Goal: Task Accomplishment & Management: Use online tool/utility

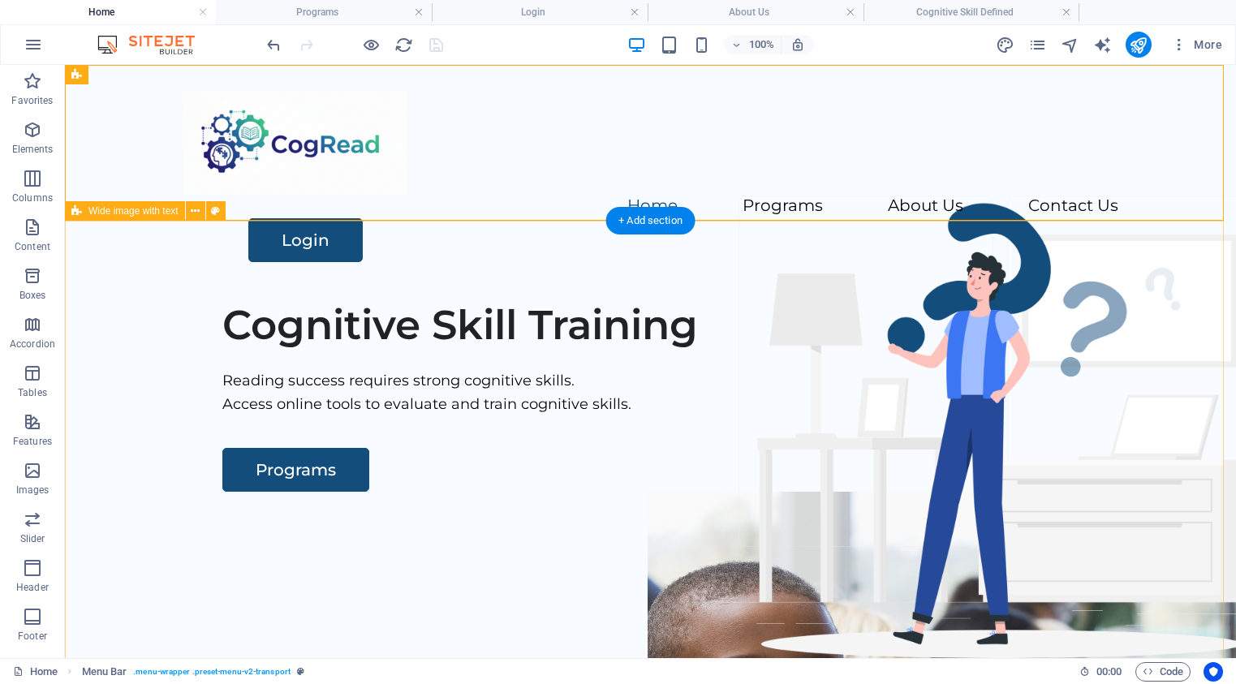
click at [493, 356] on div "Cognitive Skill Training Reading success requires strong cognitive skills. Acce…" at bounding box center [650, 599] width 1171 height 622
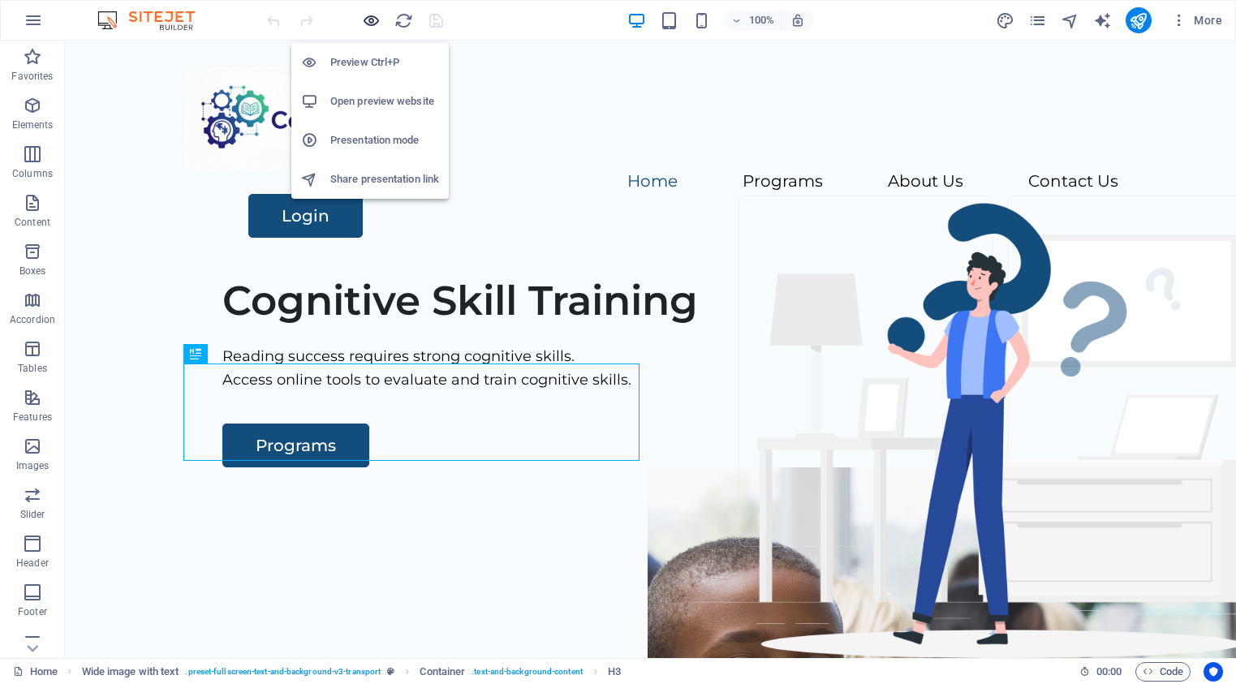
click at [365, 24] on icon "button" at bounding box center [371, 20] width 19 height 19
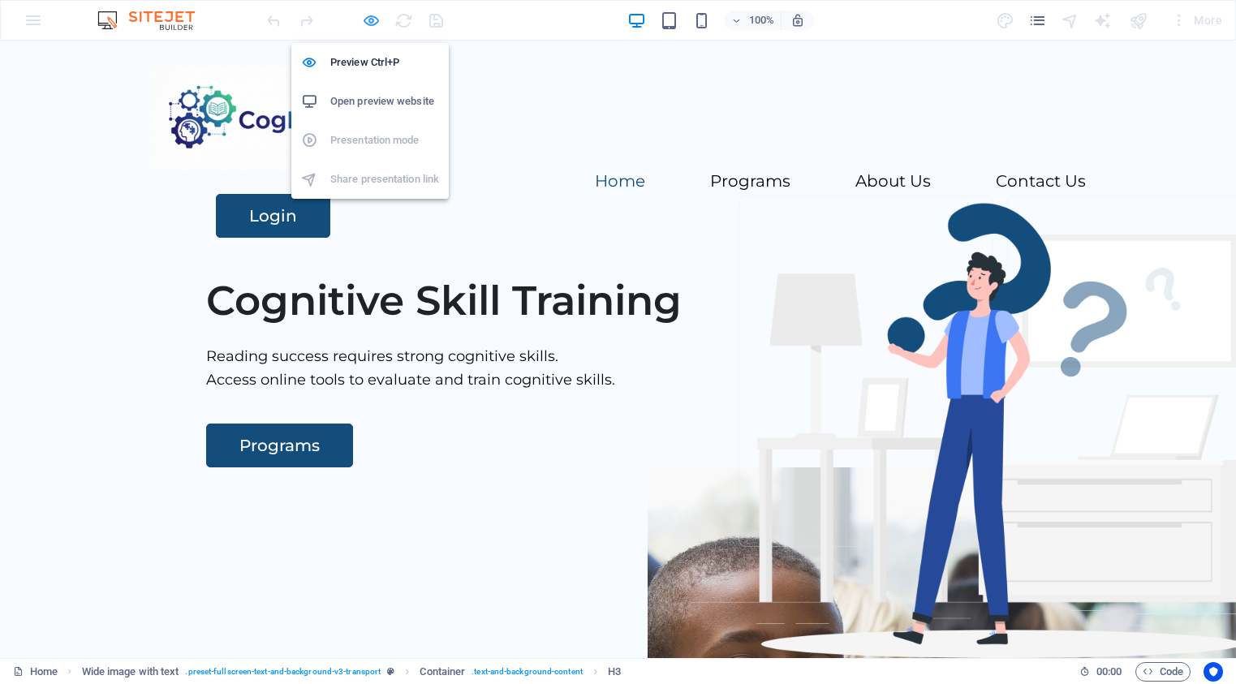
click at [368, 18] on icon "button" at bounding box center [371, 20] width 19 height 19
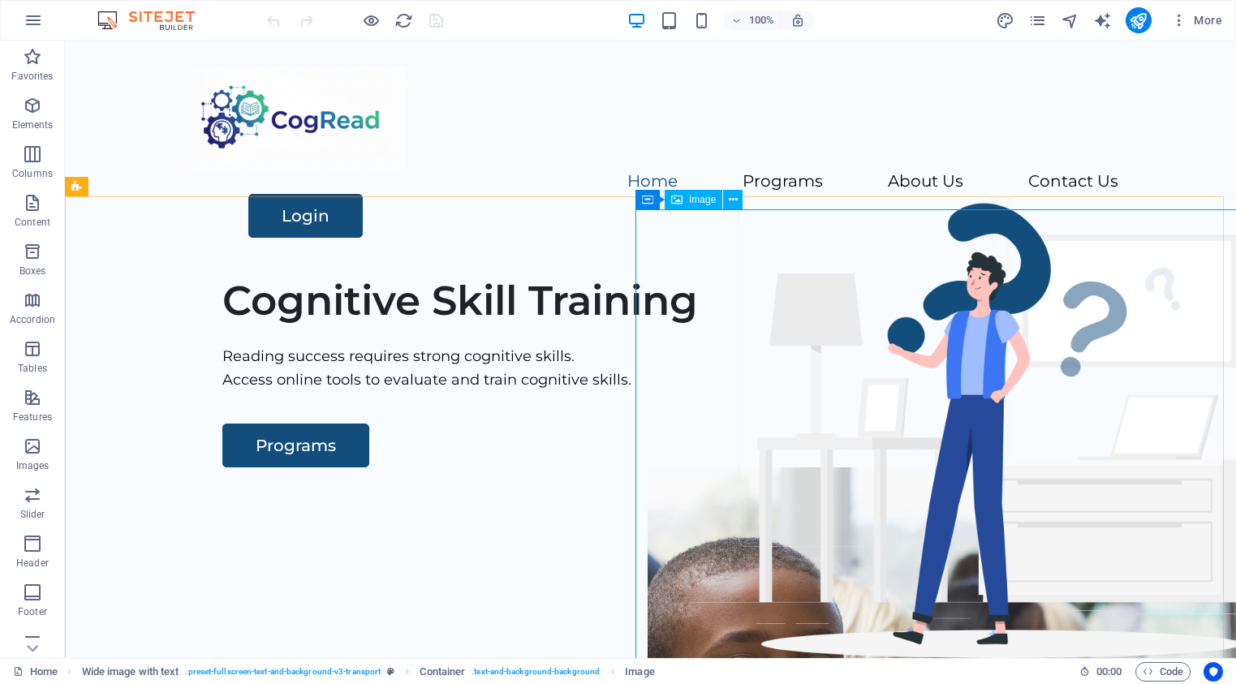
click at [708, 203] on span "Image" at bounding box center [702, 200] width 27 height 10
click at [738, 200] on button at bounding box center [732, 199] width 19 height 19
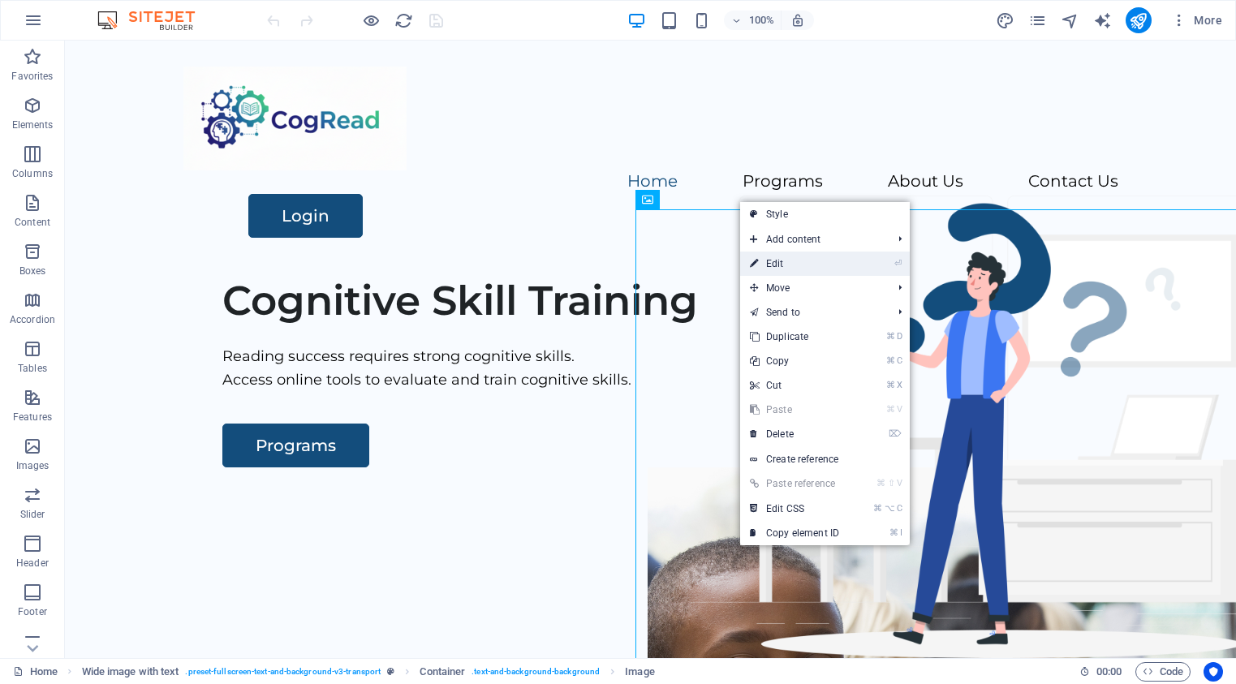
click at [778, 265] on link "⏎ Edit" at bounding box center [794, 264] width 109 height 24
select select "px"
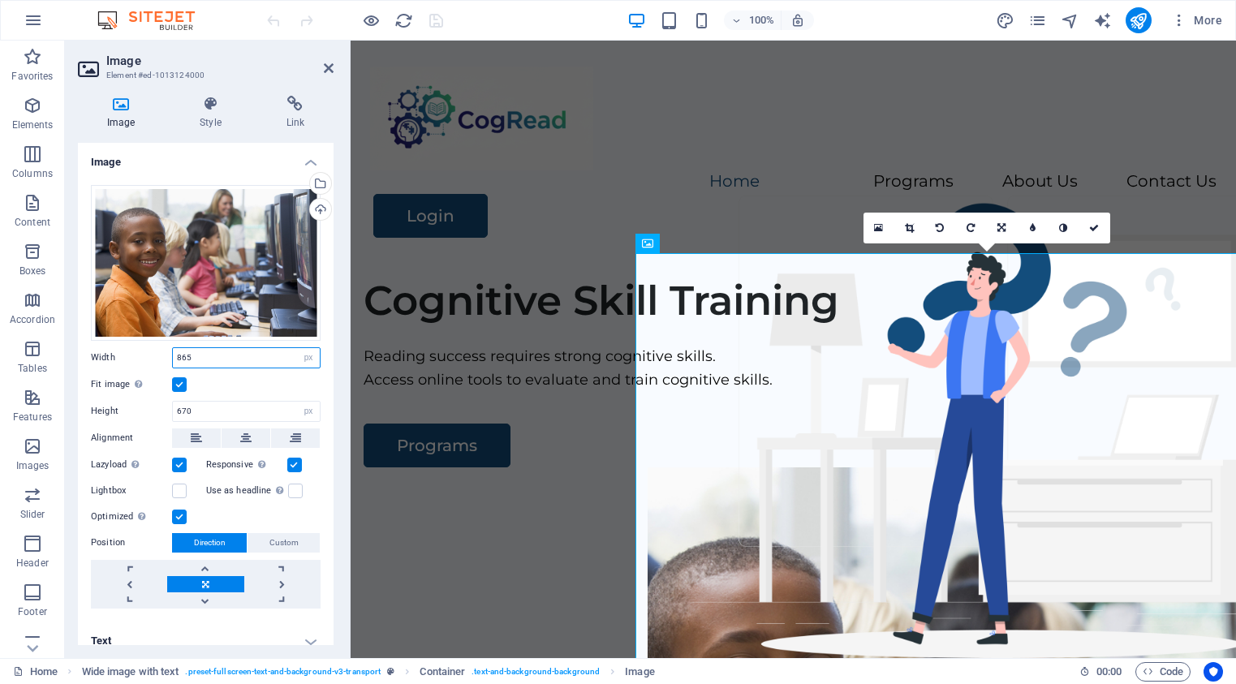
drag, startPoint x: 200, startPoint y: 357, endPoint x: 164, endPoint y: 358, distance: 36.5
click at [164, 358] on div "Width 865 Default auto px rem % em vh vw" at bounding box center [206, 357] width 230 height 21
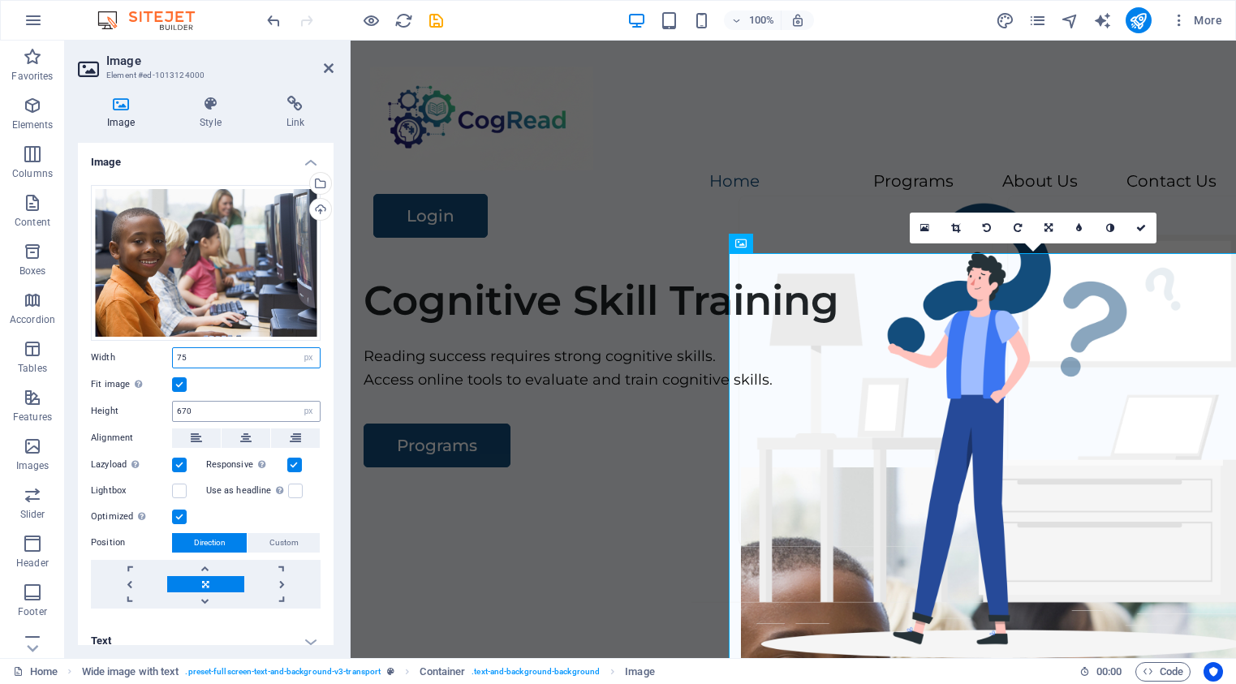
type input "7"
click at [270, 24] on icon "undo" at bounding box center [274, 20] width 19 height 19
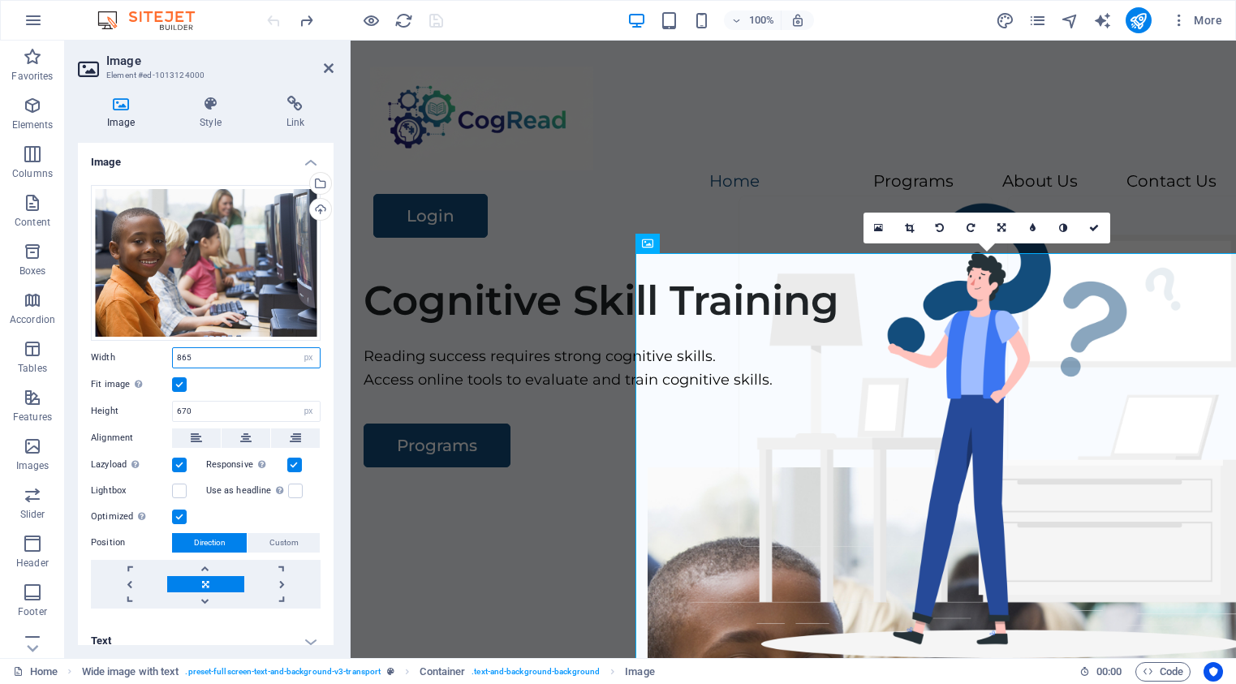
click at [198, 355] on input "865" at bounding box center [246, 357] width 147 height 19
drag, startPoint x: 204, startPoint y: 355, endPoint x: 166, endPoint y: 354, distance: 38.1
click at [166, 354] on div "Width 865 Default auto px rem % em vh vw" at bounding box center [206, 357] width 230 height 21
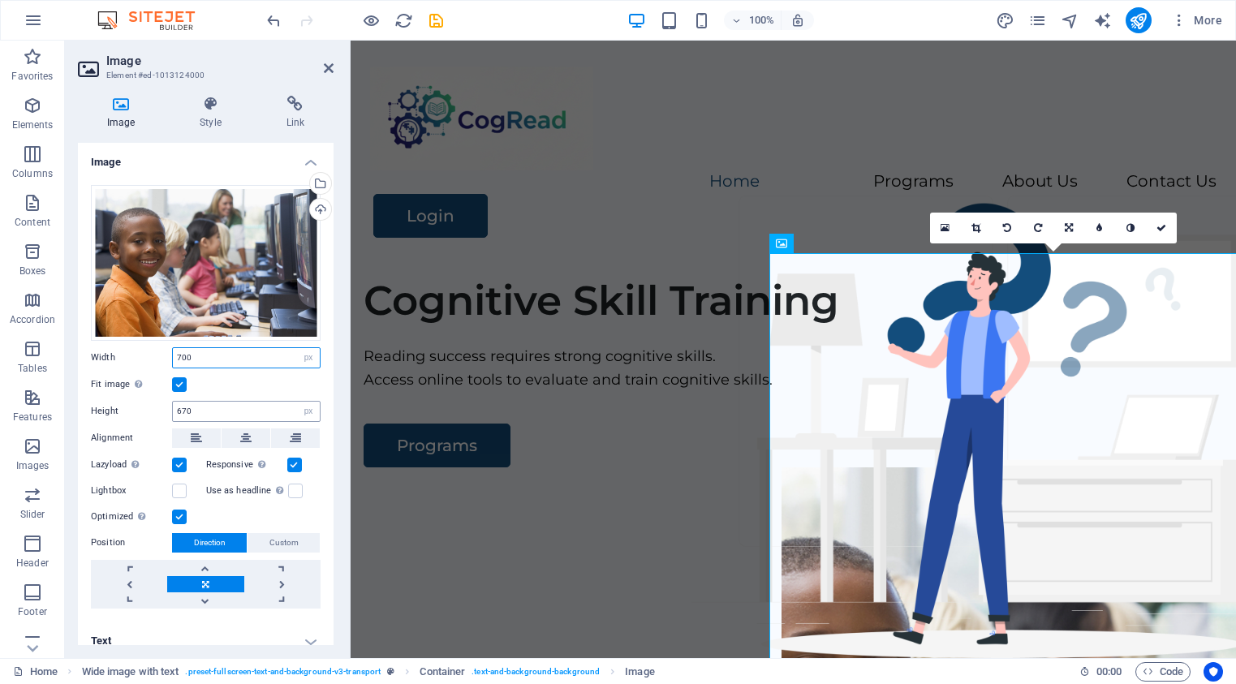
type input "700"
click at [267, 415] on input "670" at bounding box center [246, 411] width 147 height 19
click at [138, 412] on label "Height" at bounding box center [131, 411] width 81 height 9
drag, startPoint x: 197, startPoint y: 406, endPoint x: 157, endPoint y: 406, distance: 39.8
click at [160, 406] on div "Height 670 Default auto px" at bounding box center [206, 411] width 230 height 21
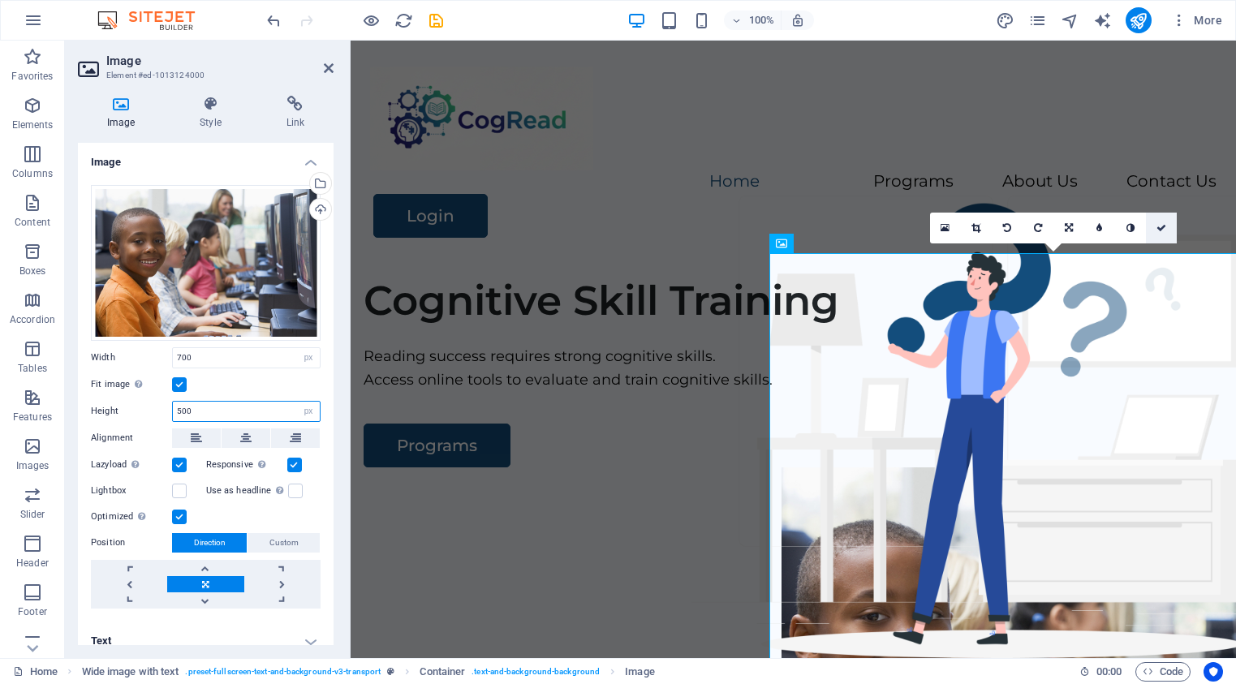
type input "500"
click at [1164, 229] on icon at bounding box center [1161, 228] width 10 height 10
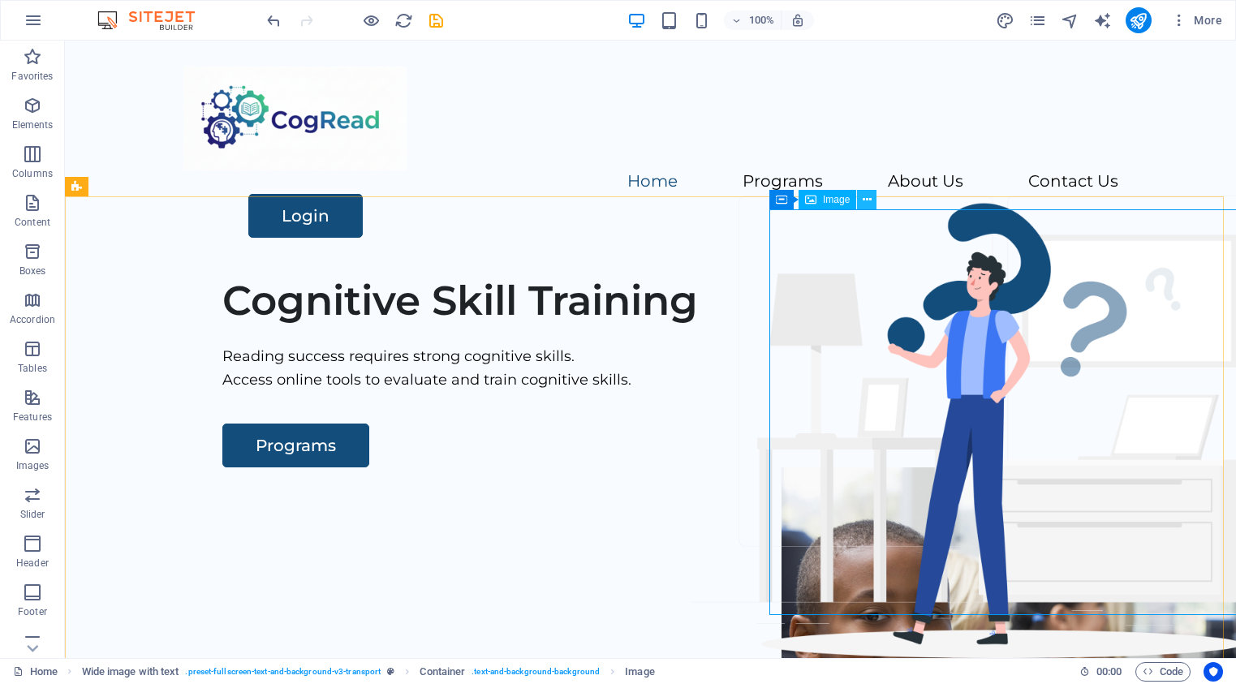
click at [868, 201] on icon at bounding box center [867, 199] width 9 height 17
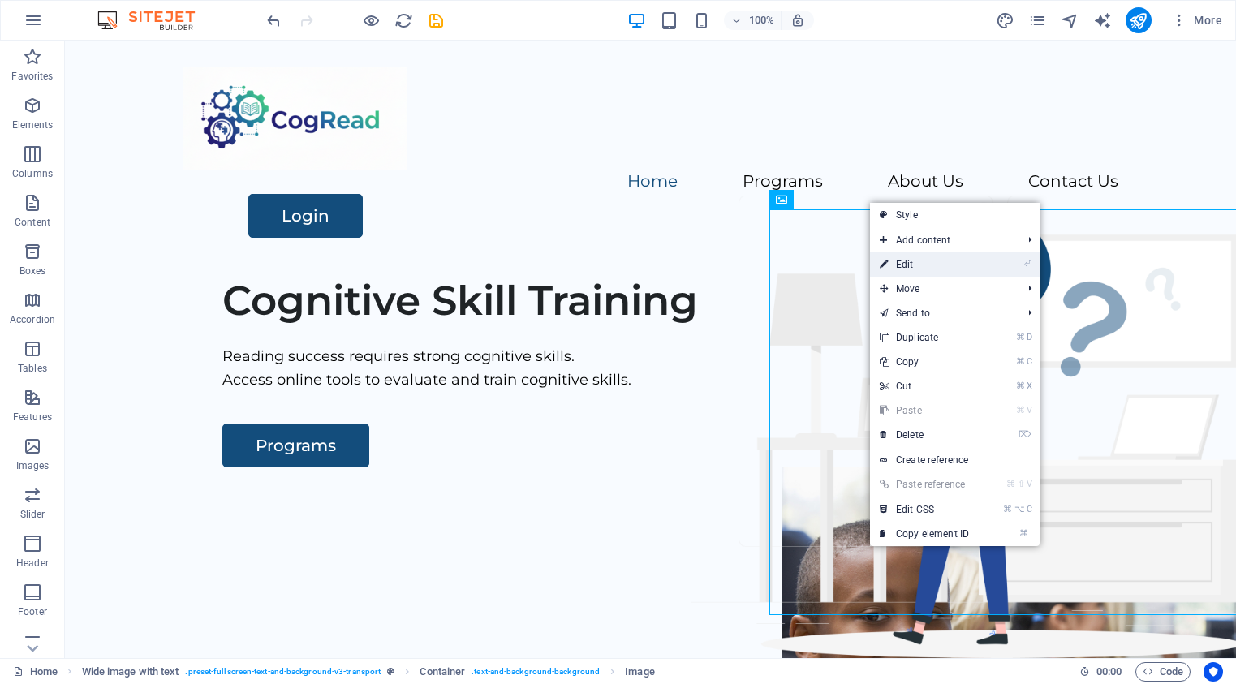
drag, startPoint x: 900, startPoint y: 260, endPoint x: 549, endPoint y: 220, distance: 352.9
click at [900, 260] on link "⏎ Edit" at bounding box center [924, 264] width 109 height 24
select select "px"
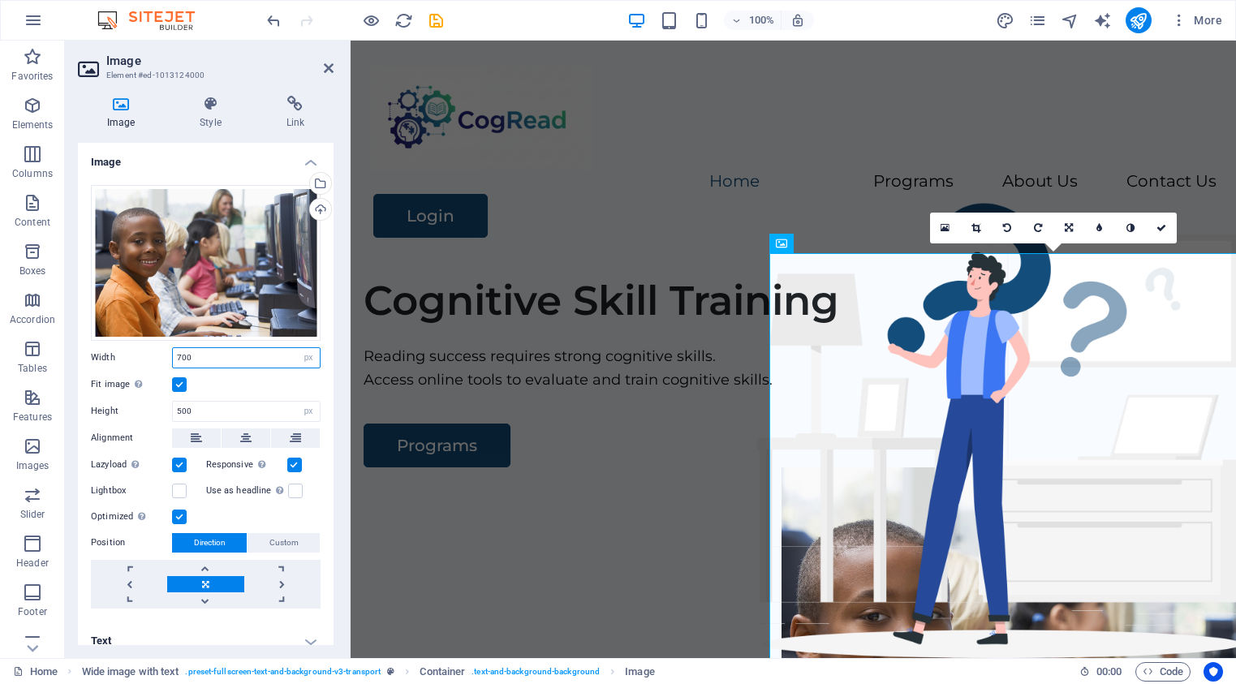
drag, startPoint x: 199, startPoint y: 356, endPoint x: 160, endPoint y: 355, distance: 39.0
click at [160, 355] on div "Width 700 Default auto px rem % em vh vw" at bounding box center [206, 357] width 230 height 21
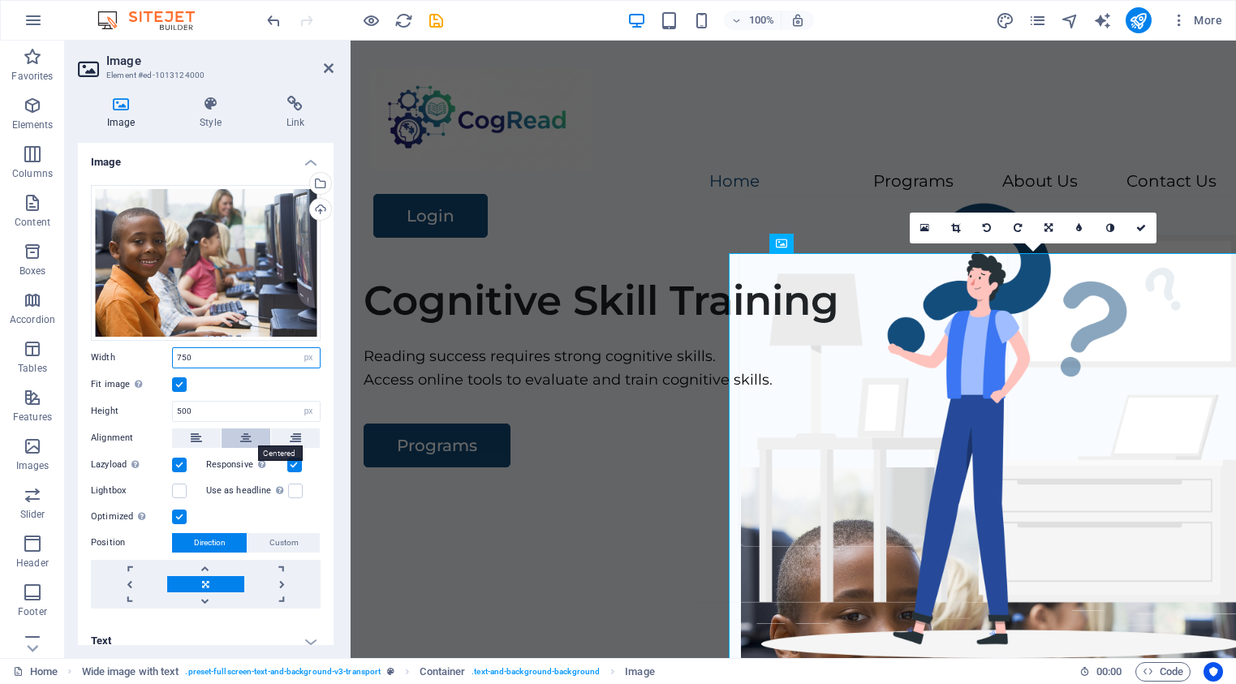
type input "750"
click at [247, 436] on icon at bounding box center [245, 437] width 11 height 19
click at [1142, 230] on icon at bounding box center [1141, 228] width 10 height 10
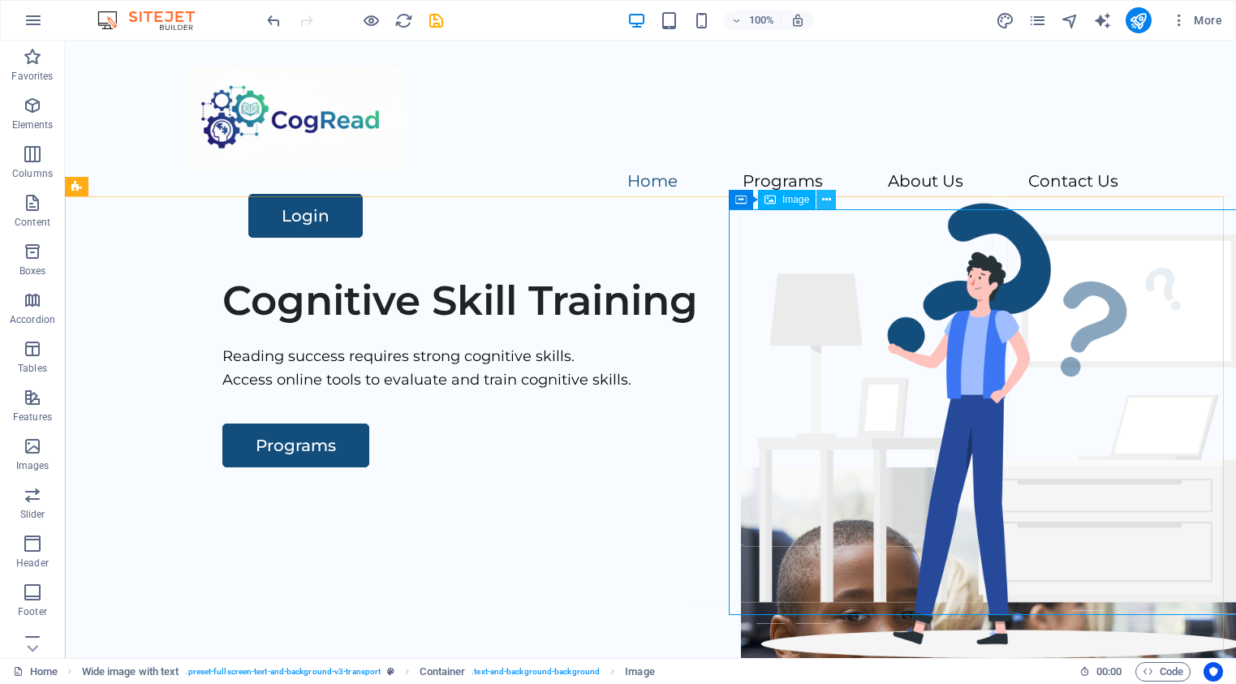
click at [826, 200] on icon at bounding box center [826, 199] width 9 height 17
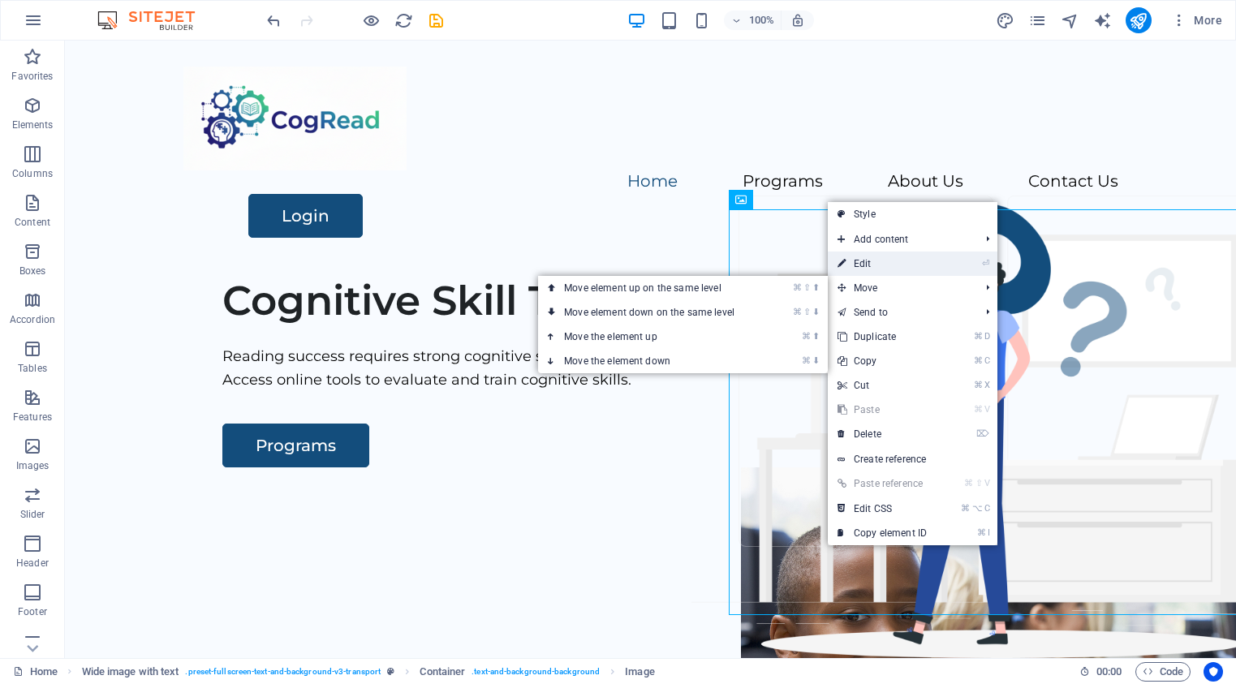
click at [870, 254] on link "⏎ Edit" at bounding box center [882, 264] width 109 height 24
select select "px"
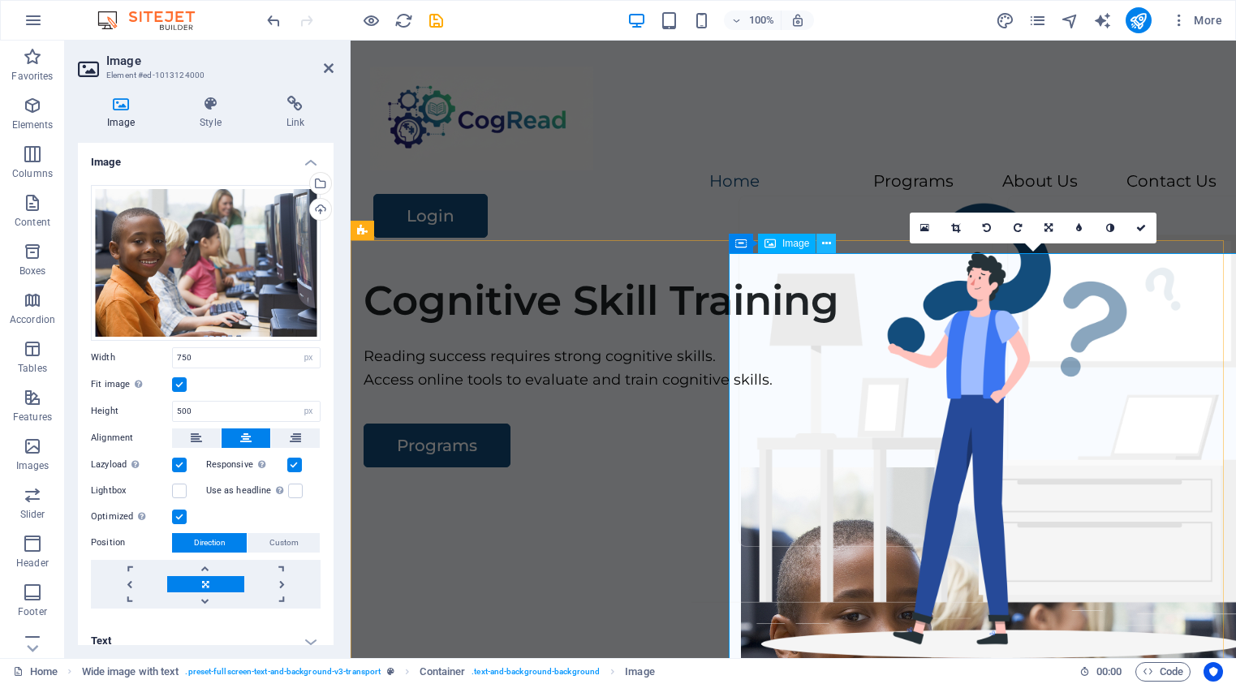
click at [825, 243] on icon at bounding box center [826, 243] width 9 height 17
drag, startPoint x: 203, startPoint y: 355, endPoint x: 168, endPoint y: 351, distance: 35.1
click at [168, 351] on div "Width 750 Default auto px rem % em vh vw" at bounding box center [206, 357] width 230 height 21
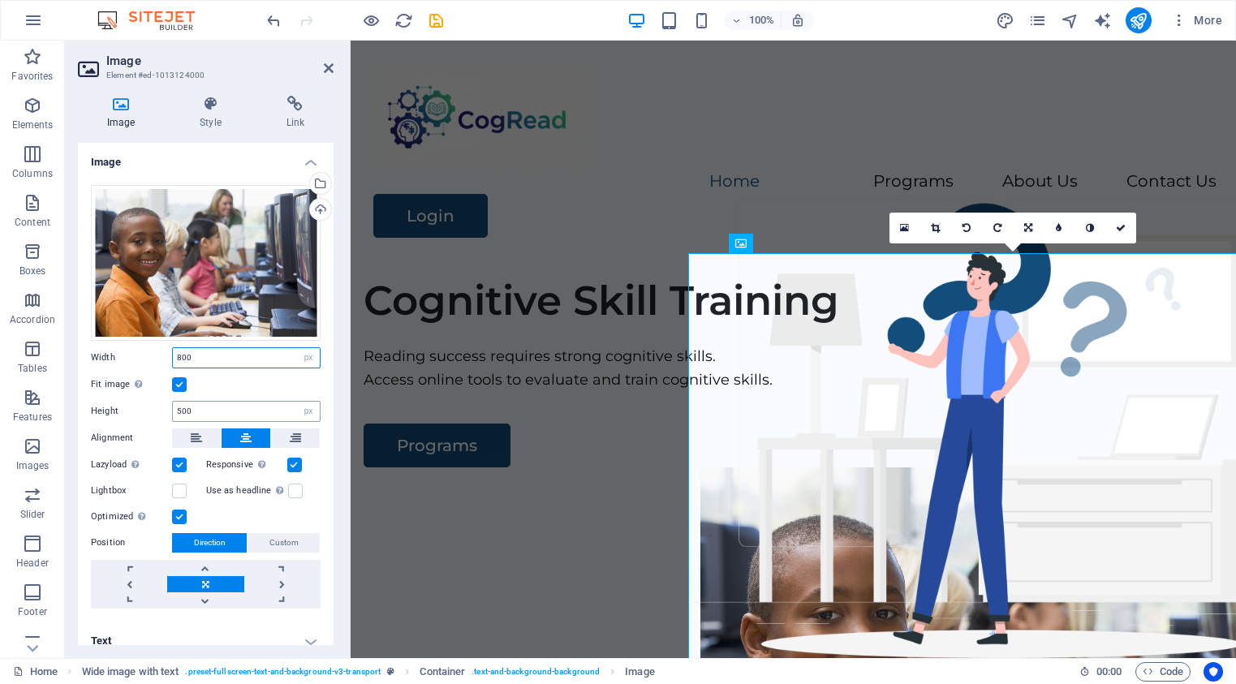
type input "800"
drag, startPoint x: 196, startPoint y: 408, endPoint x: 167, endPoint y: 407, distance: 28.4
click at [167, 407] on div "Height 500 Default auto px" at bounding box center [206, 411] width 230 height 21
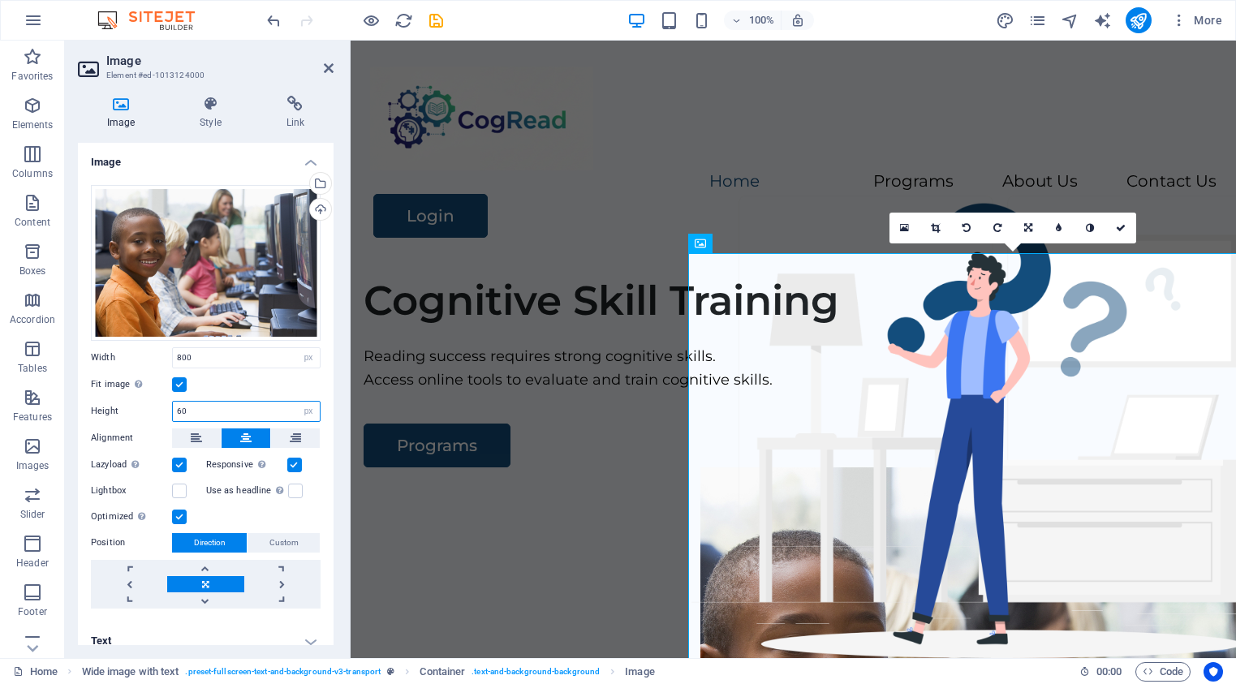
type input "6"
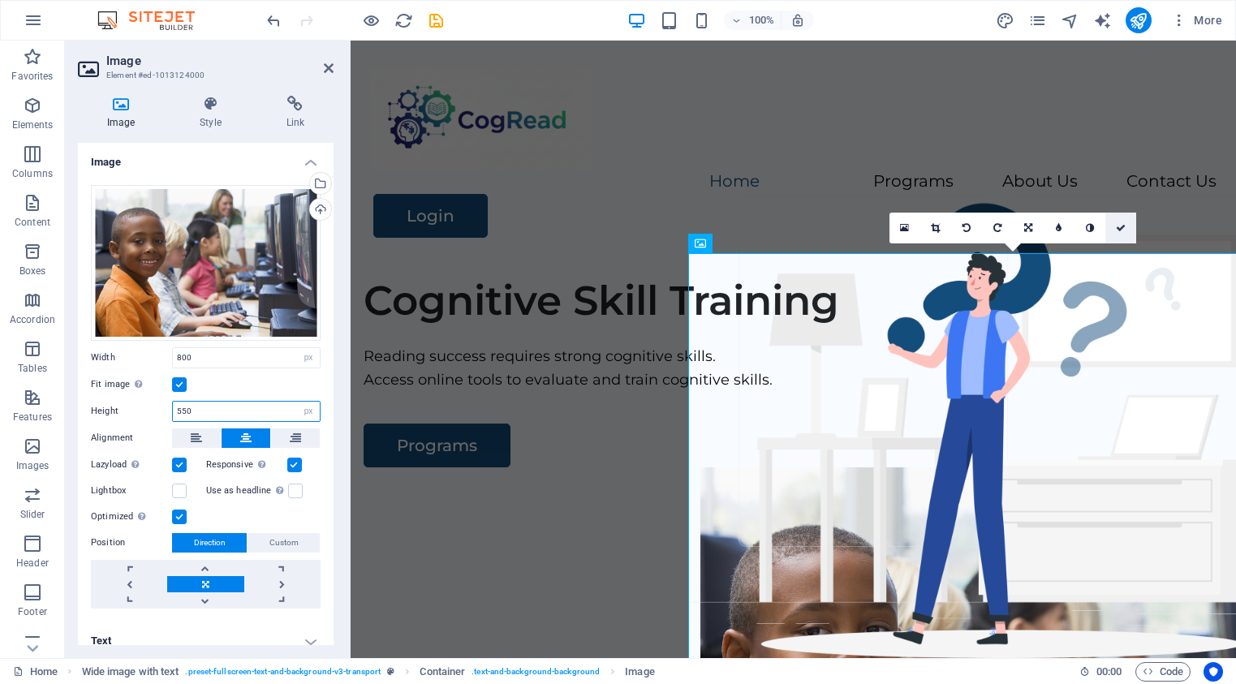
type input "550"
click at [1125, 229] on icon at bounding box center [1121, 228] width 10 height 10
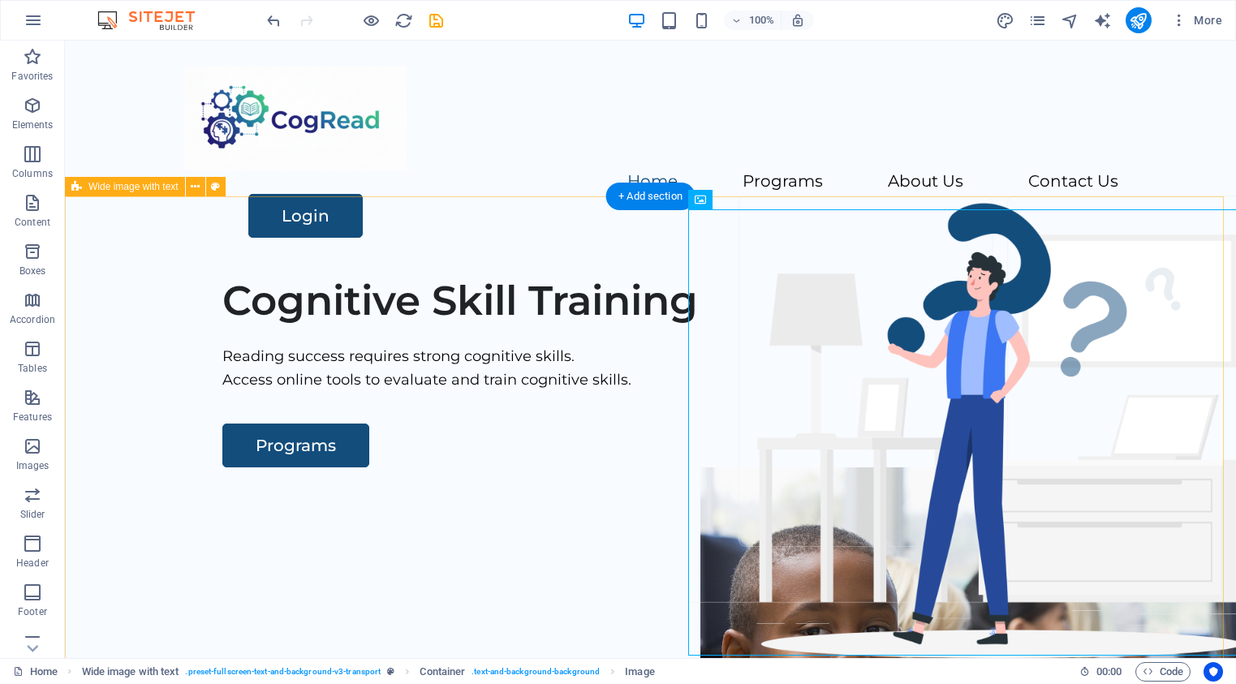
click at [512, 308] on div "Cognitive Skill Training Reading success requires strong cognitive skills. Acce…" at bounding box center [650, 575] width 1171 height 622
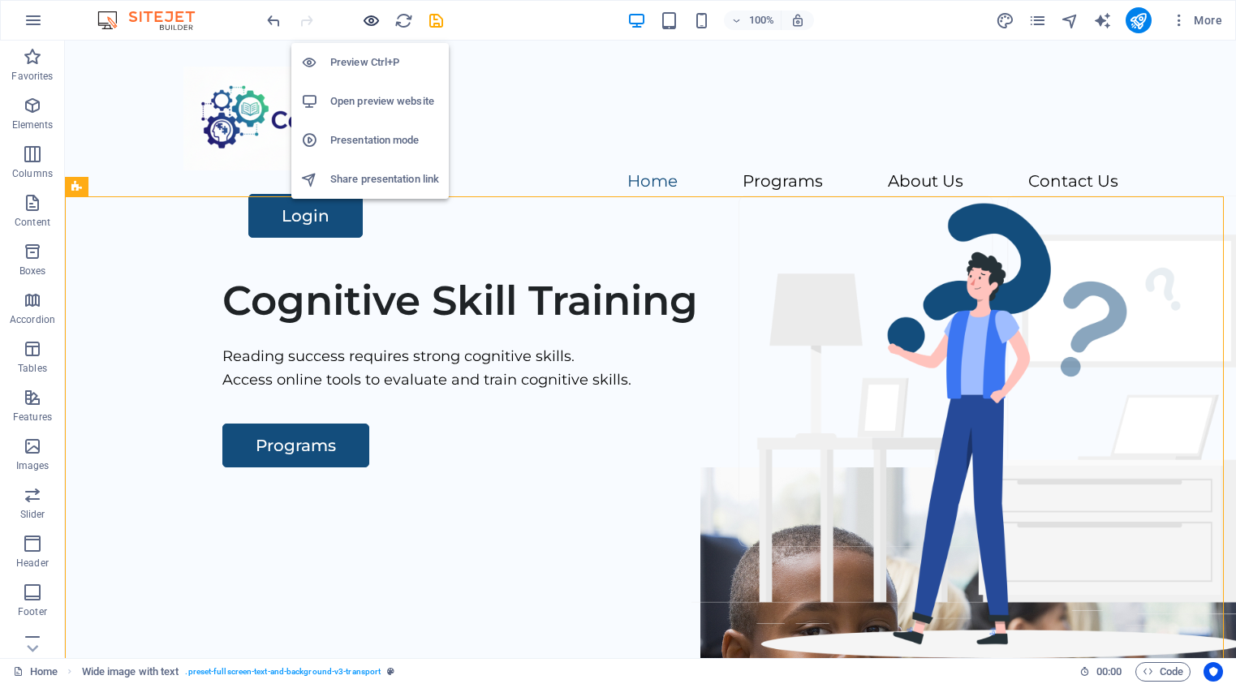
click at [372, 24] on icon "button" at bounding box center [371, 20] width 19 height 19
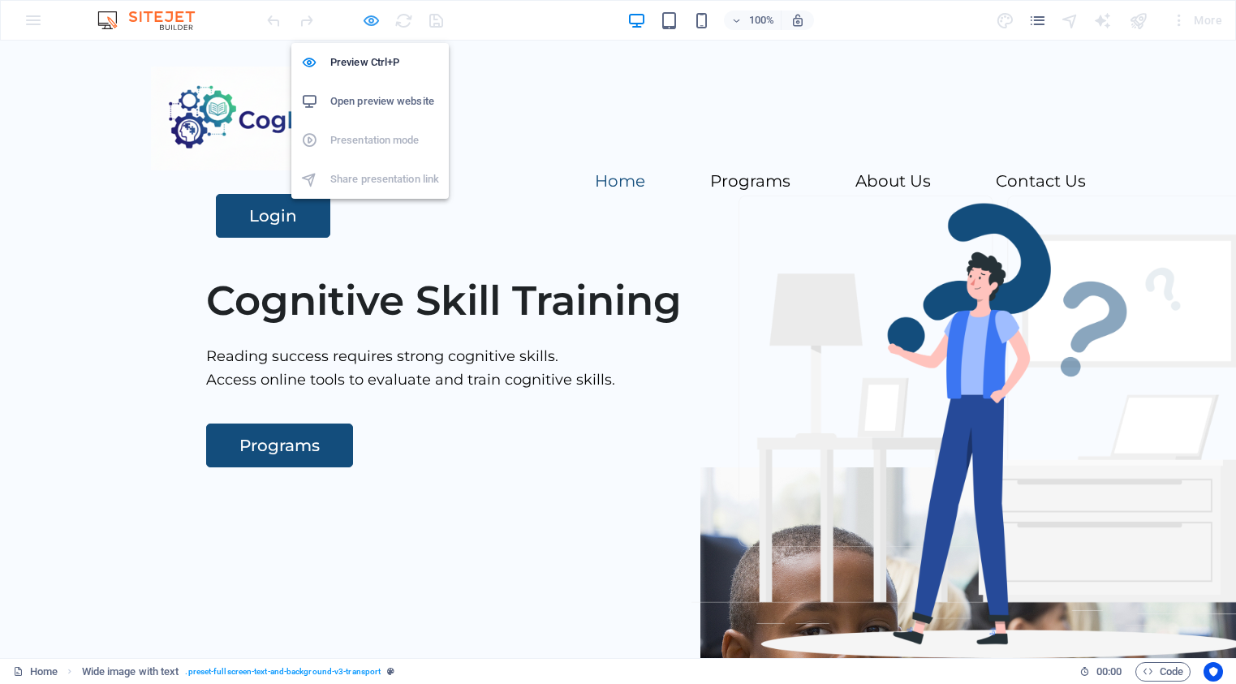
click at [367, 24] on icon "button" at bounding box center [371, 20] width 19 height 19
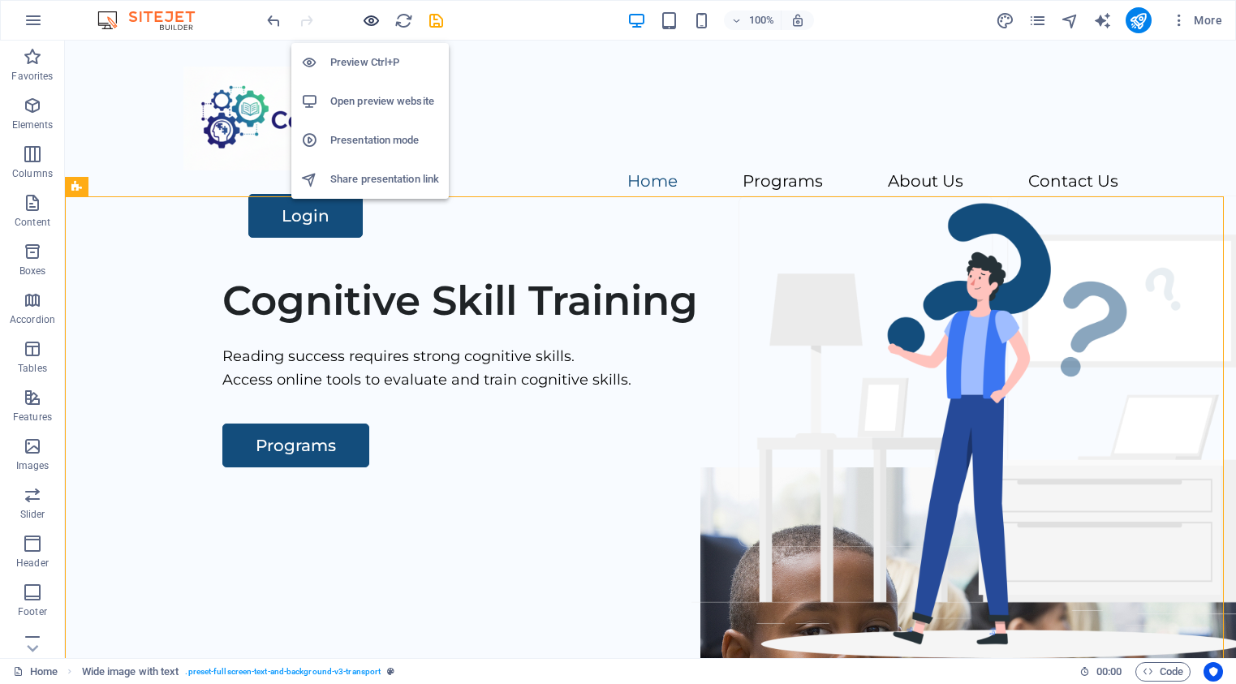
click at [373, 27] on icon "button" at bounding box center [371, 20] width 19 height 19
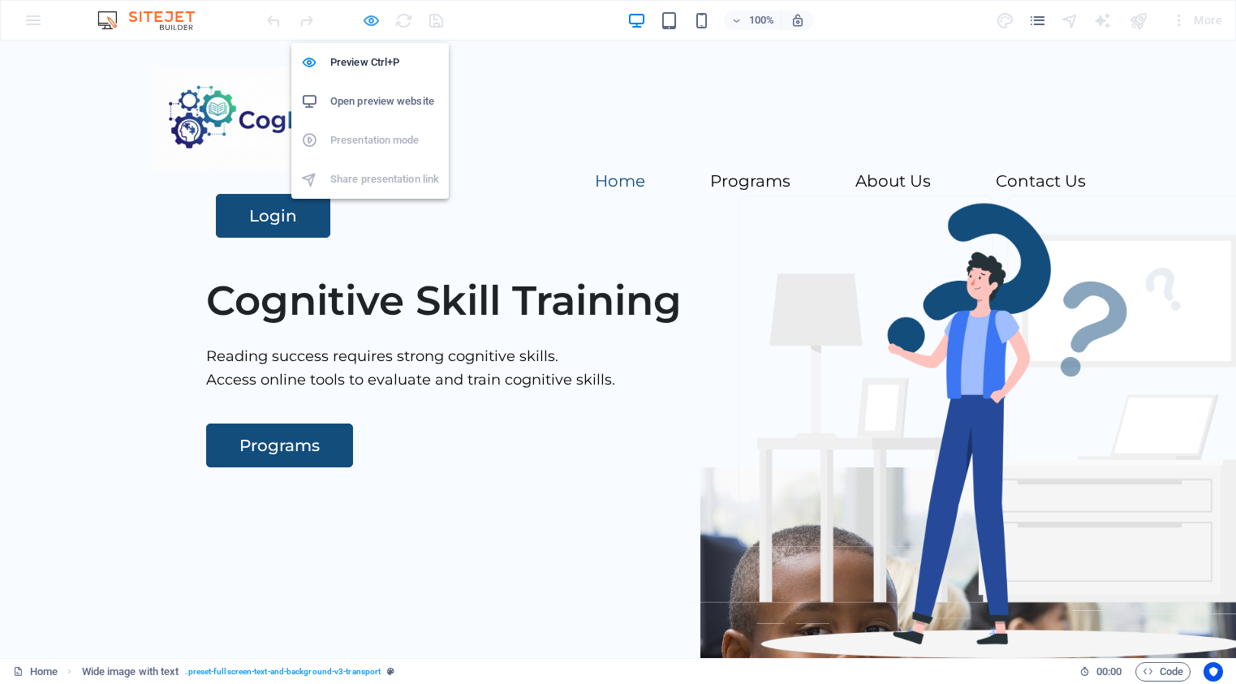
click at [375, 22] on icon "button" at bounding box center [371, 20] width 19 height 19
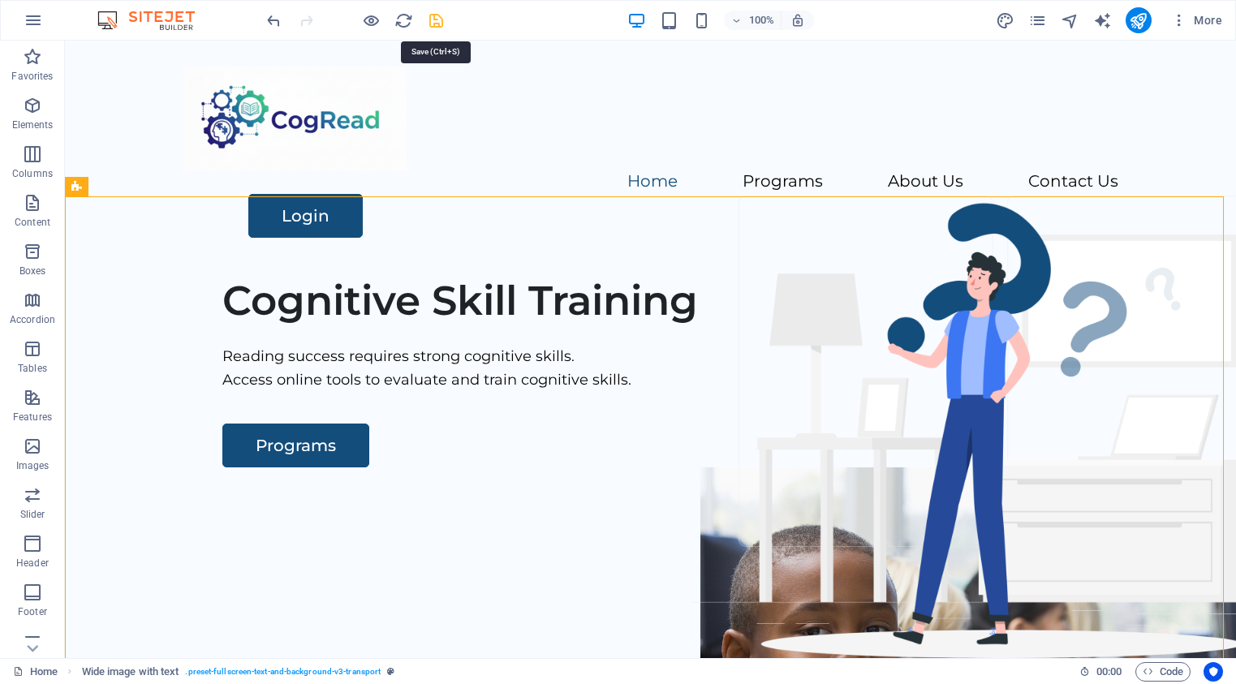
click at [435, 24] on icon "save" at bounding box center [436, 20] width 19 height 19
checkbox input "false"
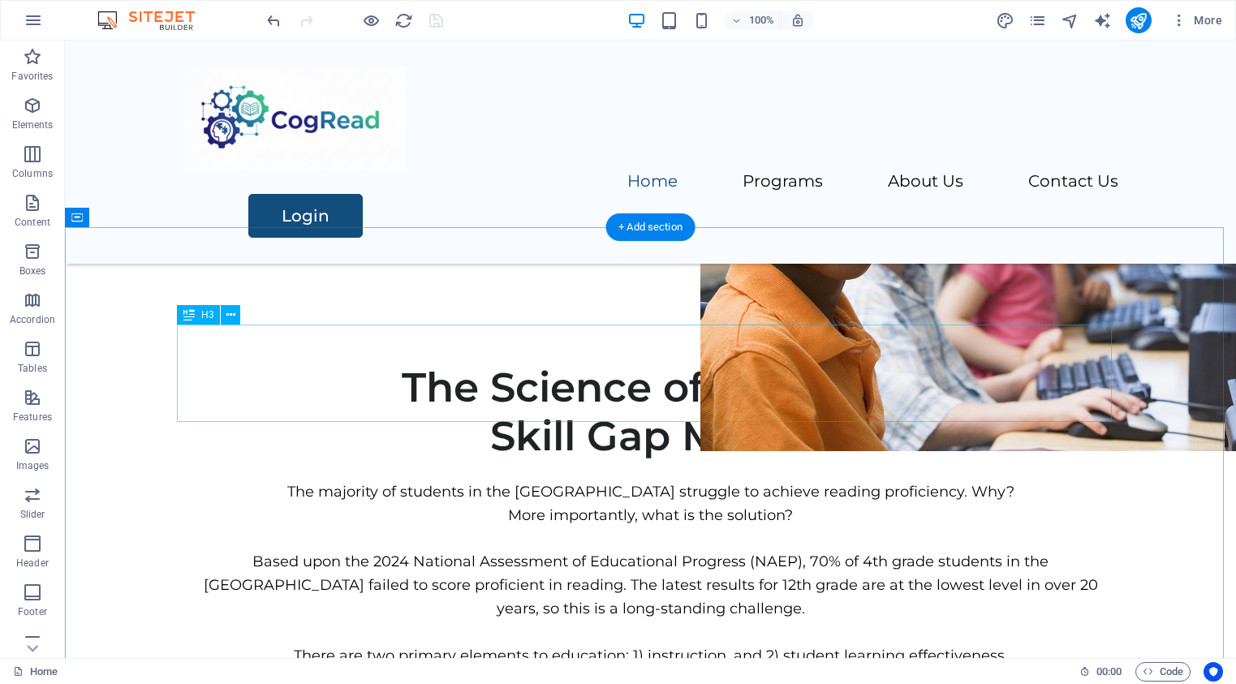
scroll to position [259, 0]
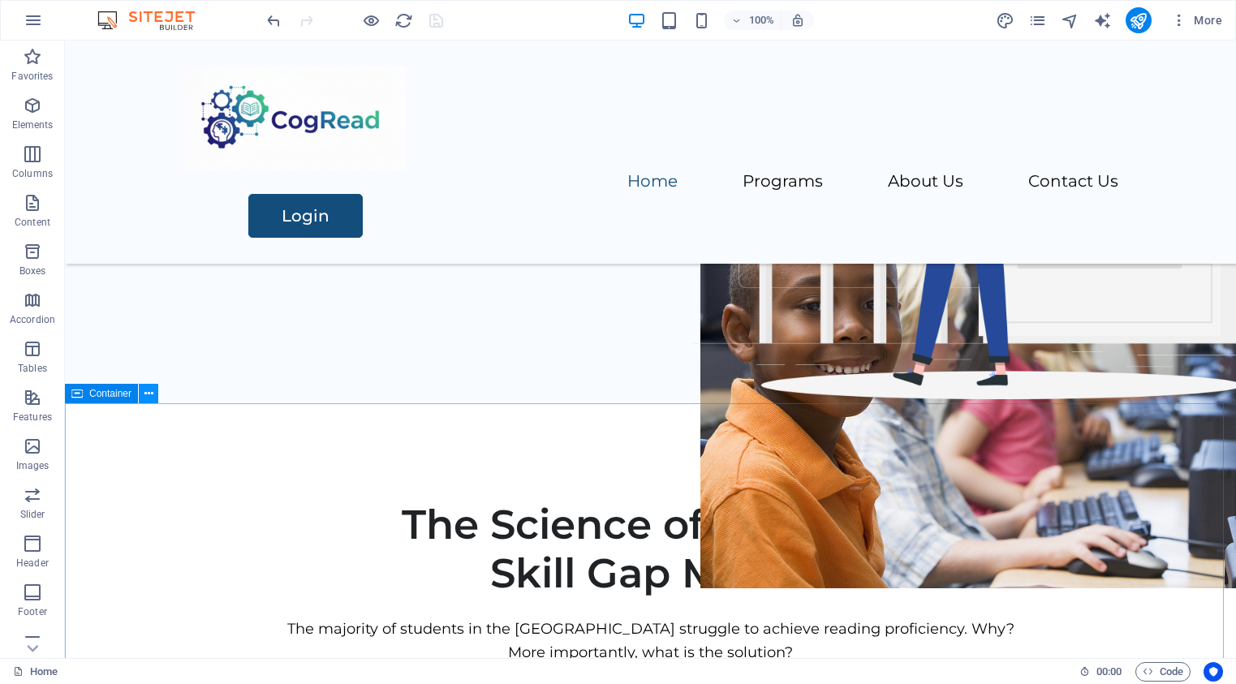
click at [148, 388] on icon at bounding box center [148, 393] width 9 height 17
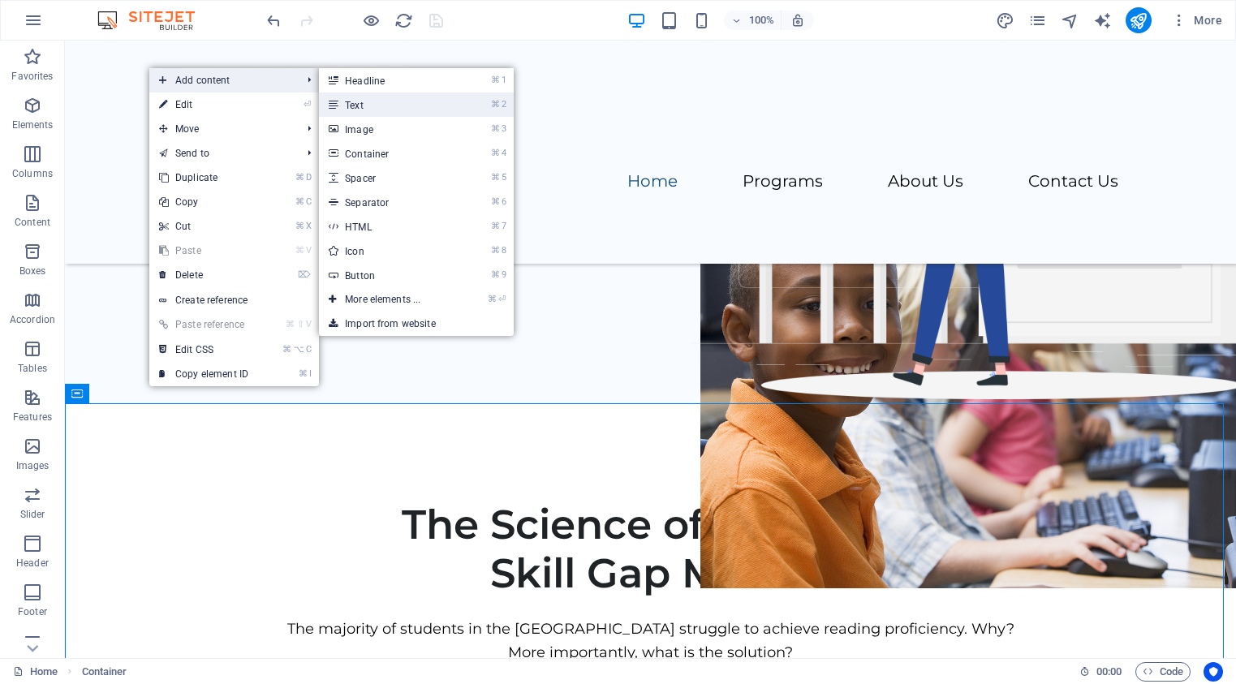
click at [351, 105] on link "⌘ 2 Text" at bounding box center [386, 105] width 134 height 24
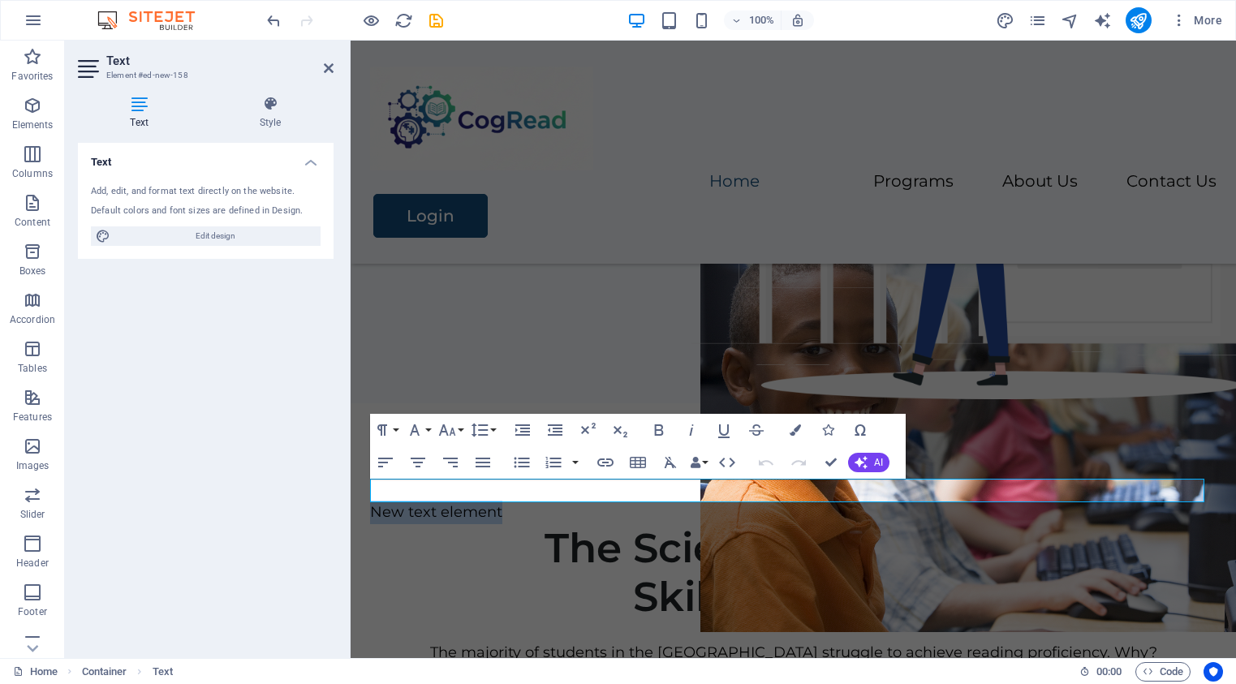
scroll to position [281, 0]
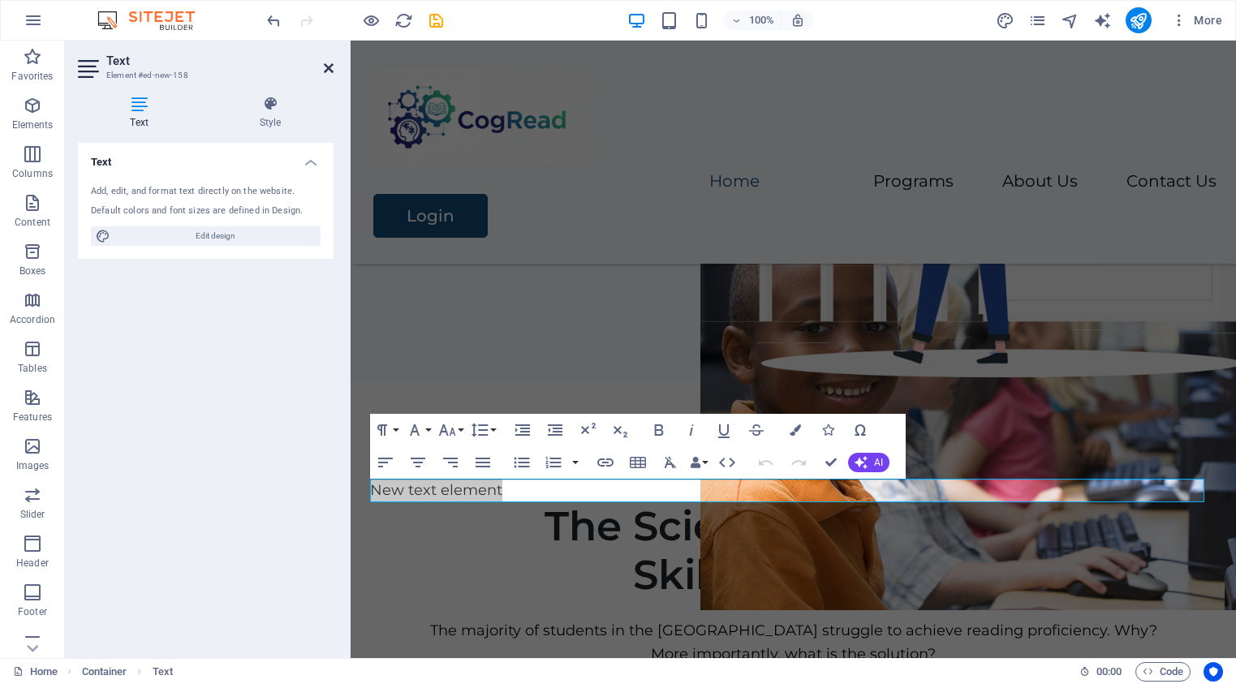
click at [327, 70] on icon at bounding box center [329, 68] width 10 height 13
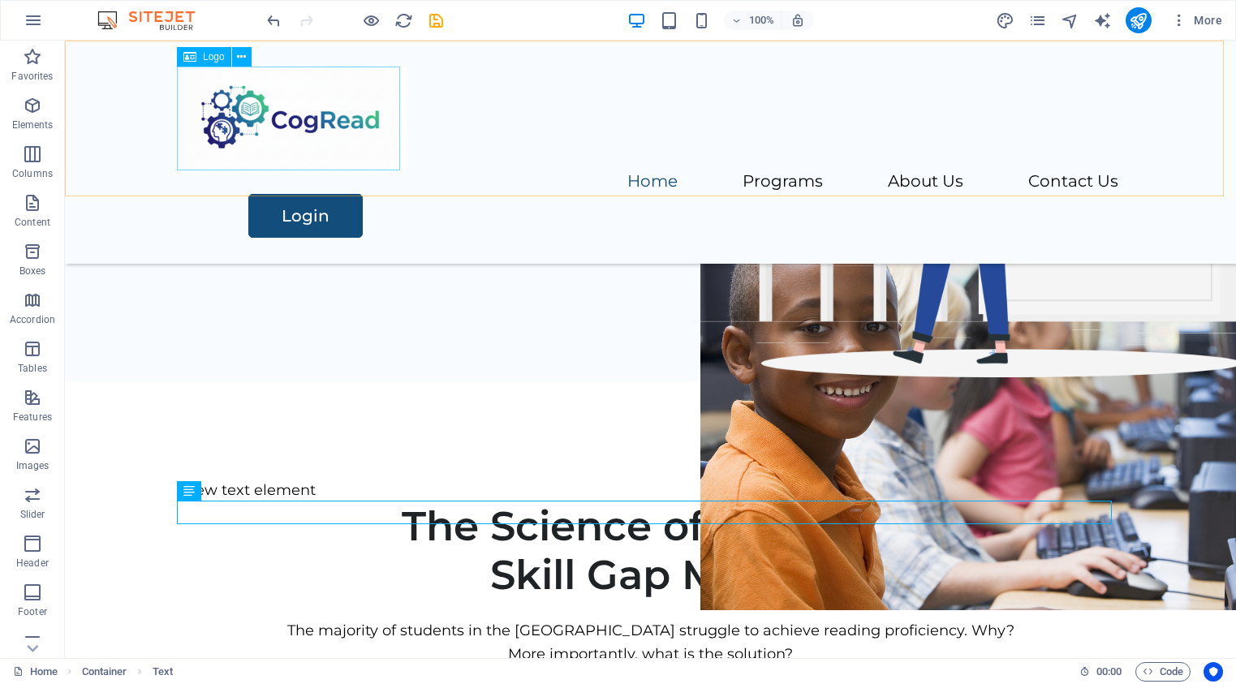
scroll to position [259, 0]
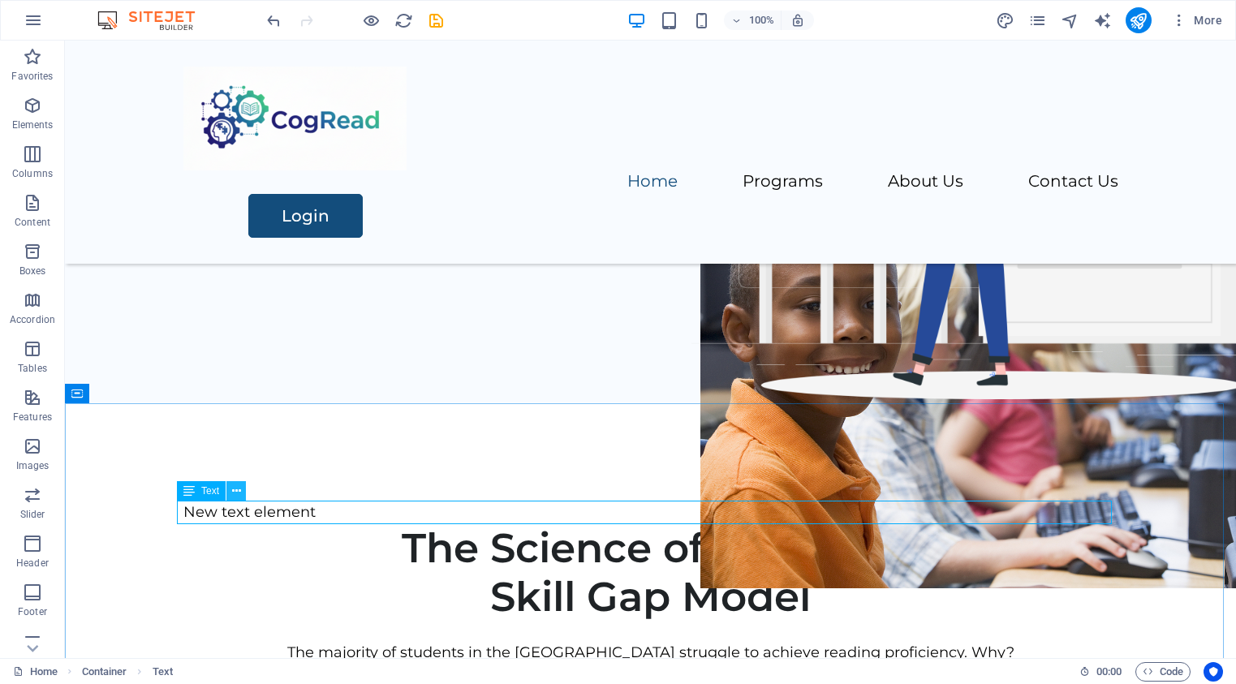
click at [238, 487] on icon at bounding box center [236, 491] width 9 height 17
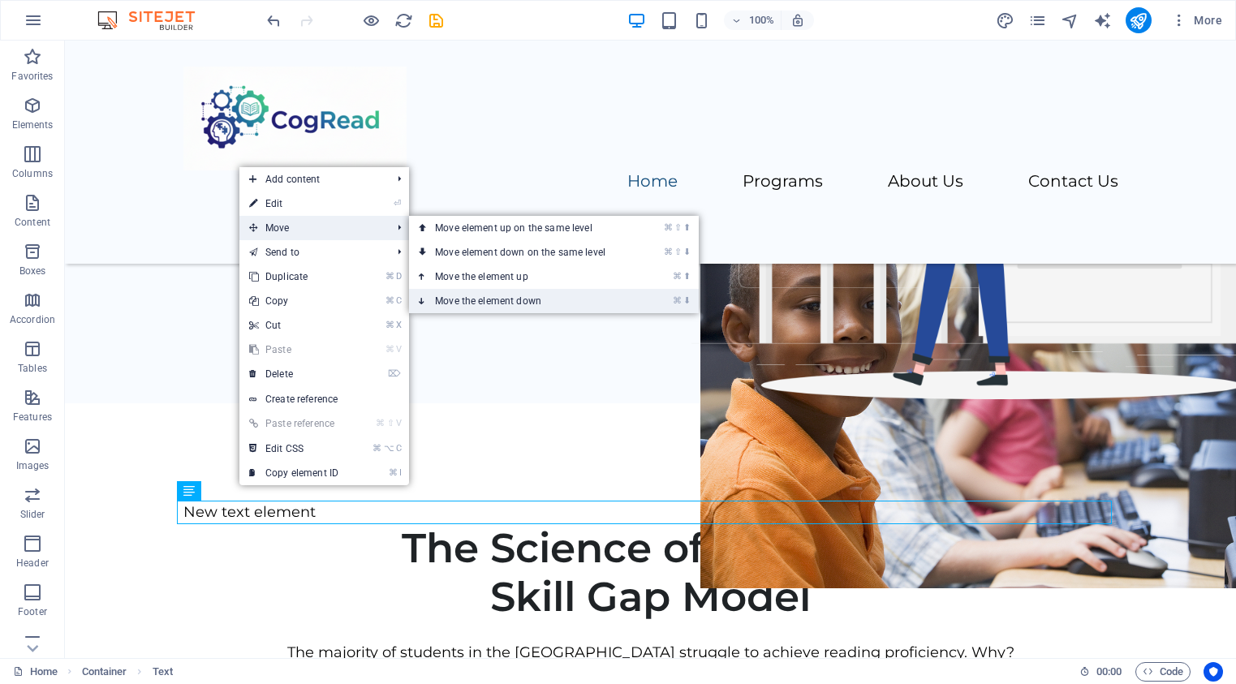
click at [519, 299] on link "⌘ ⬇ Move the element down" at bounding box center [523, 301] width 229 height 24
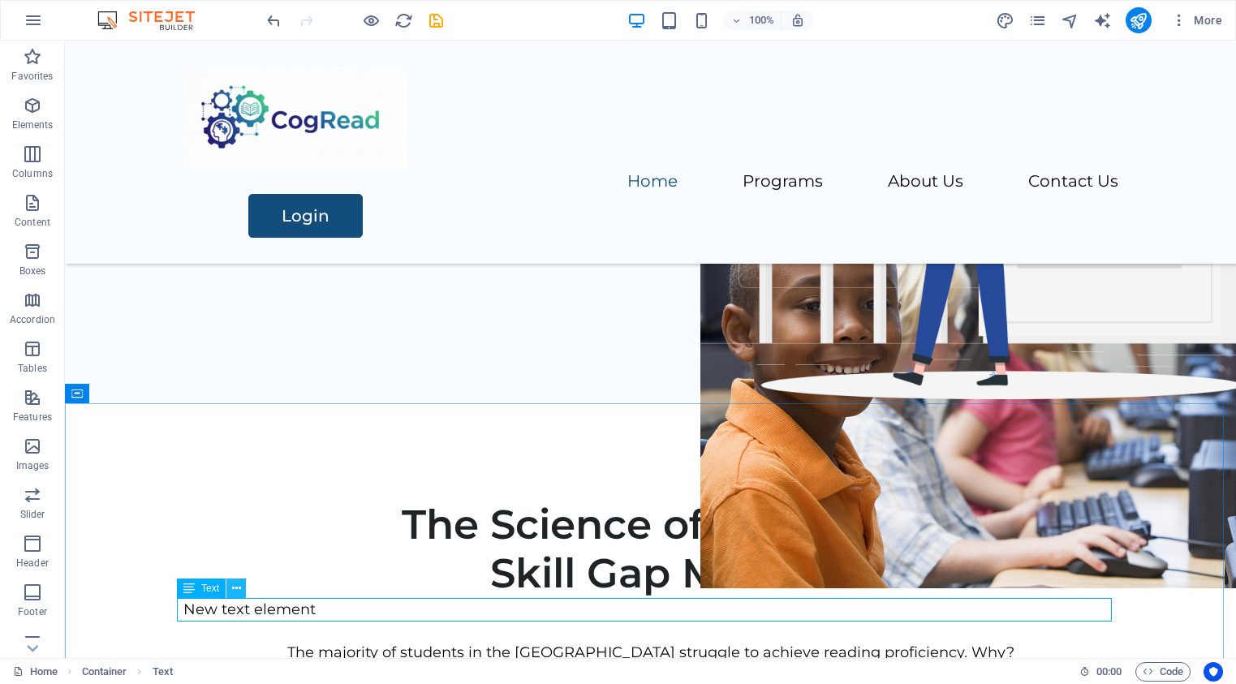
click at [235, 585] on icon at bounding box center [236, 588] width 9 height 17
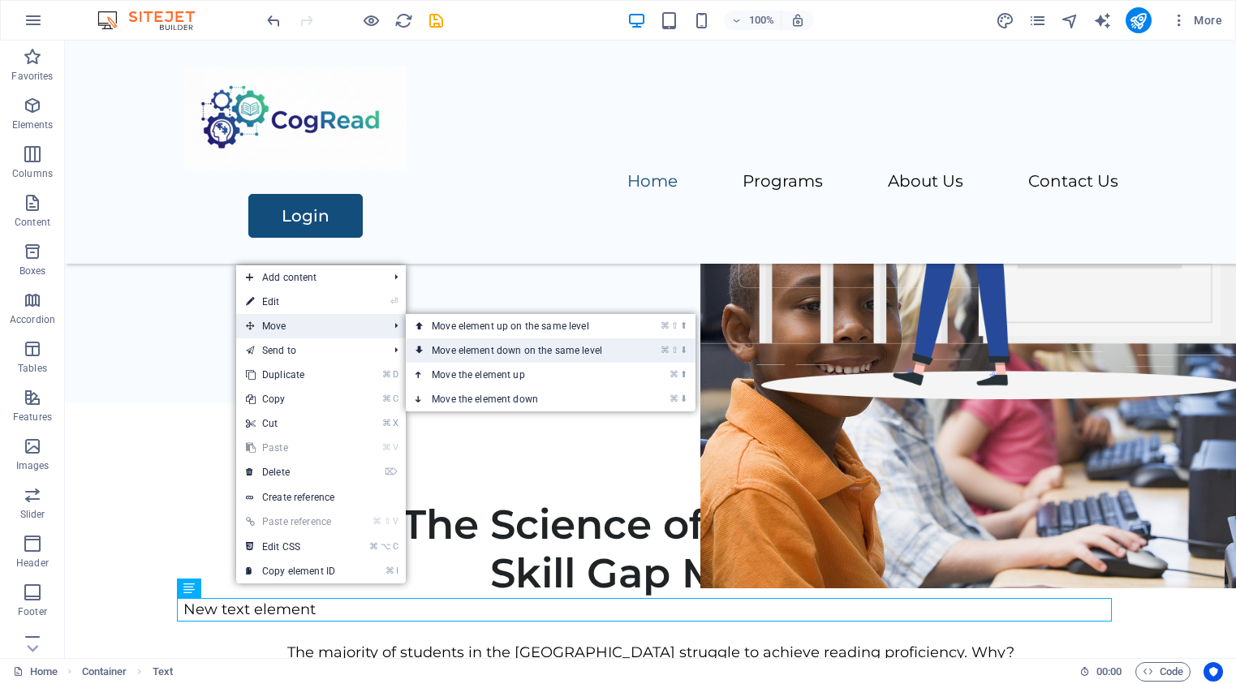
click at [509, 352] on link "⌘ ⇧ ⬇ Move element down on the same level" at bounding box center [520, 350] width 229 height 24
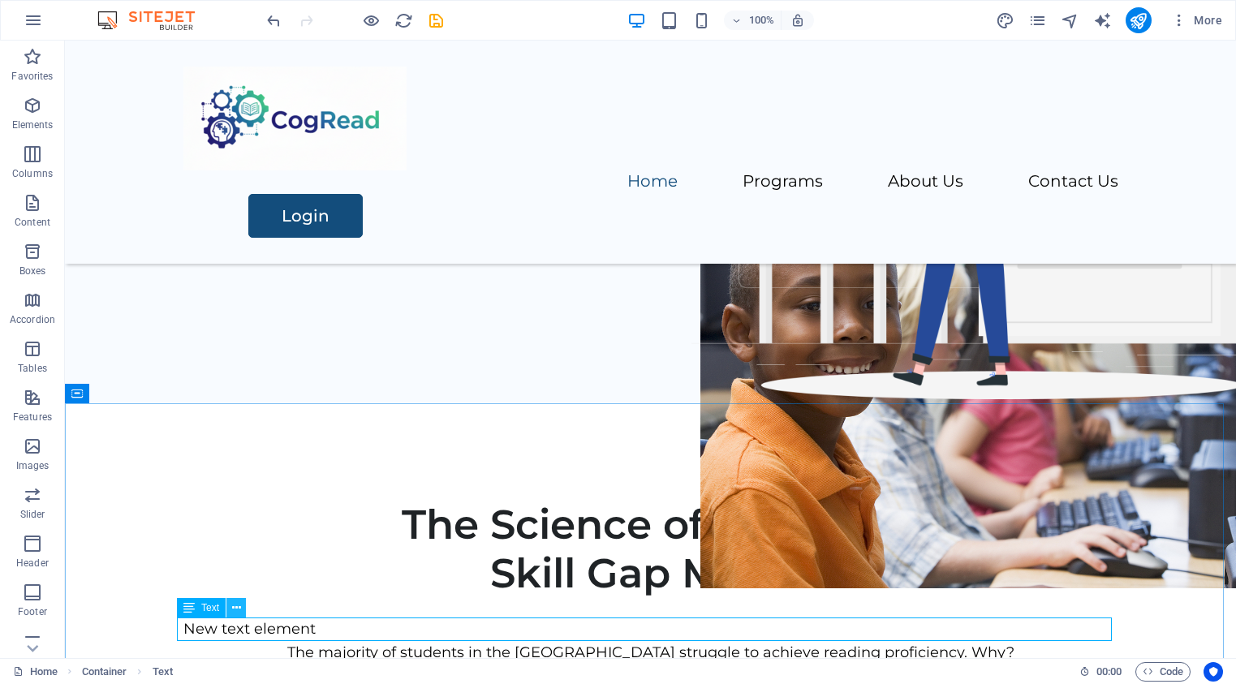
click at [235, 608] on icon at bounding box center [236, 608] width 9 height 17
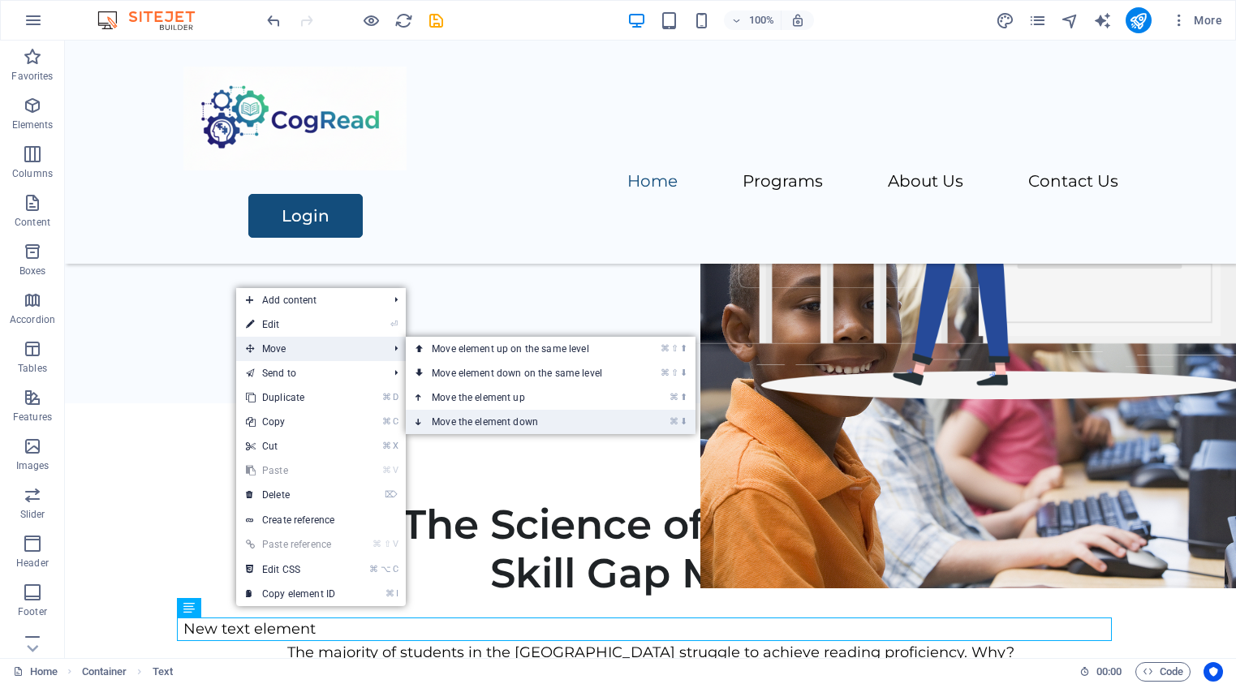
click at [493, 420] on link "⌘ ⬇ Move the element down" at bounding box center [520, 422] width 229 height 24
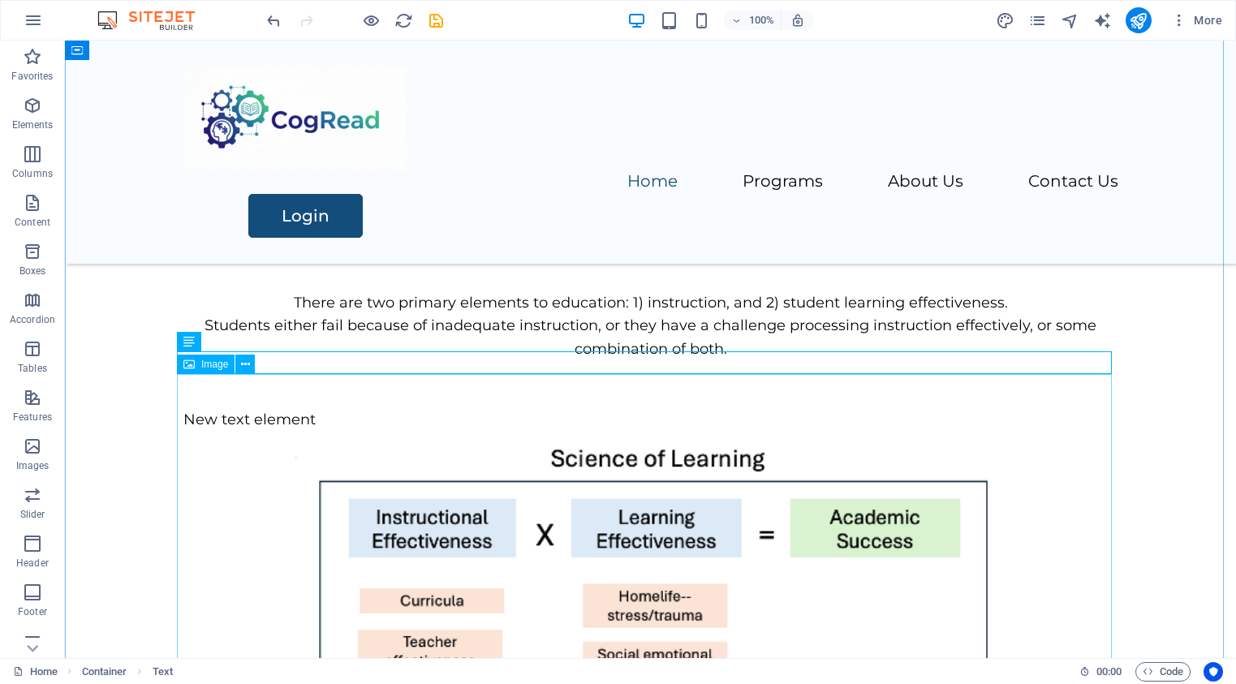
scroll to position [819, 0]
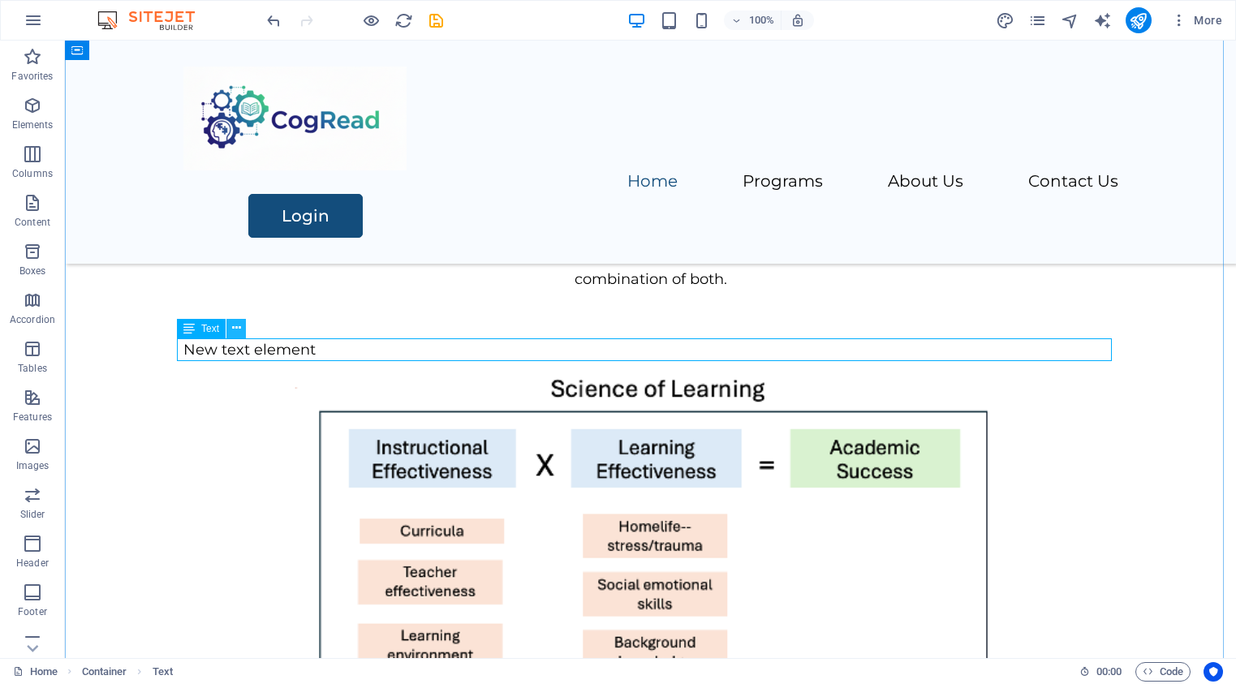
click at [240, 329] on icon at bounding box center [236, 328] width 9 height 17
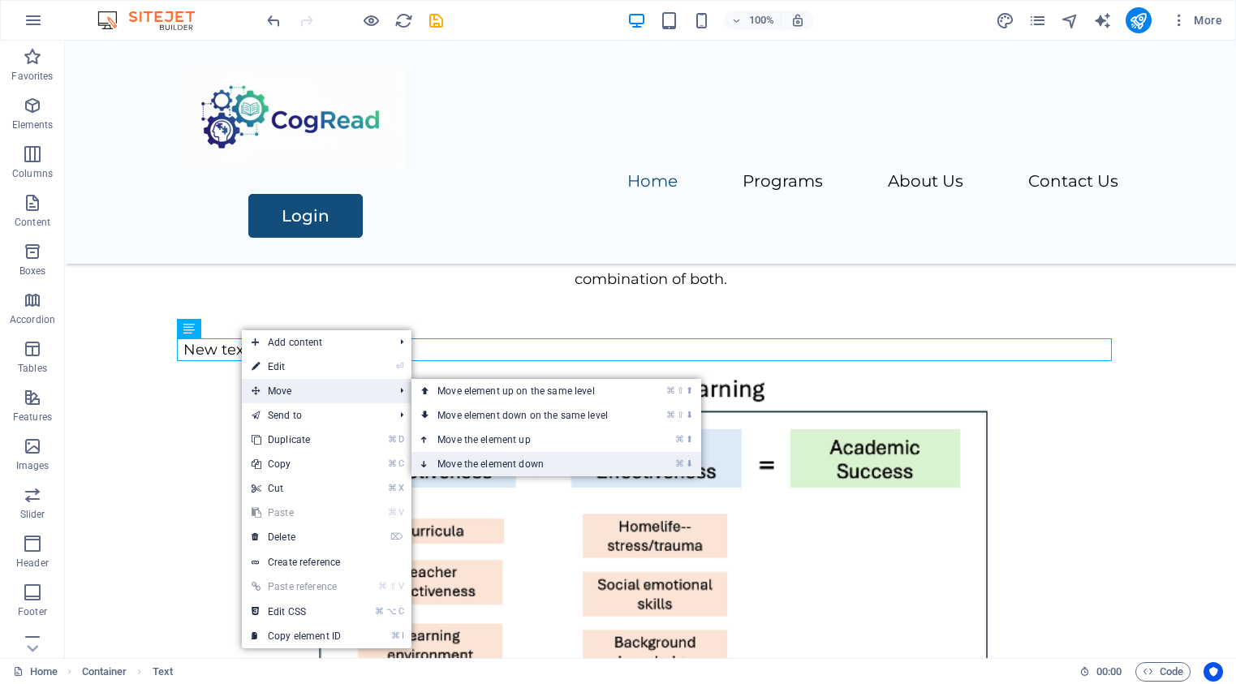
drag, startPoint x: 493, startPoint y: 462, endPoint x: 428, endPoint y: 420, distance: 77.4
click at [493, 462] on link "⌘ ⬇ Move the element down" at bounding box center [525, 464] width 229 height 24
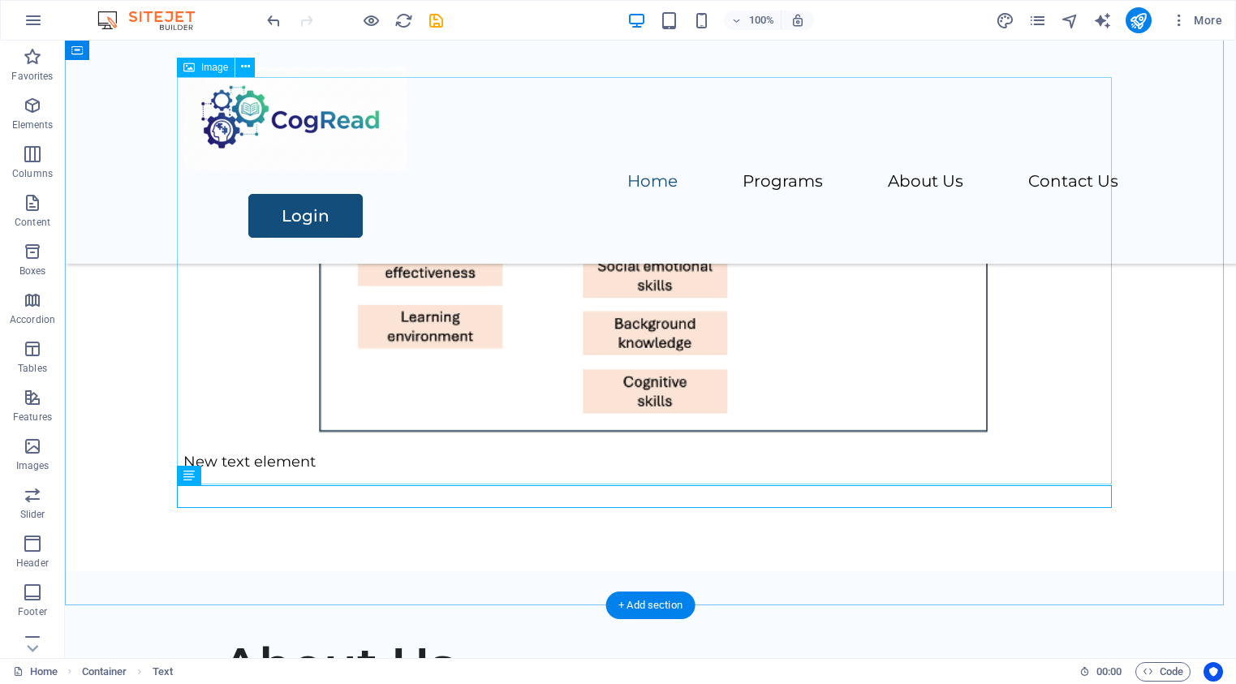
scroll to position [1227, 0]
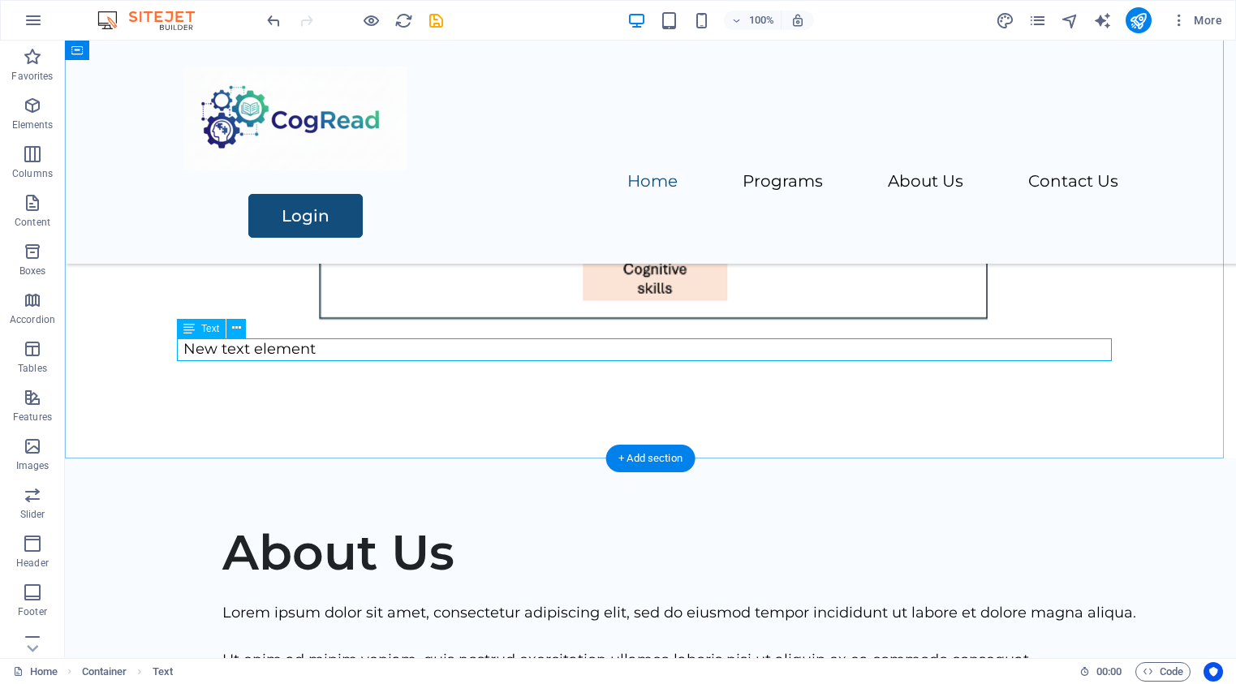
click at [229, 350] on div "New text element" at bounding box center [650, 350] width 935 height 24
click at [215, 352] on div "New text element" at bounding box center [650, 350] width 935 height 24
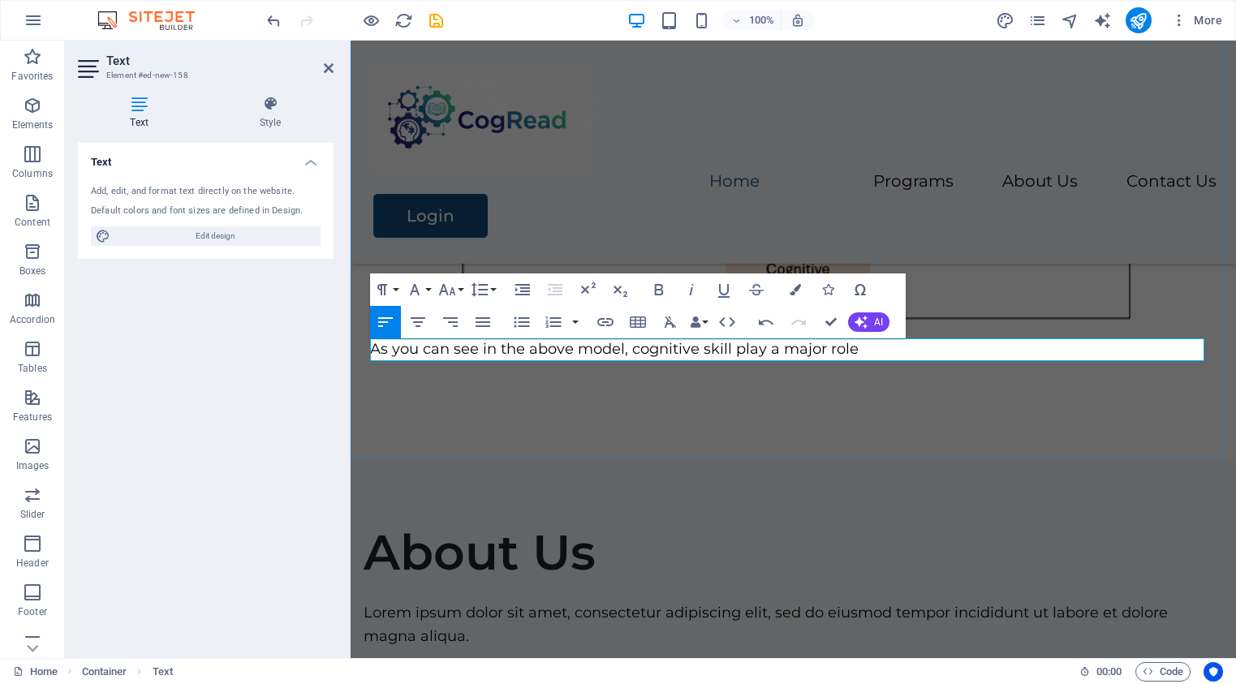
click at [727, 343] on p "As you can see in the above model, cognitive skill play a major role" at bounding box center [793, 350] width 846 height 24
click at [878, 347] on p "As you can see in the above model, cognitive skills play a major role" at bounding box center [793, 350] width 846 height 24
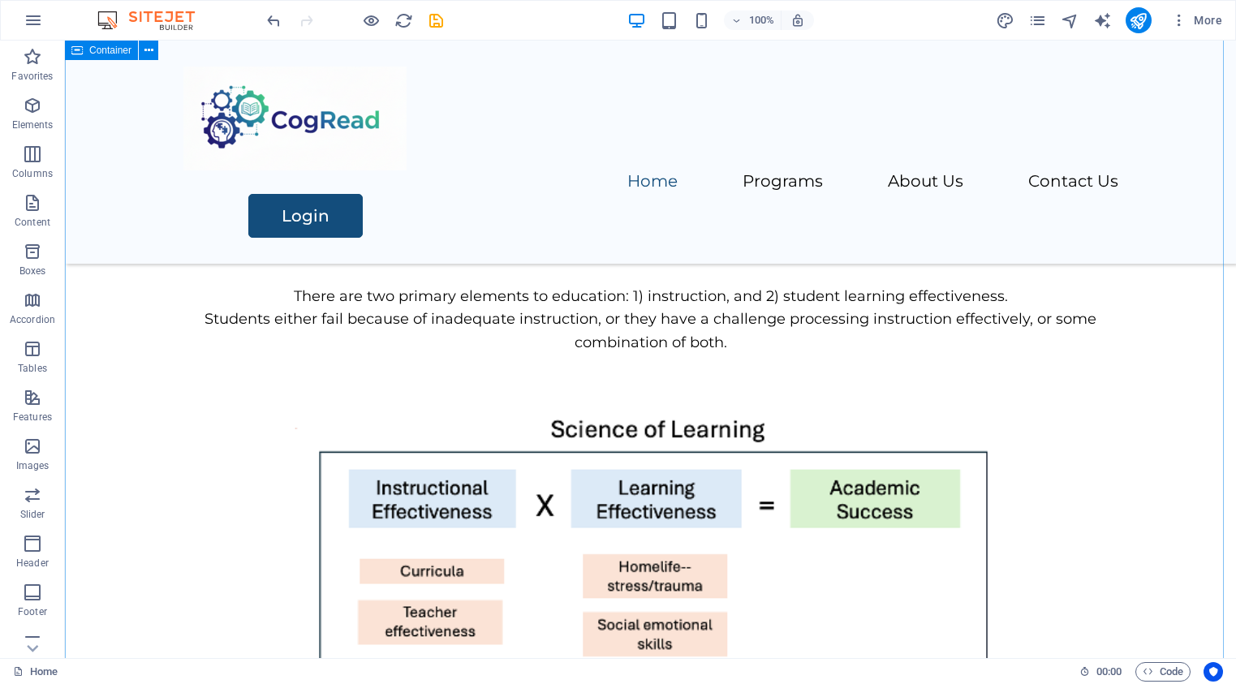
scroll to position [755, 0]
click at [665, 383] on div "The majority of students in the US struggle to achieve reading proficiency. Why…" at bounding box center [650, 262] width 935 height 281
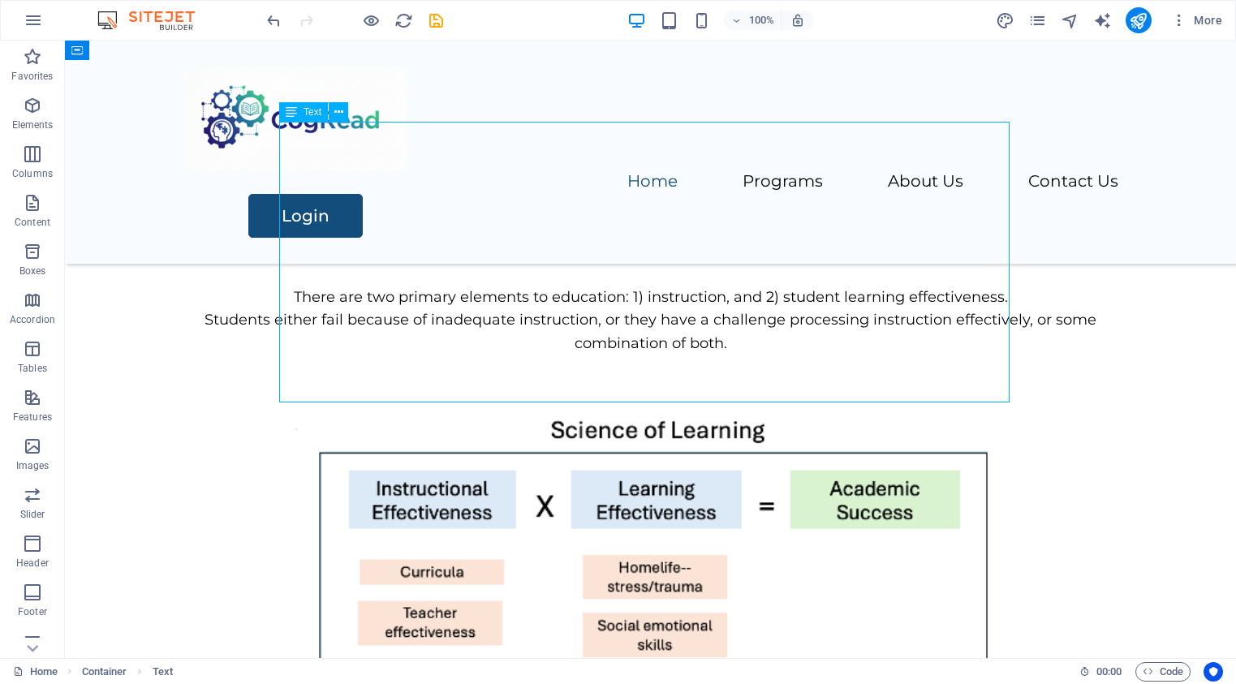
click at [647, 368] on div "The majority of students in the US struggle to achieve reading proficiency. Why…" at bounding box center [650, 262] width 935 height 281
click at [652, 342] on div "The majority of students in the US struggle to achieve reading proficiency. Why…" at bounding box center [650, 262] width 935 height 281
click at [654, 324] on div "The majority of students in the US struggle to achieve reading proficiency. Why…" at bounding box center [650, 262] width 935 height 281
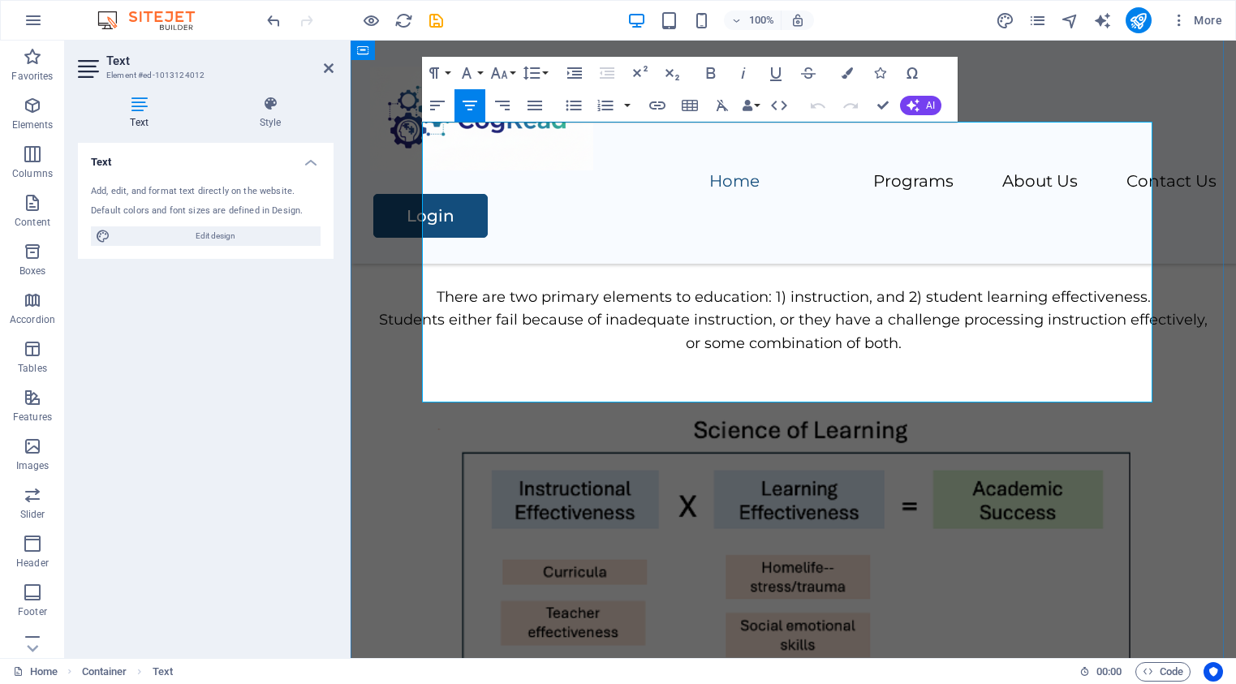
click at [641, 386] on p at bounding box center [793, 391] width 846 height 24
click at [652, 356] on p at bounding box center [793, 367] width 846 height 24
click at [730, 383] on p at bounding box center [793, 391] width 846 height 24
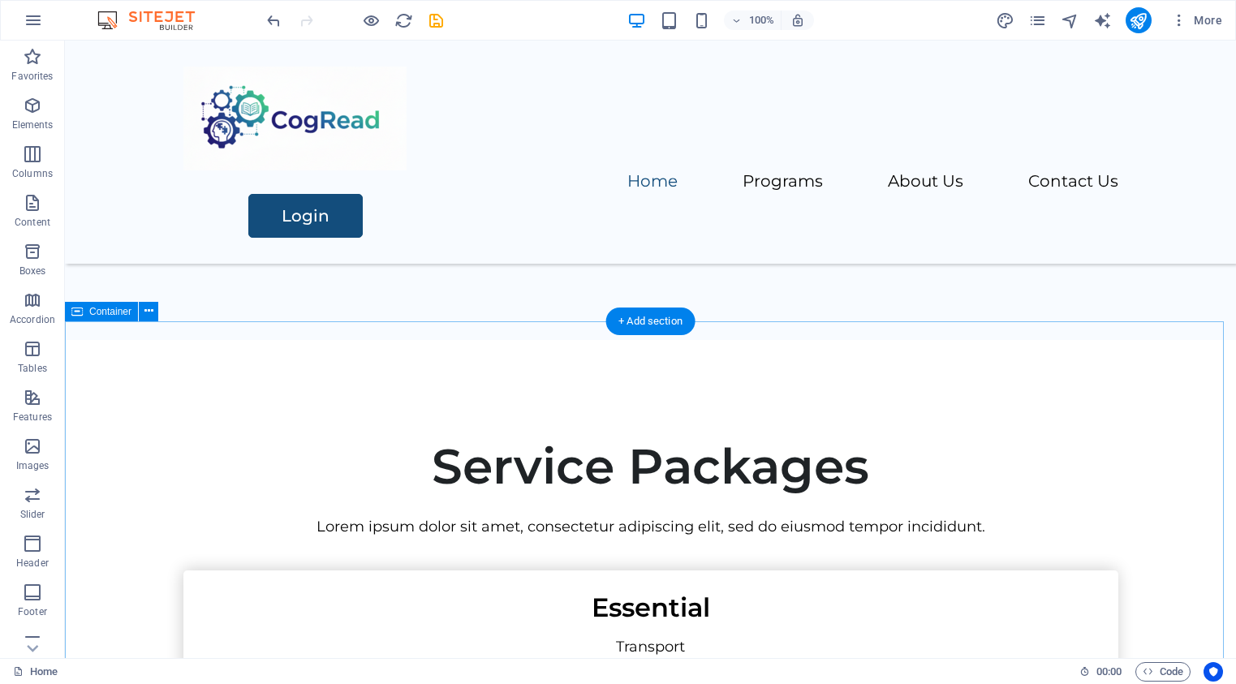
scroll to position [2092, 0]
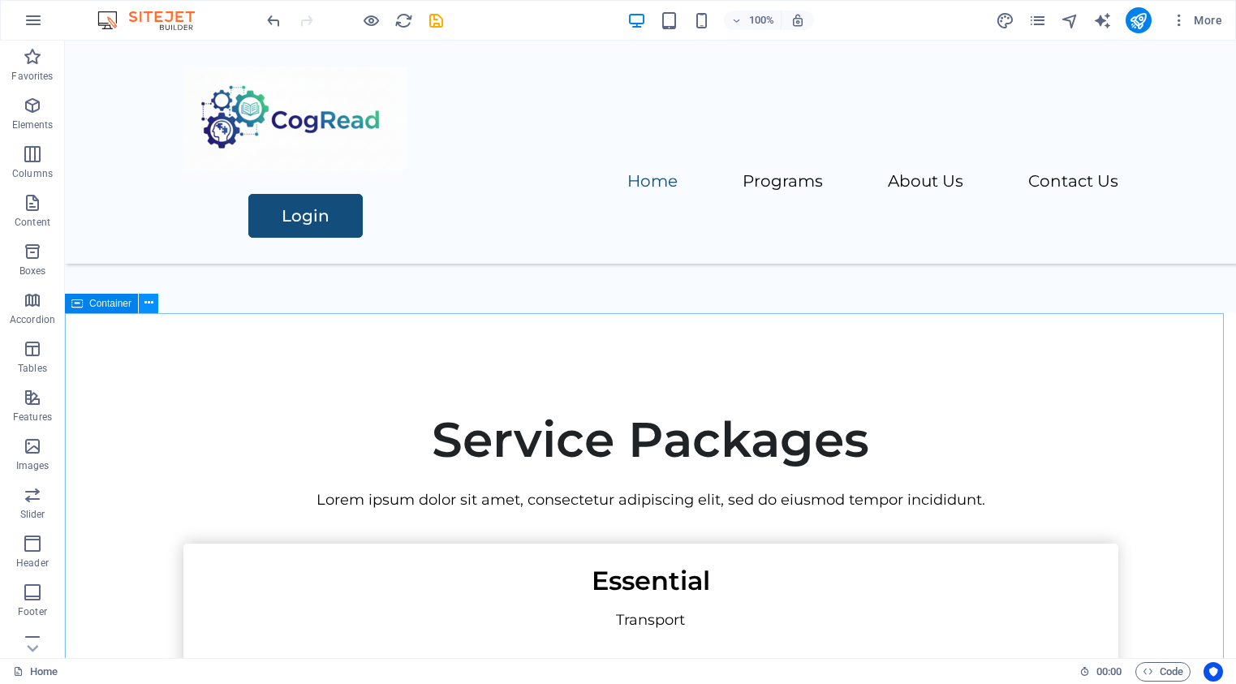
click at [147, 305] on icon at bounding box center [148, 303] width 9 height 17
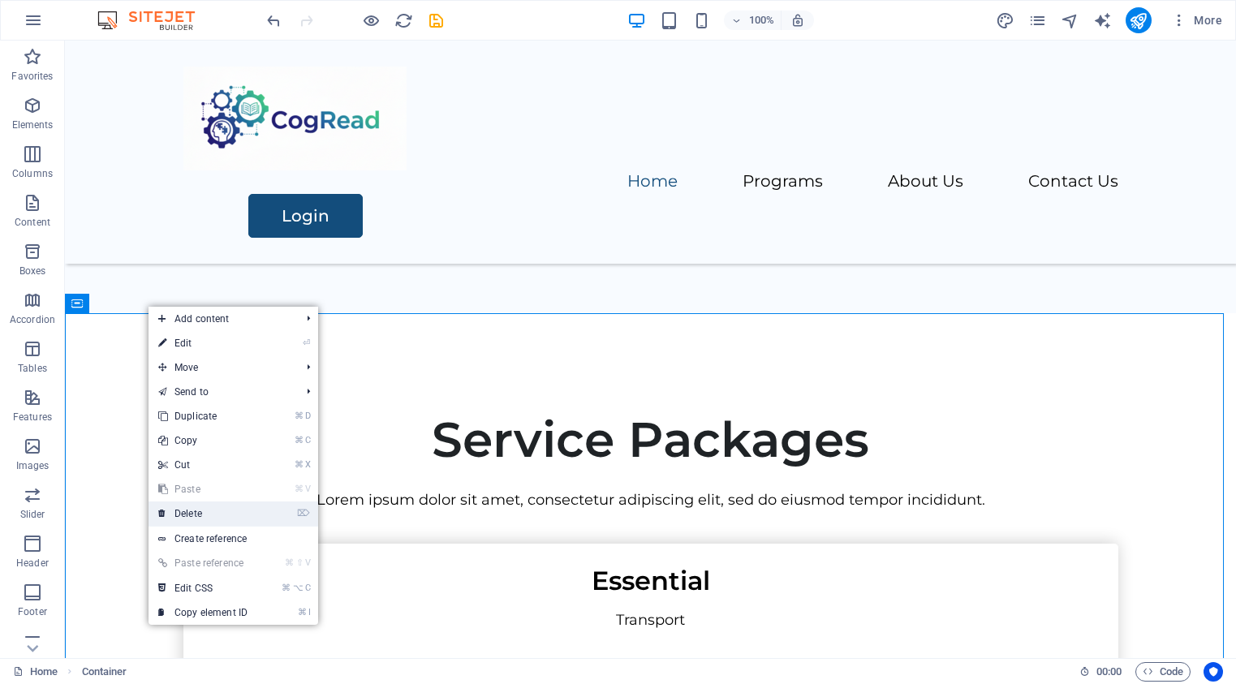
click at [206, 515] on link "⌦ Delete" at bounding box center [202, 513] width 109 height 24
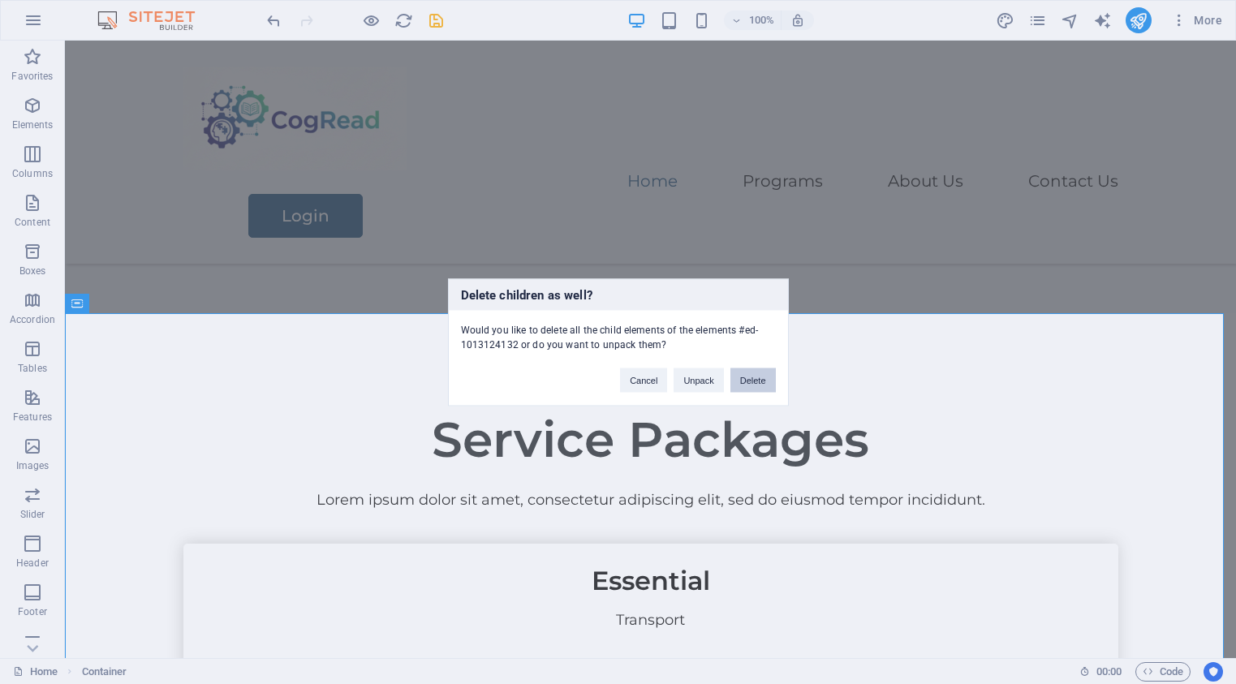
click at [759, 381] on button "Delete" at bounding box center [752, 380] width 45 height 24
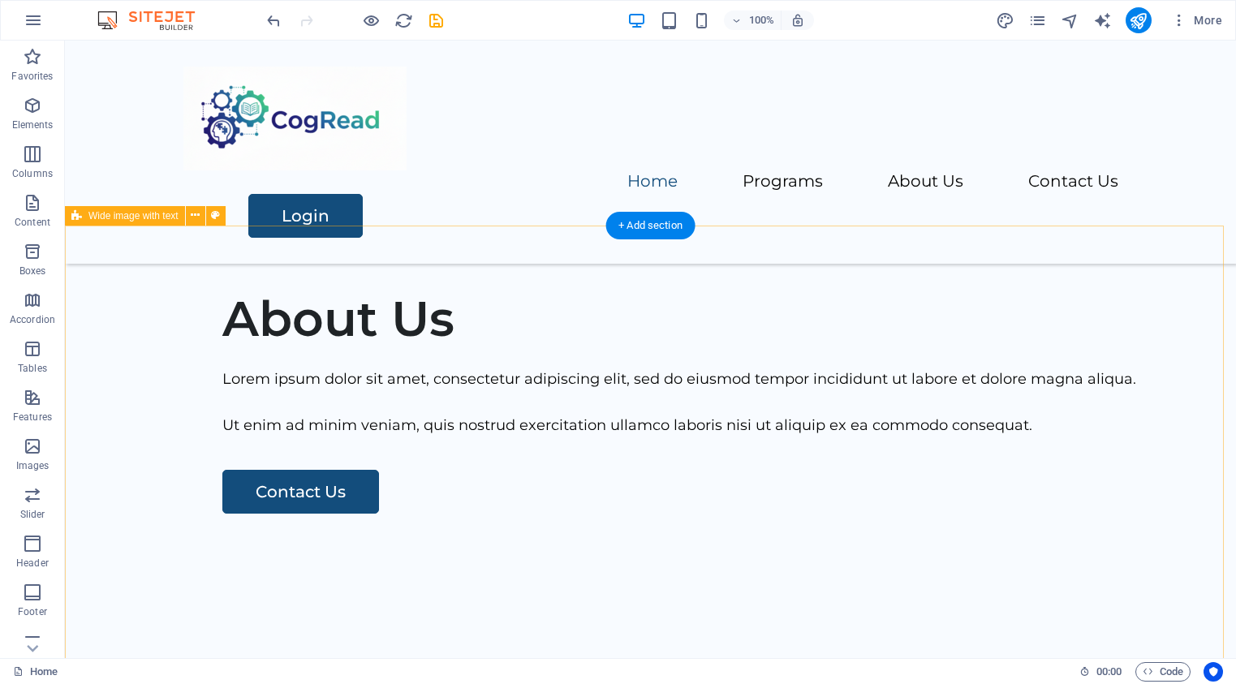
scroll to position [1530, 0]
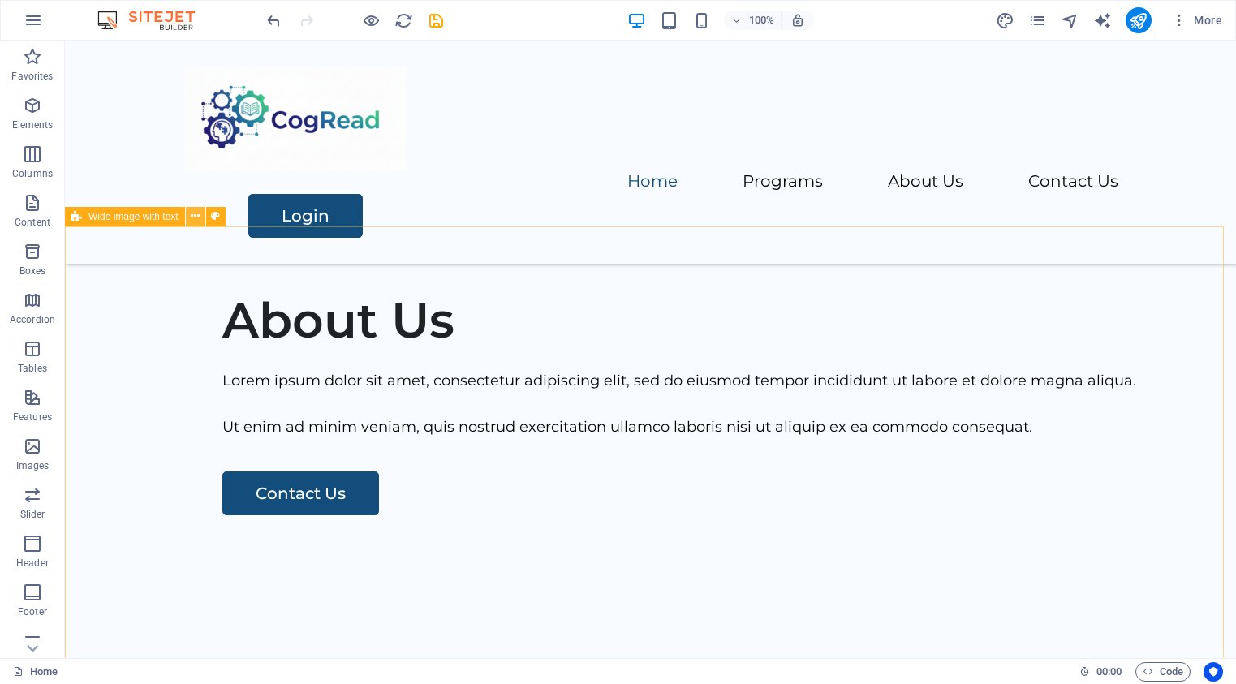
click at [196, 217] on icon at bounding box center [195, 216] width 9 height 17
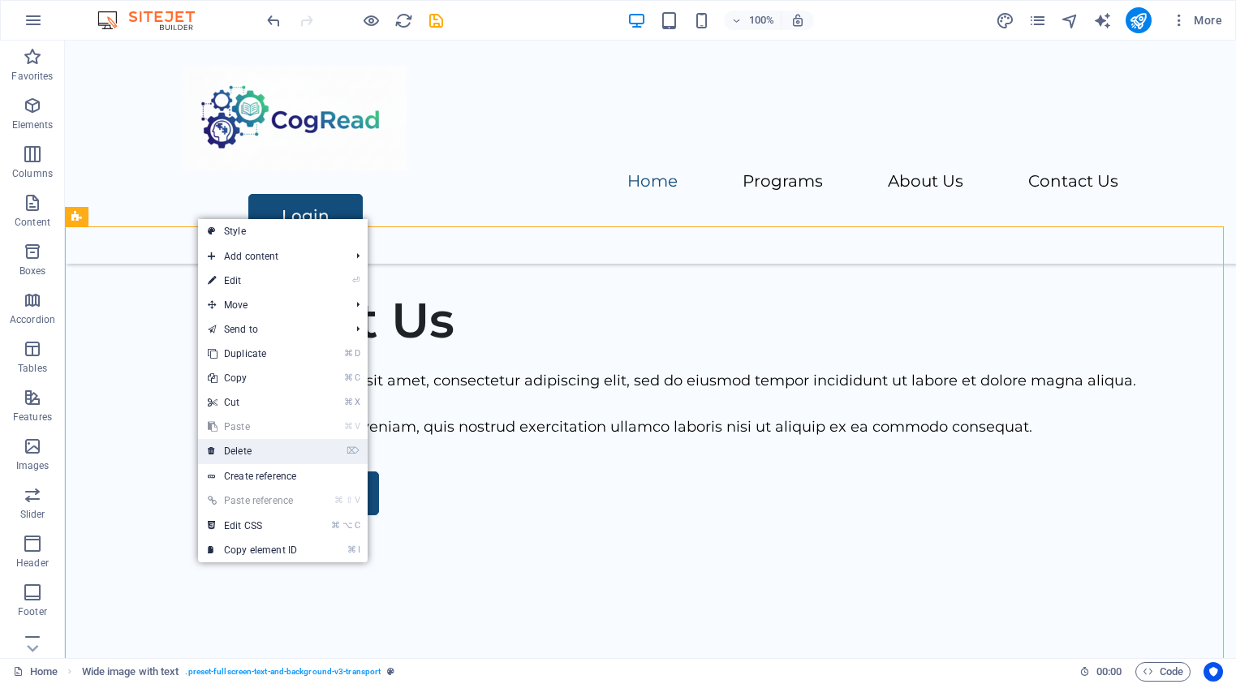
click at [296, 454] on link "⌦ Delete" at bounding box center [252, 451] width 109 height 24
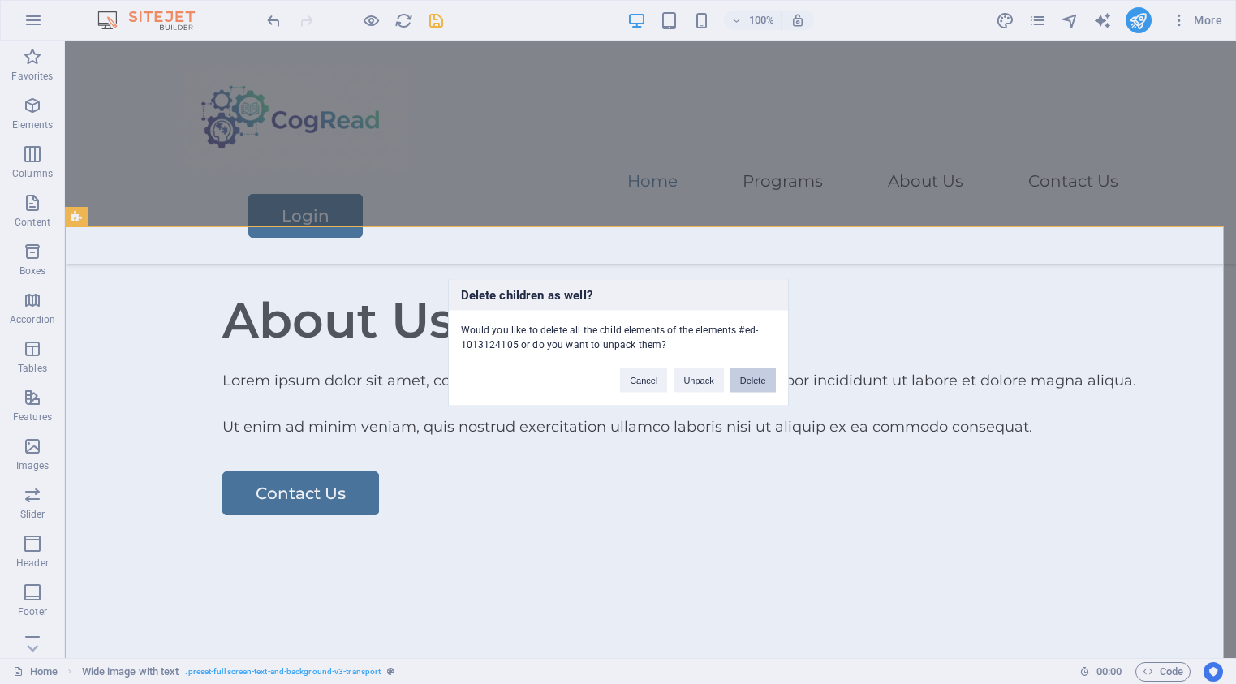
click at [767, 381] on button "Delete" at bounding box center [752, 380] width 45 height 24
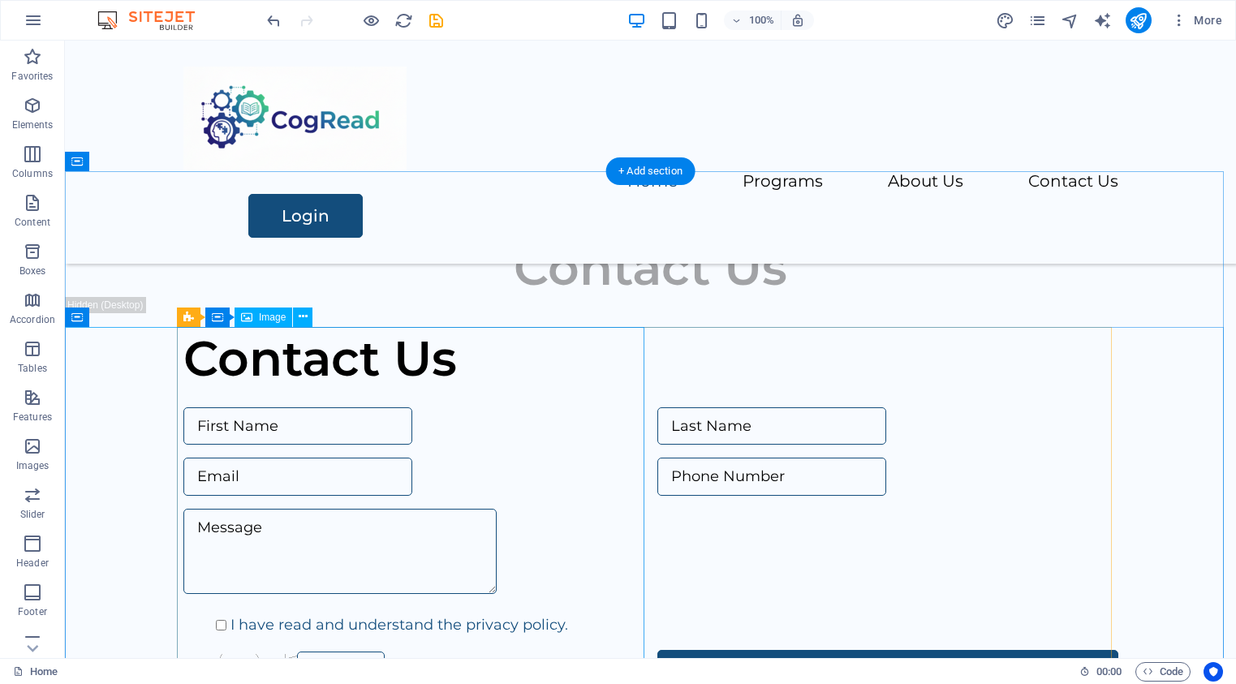
scroll to position [1585, 0]
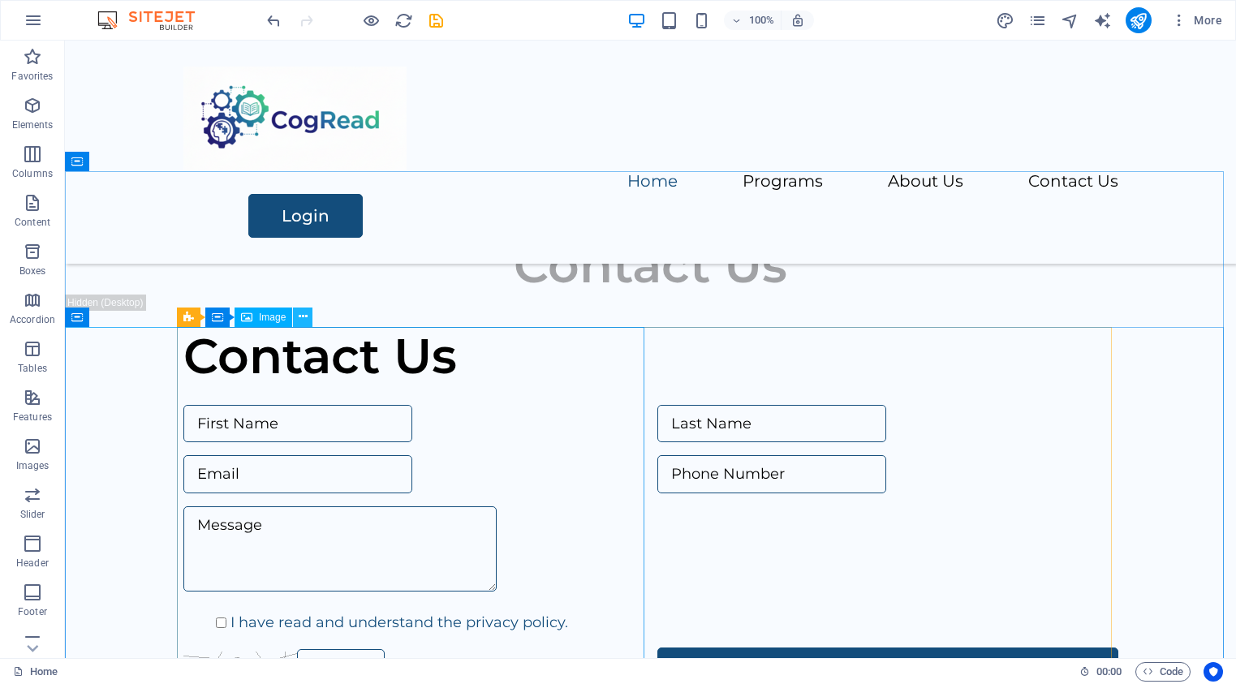
click at [304, 315] on icon at bounding box center [303, 316] width 9 height 17
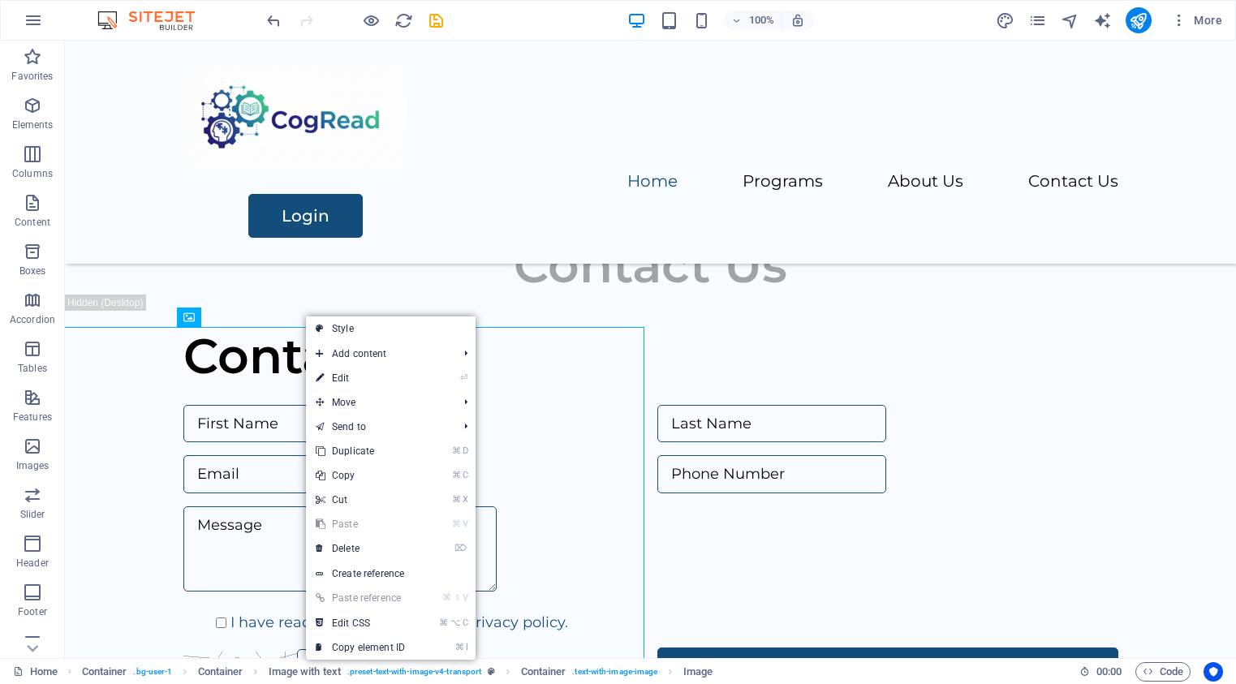
click at [336, 375] on link "⏎ Edit" at bounding box center [360, 378] width 109 height 24
select select "vw"
select select "px"
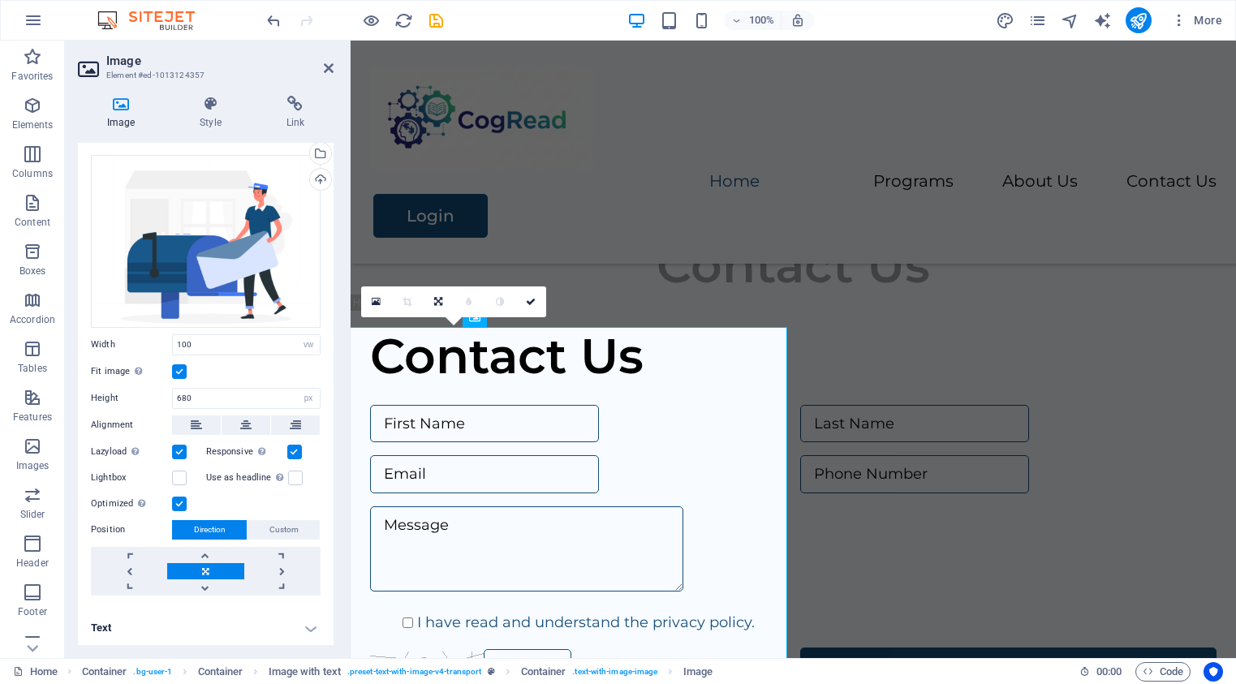
scroll to position [0, 0]
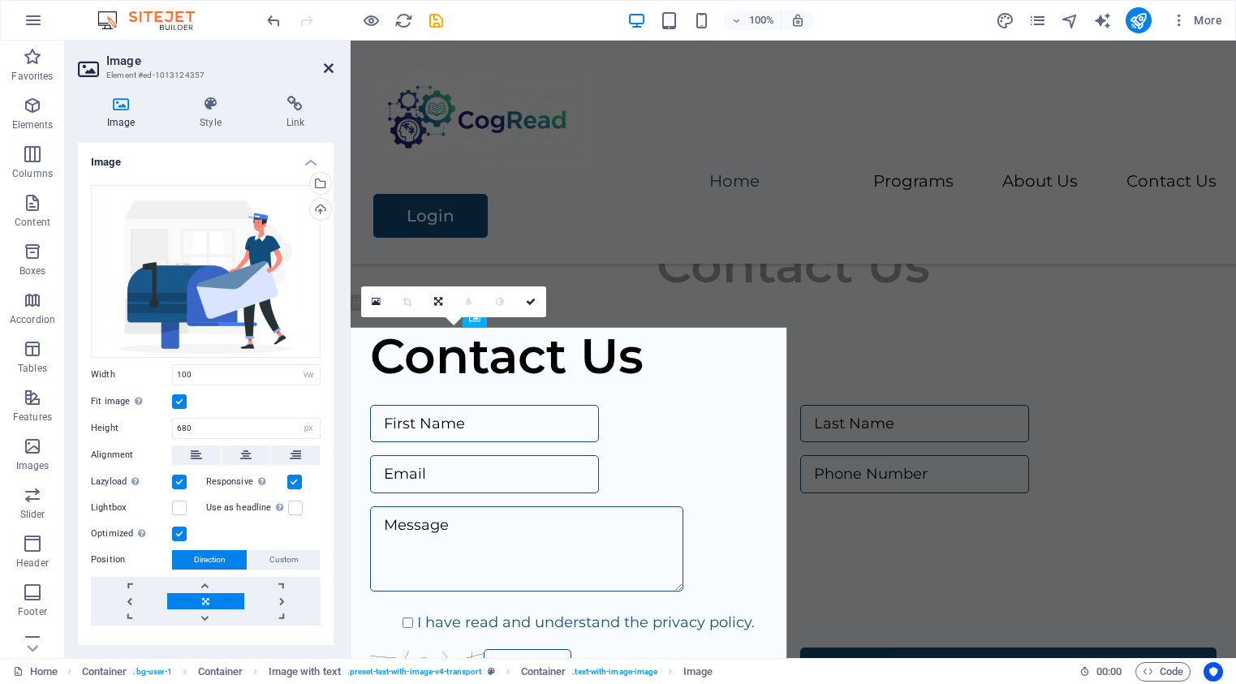
click at [327, 68] on icon at bounding box center [329, 68] width 10 height 13
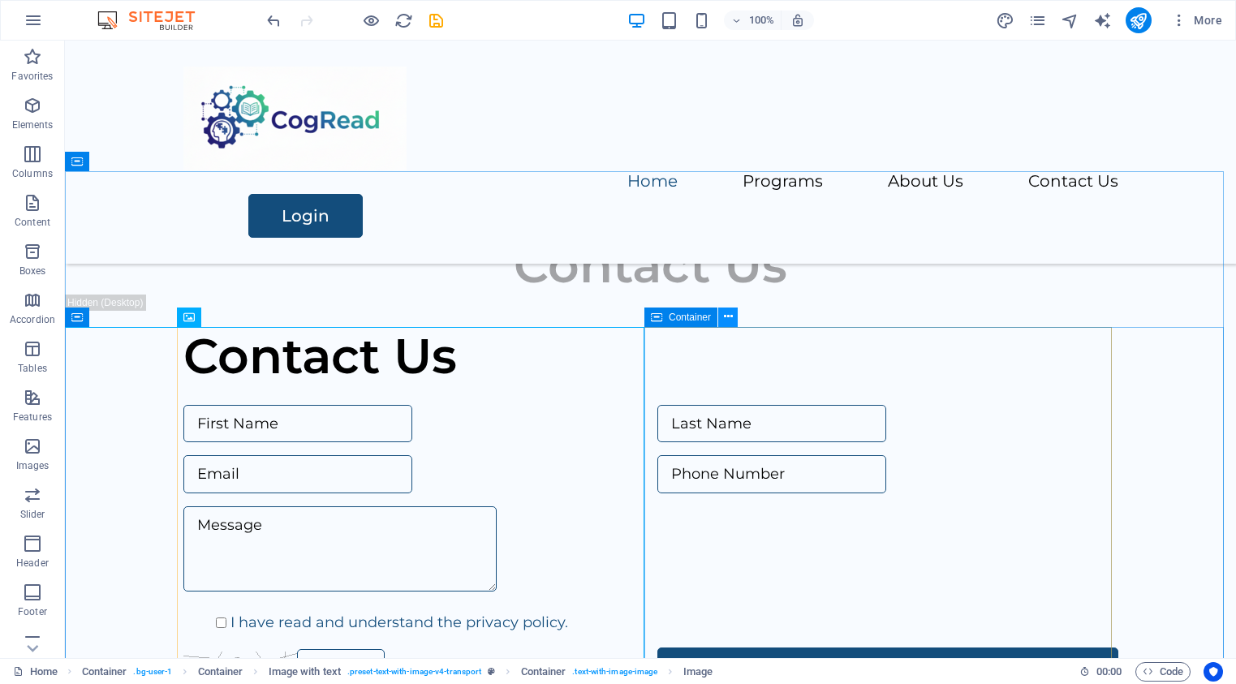
click at [729, 316] on icon at bounding box center [728, 316] width 9 height 17
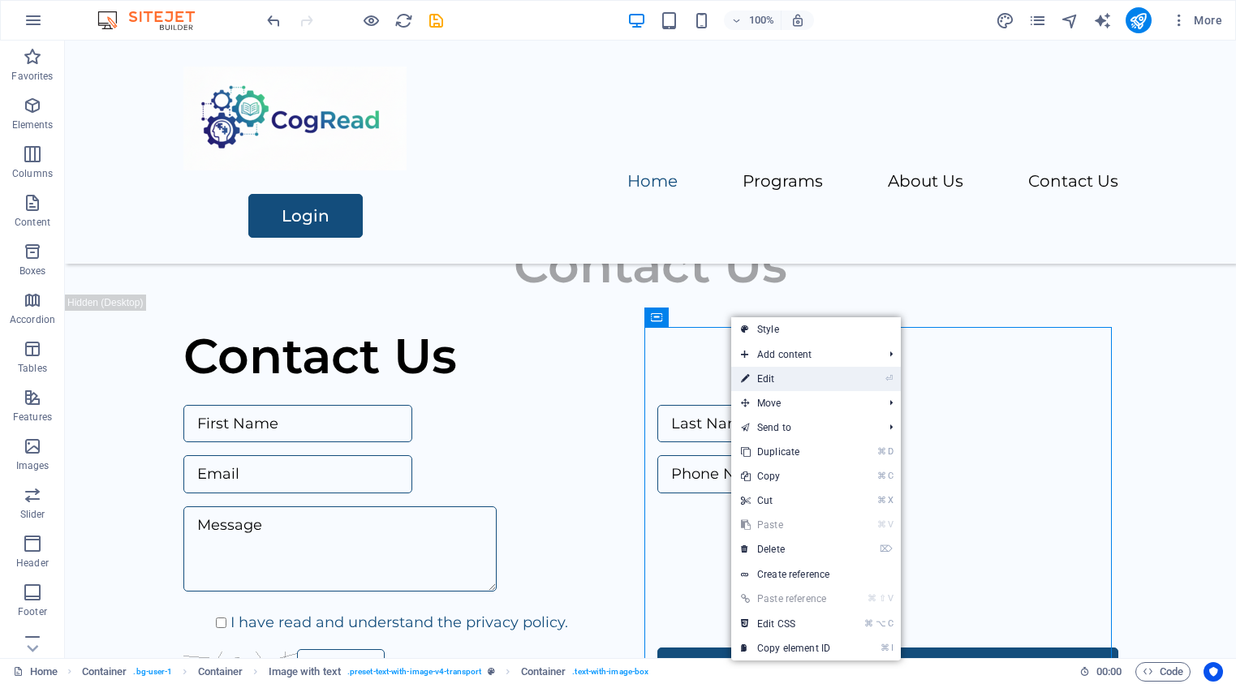
drag, startPoint x: 832, startPoint y: 380, endPoint x: 484, endPoint y: 333, distance: 350.5
click at [832, 380] on link "⏎ Edit" at bounding box center [785, 379] width 109 height 24
select select "px"
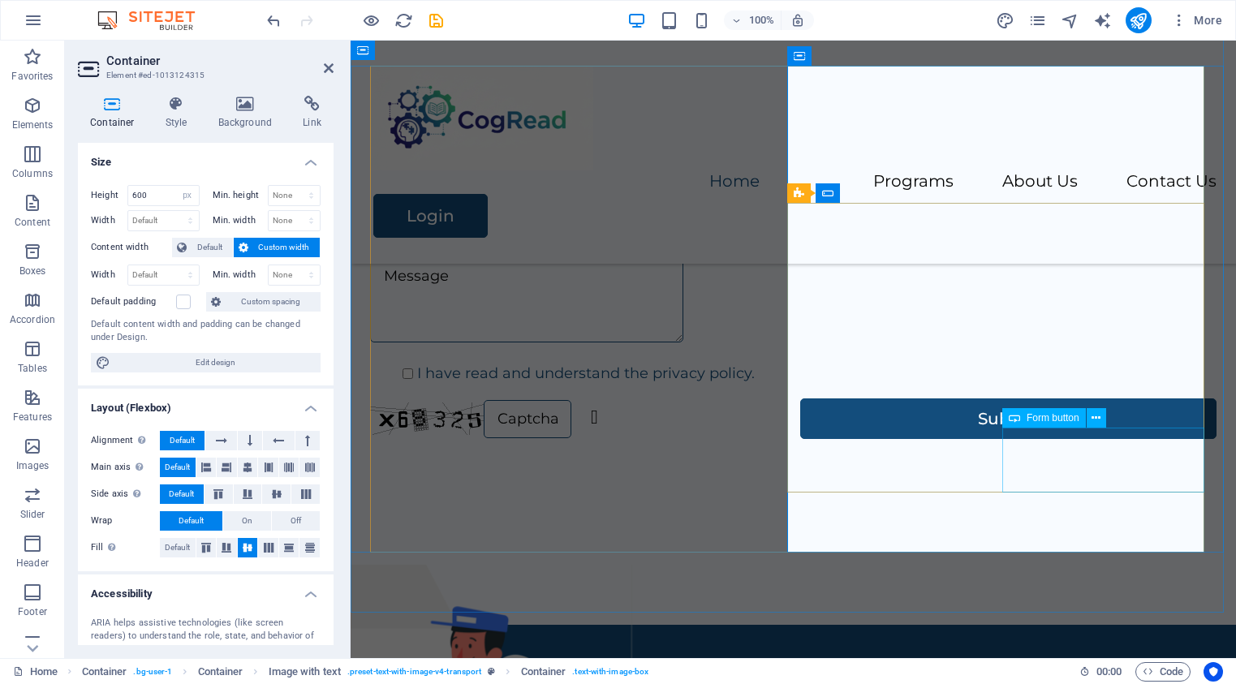
scroll to position [1857, 0]
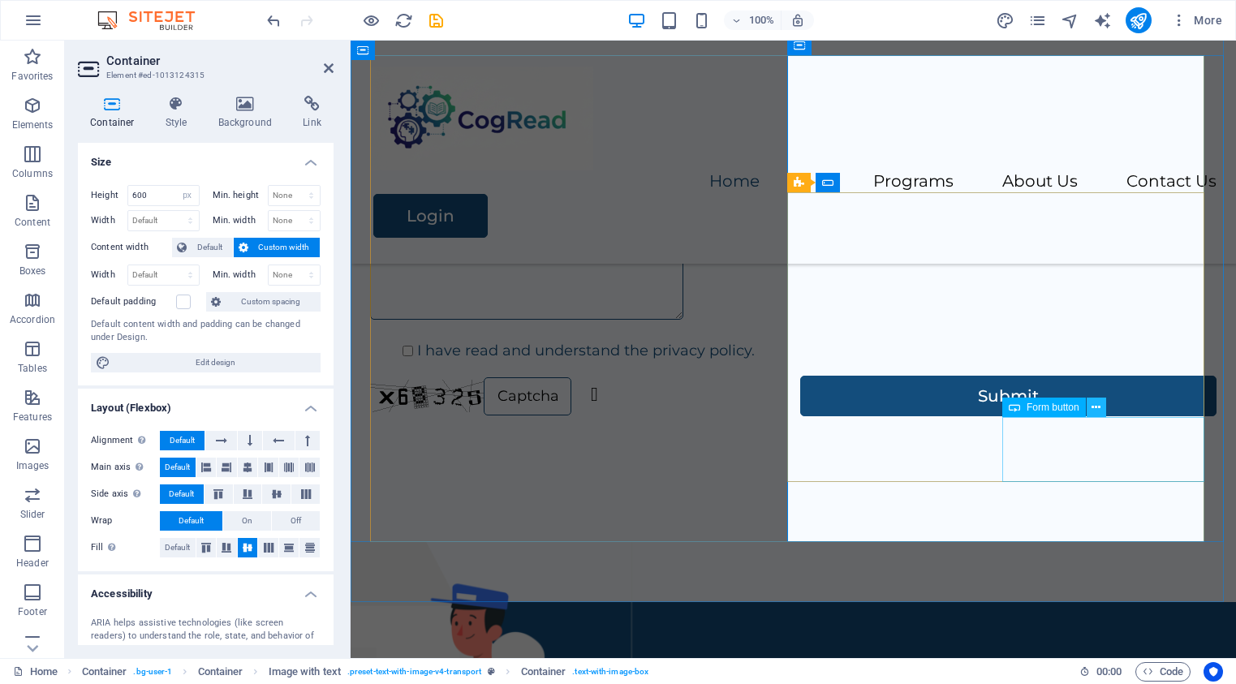
click at [1099, 409] on icon at bounding box center [1095, 407] width 9 height 17
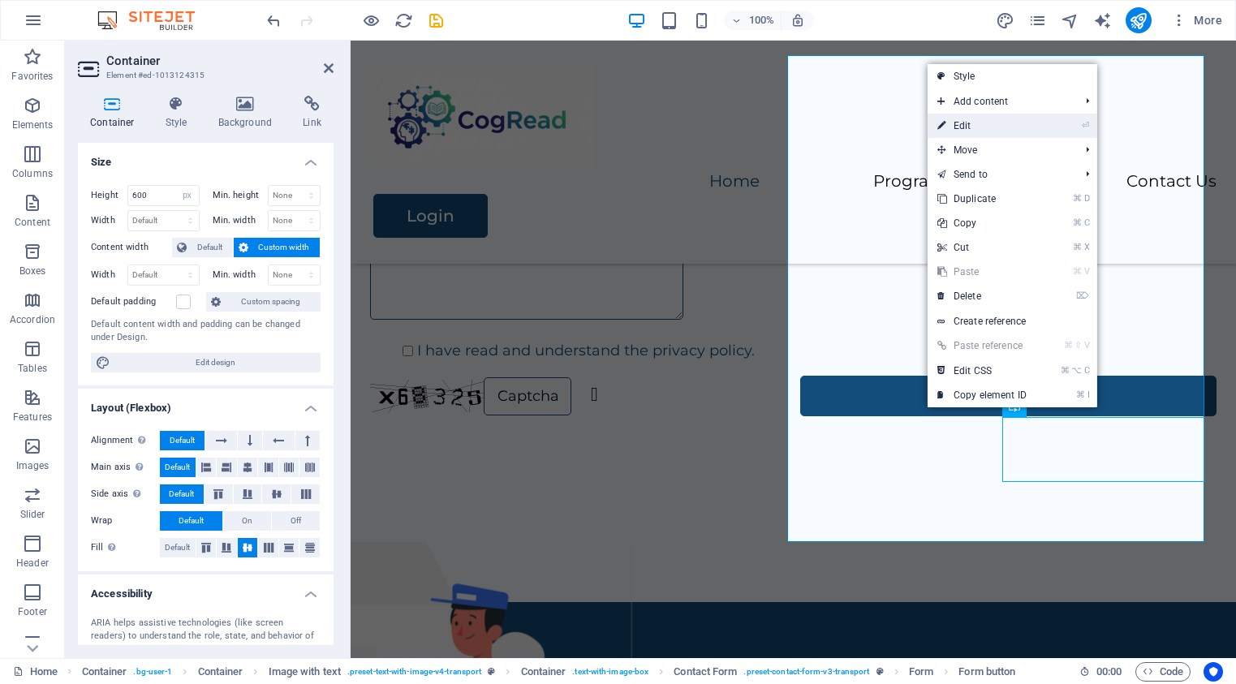
click at [966, 126] on link "⏎ Edit" at bounding box center [981, 126] width 109 height 24
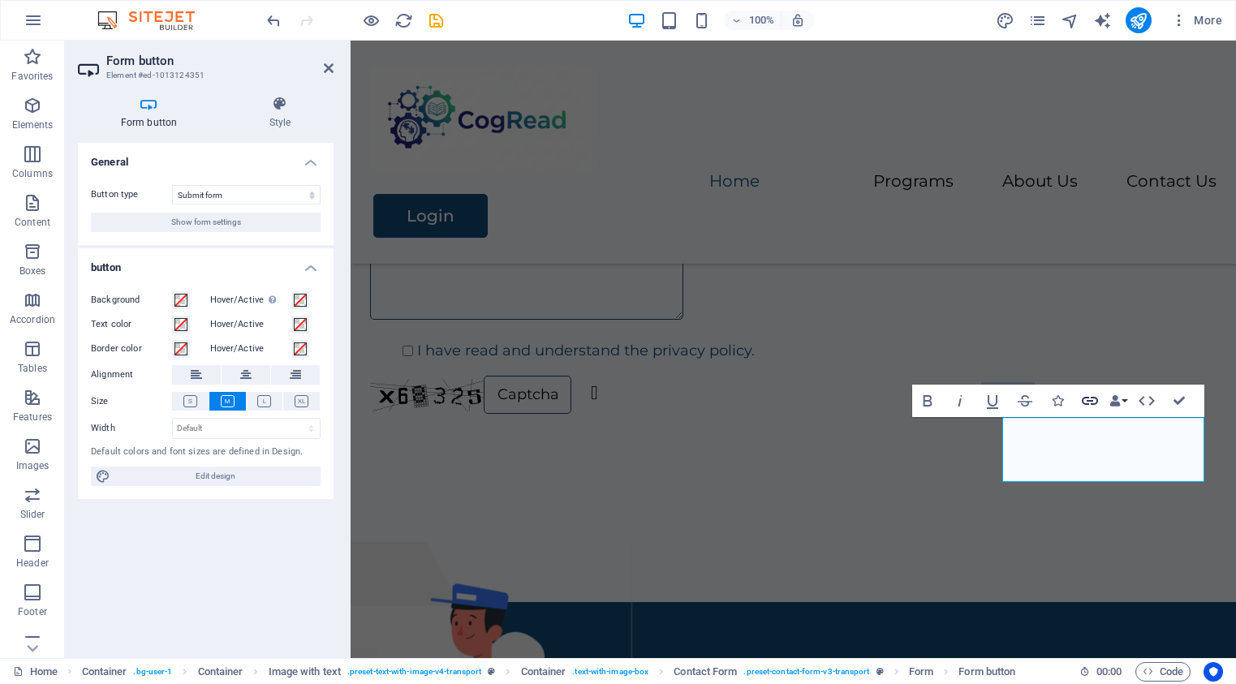
click at [1085, 402] on icon "button" at bounding box center [1089, 400] width 19 height 19
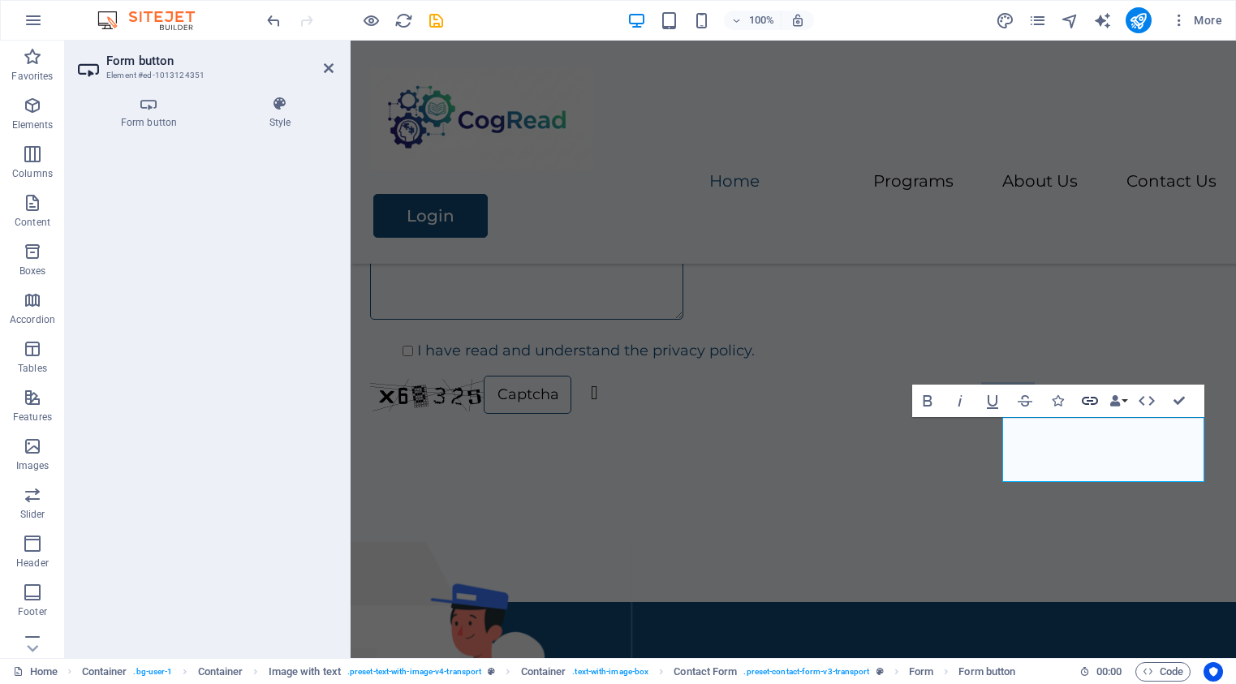
click at [1091, 400] on icon "button" at bounding box center [1090, 401] width 16 height 8
click at [1024, 400] on icon "button" at bounding box center [1024, 400] width 19 height 19
click at [1026, 405] on icon "button" at bounding box center [1025, 400] width 15 height 11
click at [1026, 405] on icon "button" at bounding box center [1024, 400] width 19 height 19
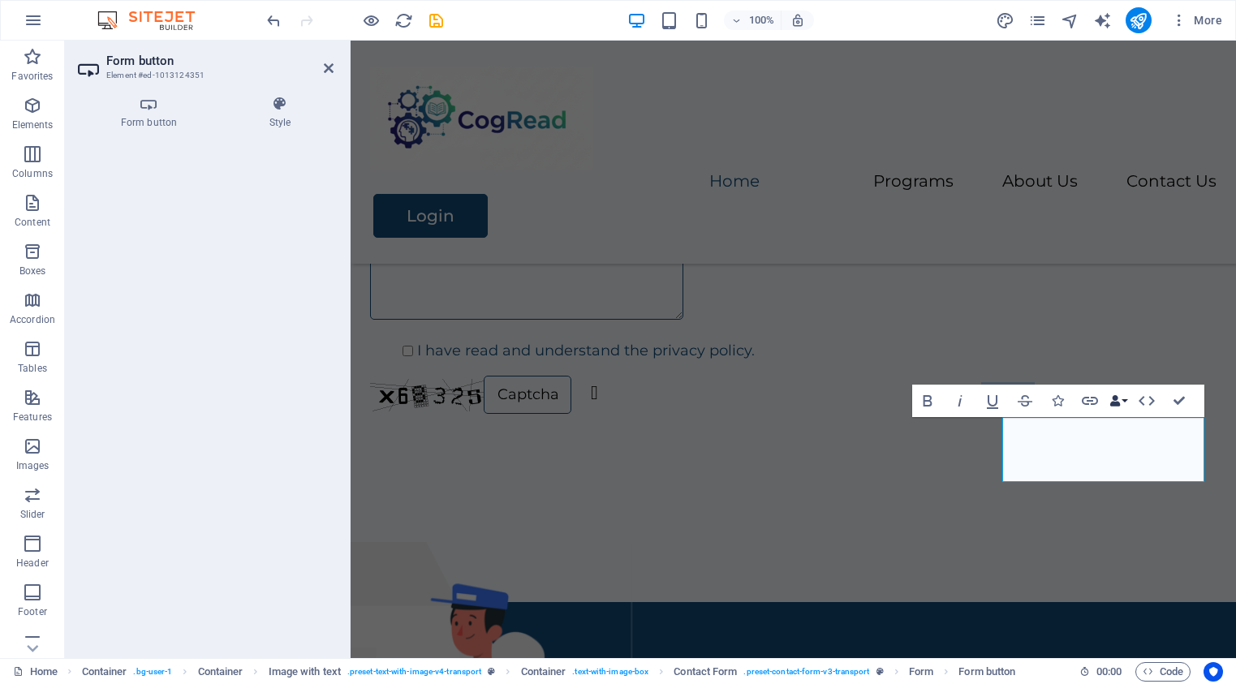
click at [1118, 400] on icon "button" at bounding box center [1114, 400] width 11 height 11
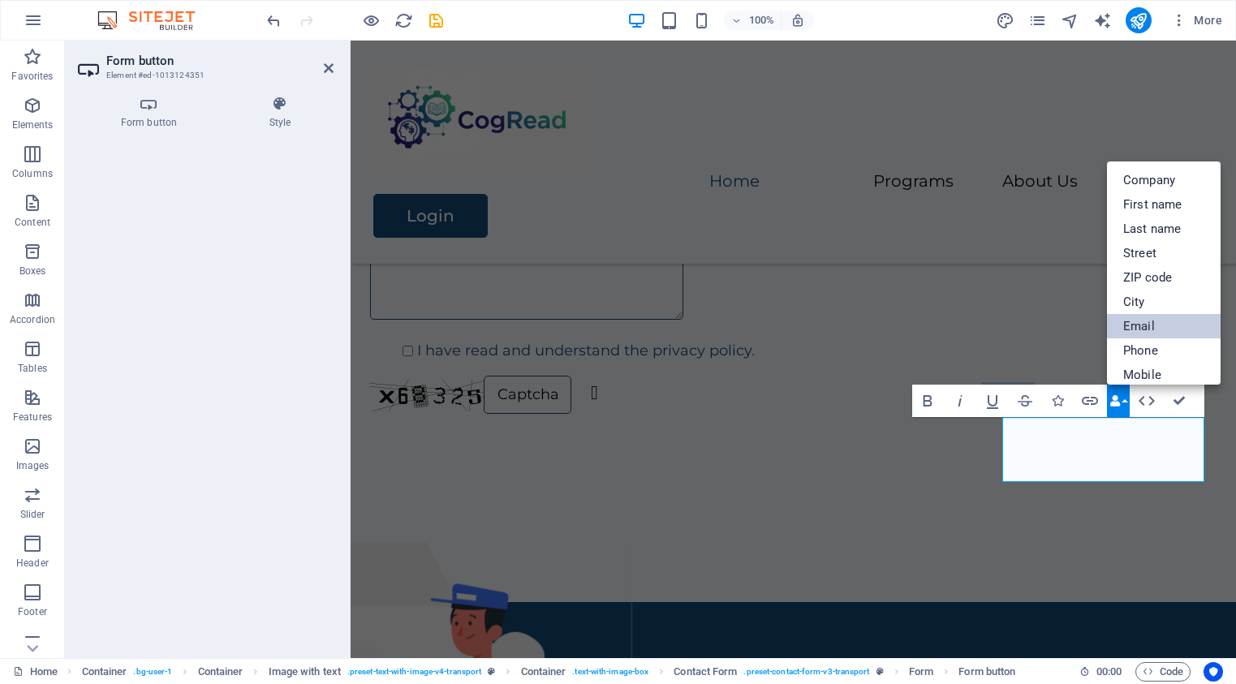
click at [1145, 327] on link "Email" at bounding box center [1164, 326] width 114 height 24
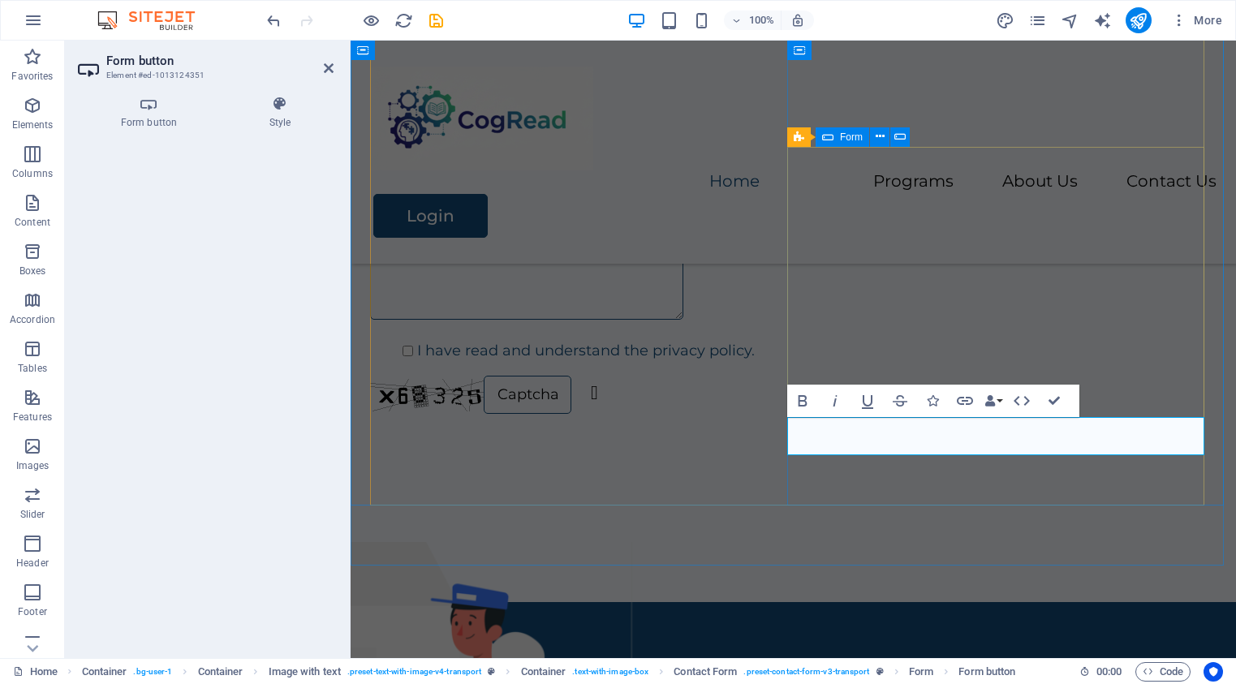
scroll to position [1893, 0]
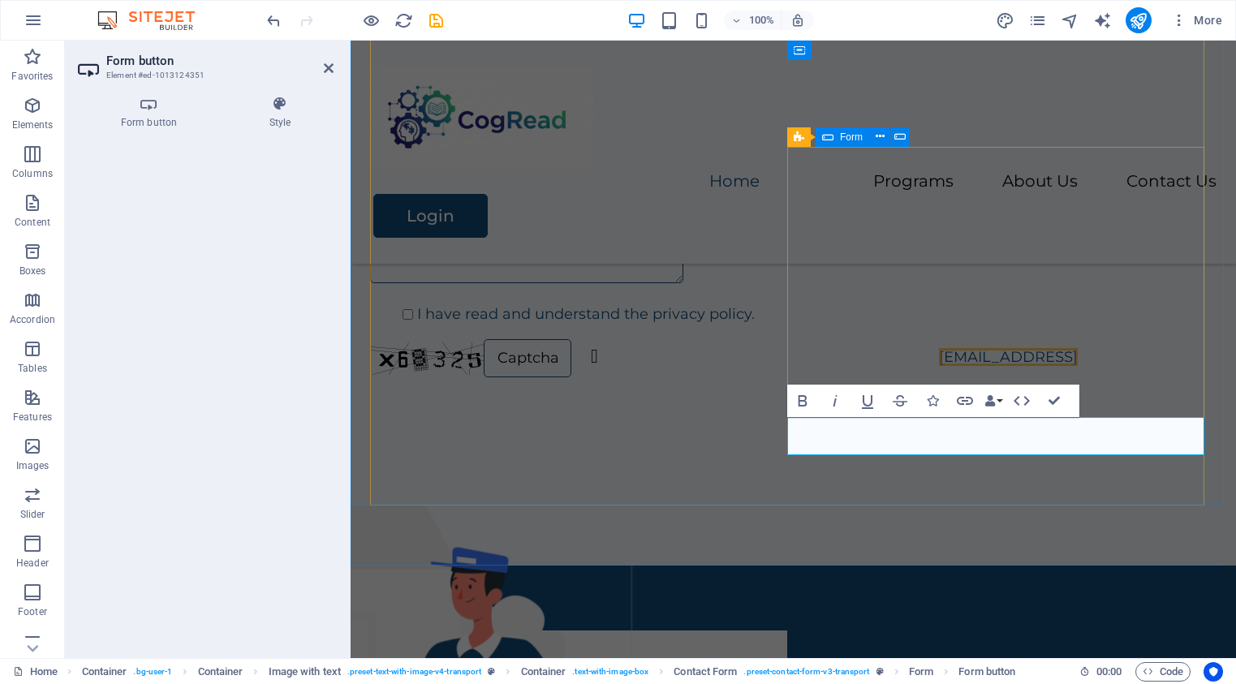
type button "Submit"
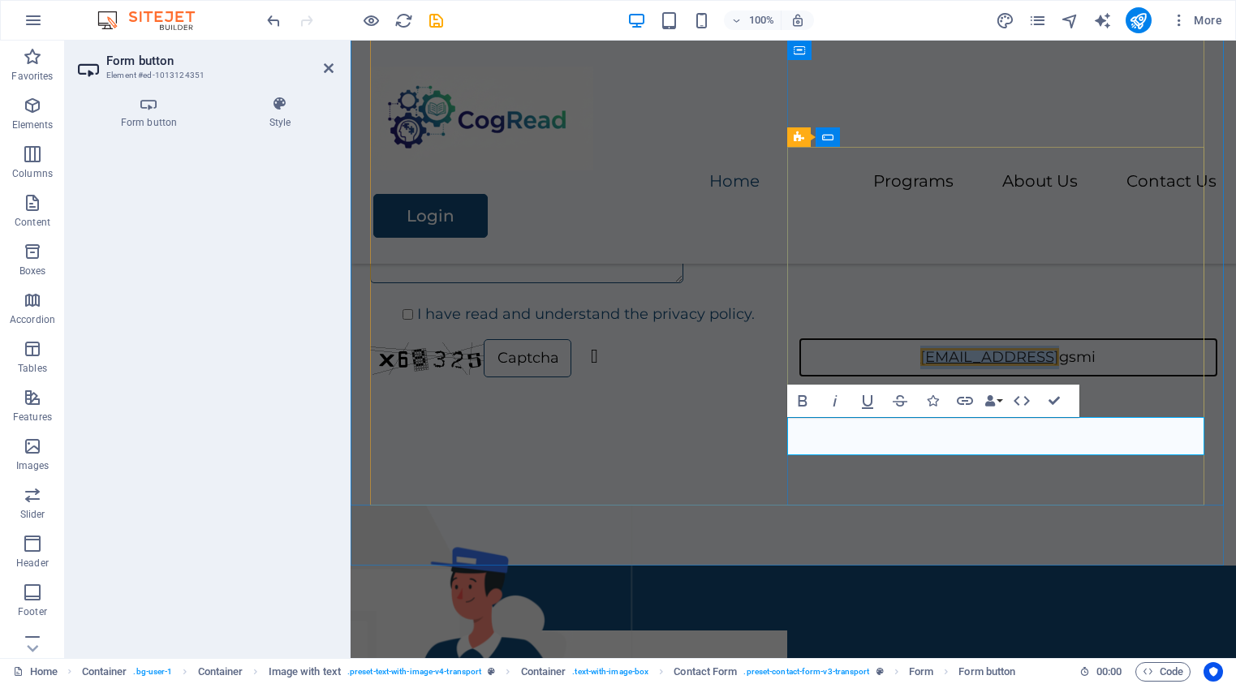
click at [1051, 366] on link "[EMAIL_ADDRESS]" at bounding box center [989, 357] width 139 height 18
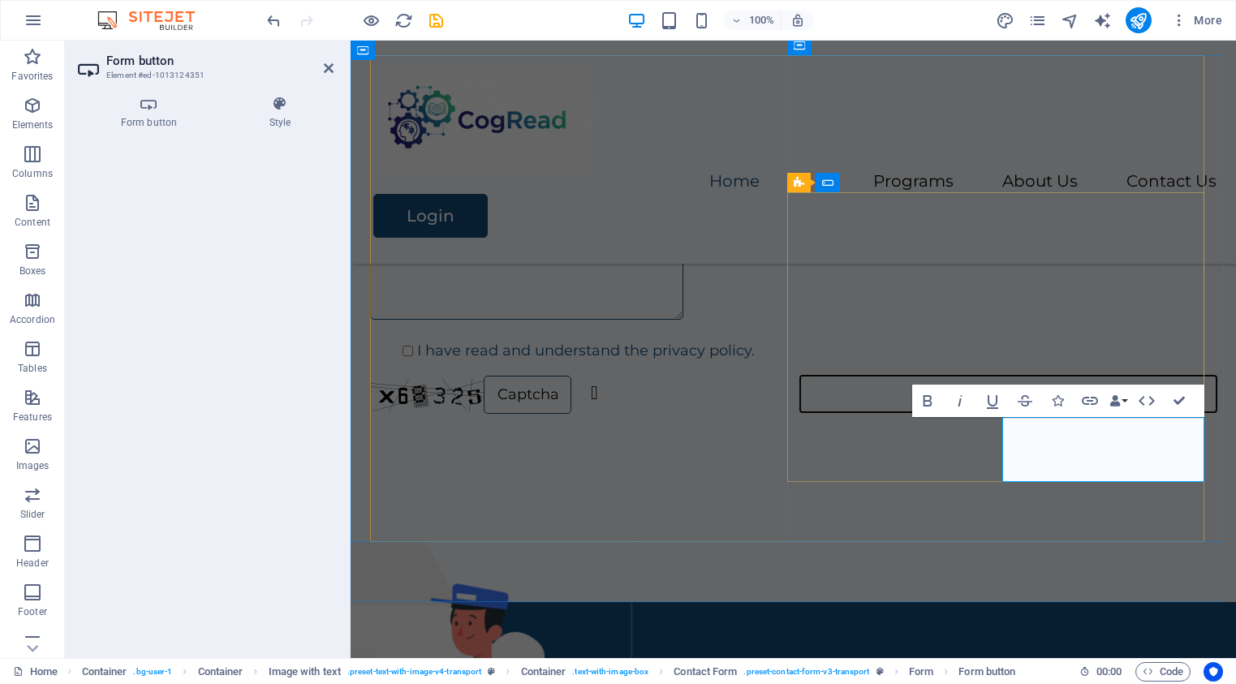
click at [1139, 412] on button "​ gsmi" at bounding box center [1008, 394] width 417 height 37
click at [1104, 412] on button "​ gsmi" at bounding box center [1008, 394] width 417 height 37
click at [1113, 412] on button "​ gsmi" at bounding box center [1008, 394] width 417 height 37
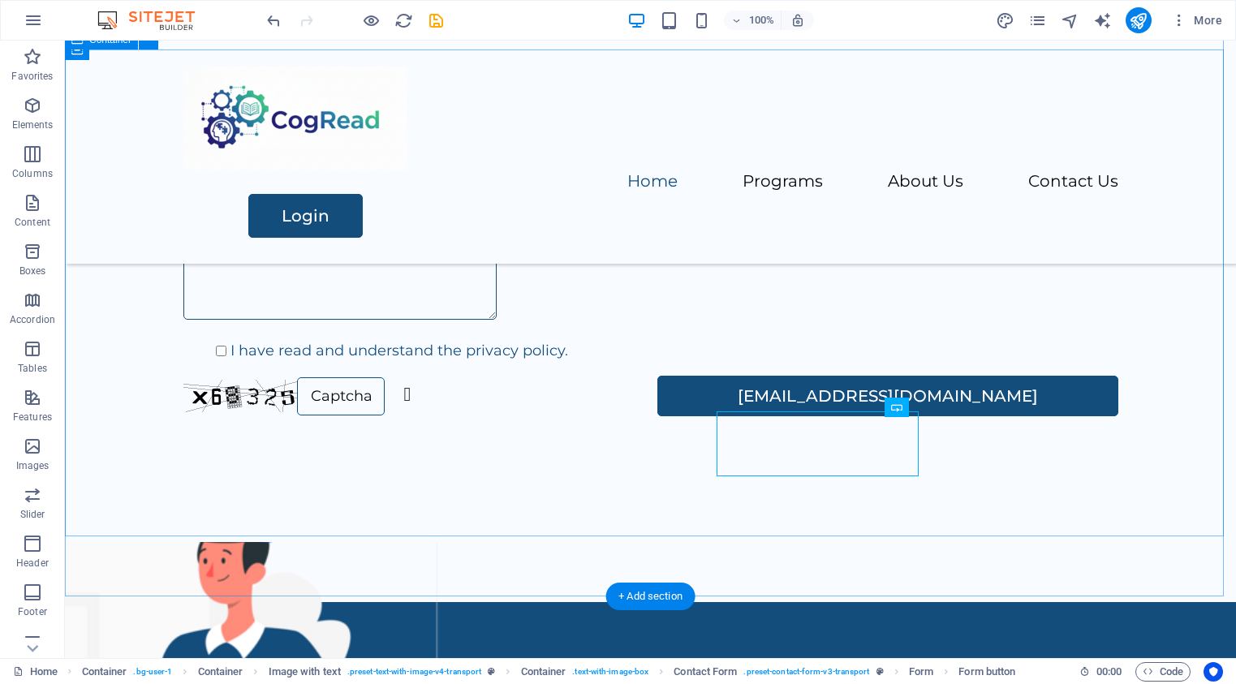
scroll to position [1862, 0]
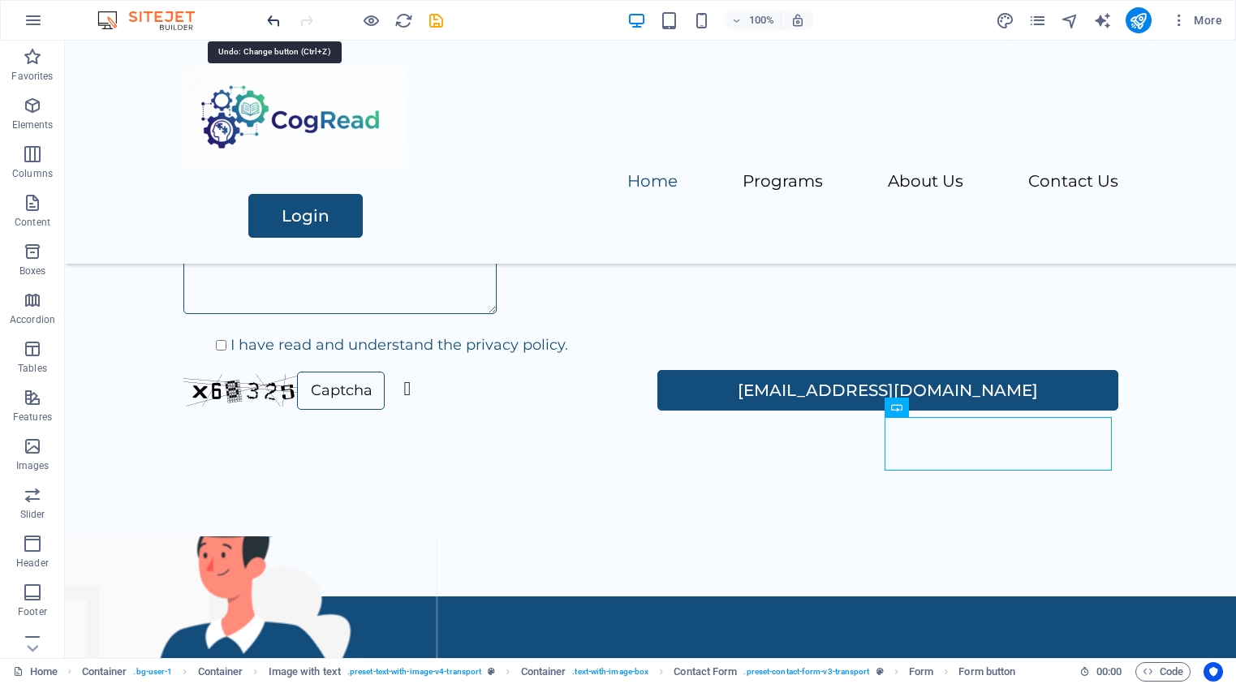
click at [269, 23] on icon "undo" at bounding box center [274, 20] width 19 height 19
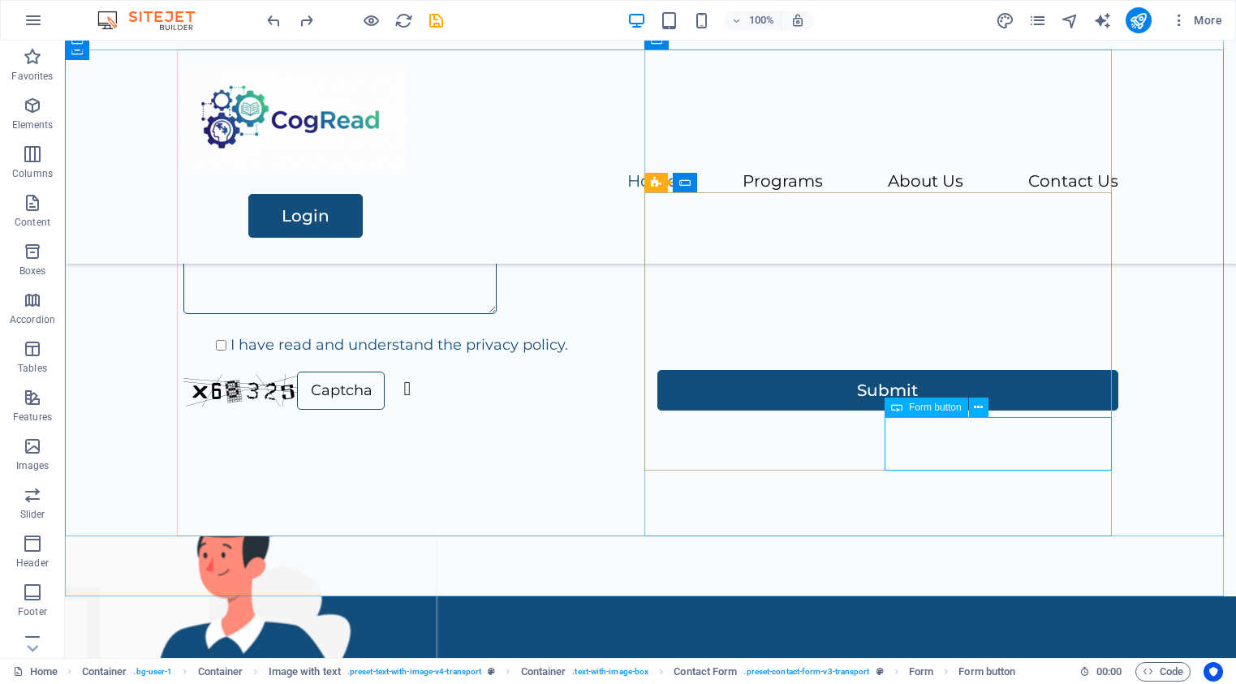
click at [913, 407] on span "Form button" at bounding box center [935, 407] width 53 height 10
click at [980, 407] on icon at bounding box center [978, 407] width 9 height 17
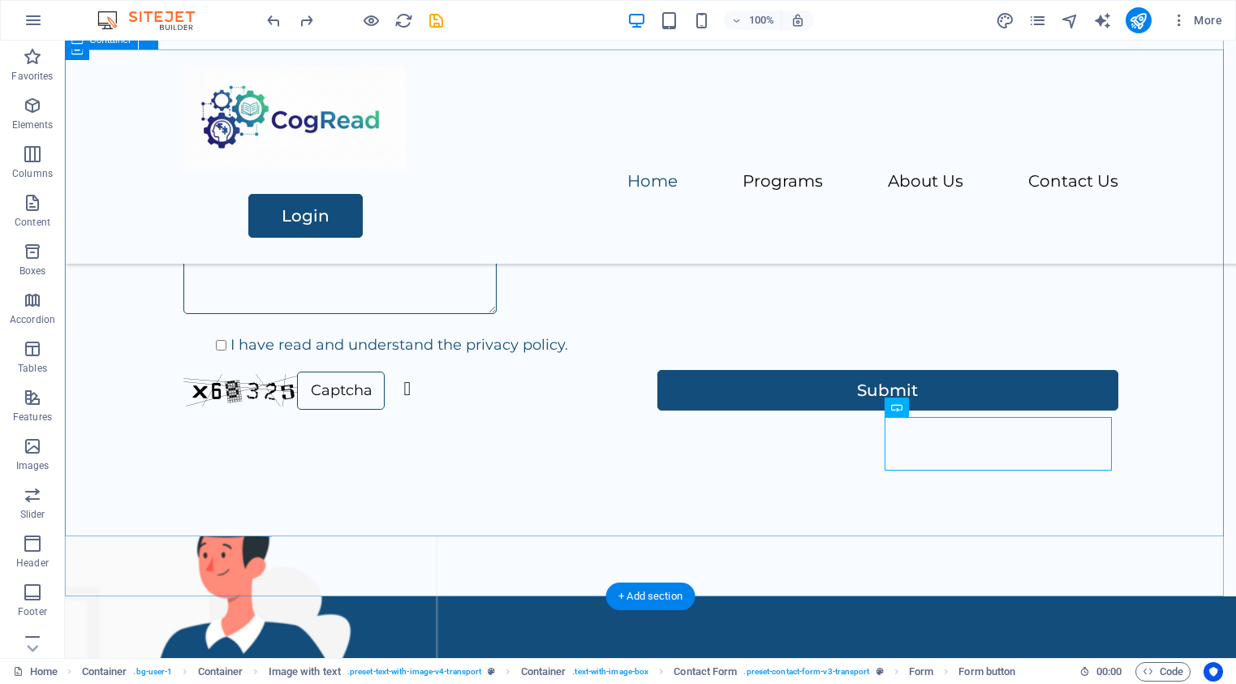
click at [1156, 400] on div "Contact Us I have read and understand the privacy policy. Unreadable? Load new …" at bounding box center [650, 333] width 1171 height 568
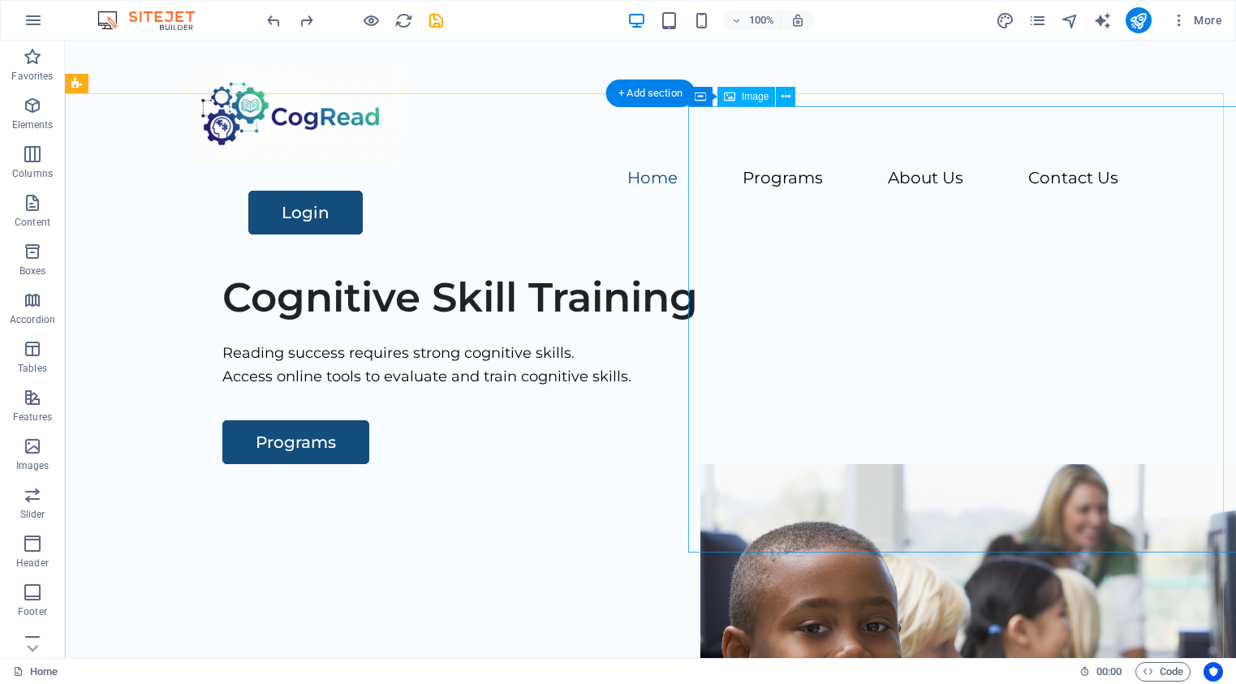
scroll to position [0, 0]
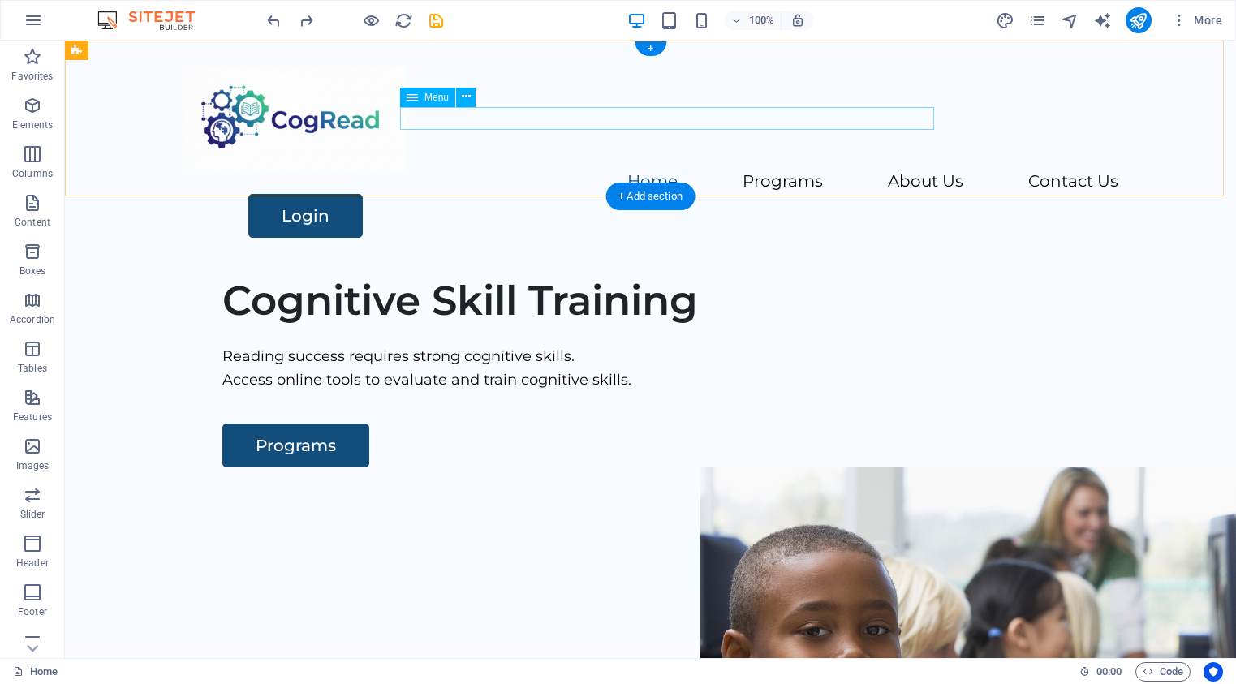
click at [463, 170] on nav "Home Programs Cognitive Skills Defined Why test cognitive skills? Cognitive Ski…" at bounding box center [650, 182] width 935 height 24
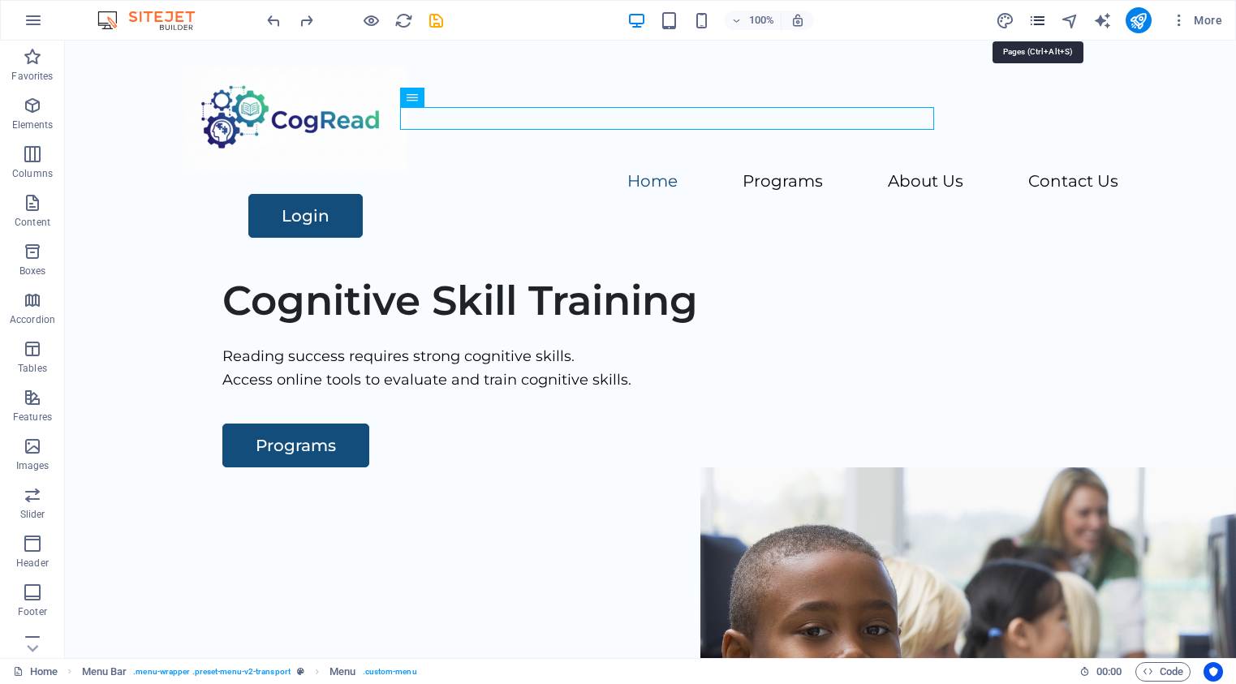
click at [1041, 24] on icon "pages" at bounding box center [1037, 20] width 19 height 19
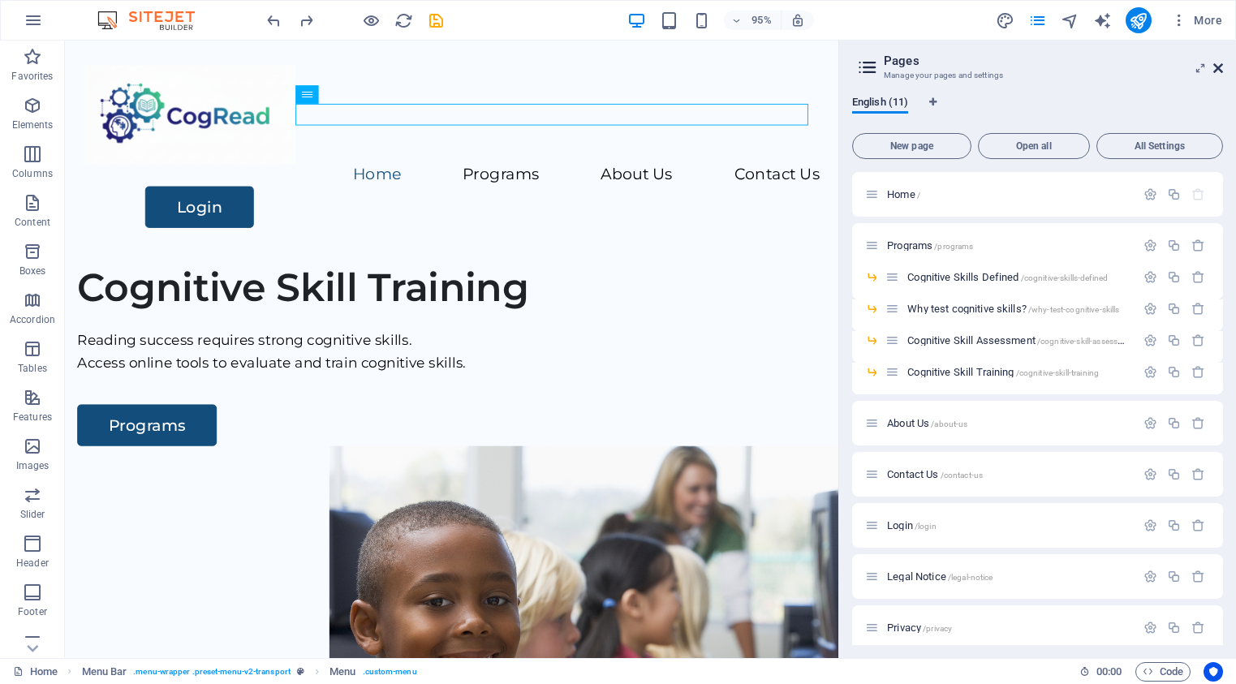
click at [1217, 69] on icon at bounding box center [1218, 68] width 10 height 13
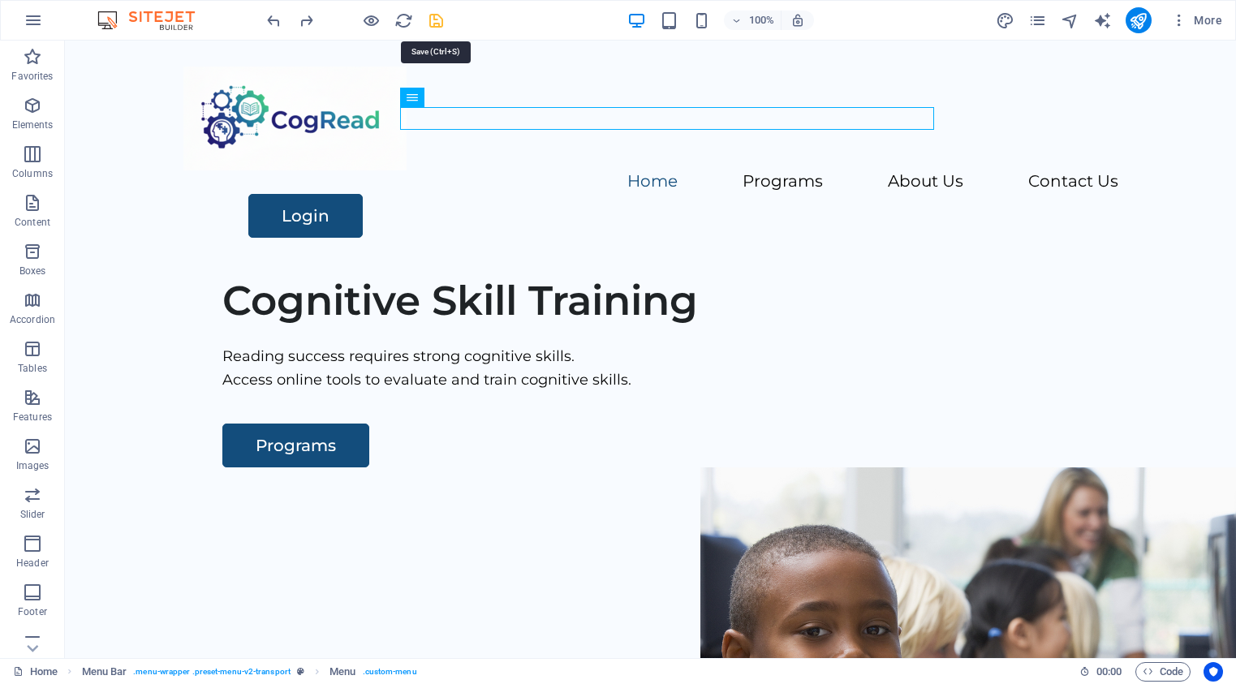
click at [434, 17] on icon "save" at bounding box center [436, 20] width 19 height 19
checkbox input "false"
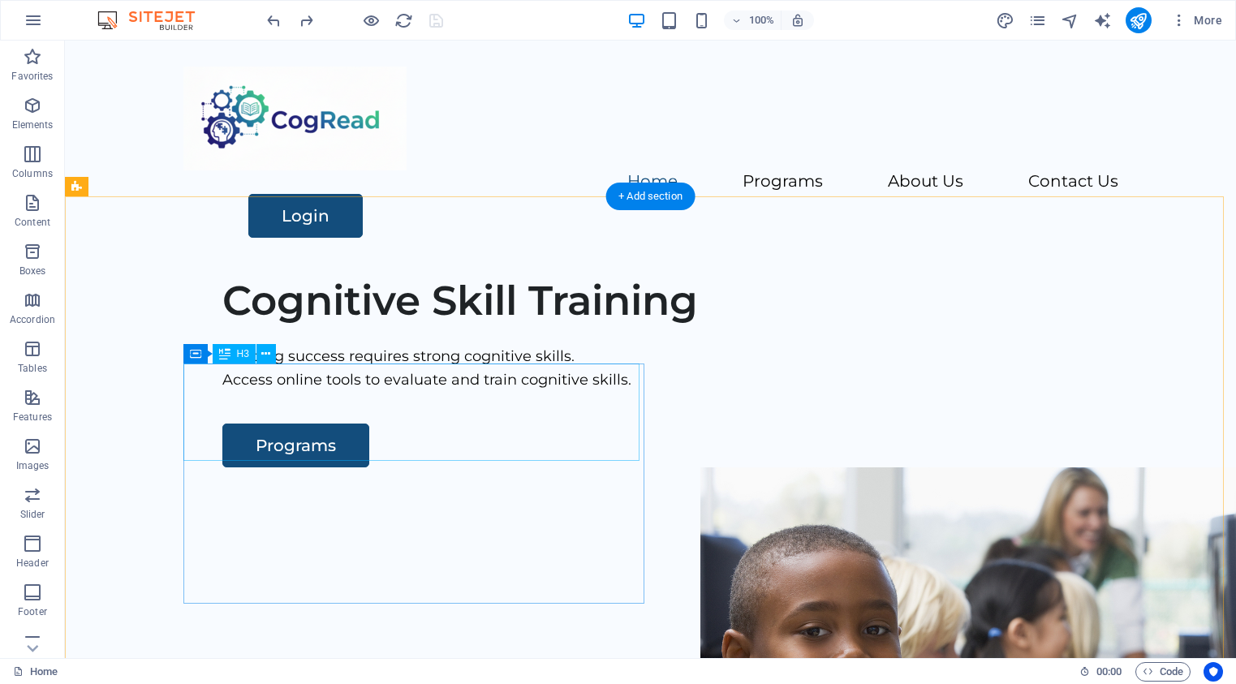
click at [354, 325] on div "Cognitive Skill Training" at bounding box center [702, 301] width 961 height 49
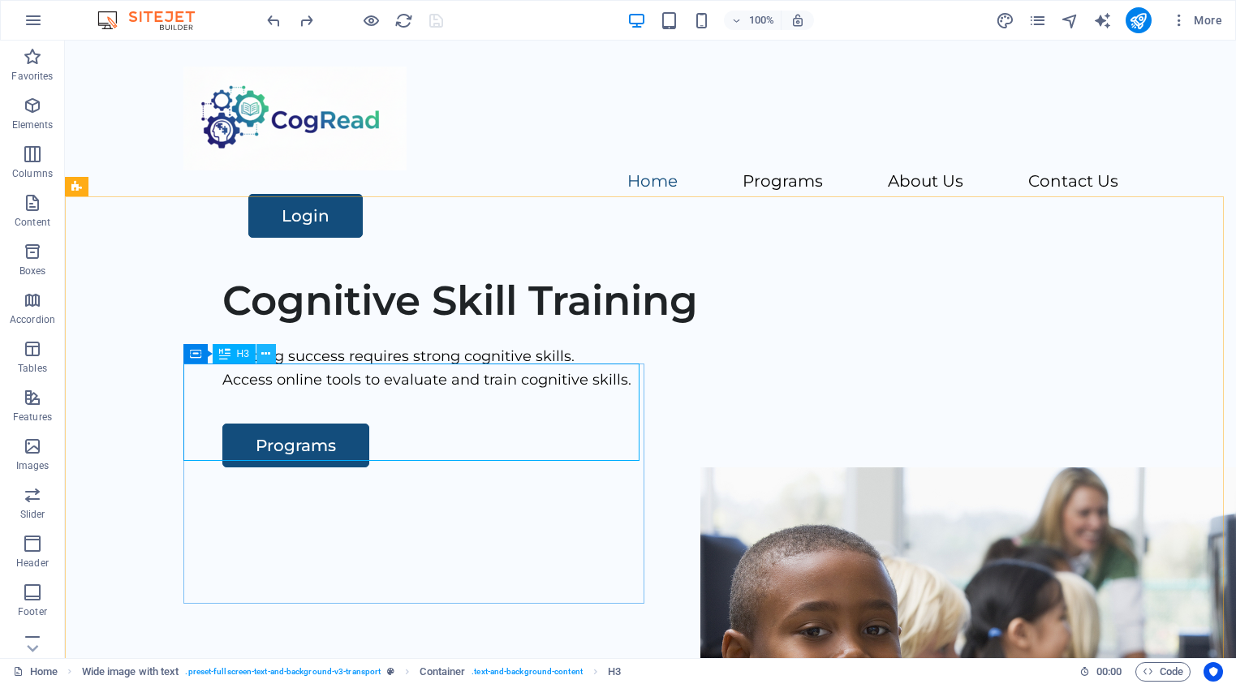
click at [269, 352] on icon at bounding box center [265, 354] width 9 height 17
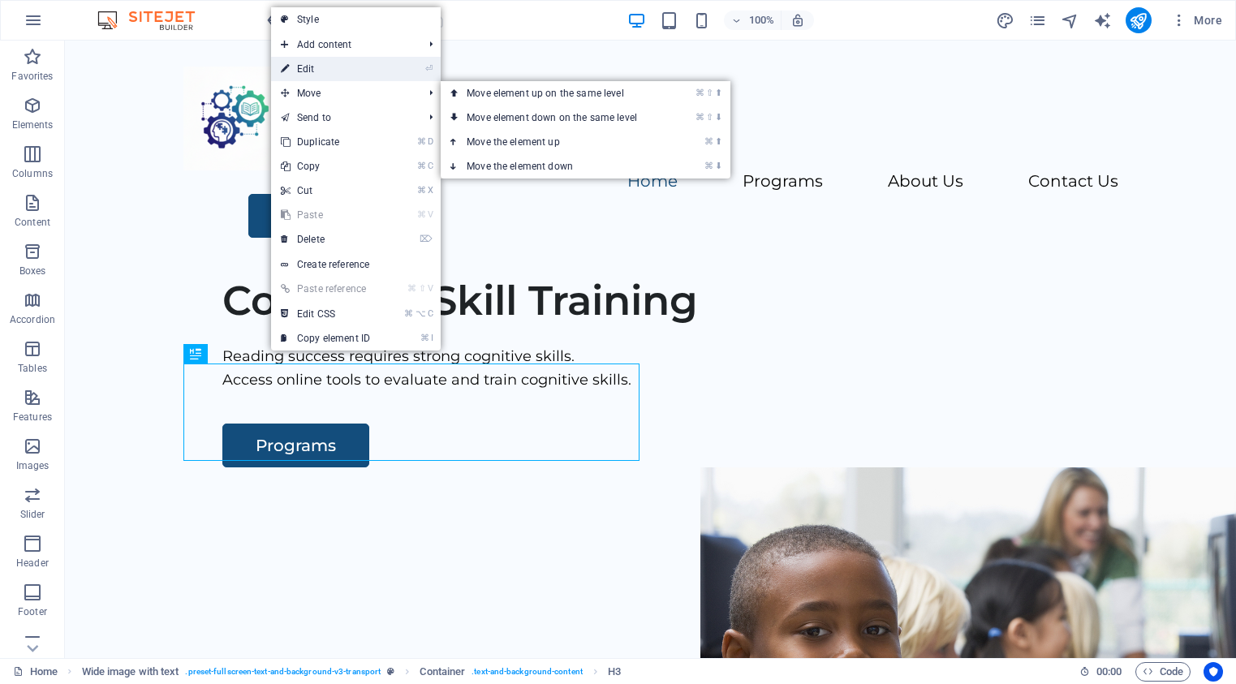
click at [308, 71] on link "⏎ Edit" at bounding box center [325, 69] width 109 height 24
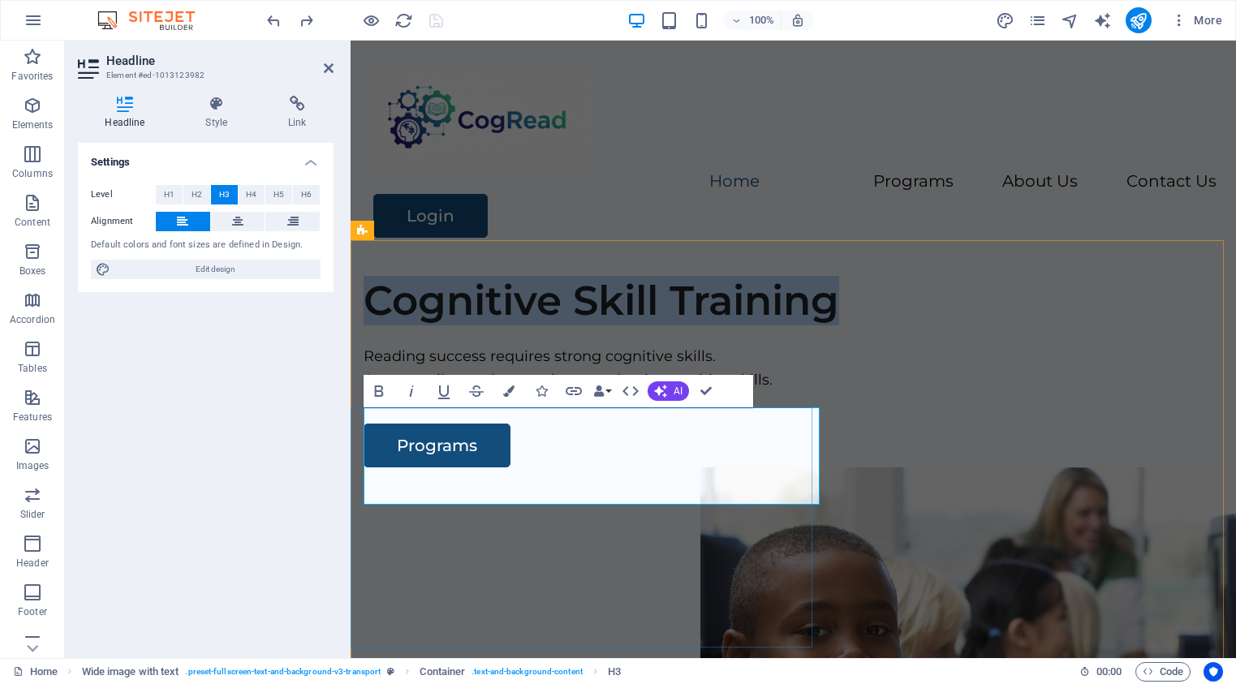
click at [676, 325] on h3 "Cognitive Skill Training" at bounding box center [793, 301] width 859 height 49
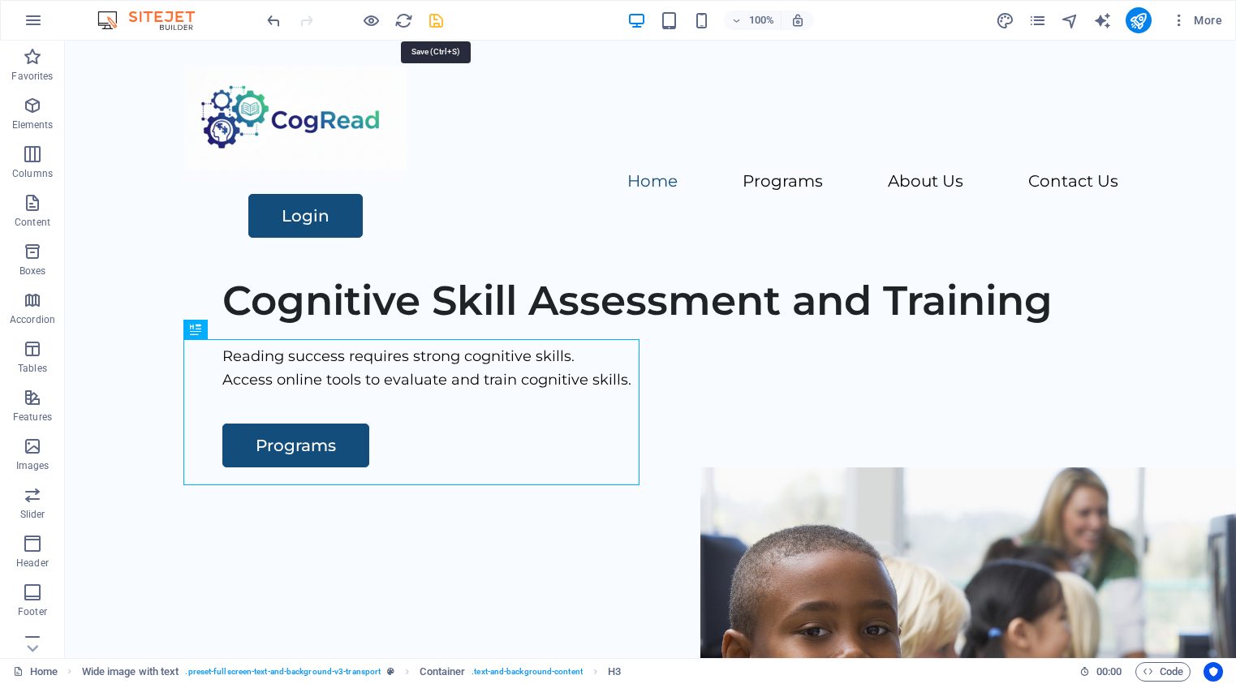
click at [433, 22] on icon "save" at bounding box center [436, 20] width 19 height 19
checkbox input "false"
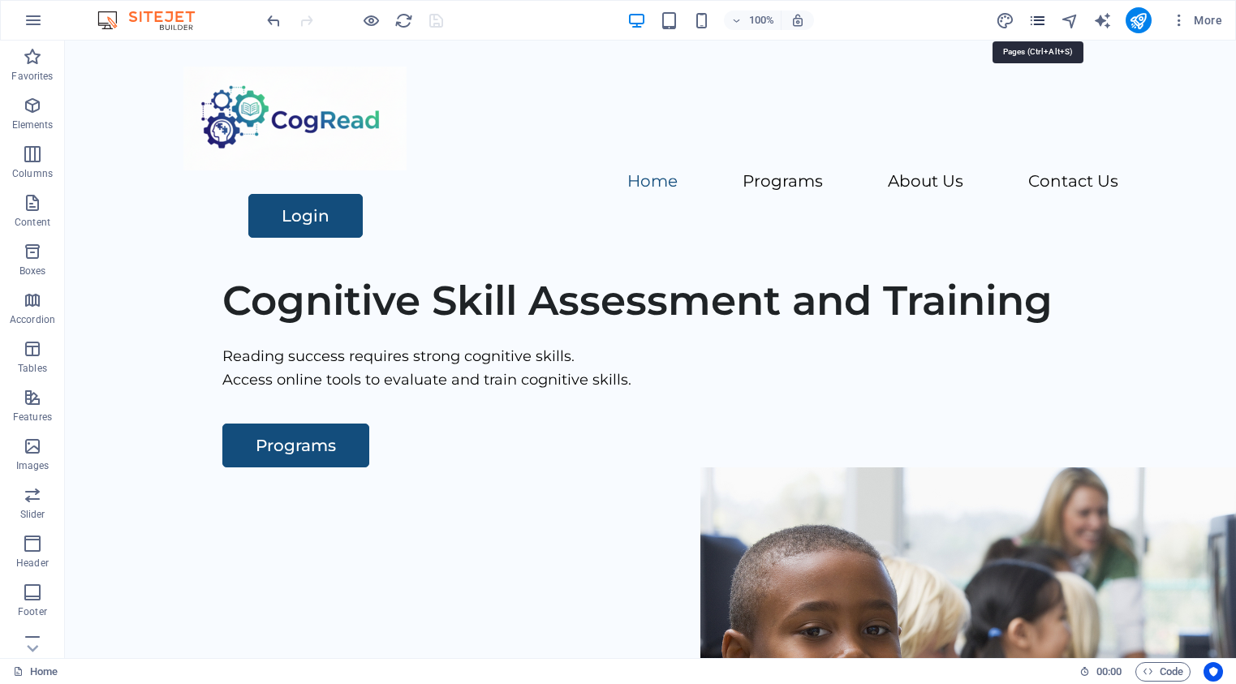
click at [1035, 24] on icon "pages" at bounding box center [1037, 20] width 19 height 19
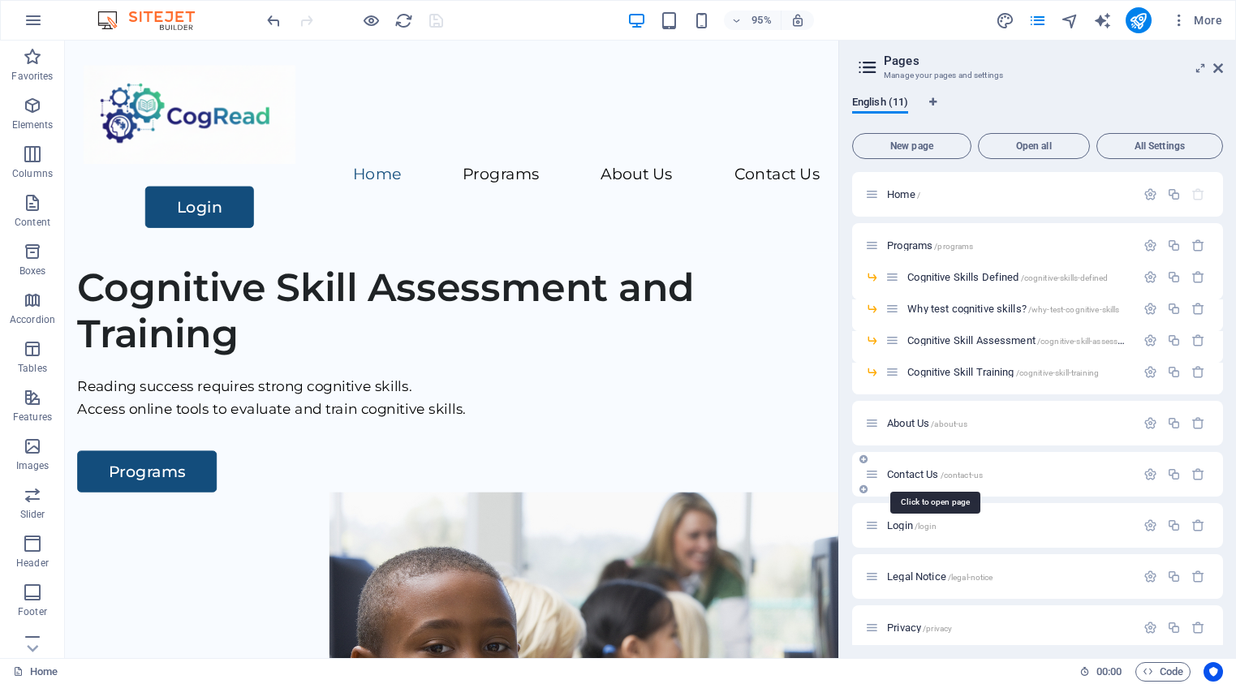
click at [913, 475] on span "Contact Us /contact-us" at bounding box center [935, 474] width 96 height 12
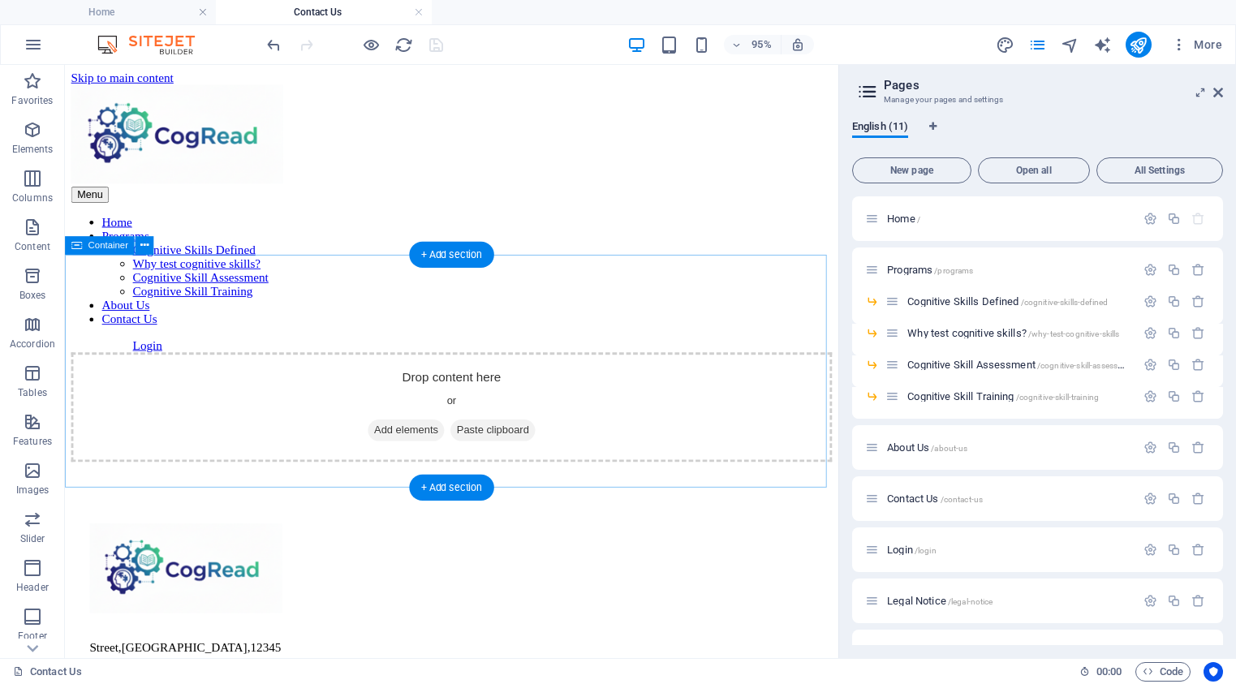
click at [390, 438] on span "Add elements" at bounding box center [424, 449] width 80 height 23
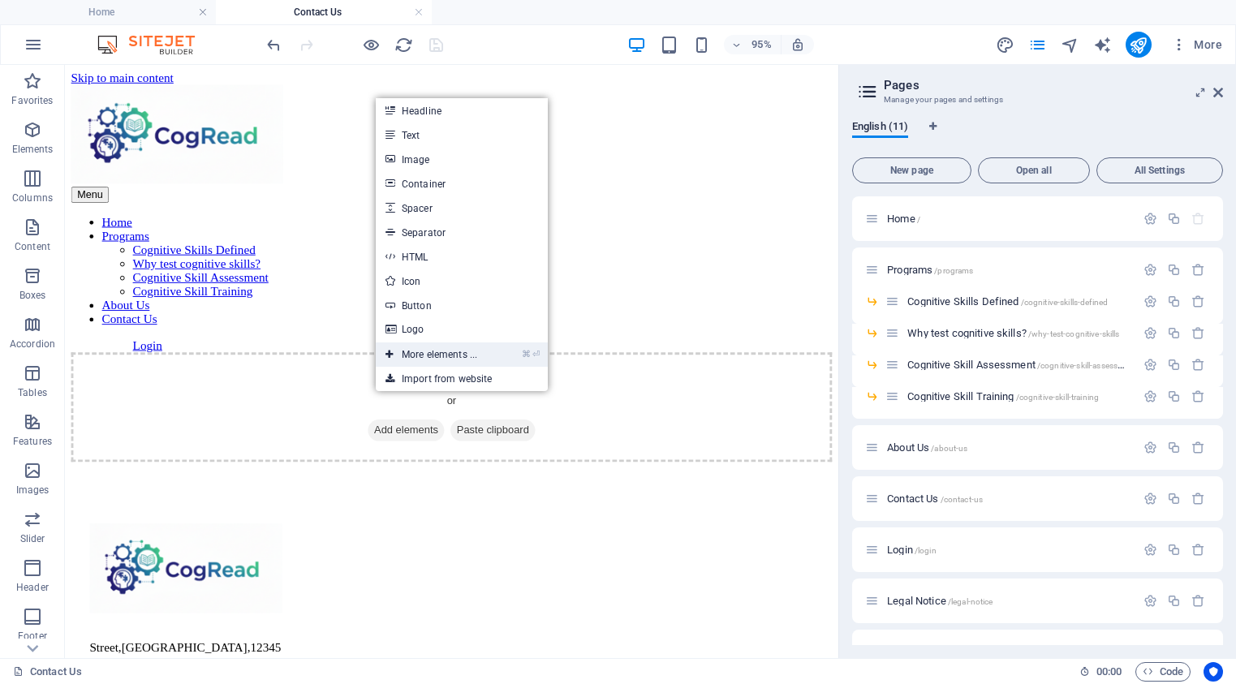
click at [388, 351] on icon at bounding box center [389, 354] width 8 height 24
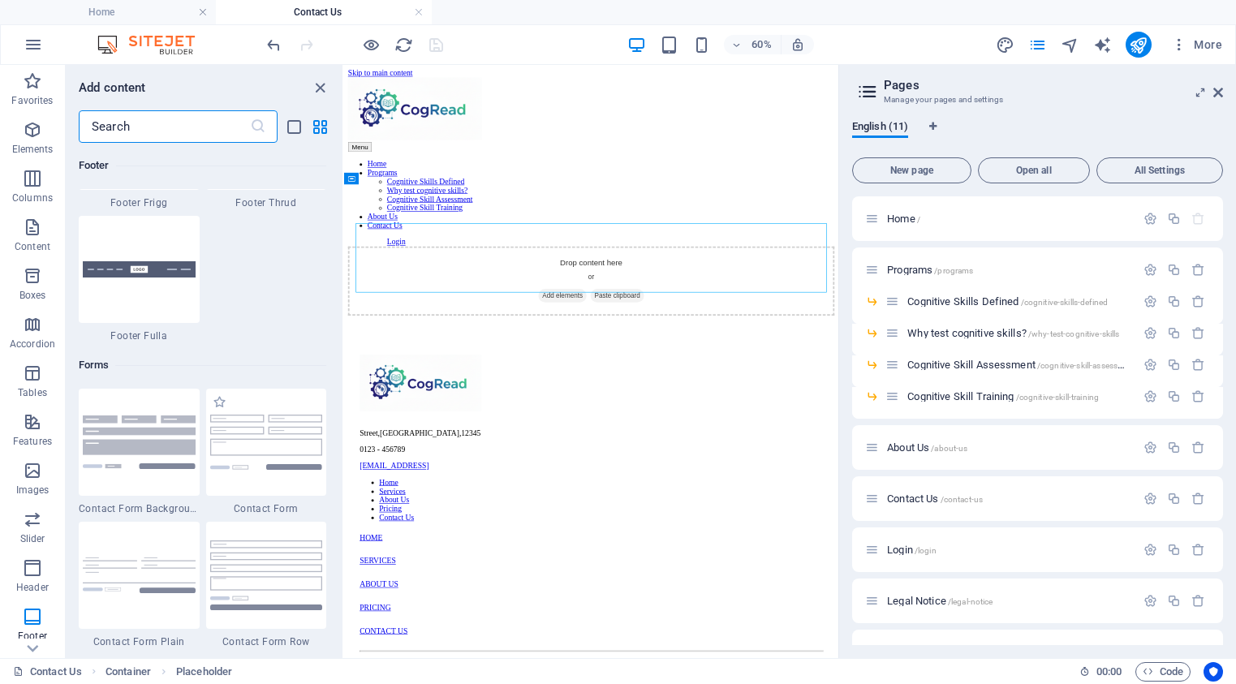
scroll to position [11650, 0]
click at [273, 428] on img at bounding box center [266, 438] width 113 height 54
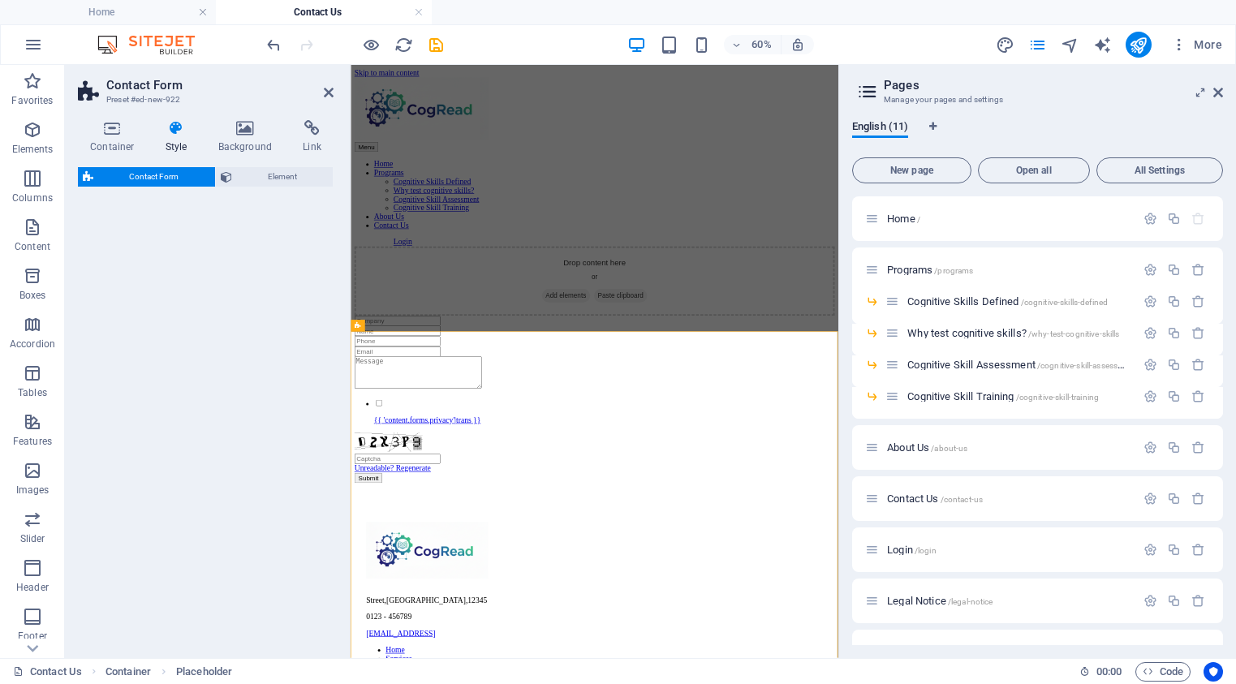
select select "rem"
select select "preset-contact-form-v3-default"
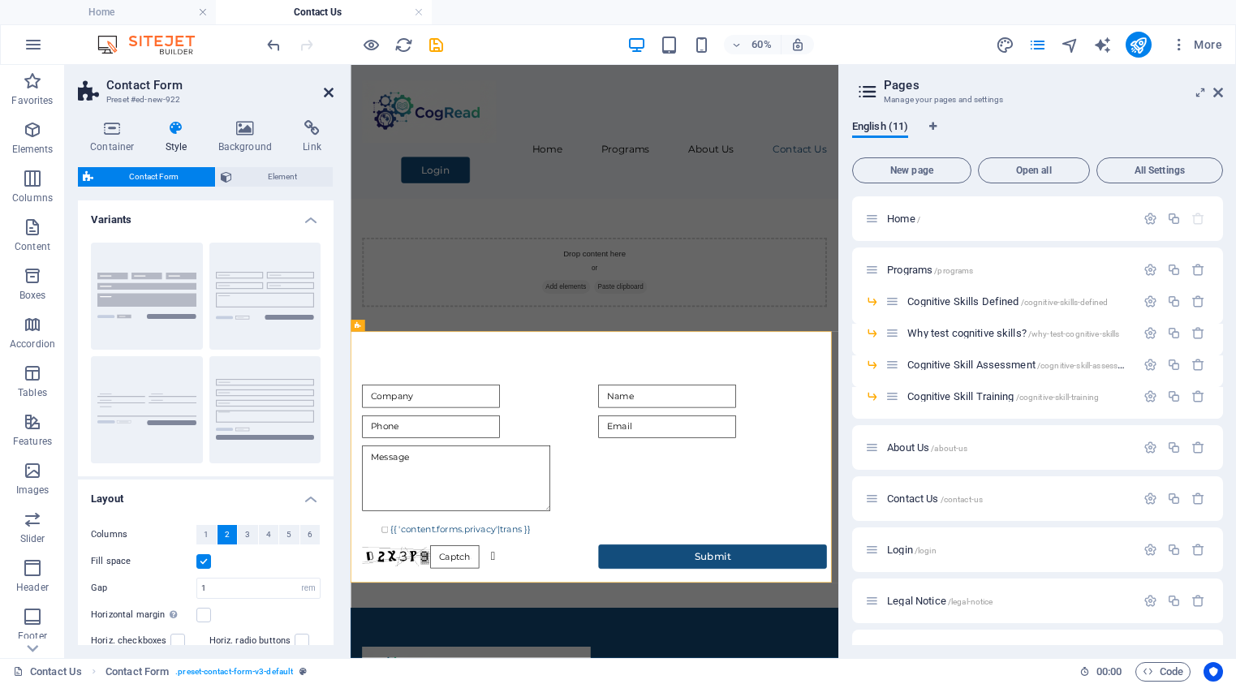
click at [330, 95] on icon at bounding box center [329, 92] width 10 height 13
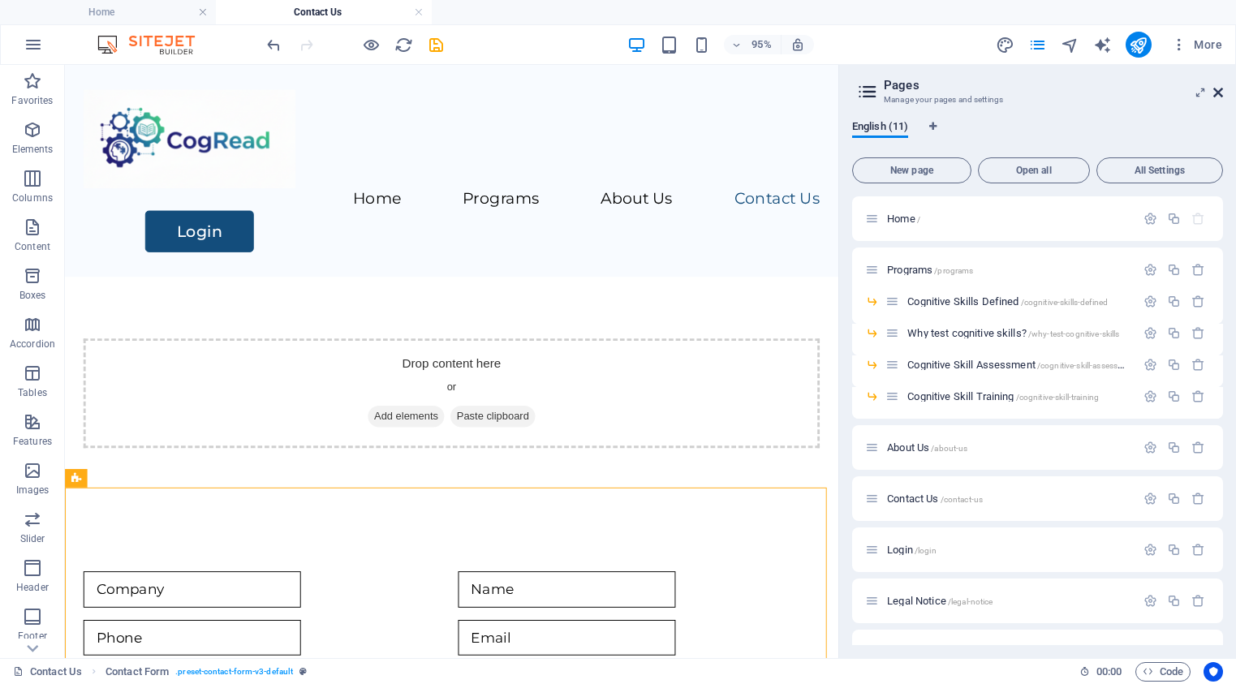
click at [1218, 96] on icon at bounding box center [1218, 92] width 10 height 13
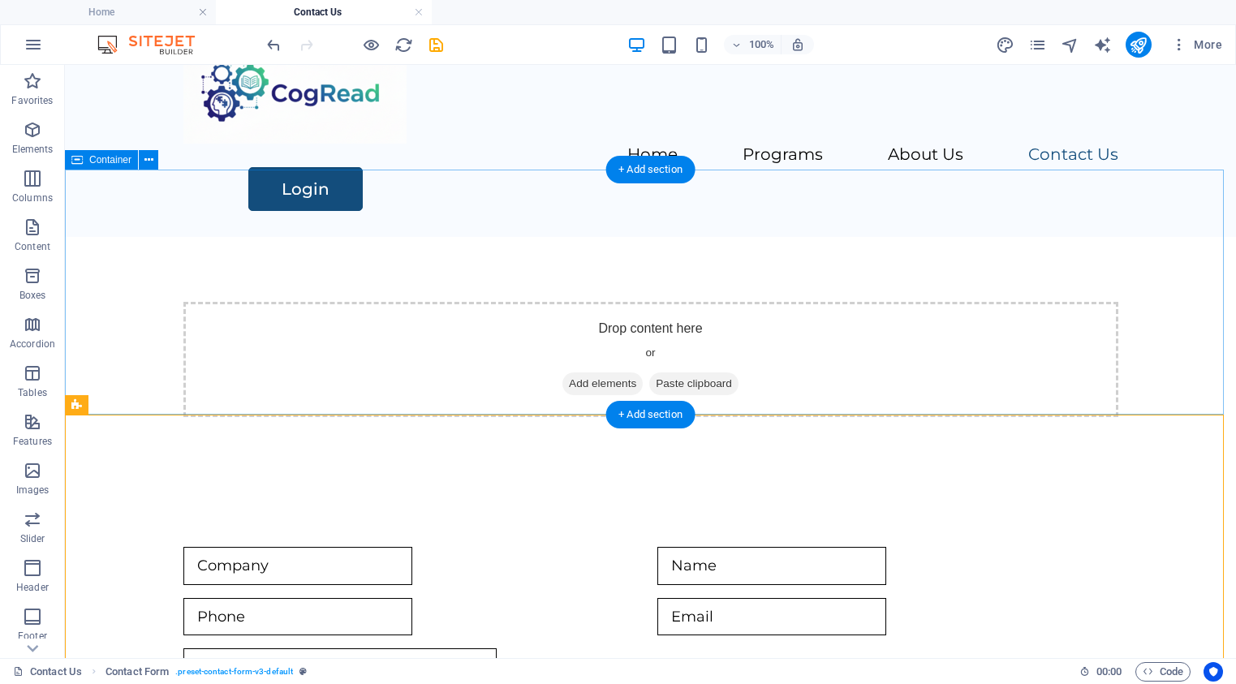
scroll to position [13, 0]
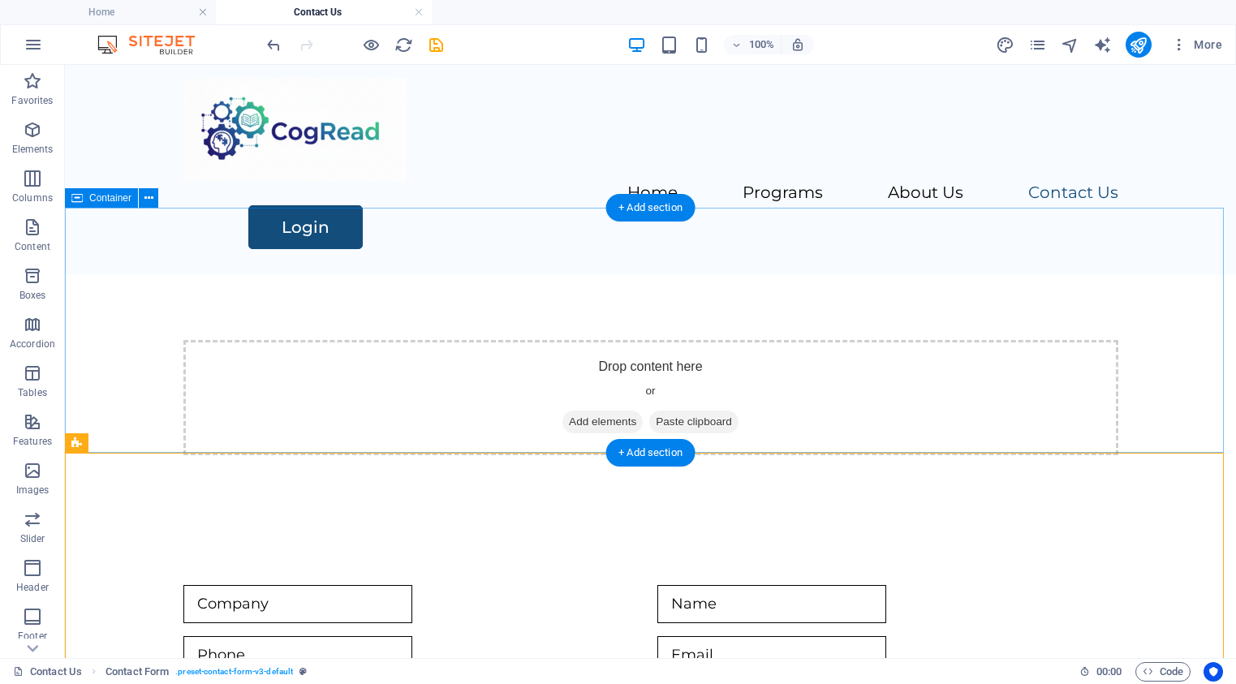
click at [602, 411] on span "Add elements" at bounding box center [602, 422] width 80 height 23
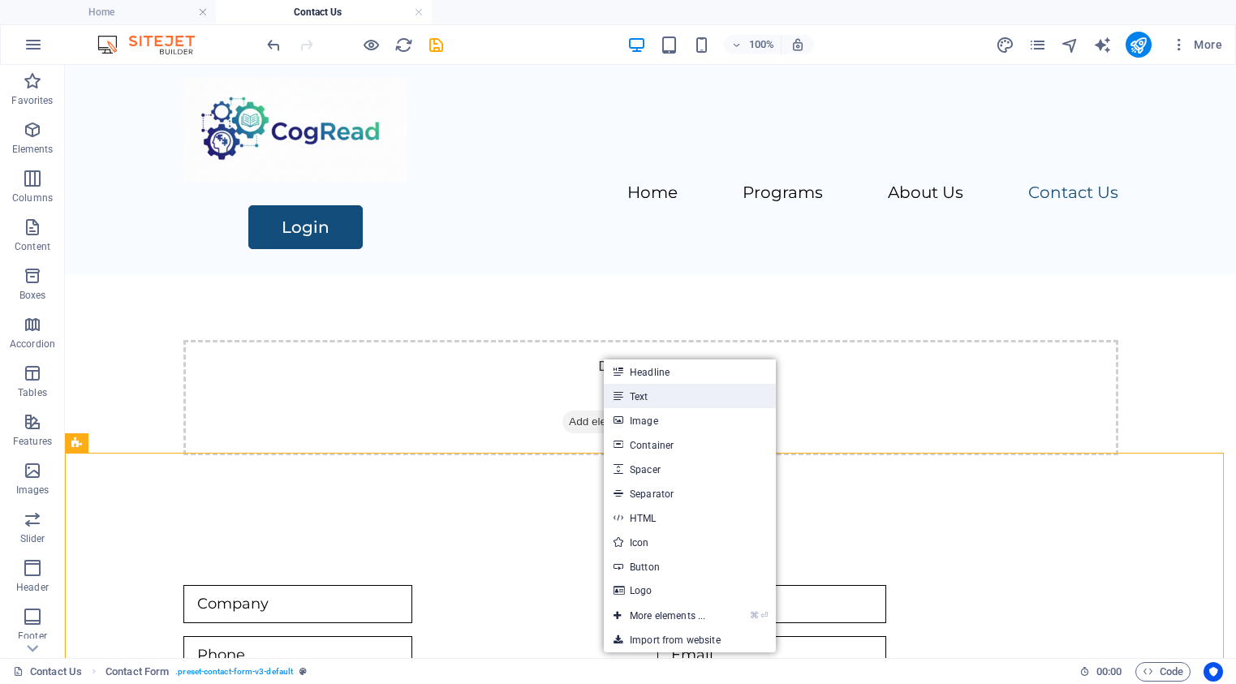
click at [642, 396] on link "Text" at bounding box center [690, 396] width 172 height 24
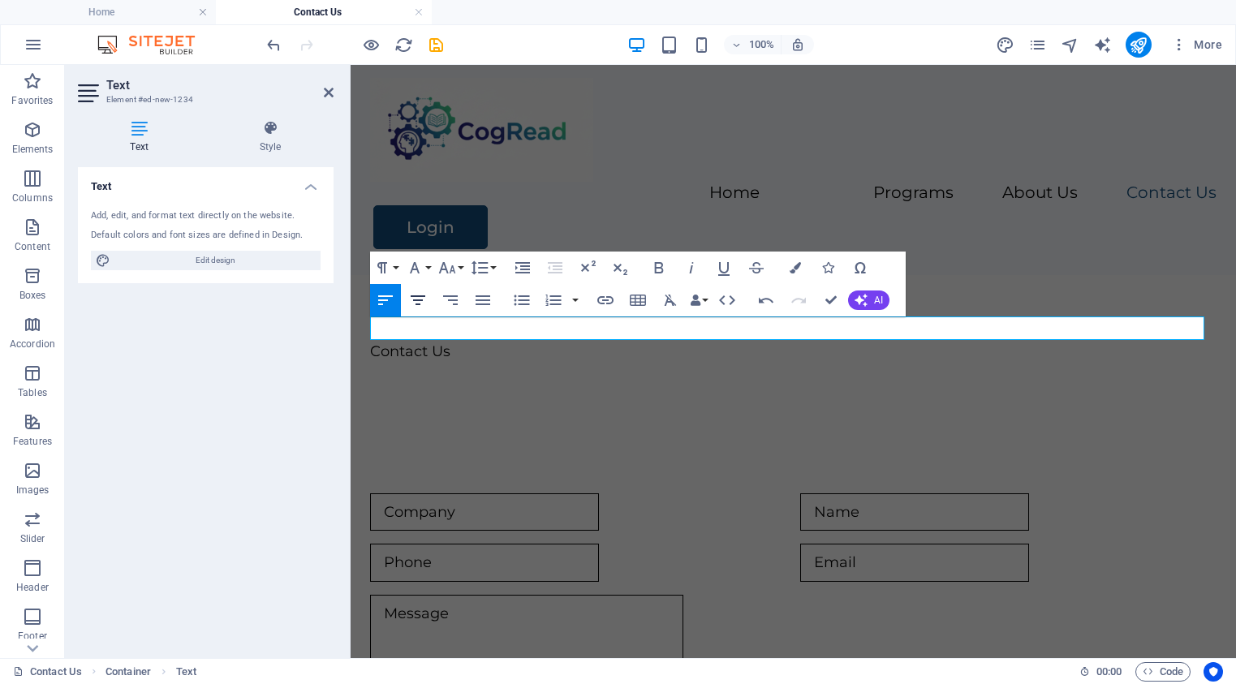
click at [415, 301] on icon "button" at bounding box center [417, 299] width 19 height 19
click at [784, 340] on p "Contact Us" at bounding box center [793, 352] width 846 height 24
click at [460, 269] on button "Font Size" at bounding box center [450, 268] width 31 height 32
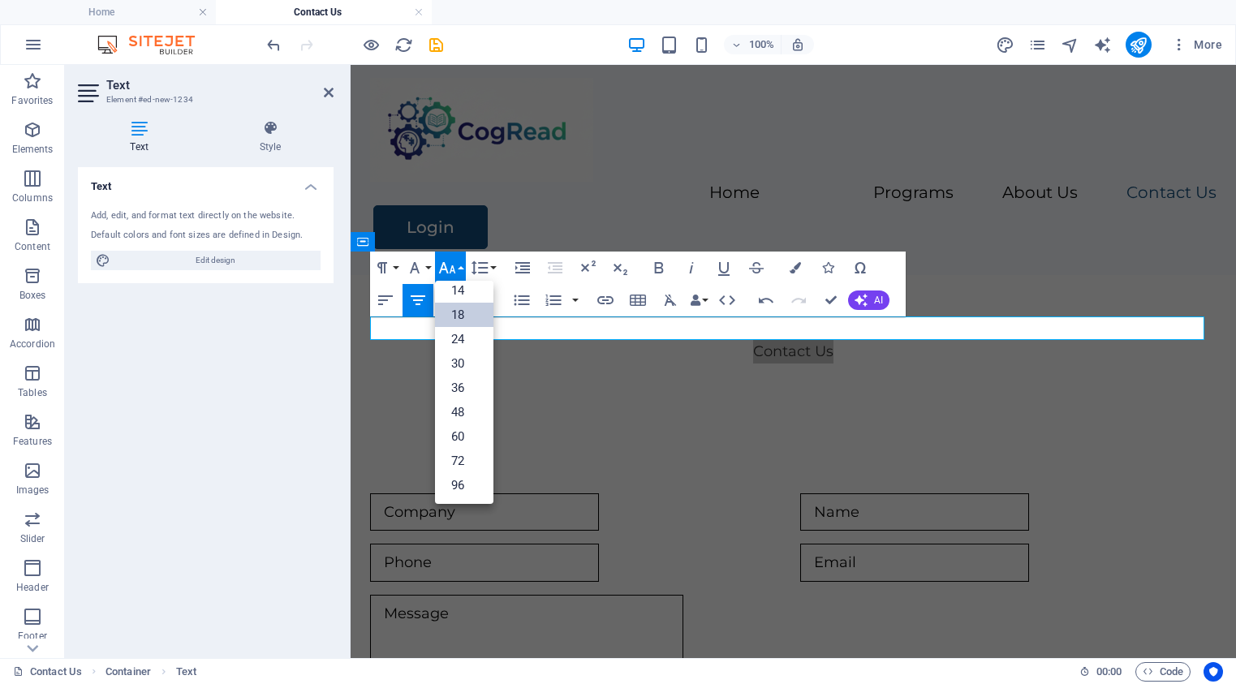
scroll to position [131, 0]
click at [452, 341] on link "24" at bounding box center [464, 339] width 58 height 24
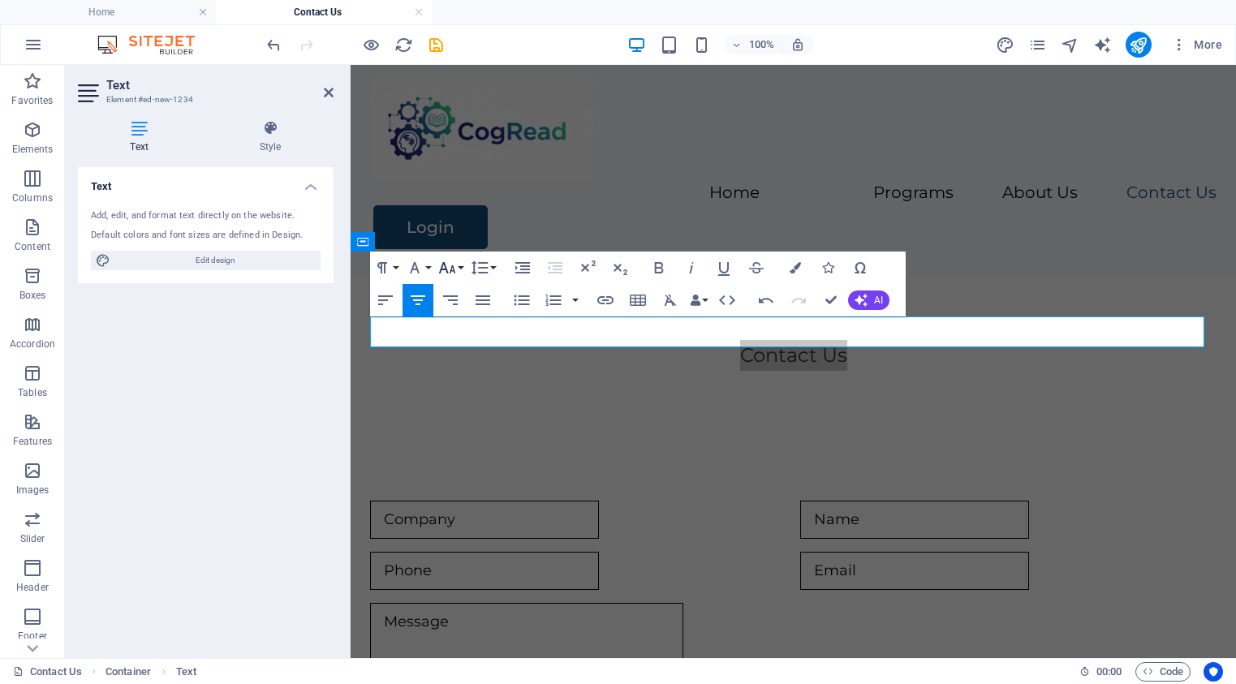
click at [459, 267] on button "Font Size" at bounding box center [450, 268] width 31 height 32
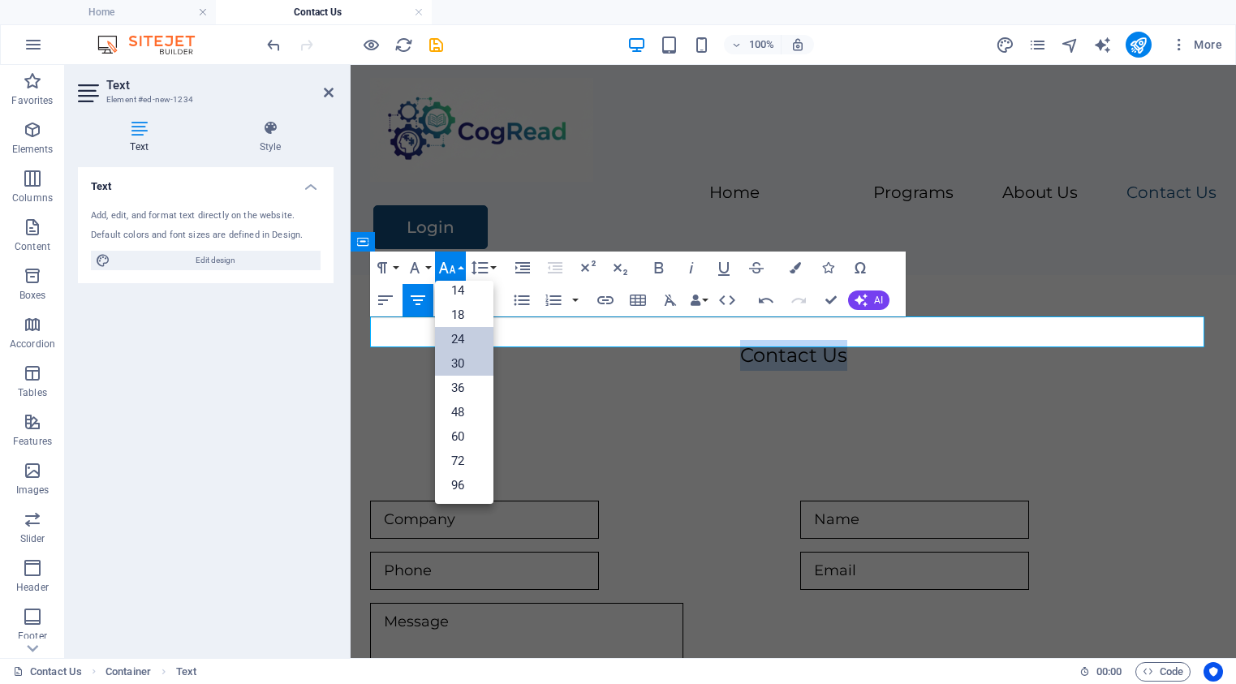
click at [460, 357] on link "30" at bounding box center [464, 363] width 58 height 24
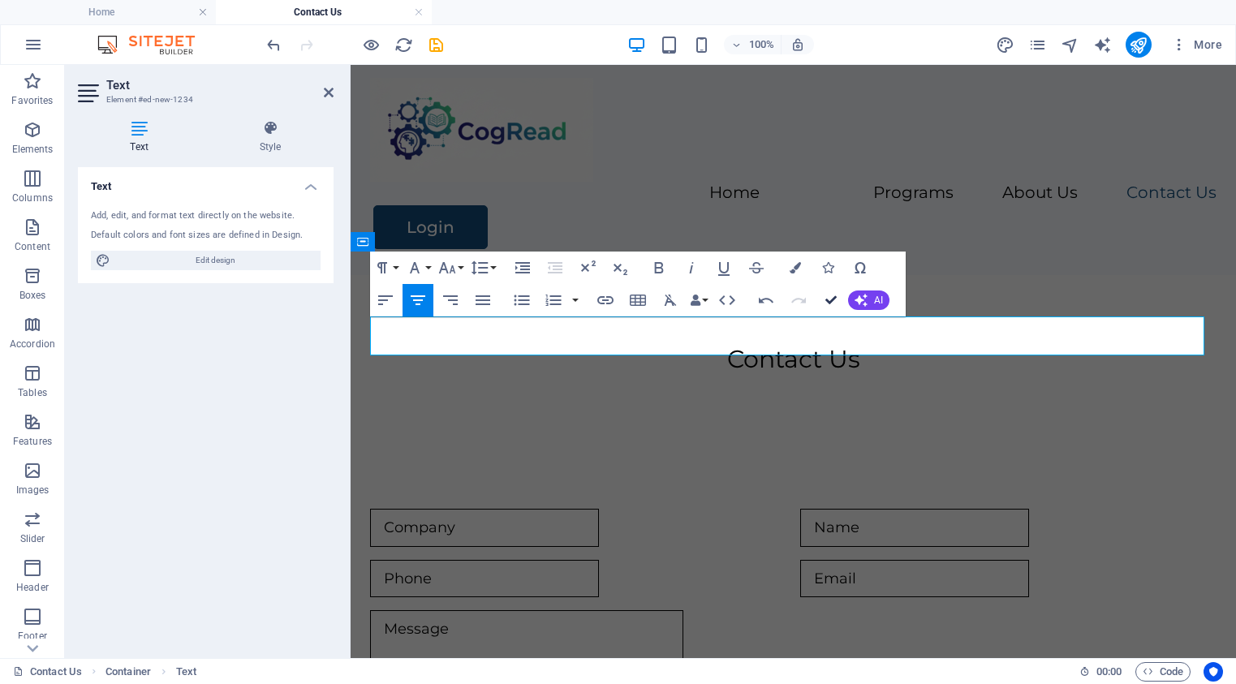
scroll to position [0, 0]
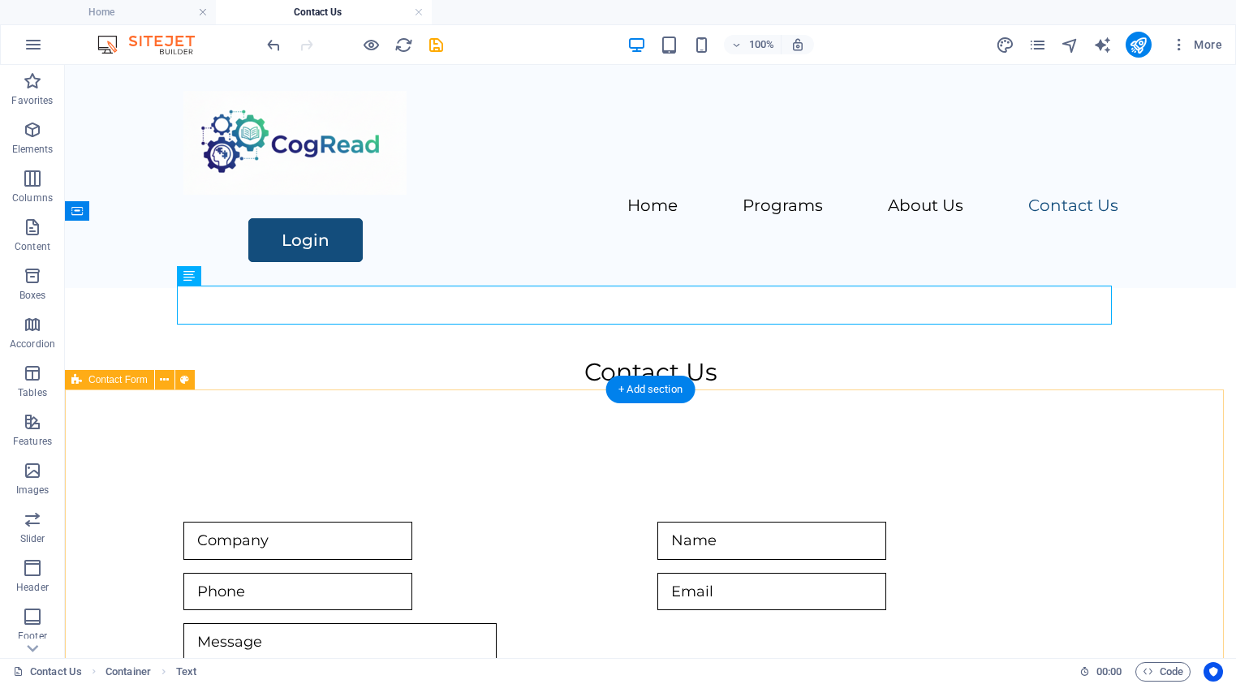
click at [1195, 457] on div "{{ 'content.forms.privacy'|trans }} Unreadable? Regenerate Submit" at bounding box center [650, 675] width 1171 height 437
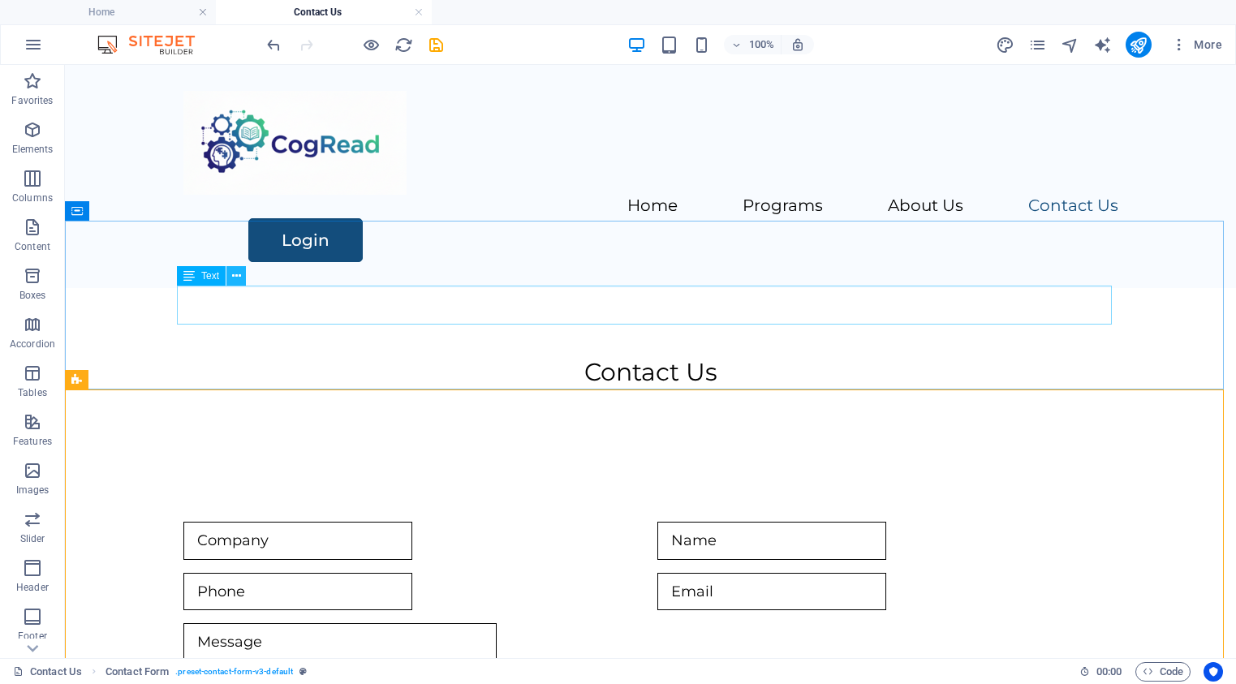
click at [233, 277] on icon at bounding box center [236, 276] width 9 height 17
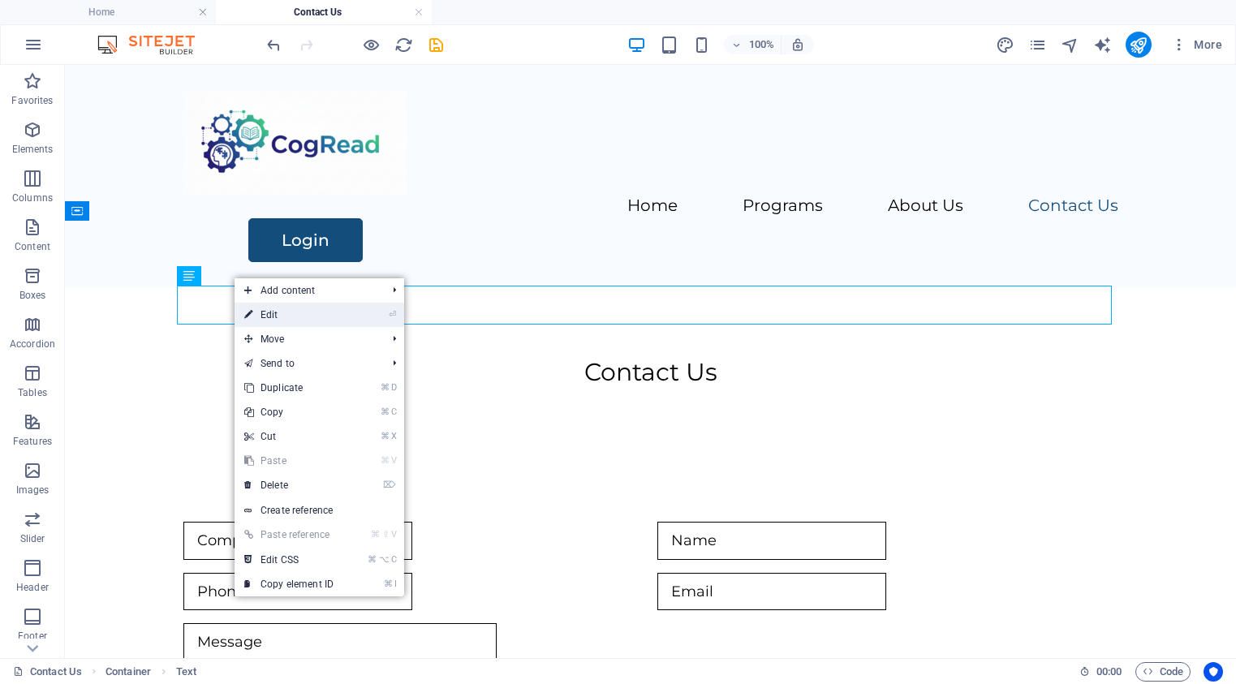
click at [269, 311] on link "⏎ Edit" at bounding box center [289, 315] width 109 height 24
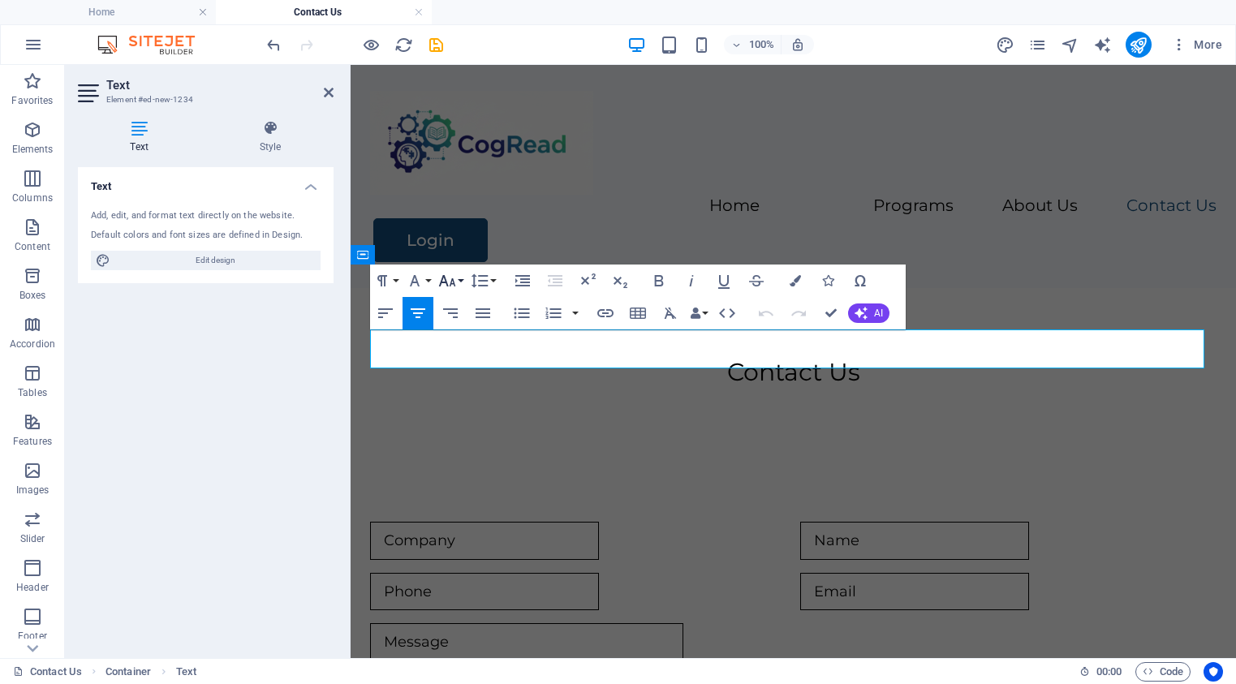
click at [451, 278] on icon "button" at bounding box center [447, 280] width 17 height 11
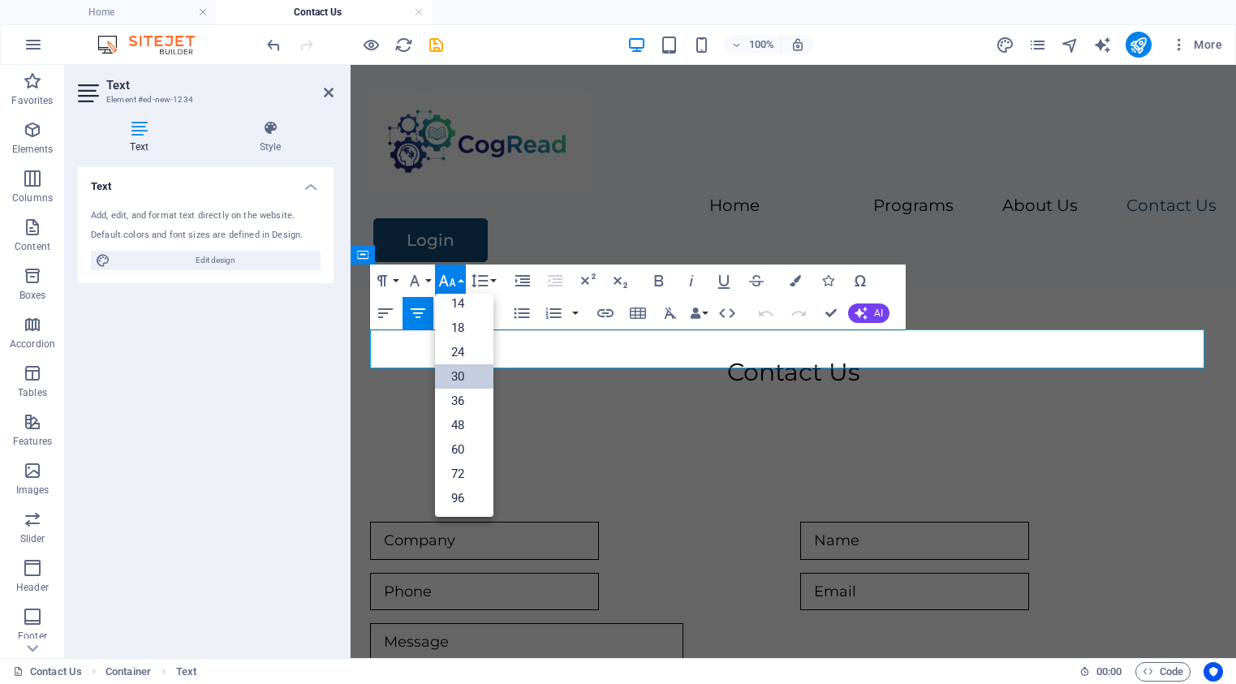
scroll to position [131, 0]
click at [457, 402] on link "36" at bounding box center [464, 401] width 58 height 24
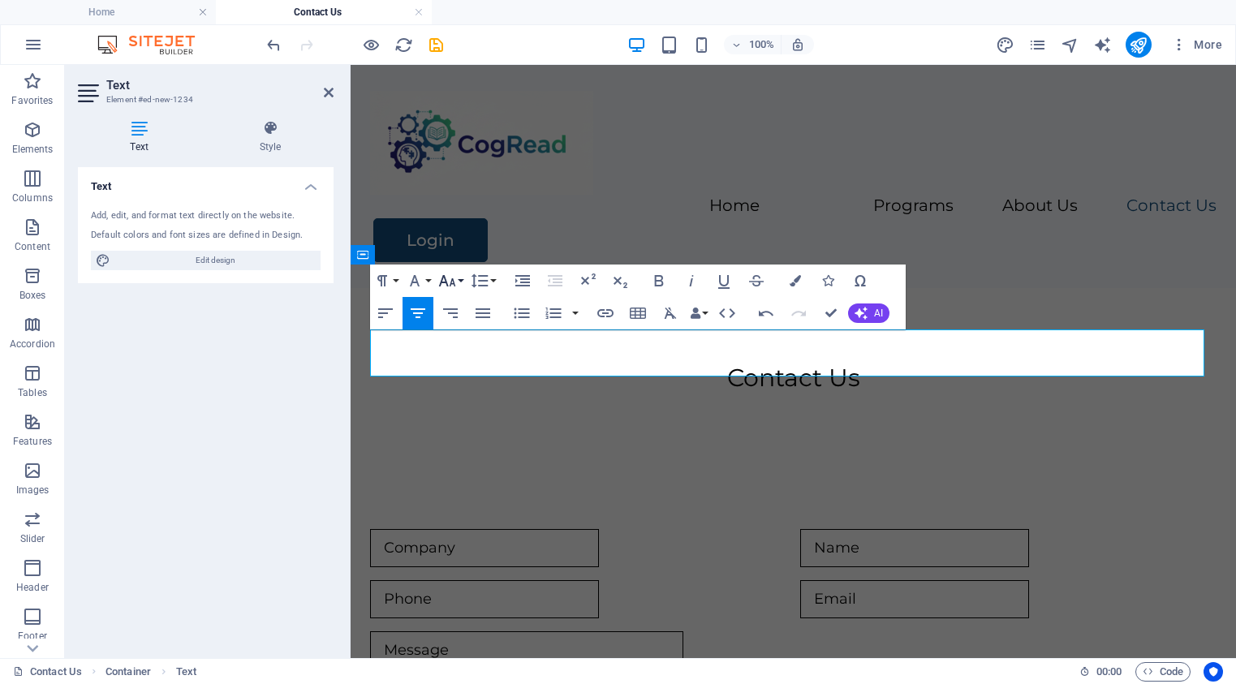
click at [452, 284] on icon "button" at bounding box center [447, 280] width 17 height 11
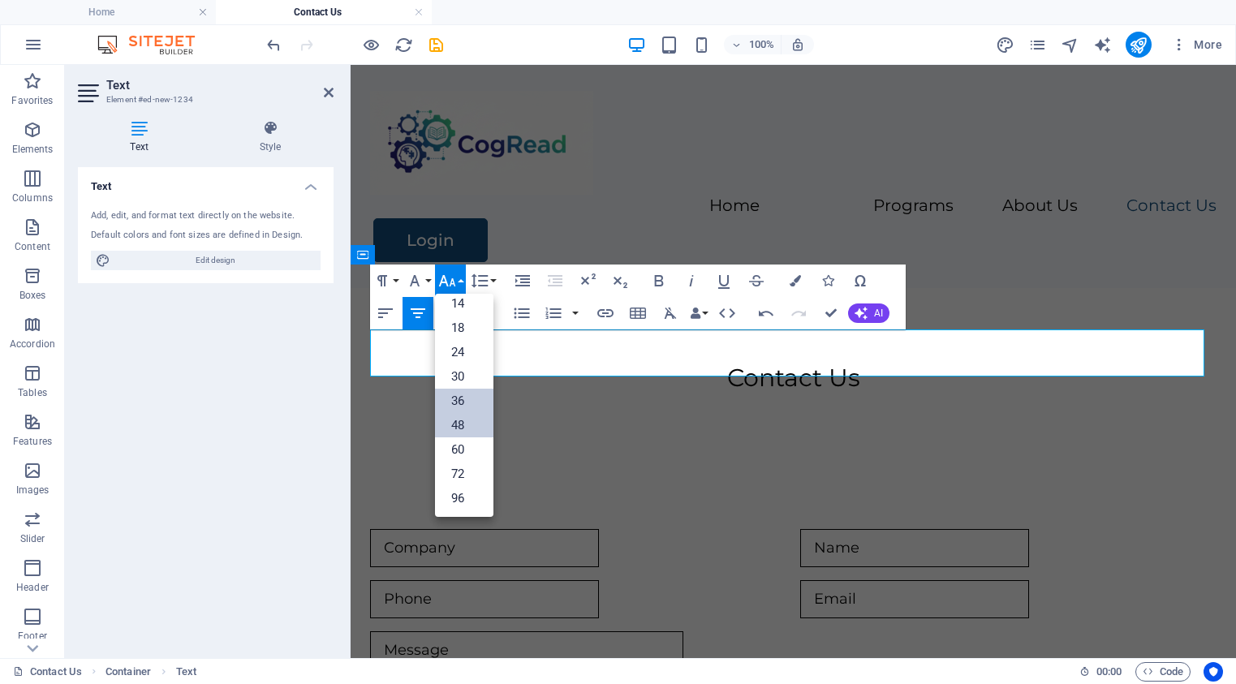
click at [466, 421] on link "48" at bounding box center [464, 425] width 58 height 24
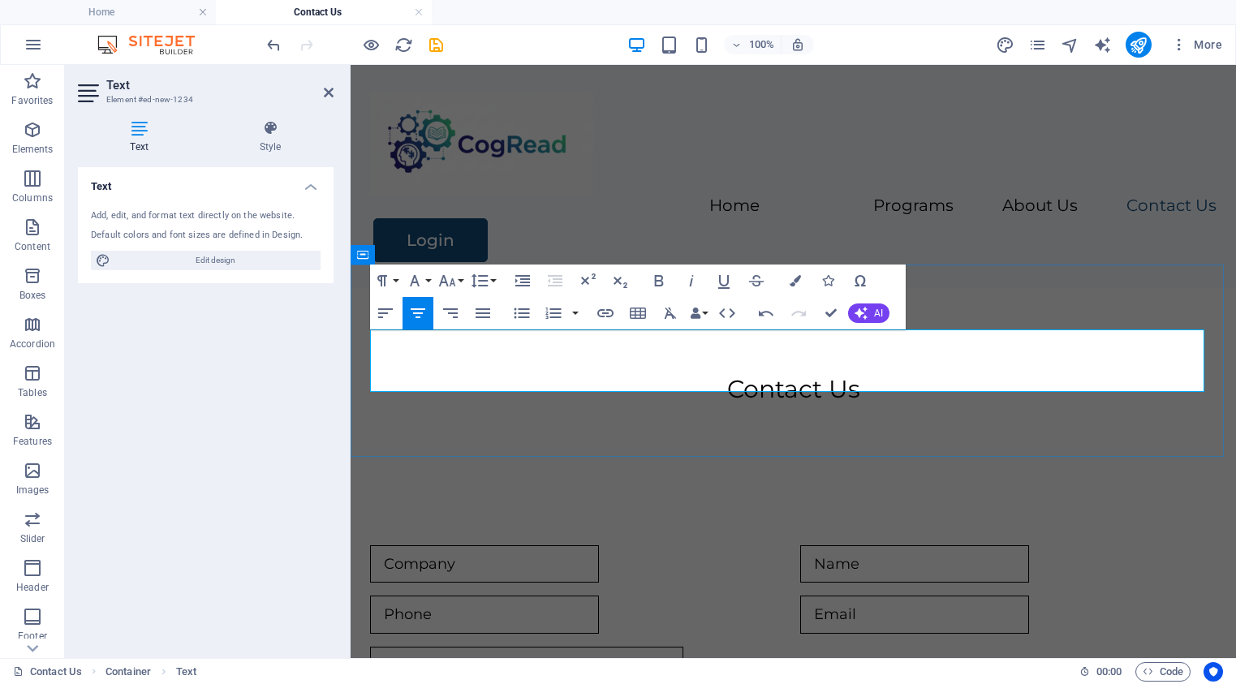
click at [738, 374] on span "Contact Us" at bounding box center [793, 389] width 133 height 30
click at [452, 286] on icon "button" at bounding box center [446, 280] width 19 height 19
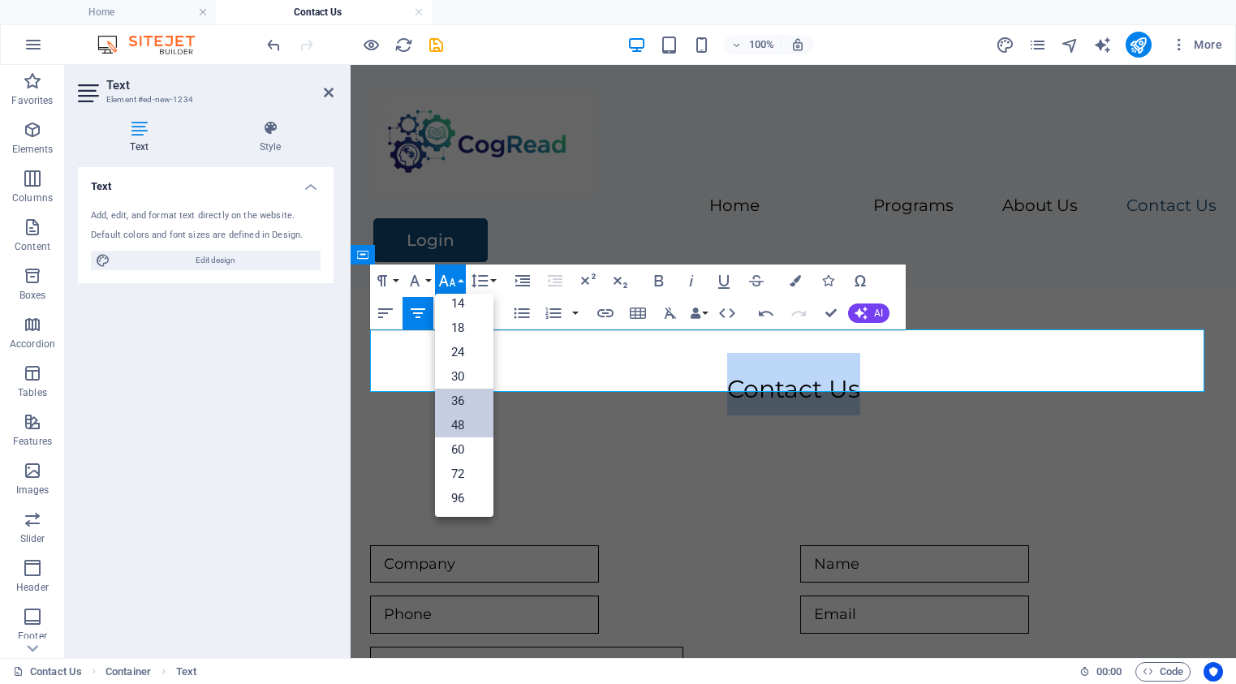
click at [456, 397] on link "36" at bounding box center [464, 401] width 58 height 24
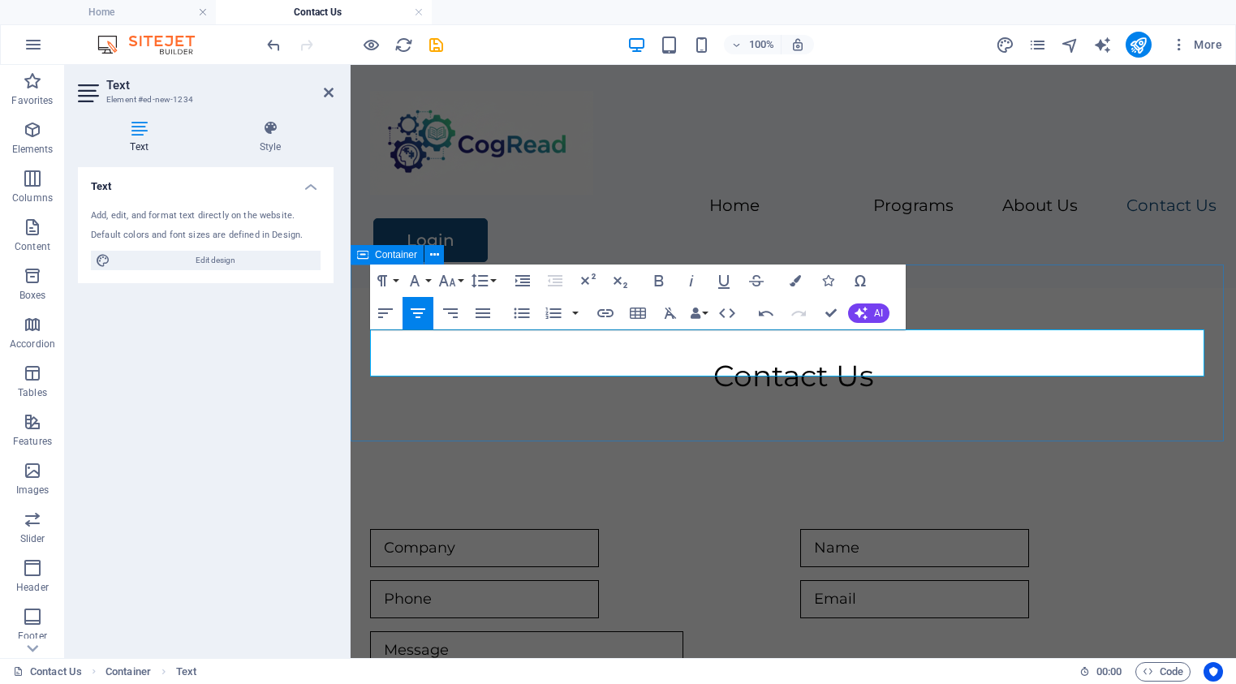
click at [623, 432] on div "​Contact Us" at bounding box center [793, 376] width 885 height 177
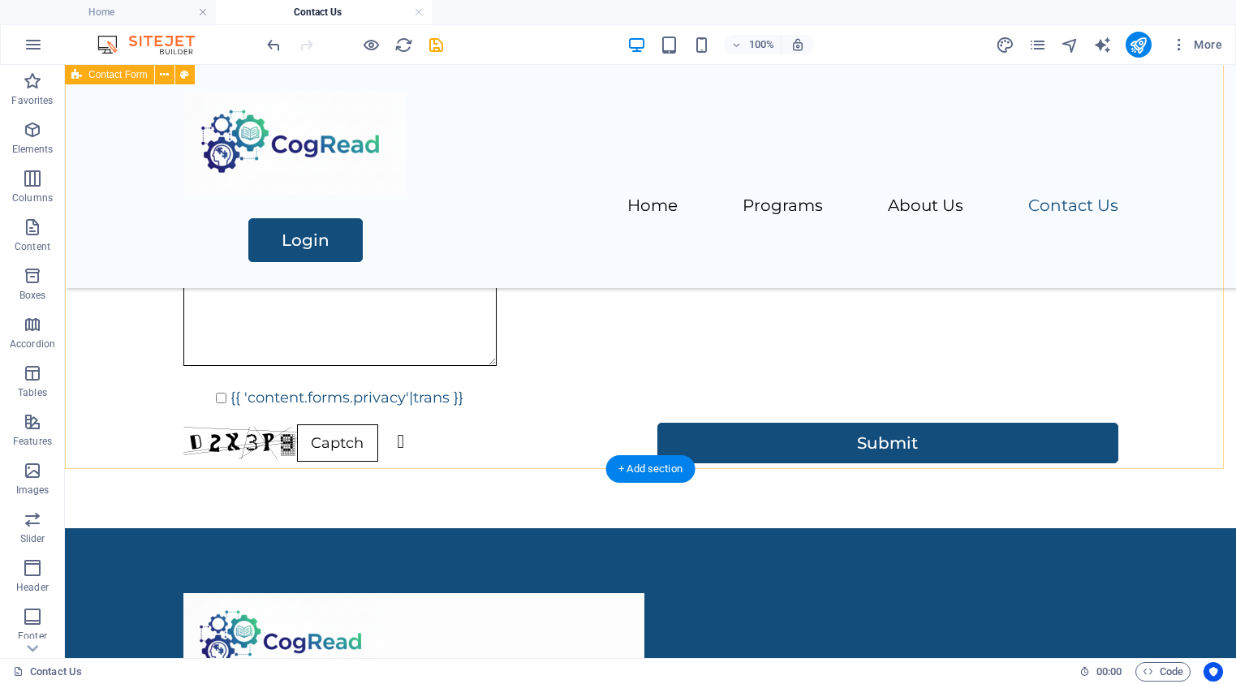
scroll to position [305, 0]
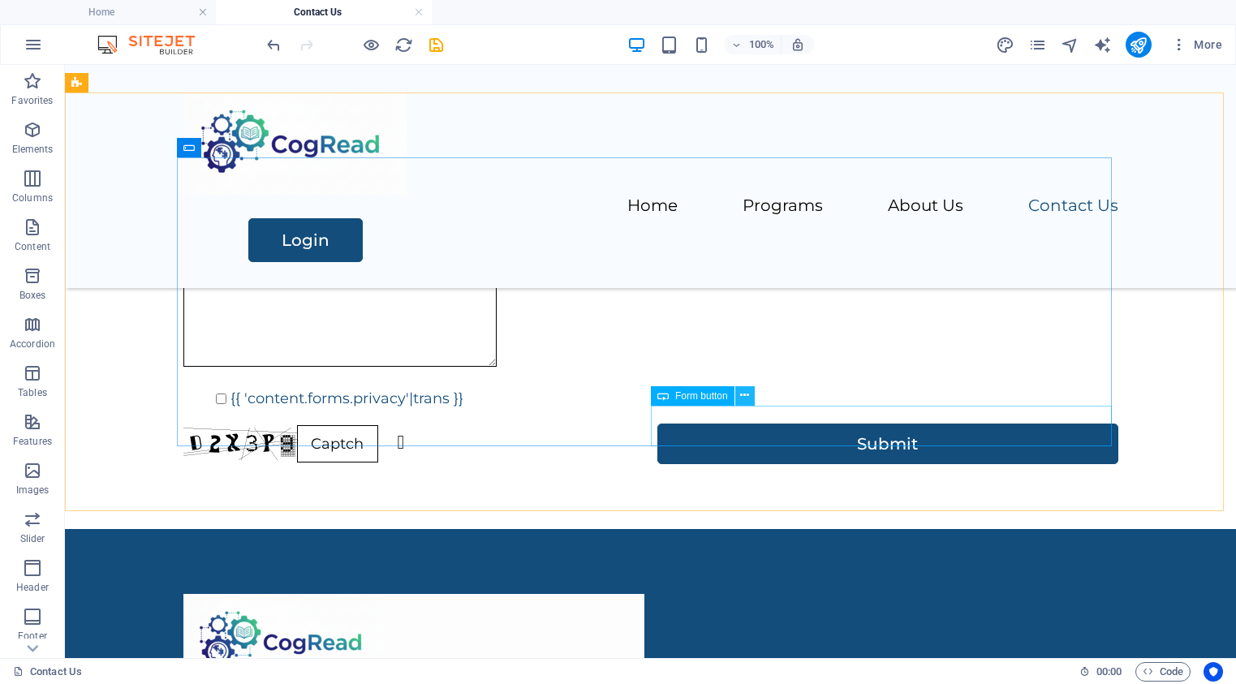
click at [745, 393] on icon at bounding box center [744, 395] width 9 height 17
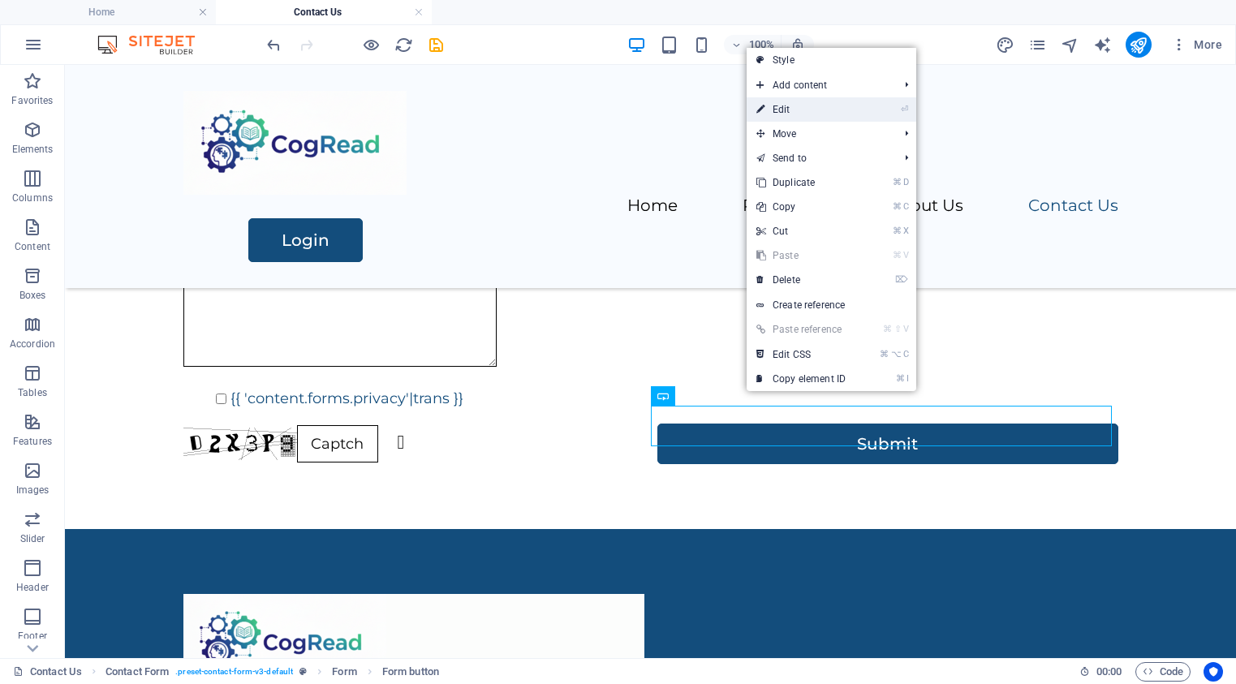
click at [788, 105] on link "⏎ Edit" at bounding box center [801, 109] width 109 height 24
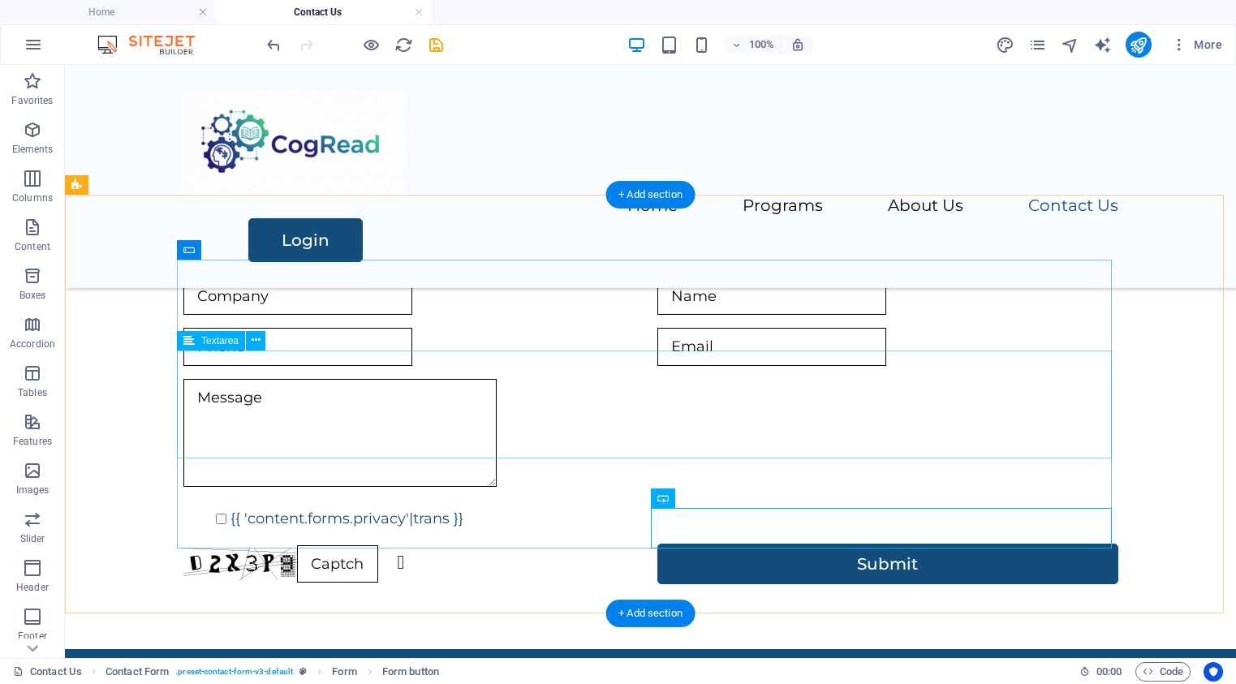
scroll to position [156, 0]
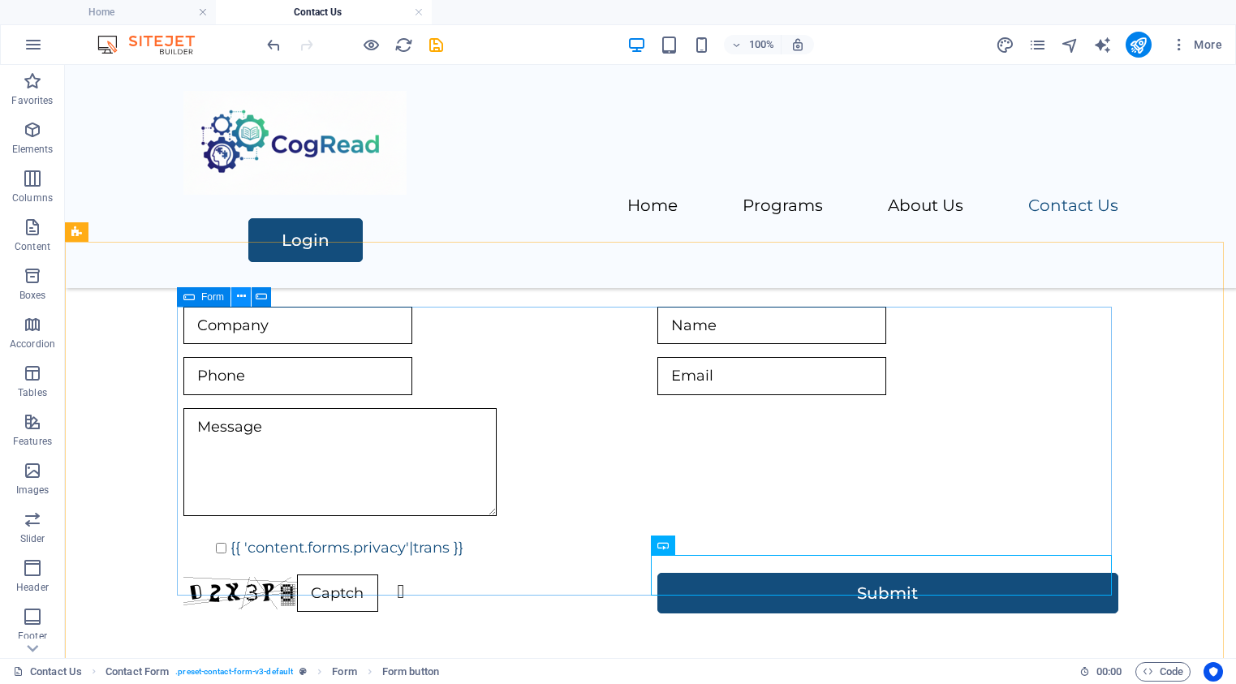
click at [242, 293] on icon at bounding box center [241, 296] width 9 height 17
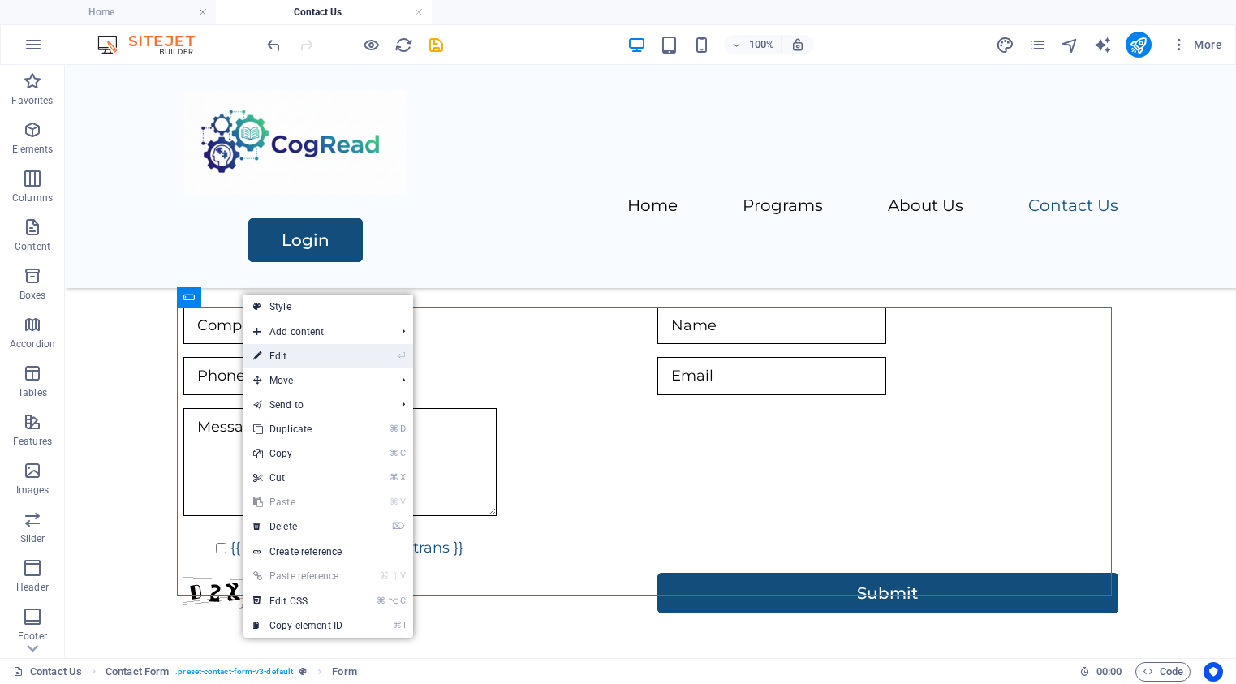
click at [289, 357] on link "⏎ Edit" at bounding box center [297, 356] width 109 height 24
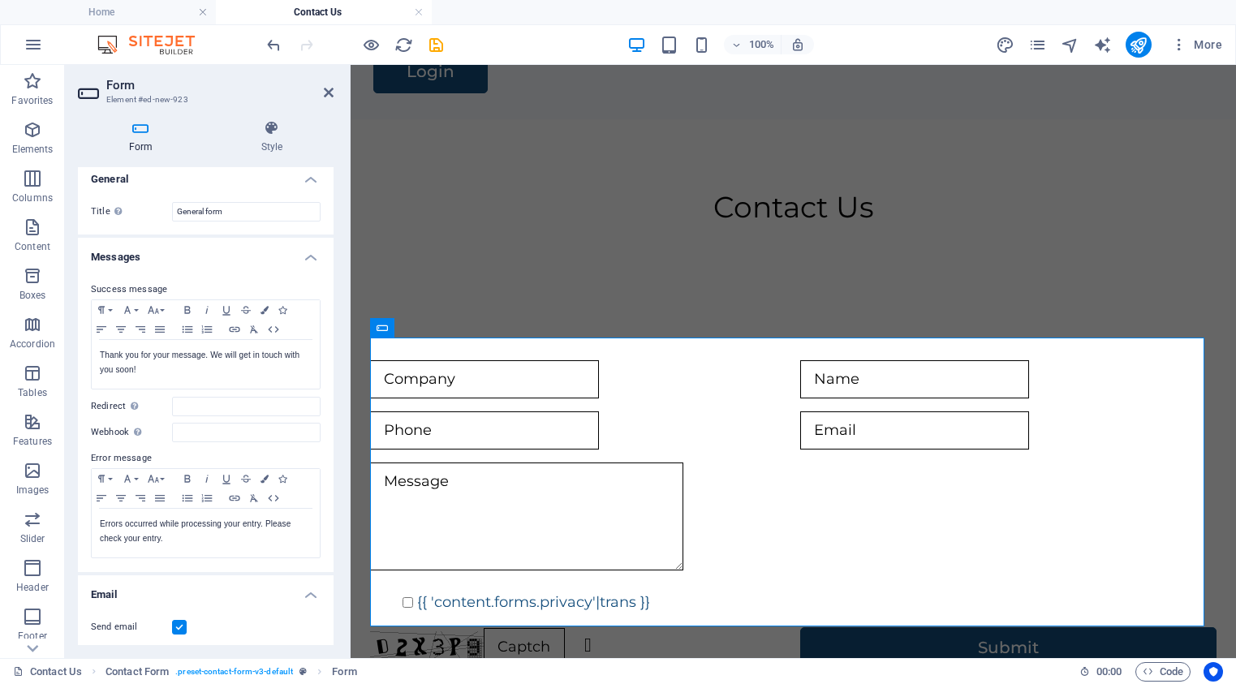
scroll to position [0, 0]
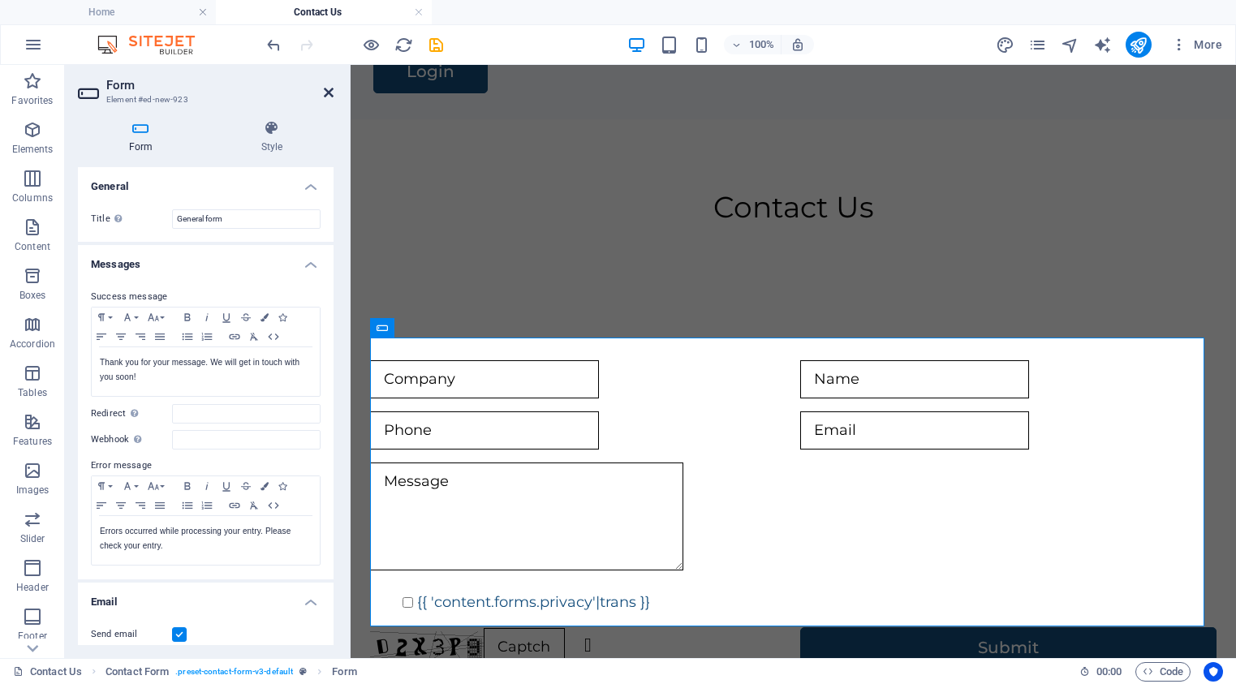
click at [324, 92] on icon at bounding box center [329, 92] width 10 height 13
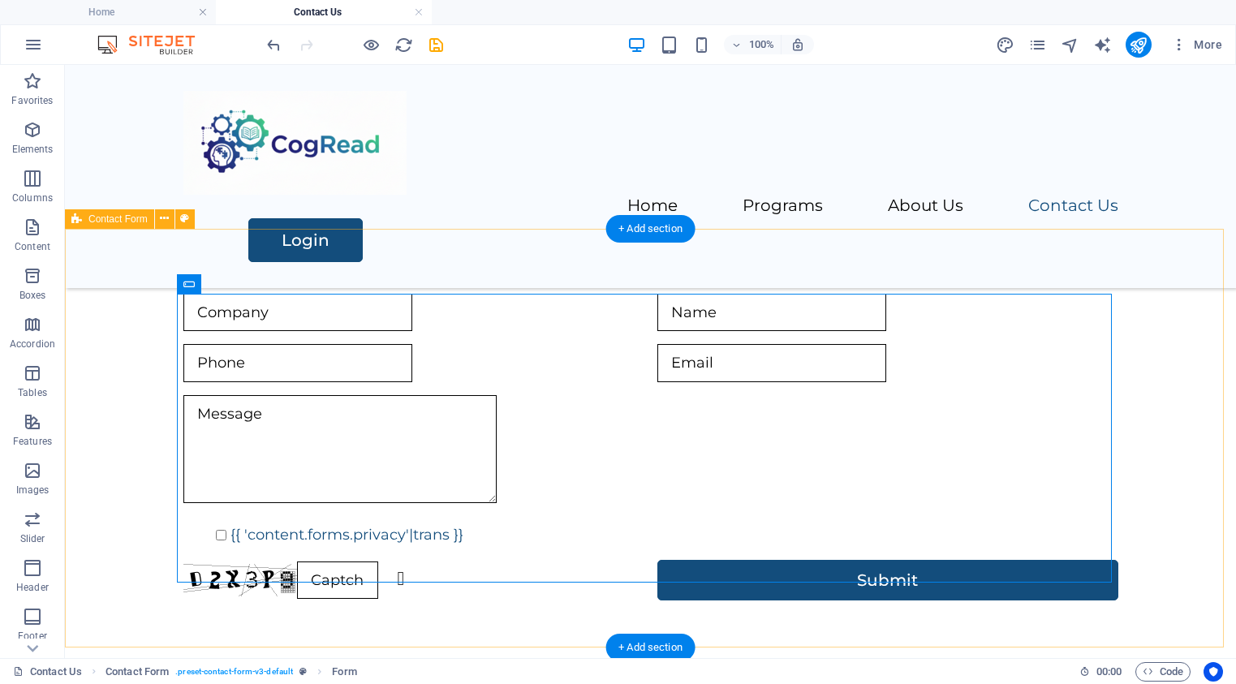
click at [1172, 354] on div "{{ 'content.forms.privacy'|trans }} Unreadable? Regenerate Submit" at bounding box center [650, 447] width 1171 height 437
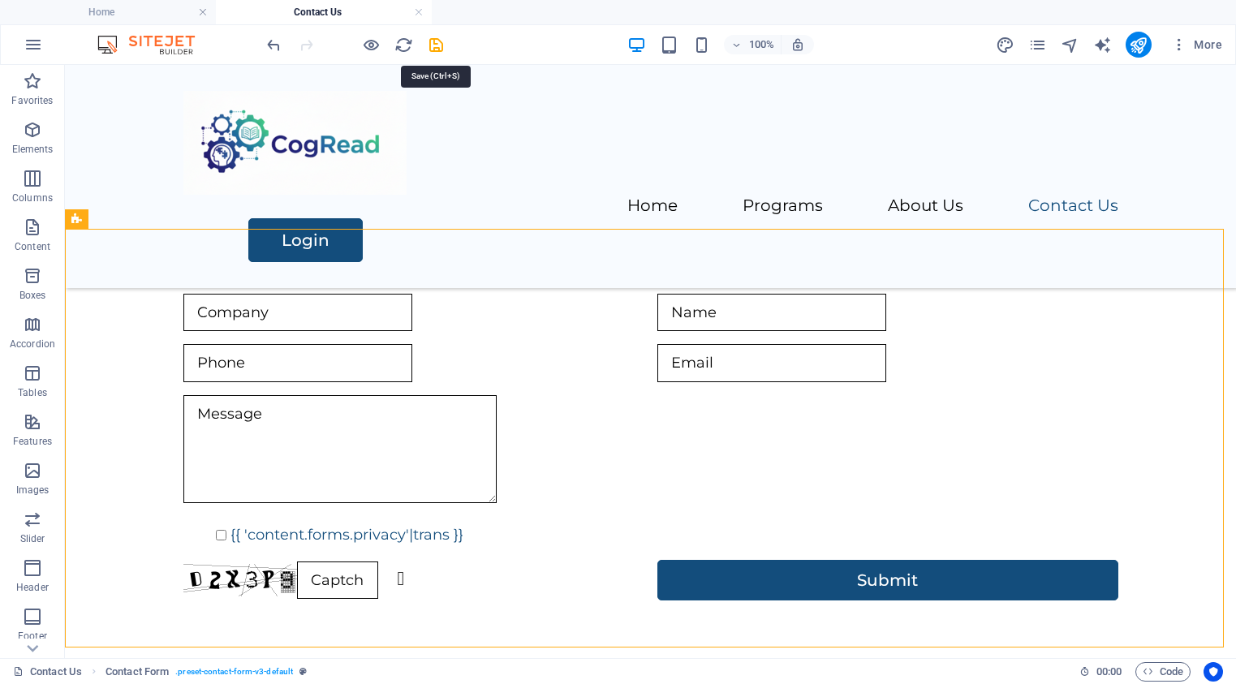
click at [431, 45] on icon "save" at bounding box center [436, 45] width 19 height 19
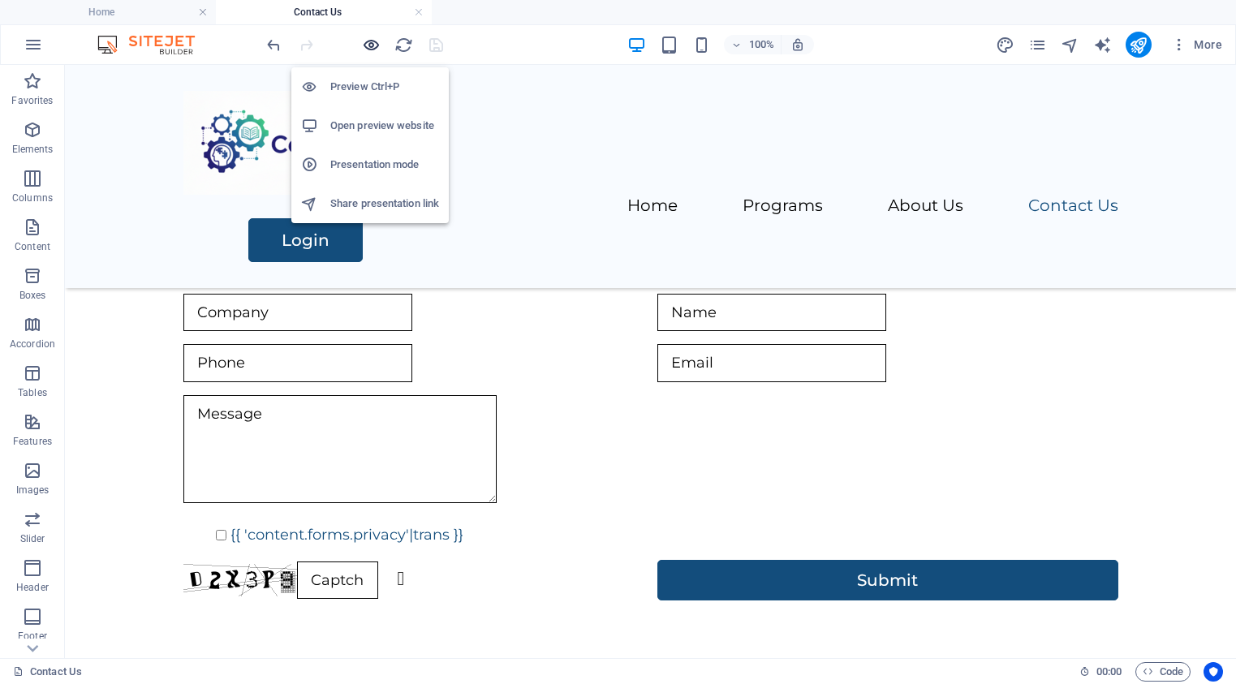
click at [372, 45] on icon "button" at bounding box center [371, 45] width 19 height 19
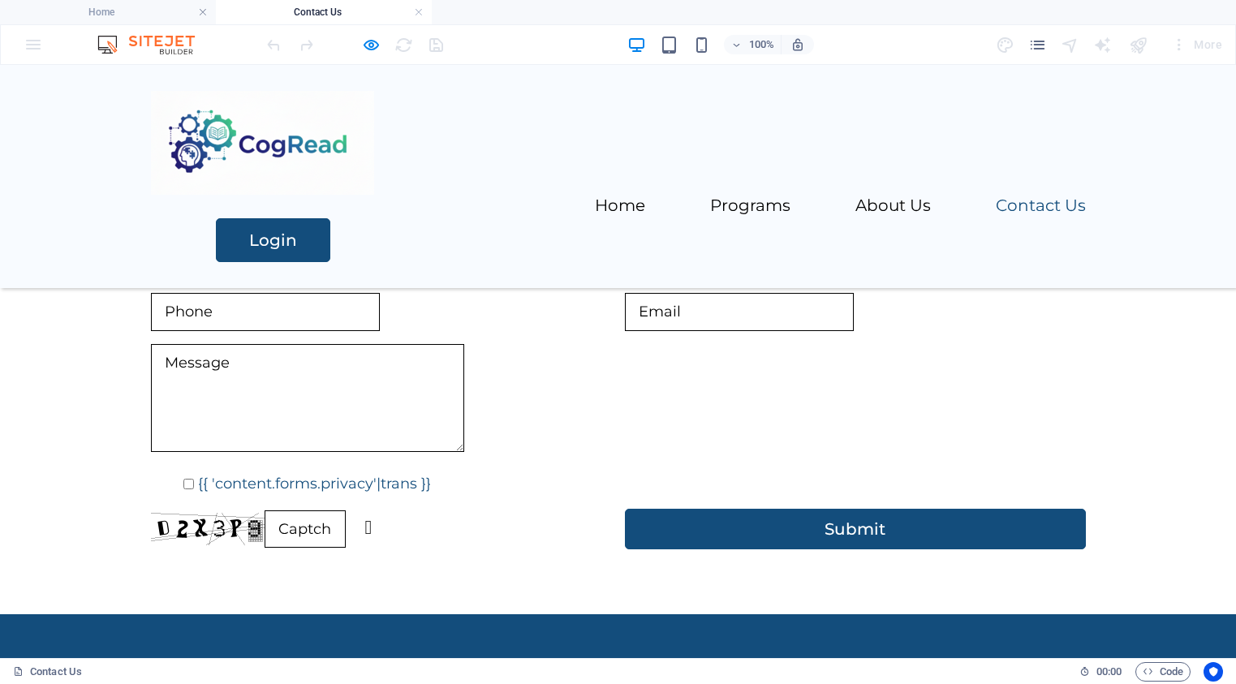
scroll to position [217, 0]
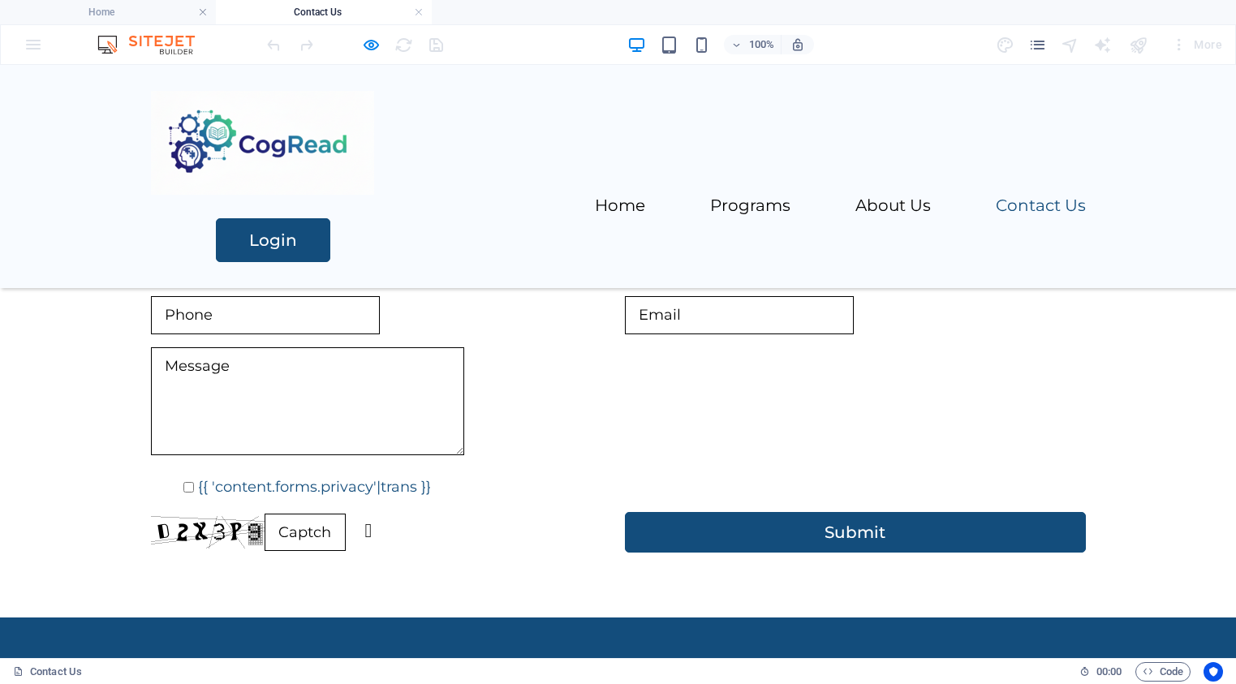
click at [183, 482] on input "{{ 'content.forms.privacy'|trans }}" at bounding box center [188, 487] width 11 height 11
click at [213, 478] on link "{{ 'content.forms.privacy'|trans }}" at bounding box center [314, 487] width 233 height 18
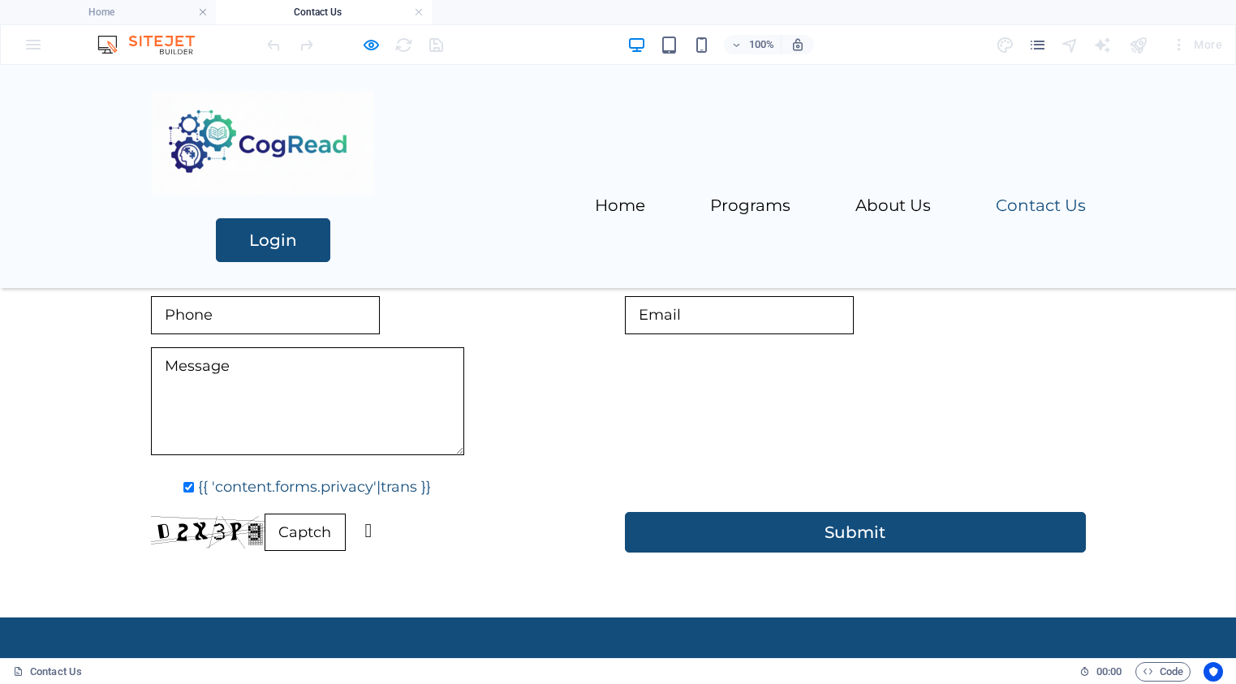
click at [183, 482] on input "{{ 'content.forms.privacy'|trans }}" at bounding box center [188, 487] width 11 height 11
checkbox input "false"
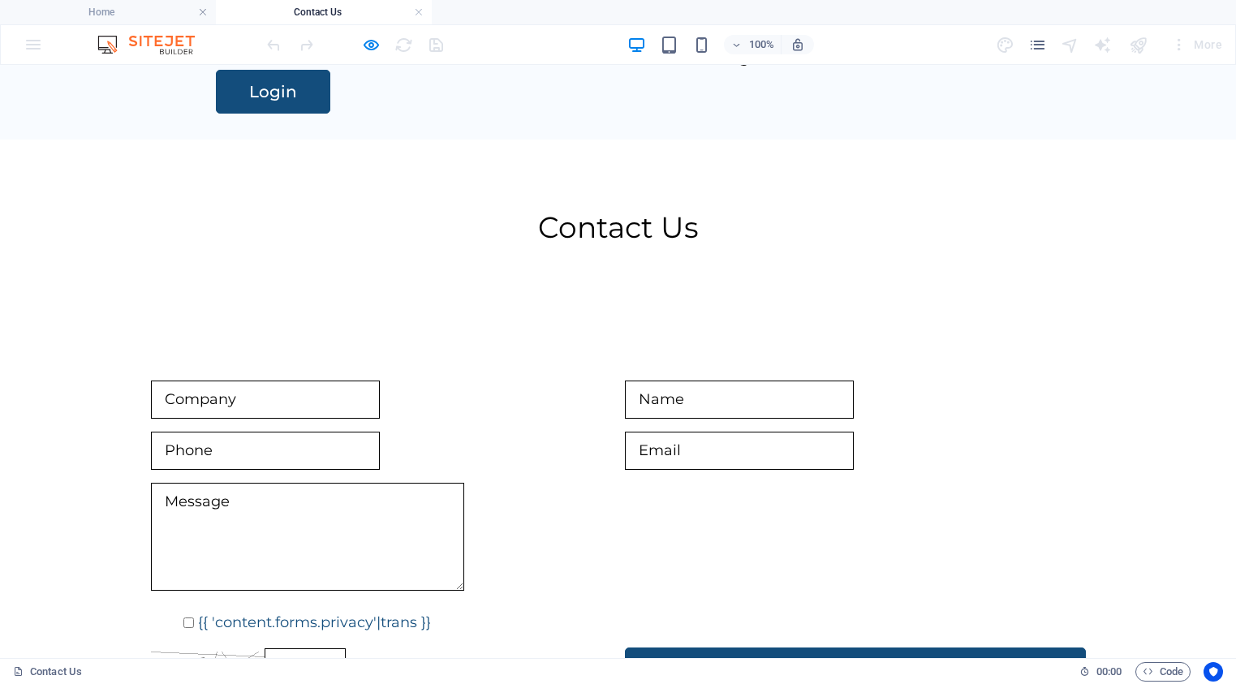
scroll to position [0, 0]
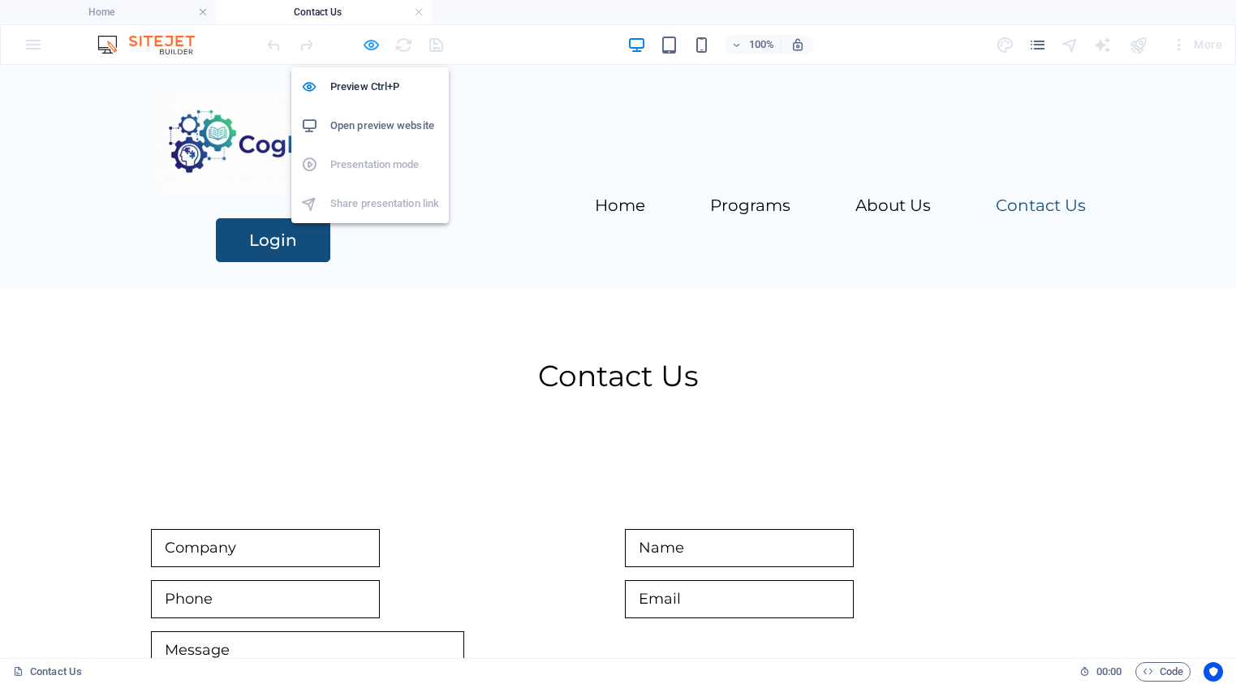
click at [370, 47] on icon "button" at bounding box center [371, 45] width 19 height 19
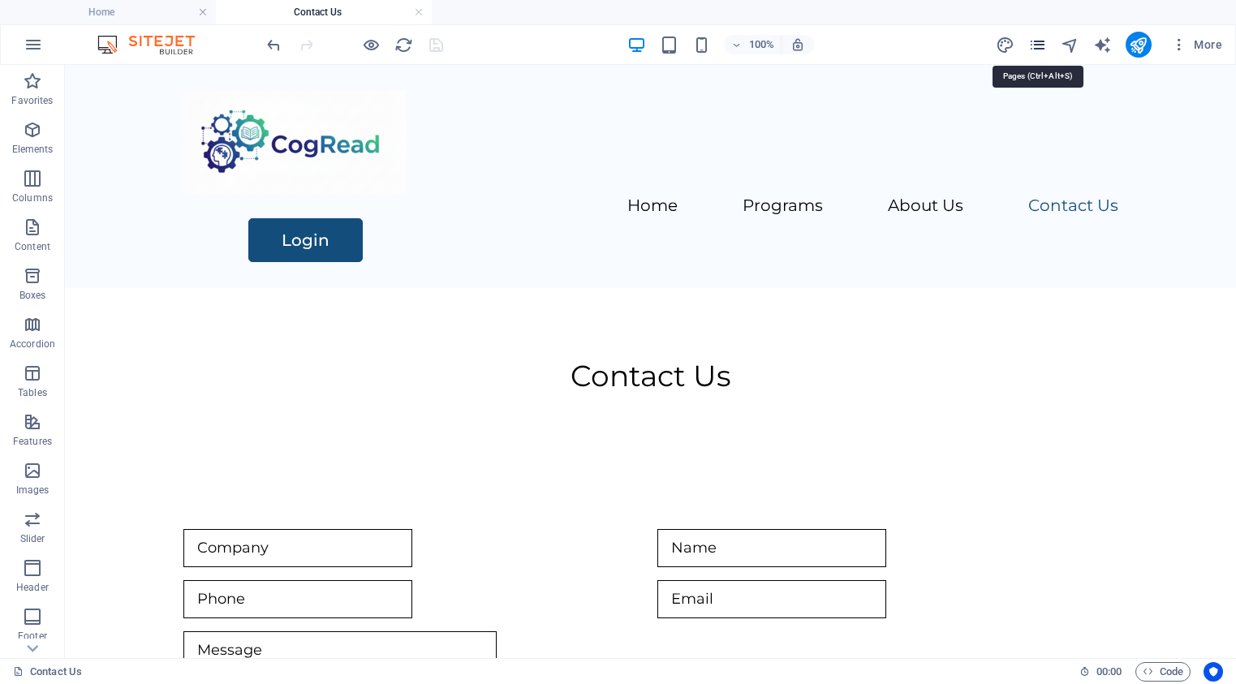
click at [1039, 45] on icon "pages" at bounding box center [1037, 45] width 19 height 19
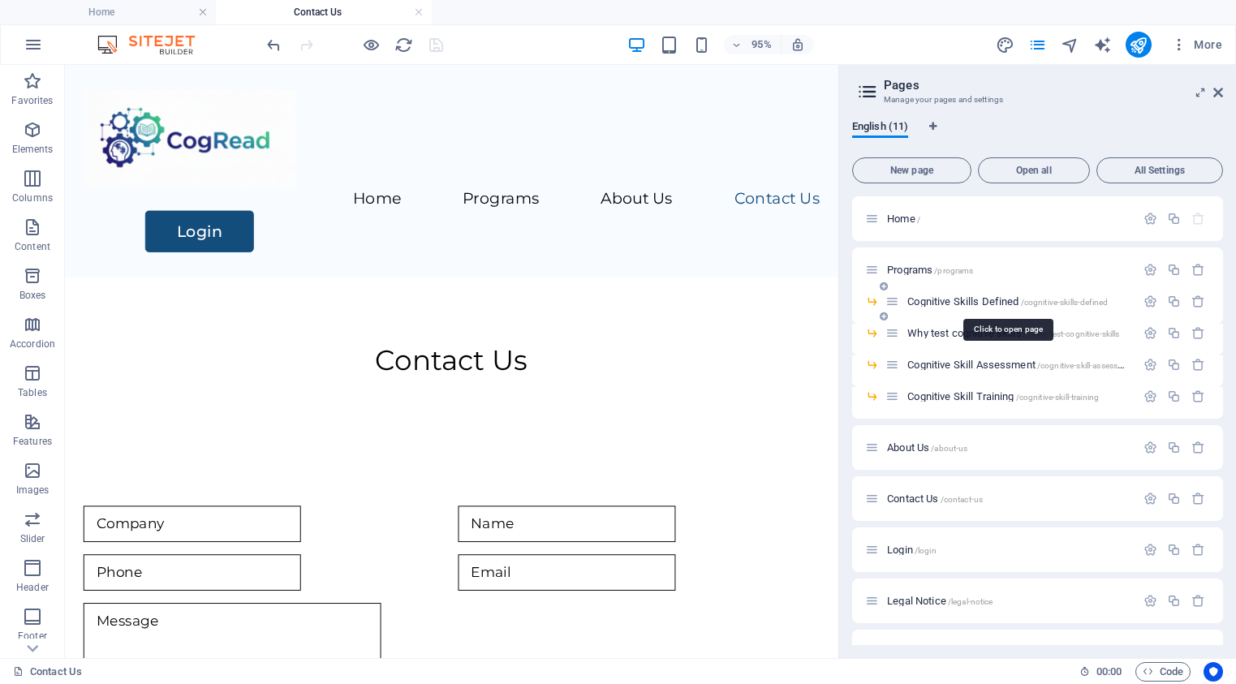
click at [929, 302] on span "Cognitive Skills Defined /cognitive-skills-defined" at bounding box center [1007, 301] width 200 height 12
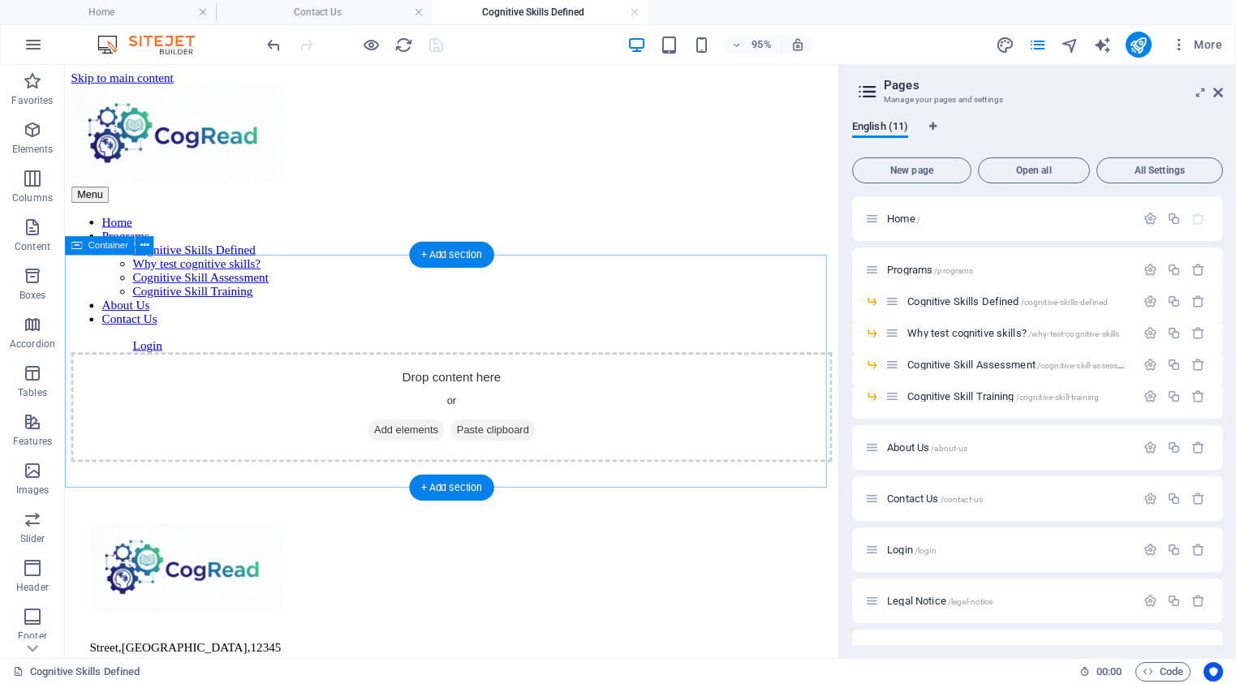
click at [411, 438] on span "Add elements" at bounding box center [424, 449] width 80 height 23
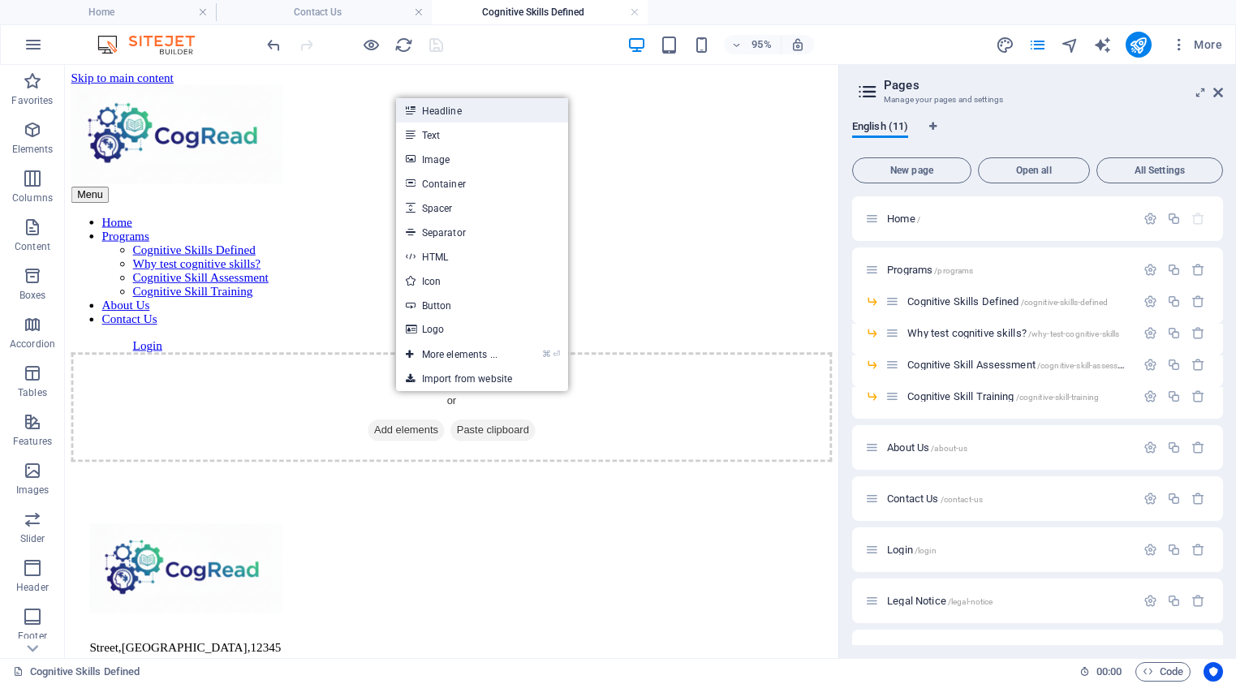
drag, startPoint x: 452, startPoint y: 105, endPoint x: 169, endPoint y: 67, distance: 285.7
click at [452, 105] on link "Headline" at bounding box center [482, 110] width 172 height 24
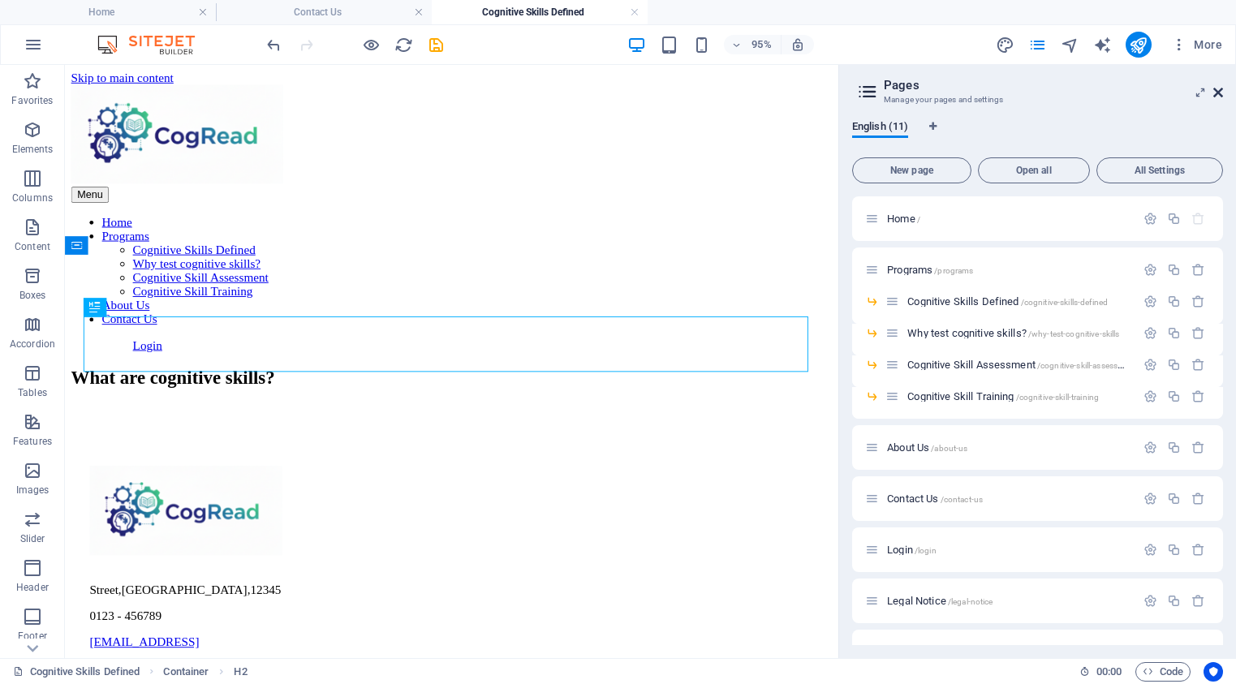
click at [1216, 92] on icon at bounding box center [1218, 92] width 10 height 13
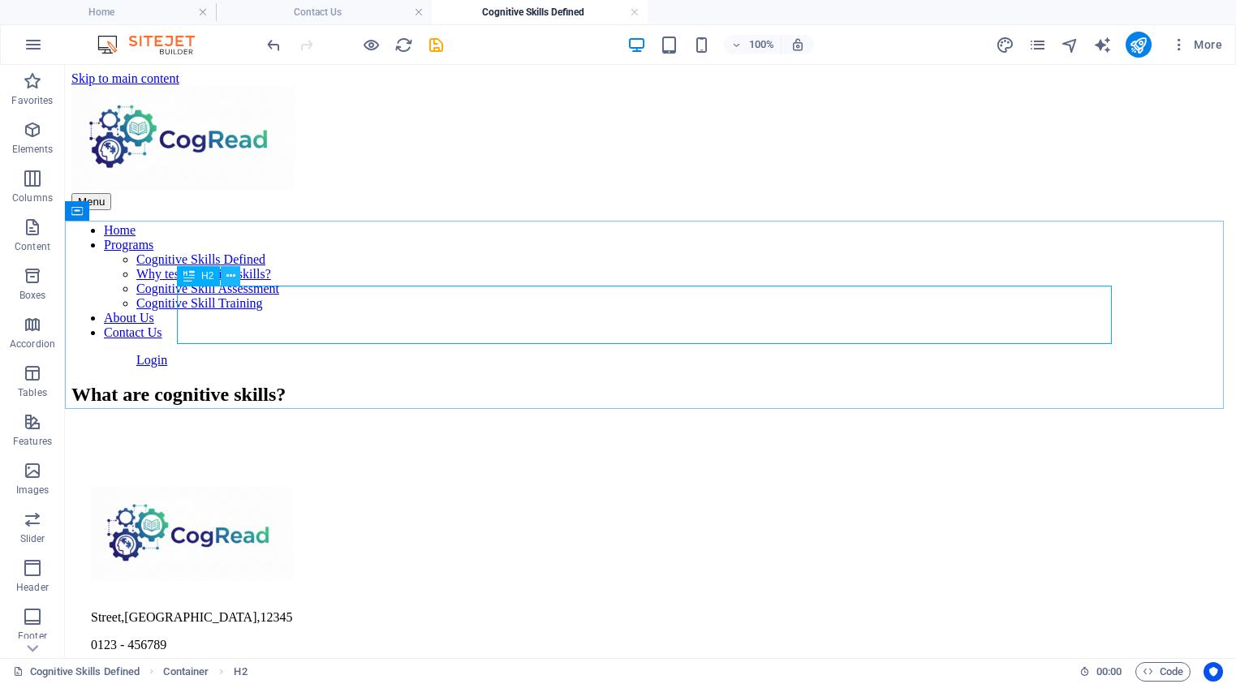
click at [233, 278] on icon at bounding box center [230, 276] width 9 height 17
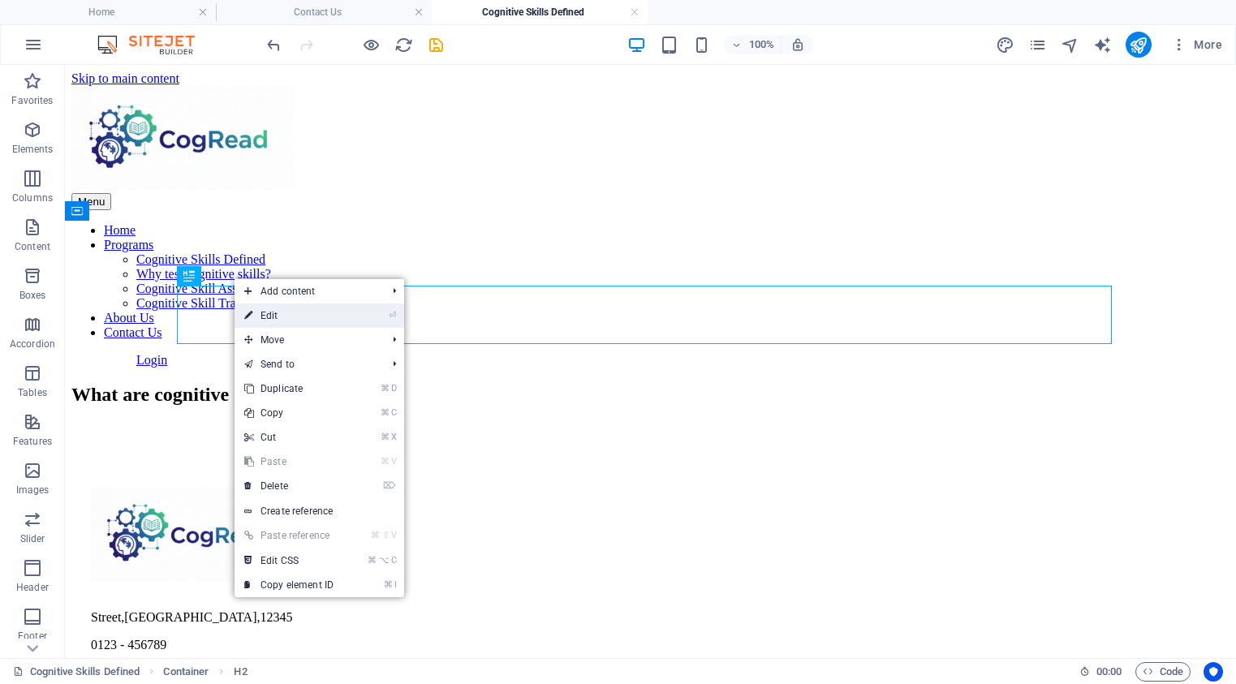
click at [282, 318] on link "⏎ Edit" at bounding box center [289, 315] width 109 height 24
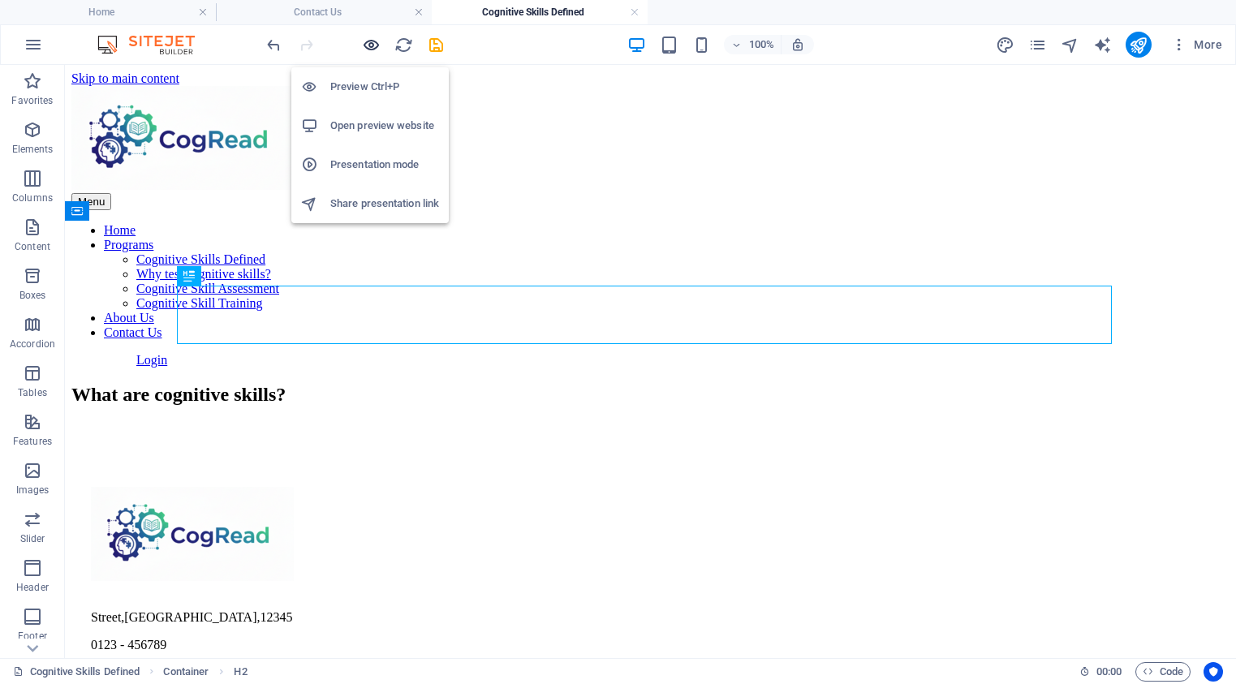
click at [372, 43] on icon "button" at bounding box center [371, 45] width 19 height 19
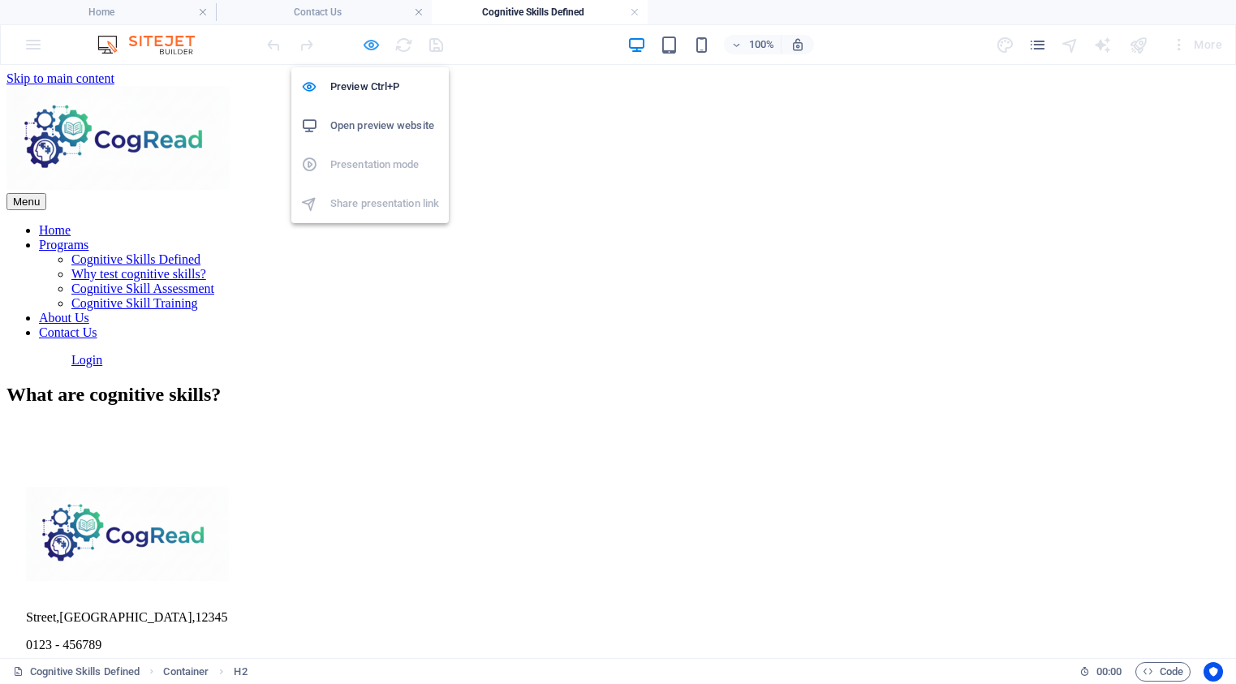
click at [371, 45] on icon "button" at bounding box center [371, 45] width 19 height 19
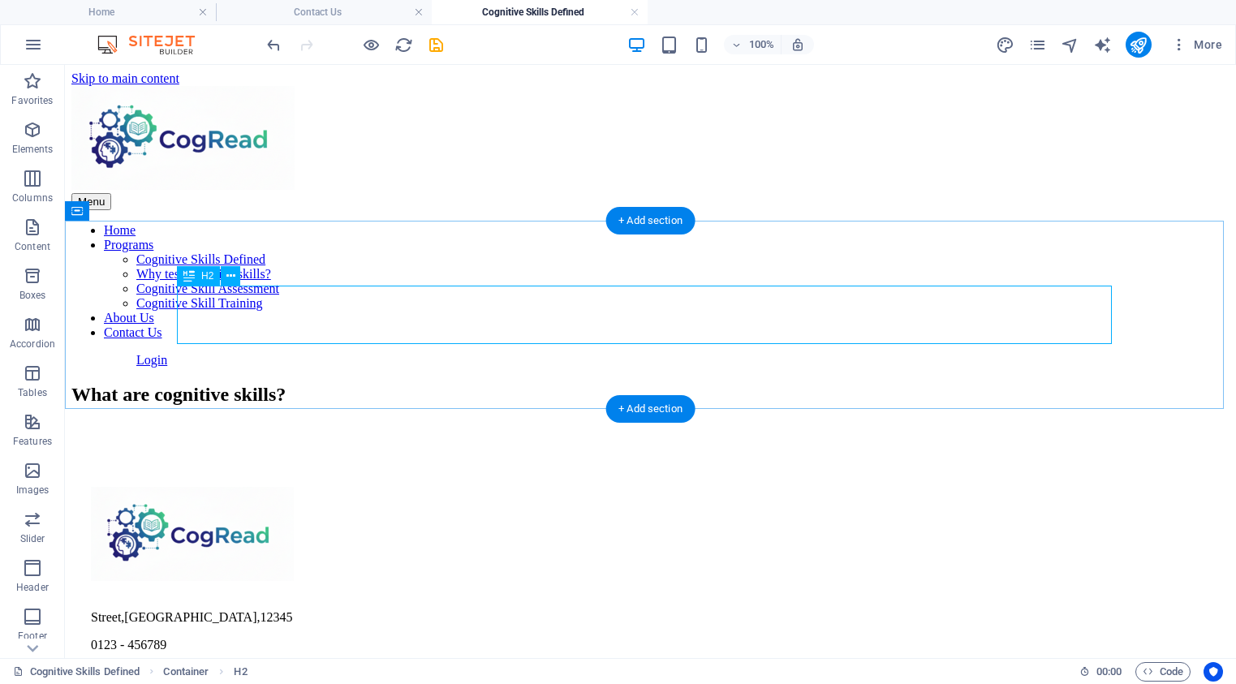
click at [613, 384] on div "What are cognitive skills?" at bounding box center [650, 395] width 1158 height 22
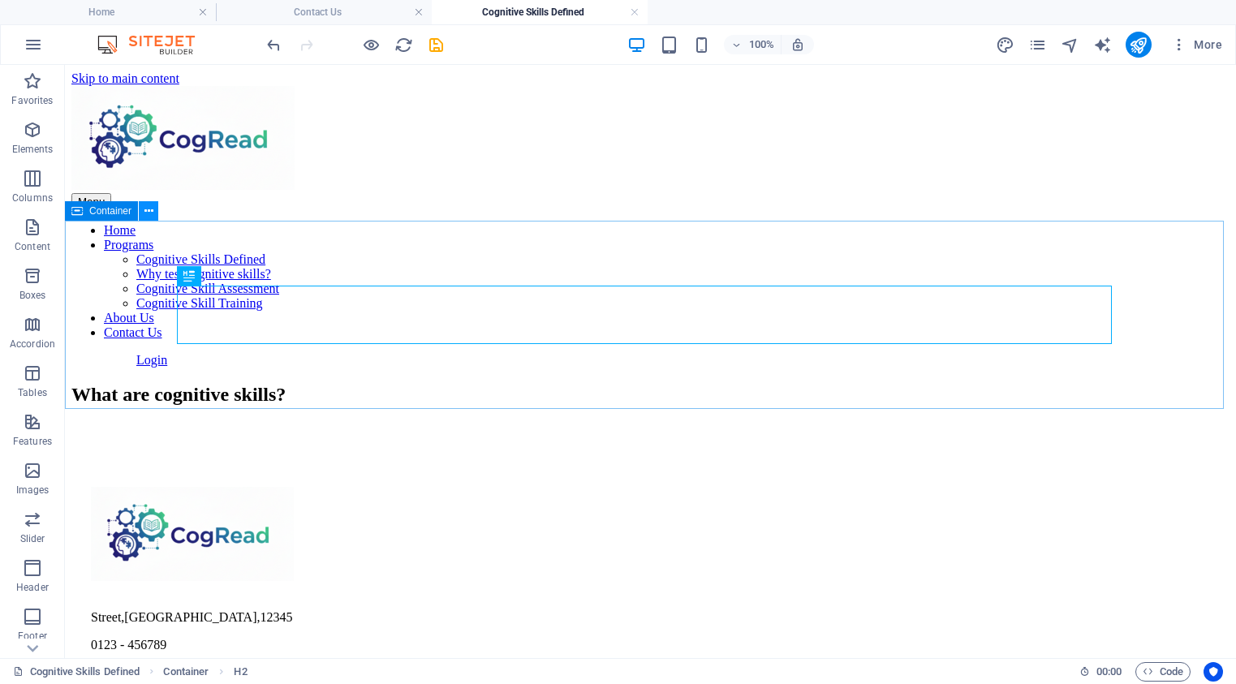
click at [150, 211] on icon at bounding box center [148, 211] width 9 height 17
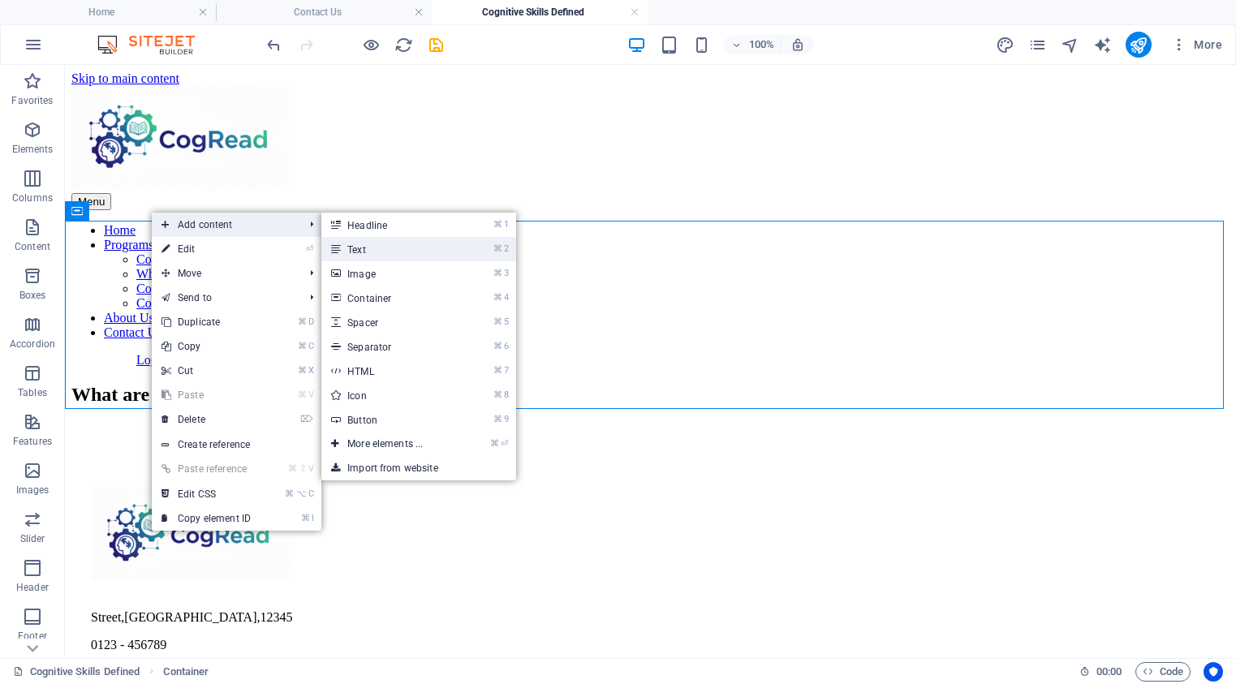
drag, startPoint x: 361, startPoint y: 250, endPoint x: 12, endPoint y: 184, distance: 355.0
click at [361, 250] on link "⌘ 2 Text" at bounding box center [388, 249] width 134 height 24
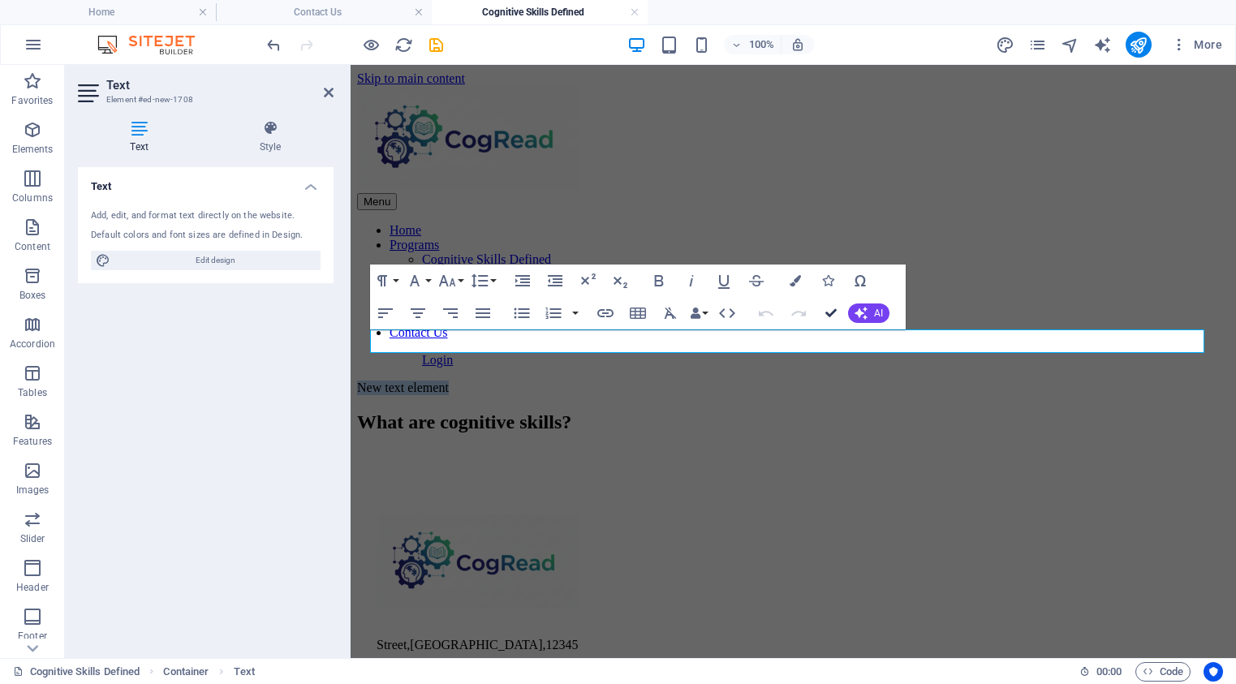
drag, startPoint x: 830, startPoint y: 313, endPoint x: 765, endPoint y: 248, distance: 91.8
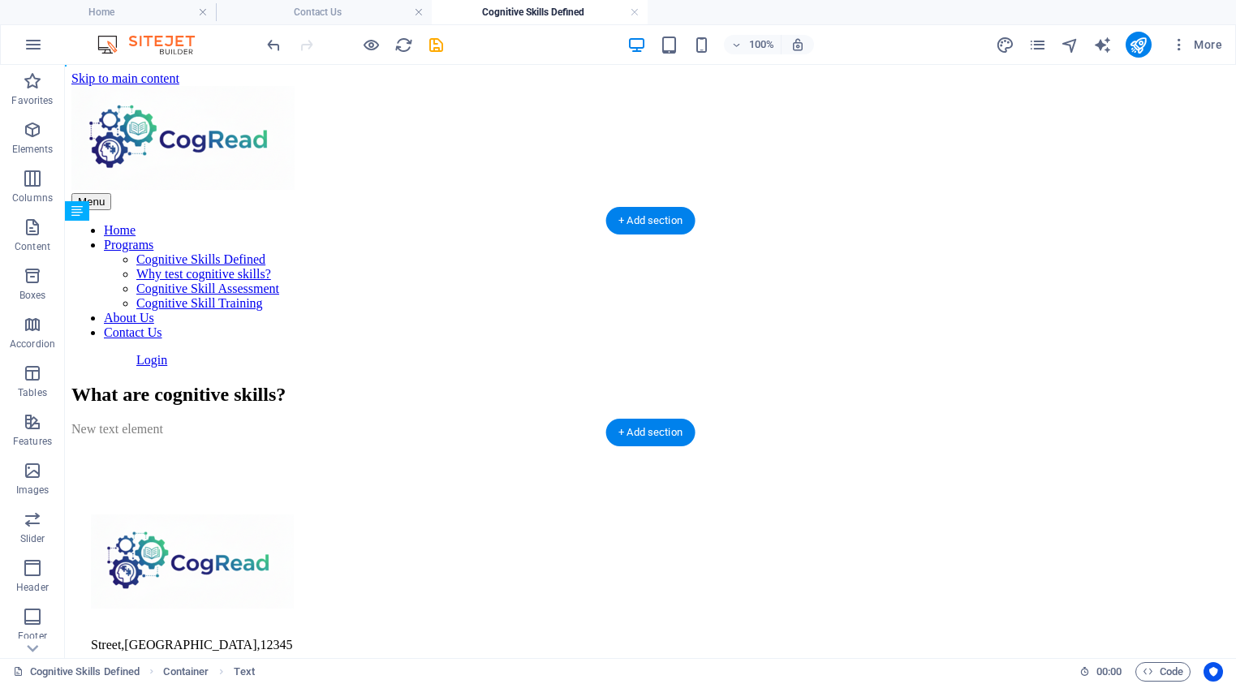
drag, startPoint x: 250, startPoint y: 338, endPoint x: 187, endPoint y: 362, distance: 67.8
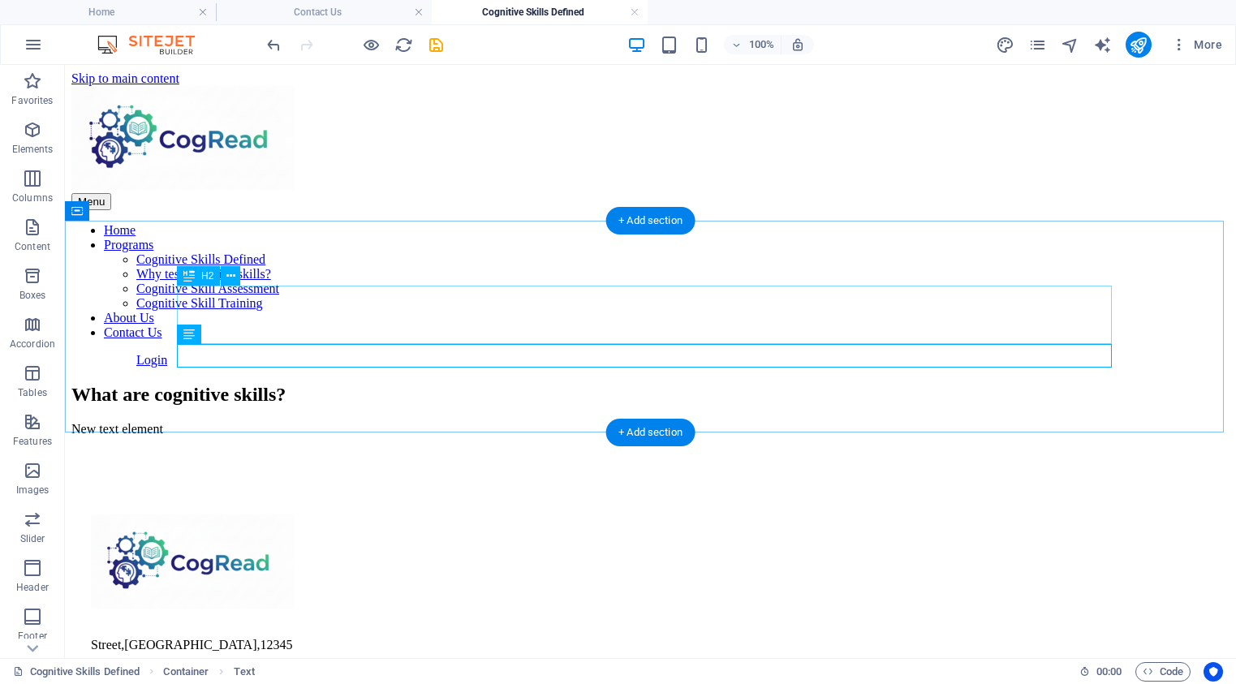
click at [751, 384] on div "What are cognitive skills?" at bounding box center [650, 395] width 1158 height 22
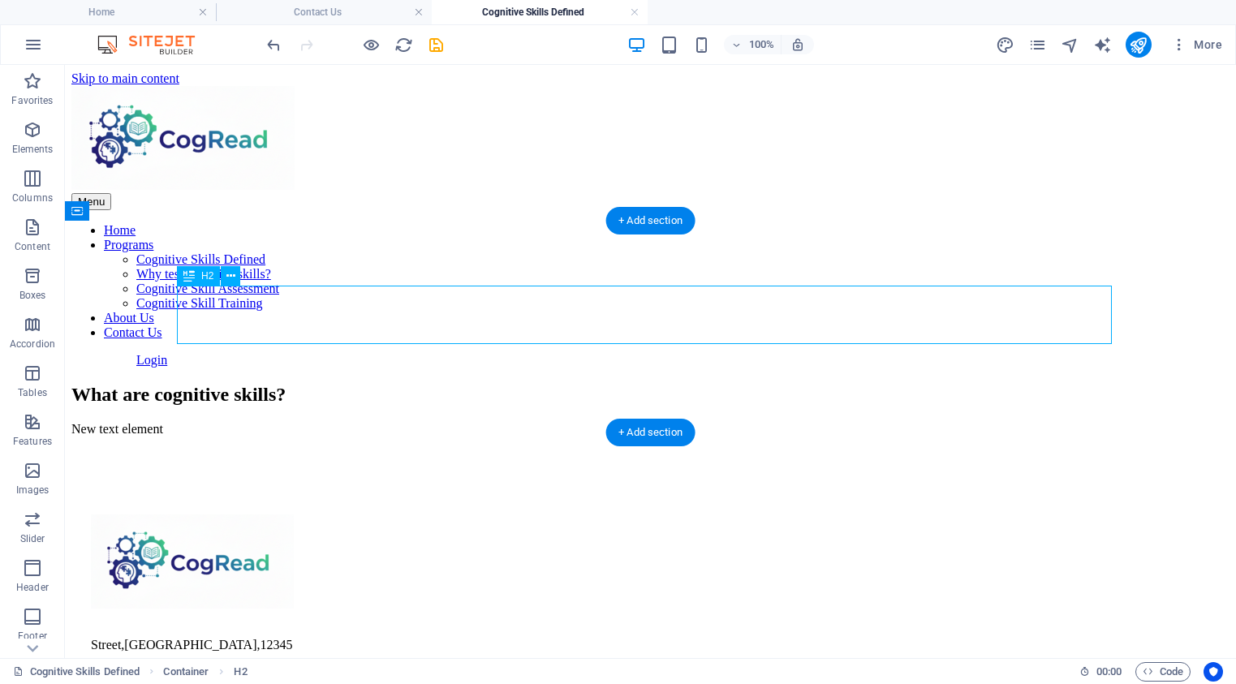
click at [818, 384] on div "What are cognitive skills?" at bounding box center [650, 395] width 1158 height 22
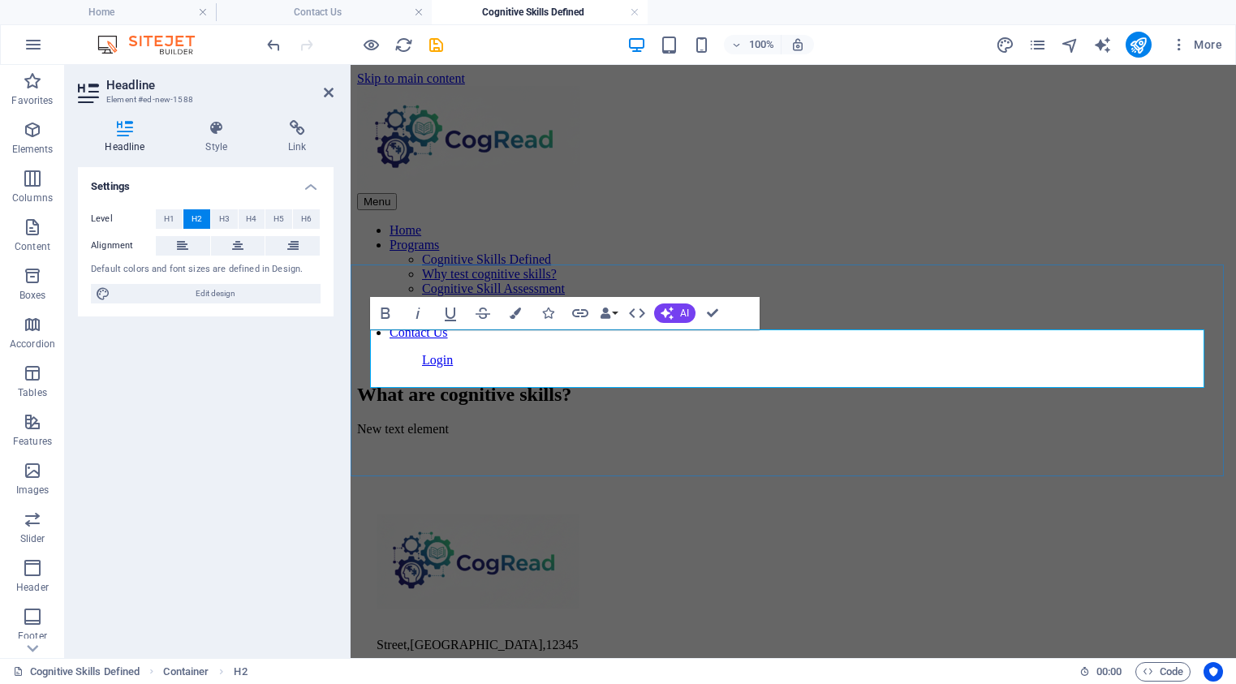
click at [1017, 384] on h2 "What are cognitive skills?" at bounding box center [793, 395] width 872 height 22
drag, startPoint x: 331, startPoint y: 97, endPoint x: 266, endPoint y: 31, distance: 92.4
click at [331, 97] on icon at bounding box center [329, 92] width 10 height 13
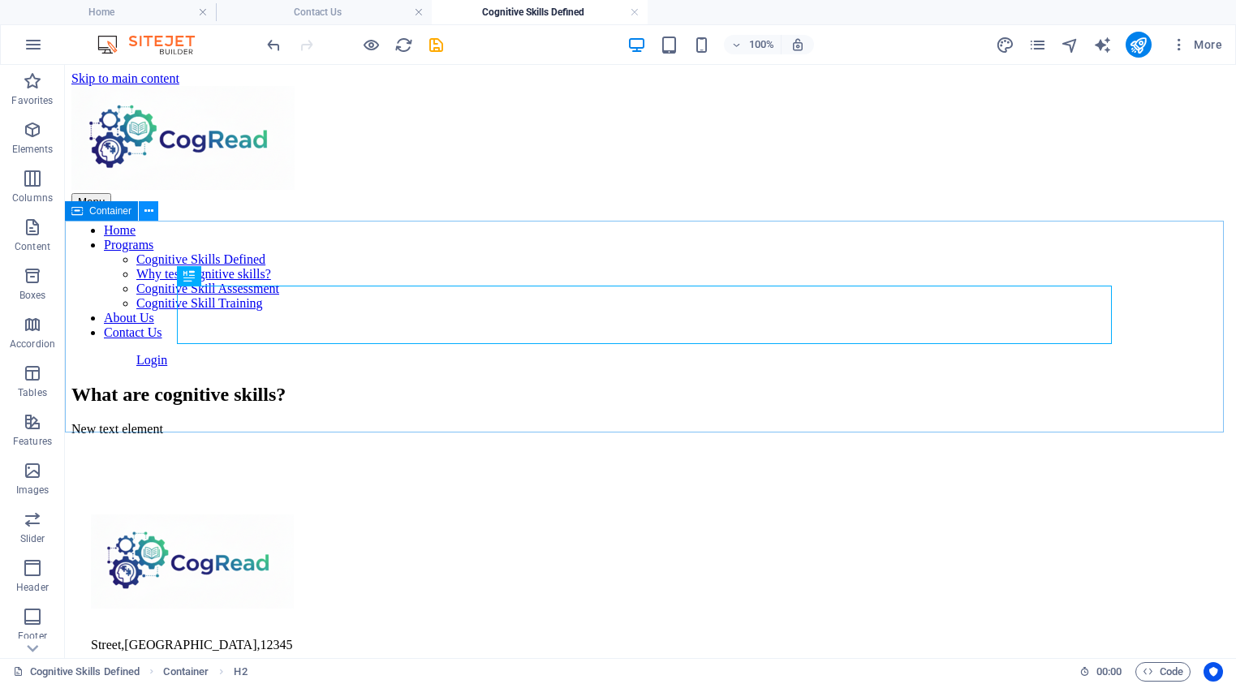
click at [147, 210] on icon at bounding box center [148, 211] width 9 height 17
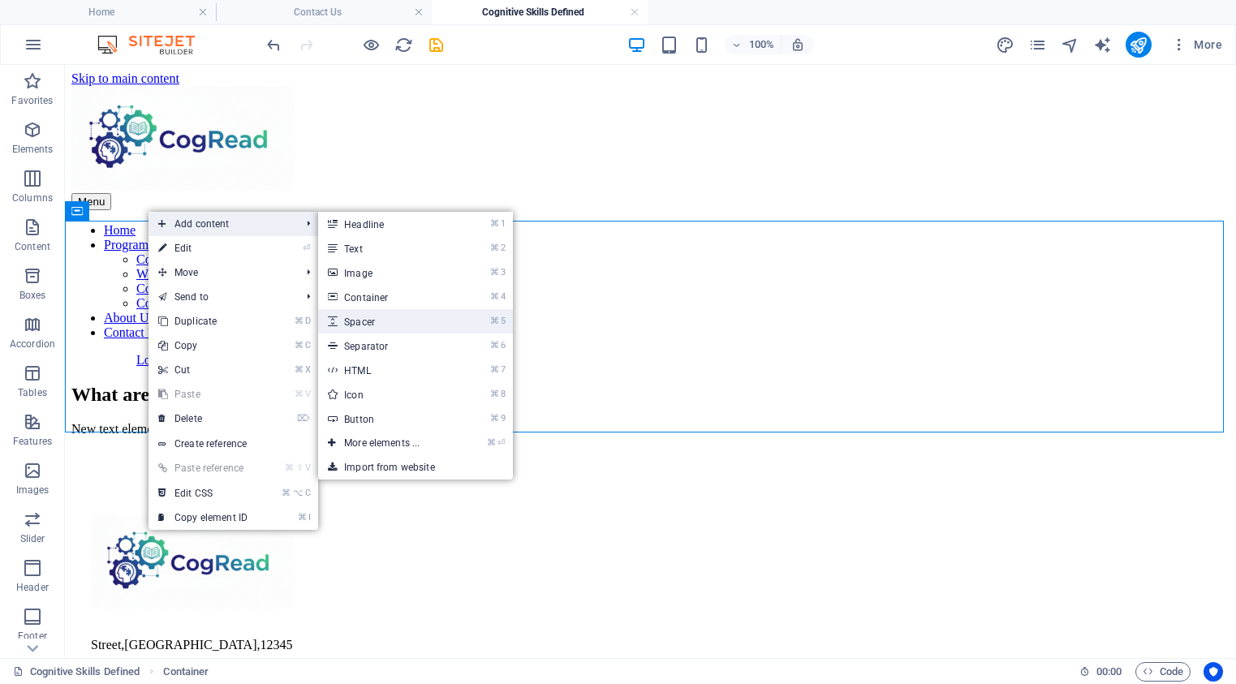
click at [376, 324] on link "⌘ 5 Spacer" at bounding box center [385, 321] width 134 height 24
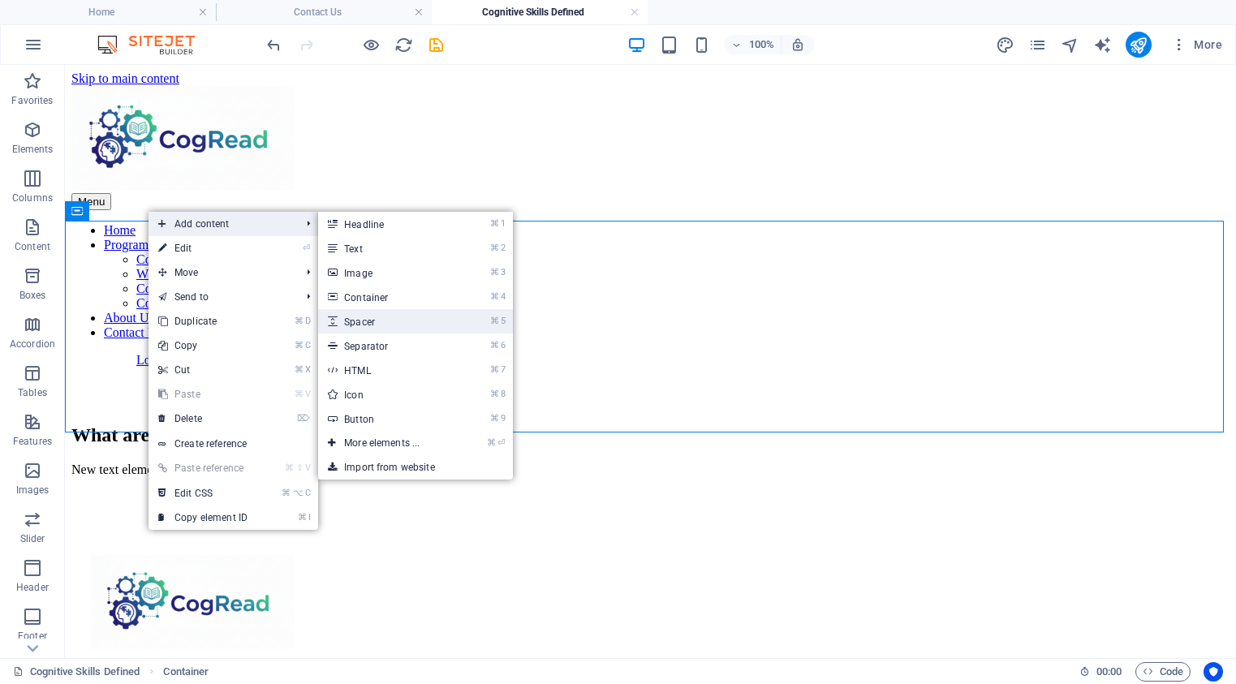
select select "px"
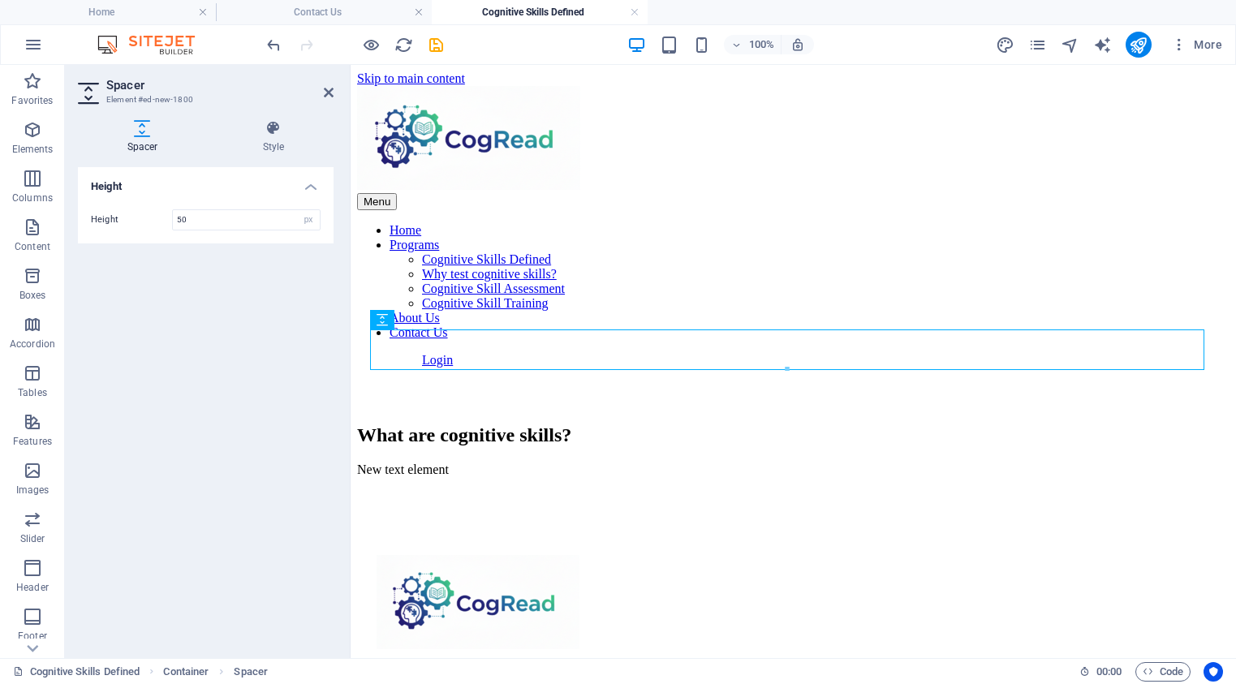
drag, startPoint x: 735, startPoint y: 385, endPoint x: 389, endPoint y: 358, distance: 346.7
click at [381, 321] on icon at bounding box center [382, 319] width 11 height 19
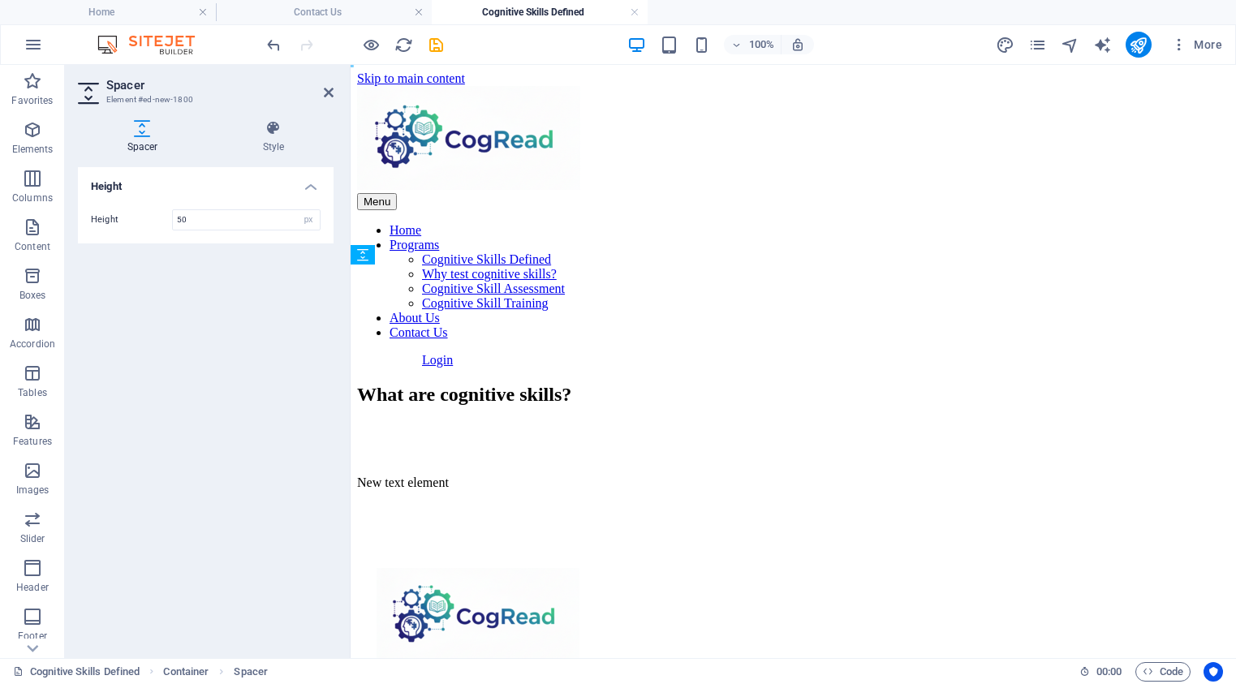
drag, startPoint x: 730, startPoint y: 385, endPoint x: 396, endPoint y: 417, distance: 335.9
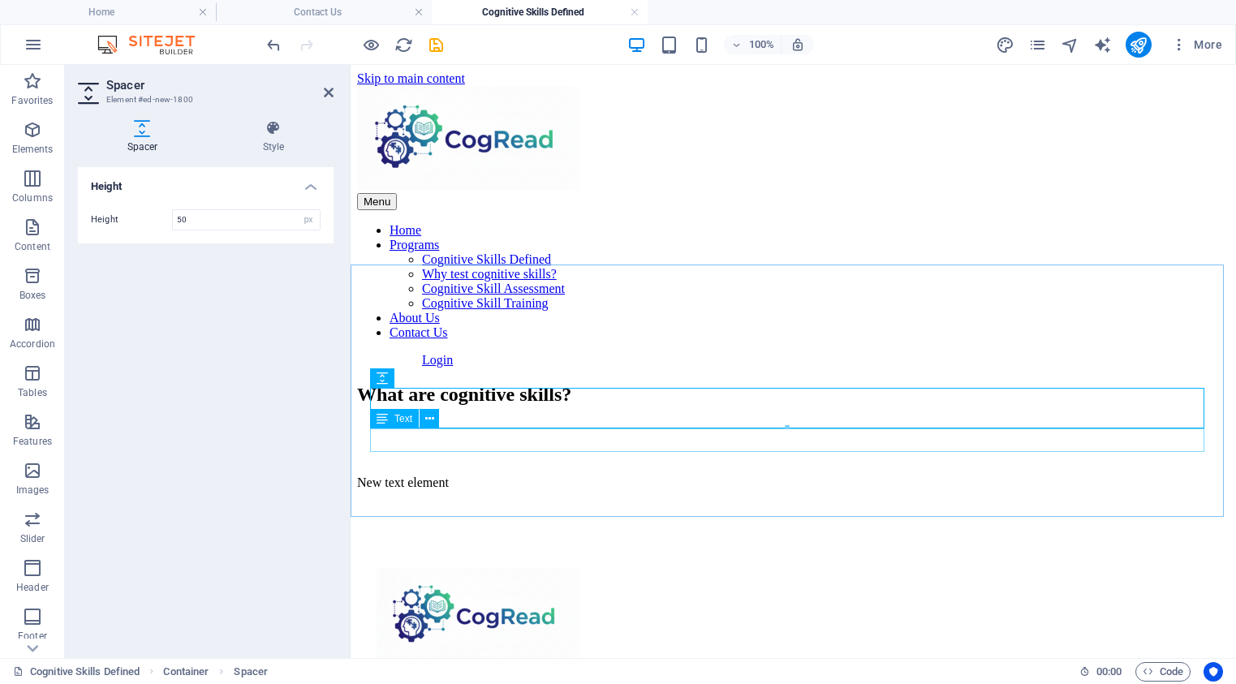
click at [655, 475] on div "New text element" at bounding box center [793, 482] width 872 height 15
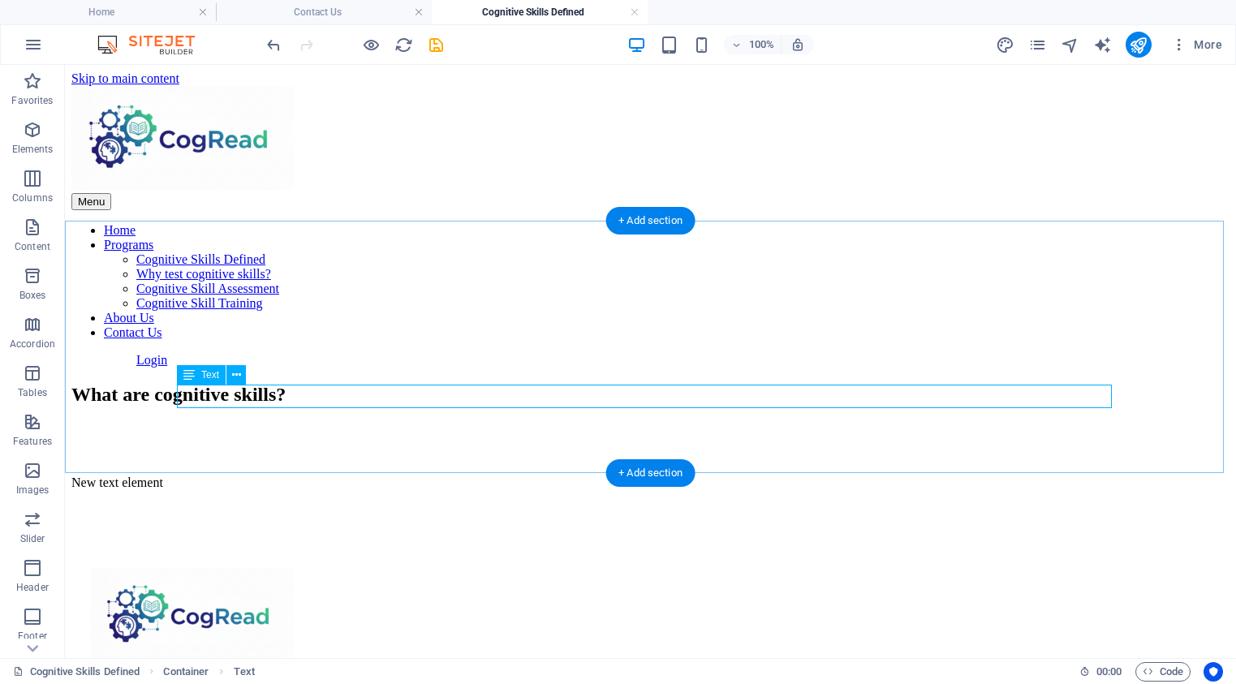
click at [241, 475] on div "New text element" at bounding box center [650, 482] width 1158 height 15
click at [234, 374] on icon at bounding box center [236, 375] width 9 height 17
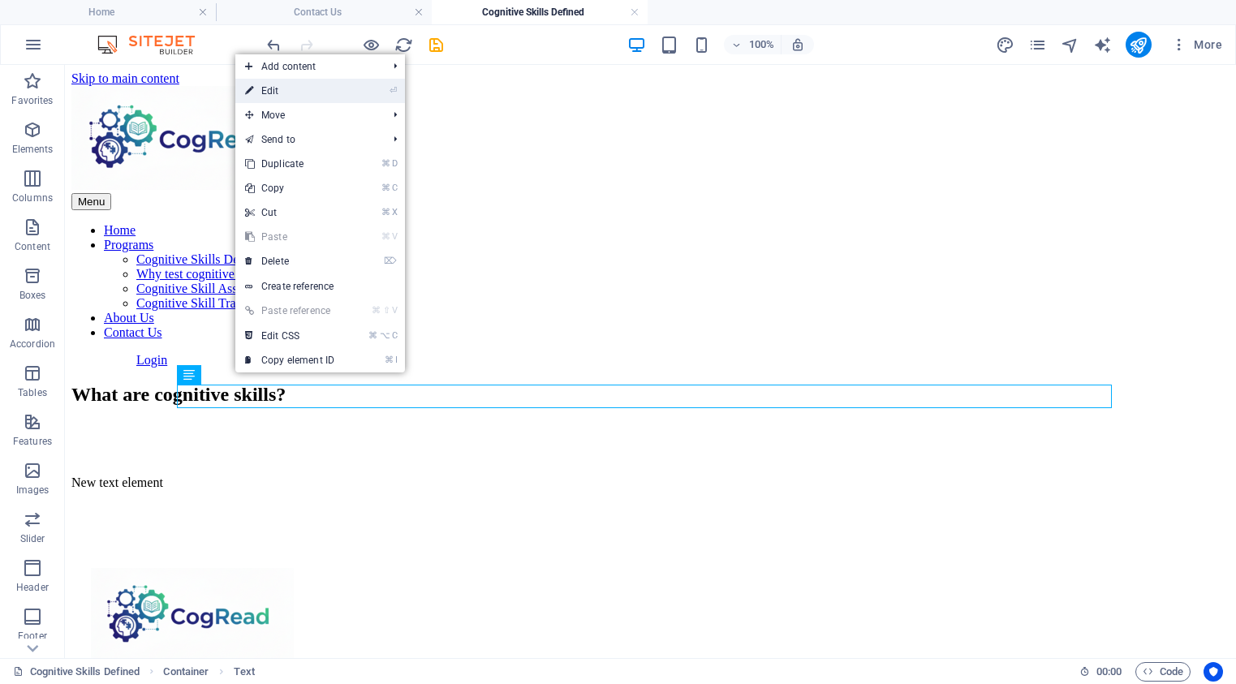
drag, startPoint x: 391, startPoint y: 89, endPoint x: 41, endPoint y: 24, distance: 356.5
click at [391, 89] on icon "⏎" at bounding box center [392, 90] width 7 height 11
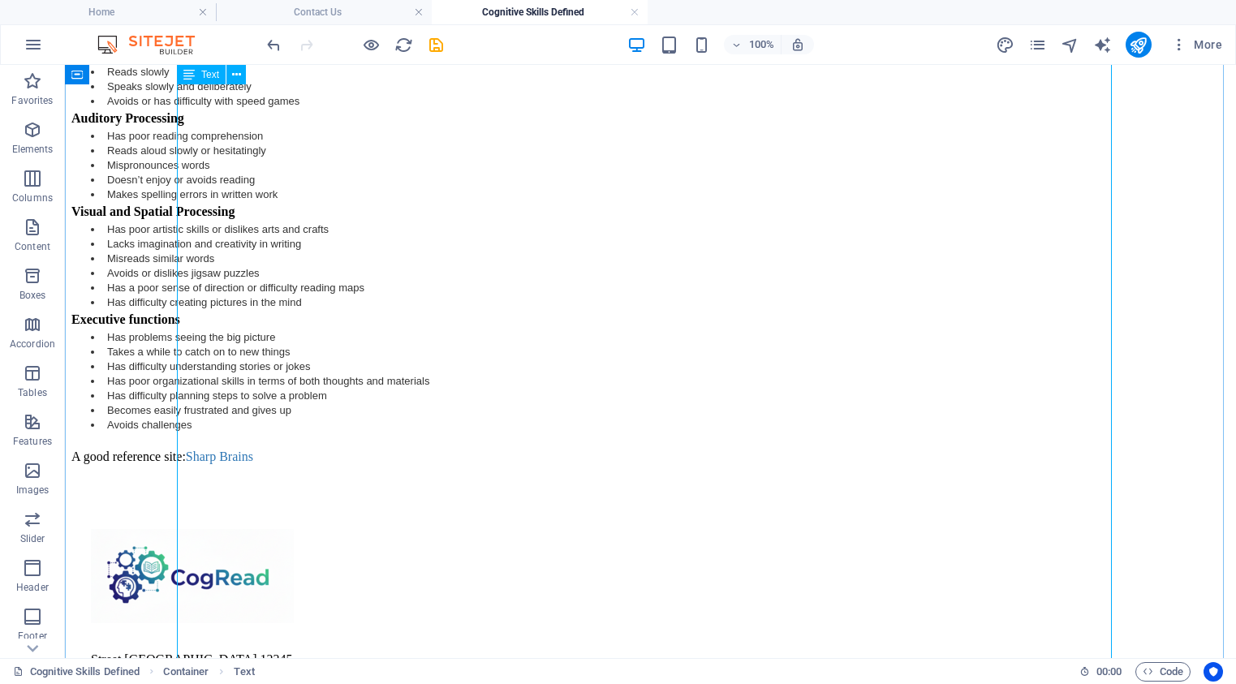
scroll to position [1345, 0]
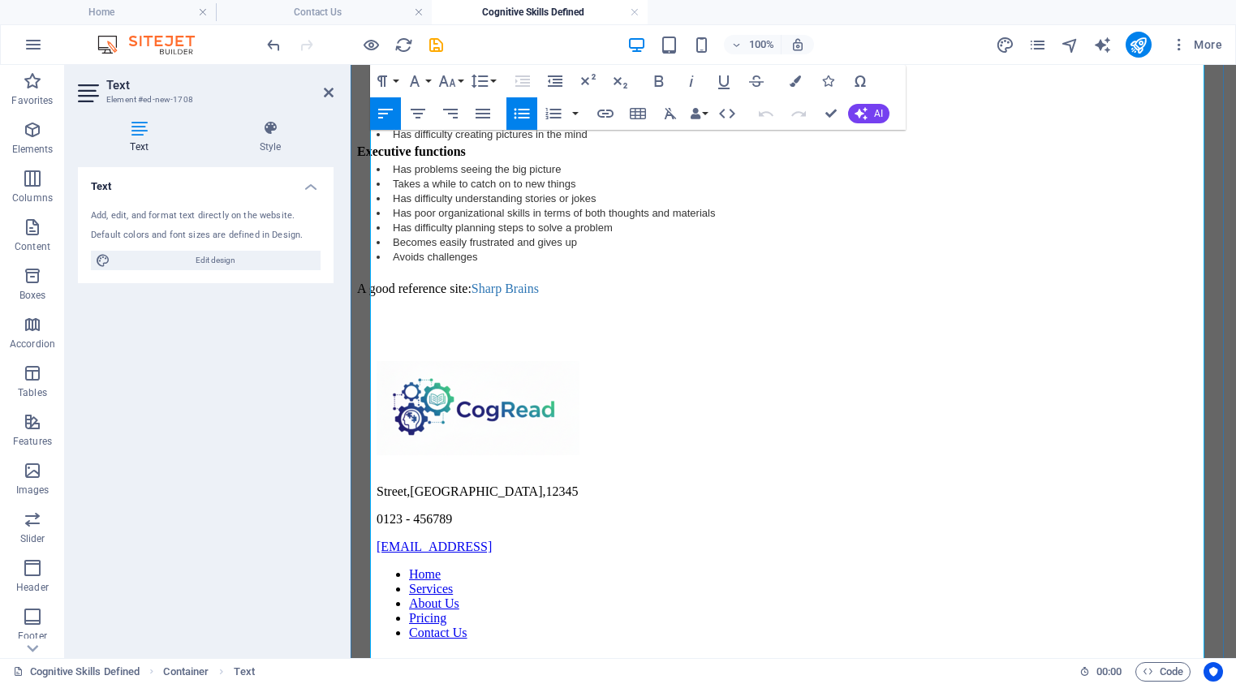
scroll to position [1533, 0]
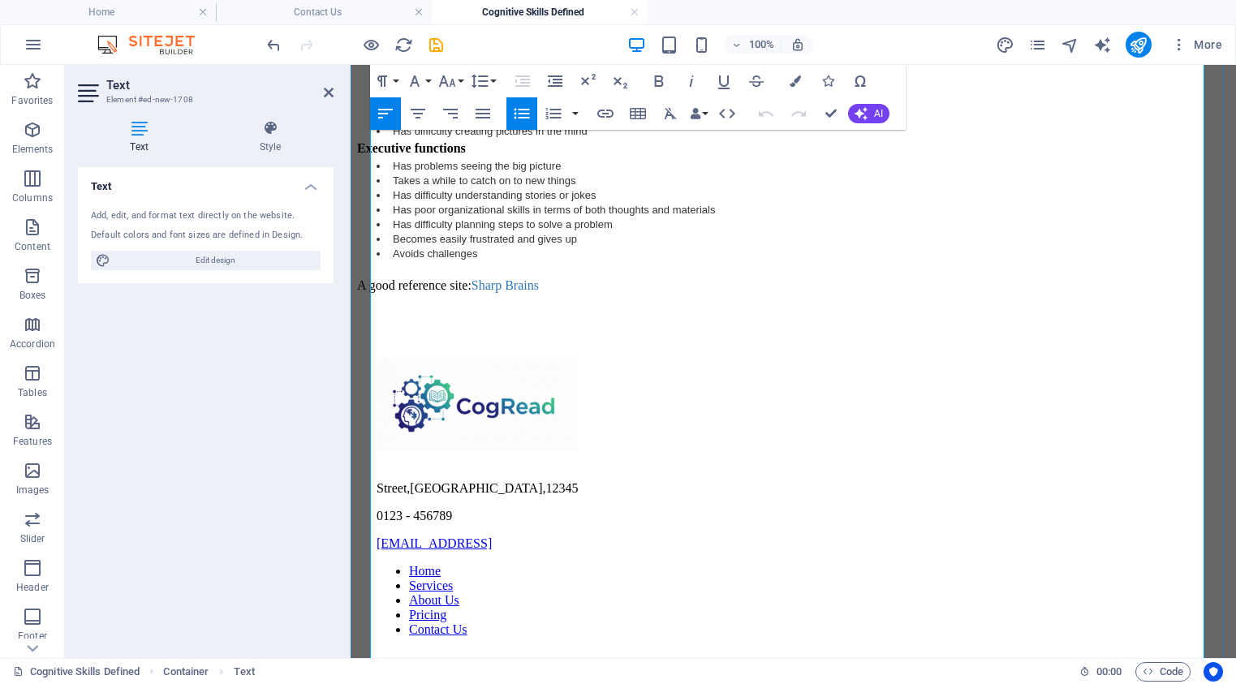
drag, startPoint x: 404, startPoint y: 304, endPoint x: 586, endPoint y: 411, distance: 210.6
click at [452, 84] on icon "button" at bounding box center [447, 80] width 17 height 11
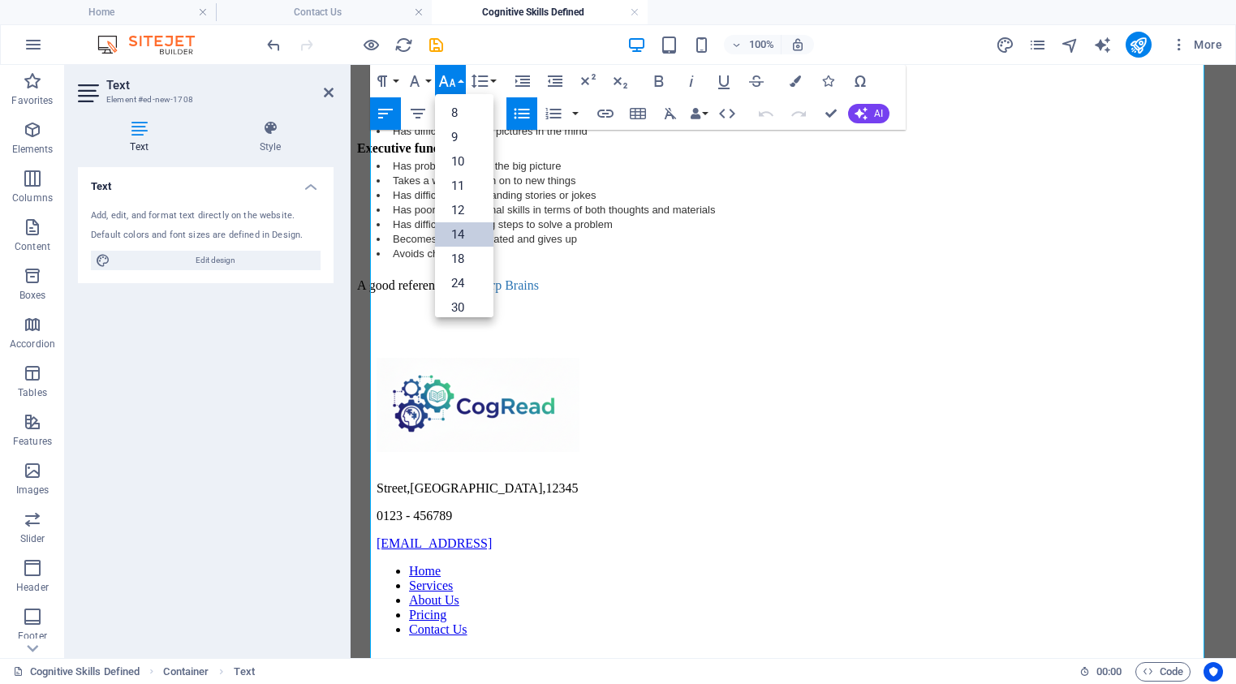
click at [457, 235] on link "14" at bounding box center [464, 234] width 58 height 24
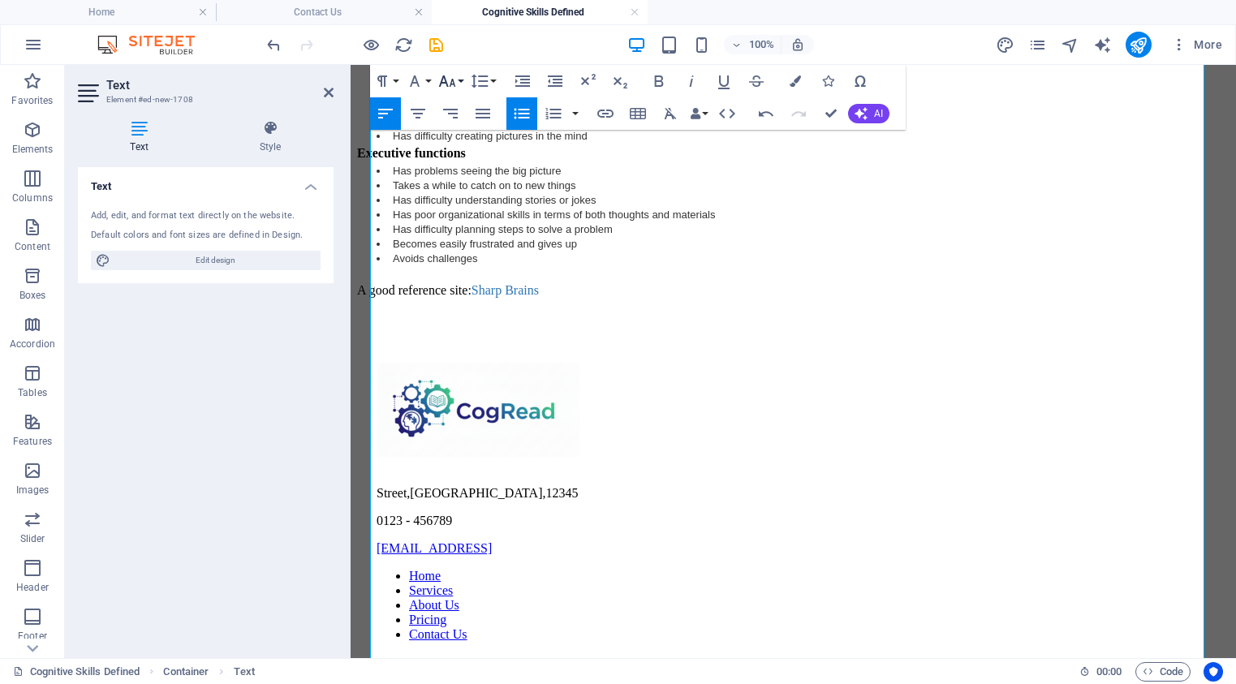
click at [454, 80] on icon "button" at bounding box center [446, 80] width 19 height 19
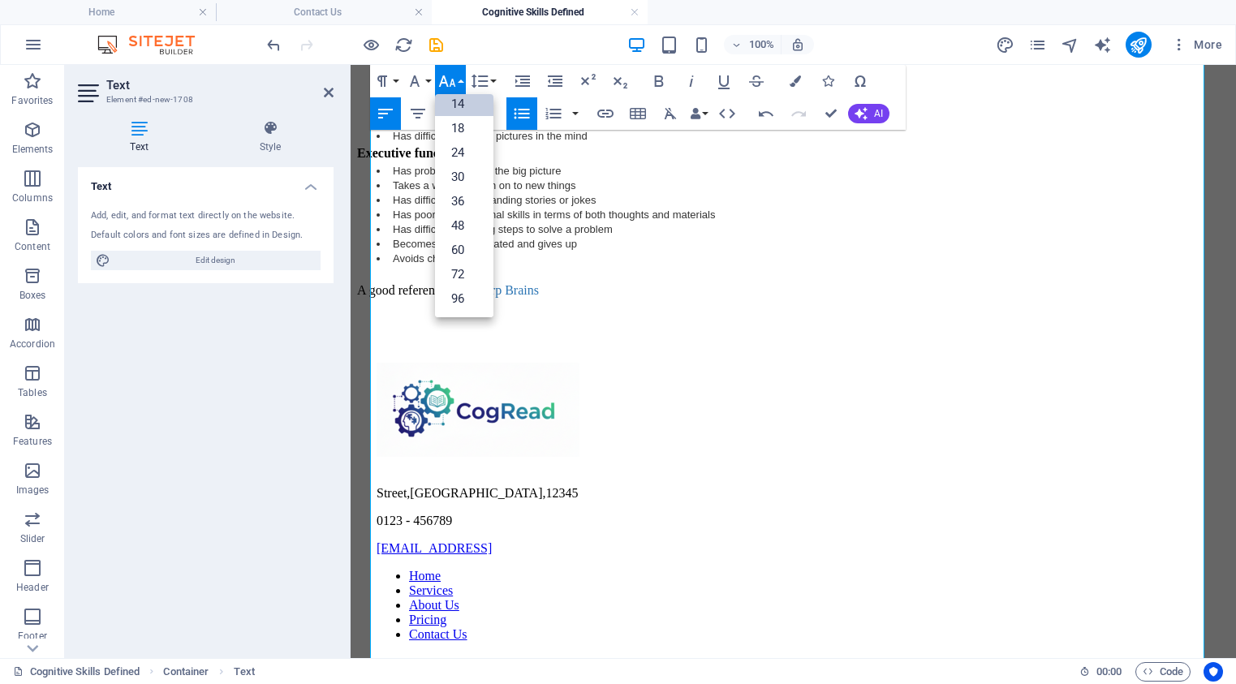
scroll to position [131, 0]
click at [458, 126] on link "18" at bounding box center [464, 128] width 58 height 24
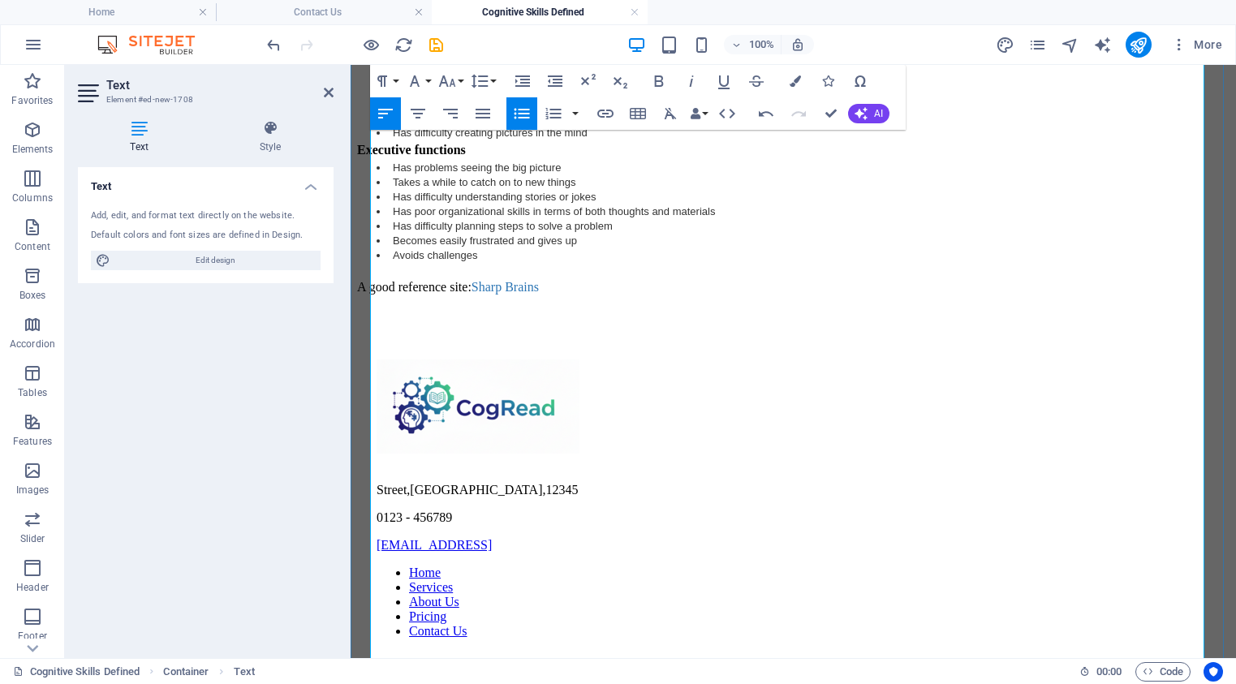
scroll to position [1593, 0]
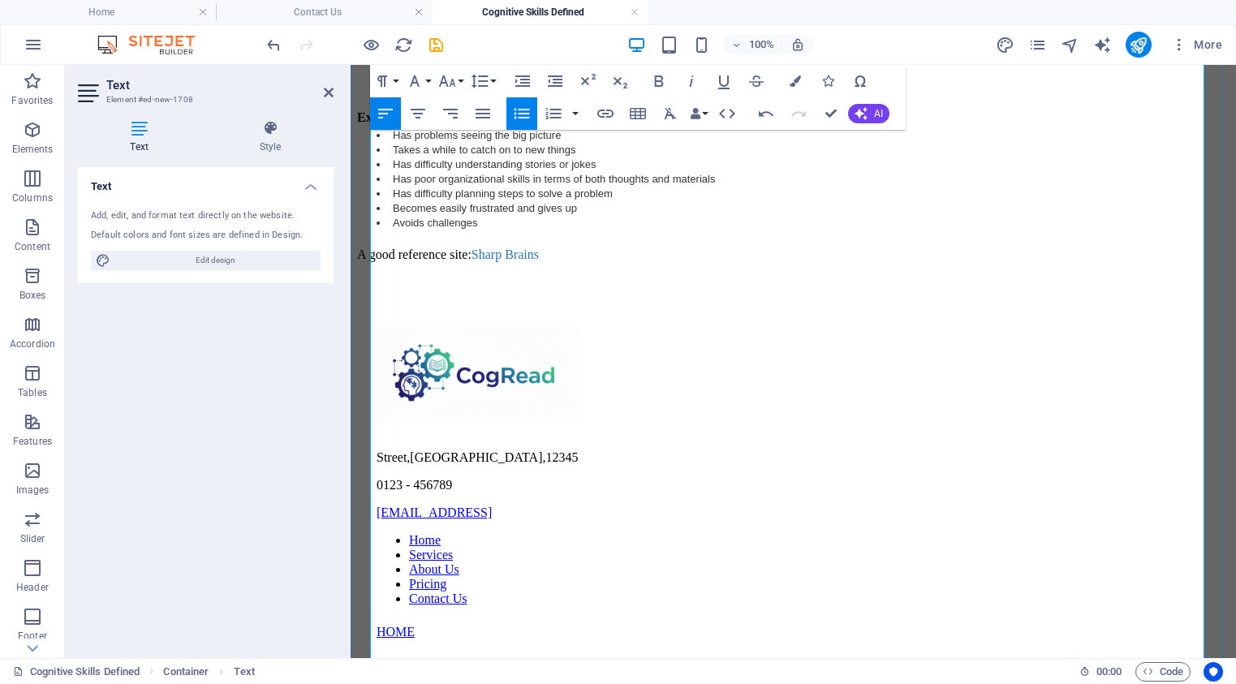
drag, startPoint x: 407, startPoint y: 428, endPoint x: 614, endPoint y: 556, distance: 244.1
click at [455, 84] on icon "button" at bounding box center [446, 80] width 19 height 19
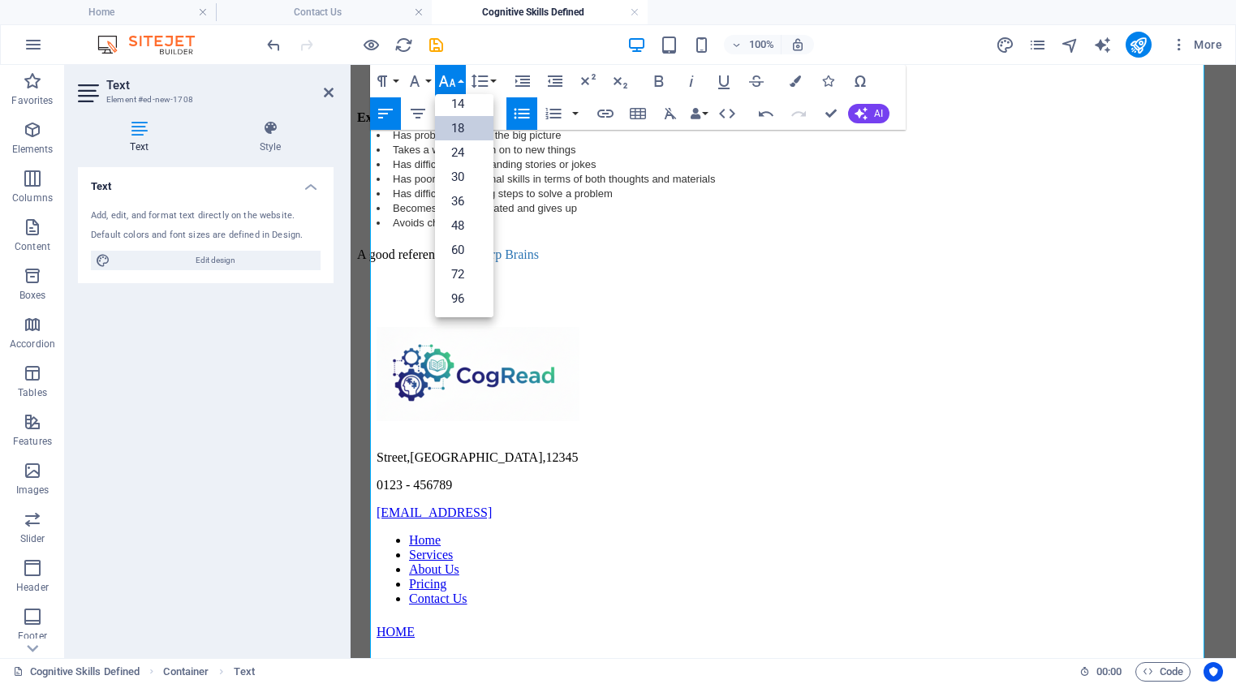
click at [461, 128] on link "18" at bounding box center [464, 128] width 58 height 24
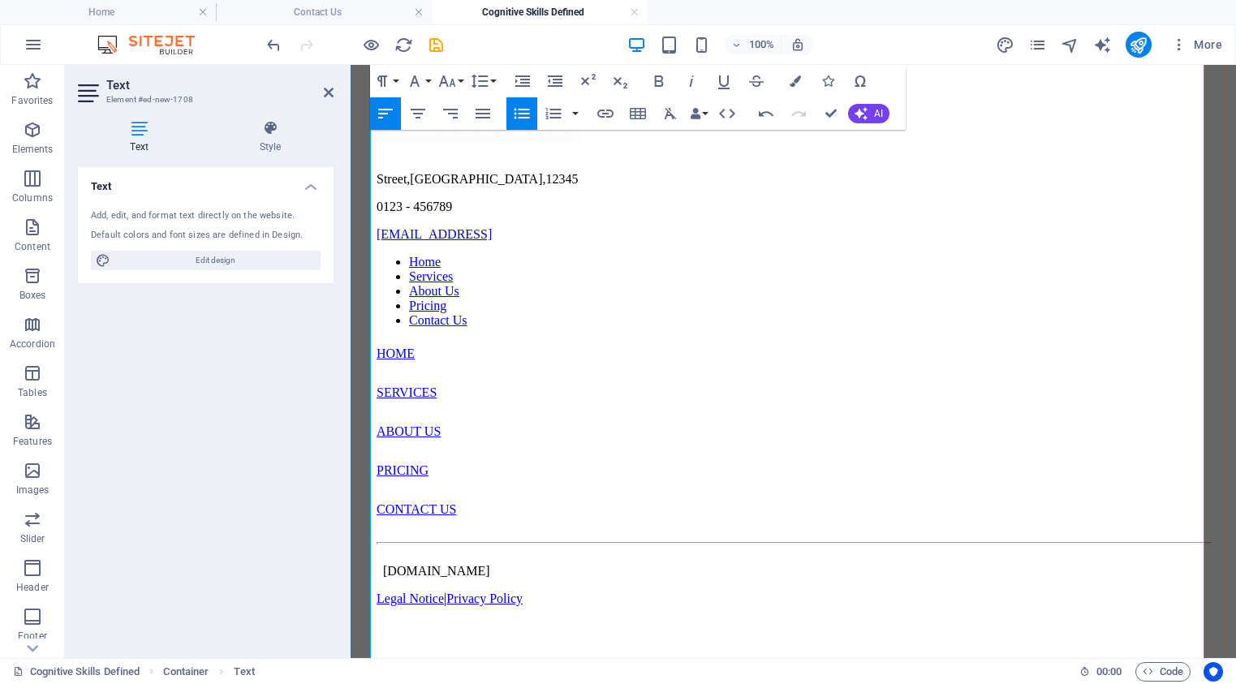
scroll to position [1887, 0]
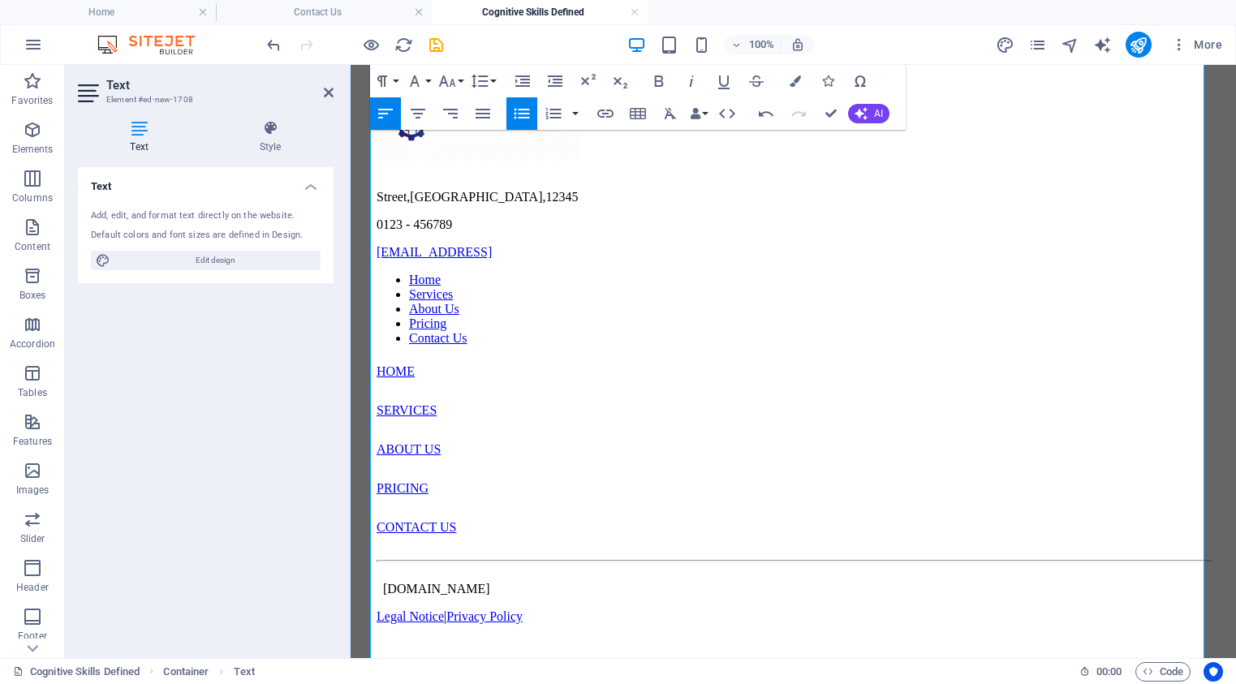
drag, startPoint x: 406, startPoint y: 345, endPoint x: 625, endPoint y: 400, distance: 225.9
click at [454, 81] on icon "button" at bounding box center [446, 80] width 19 height 19
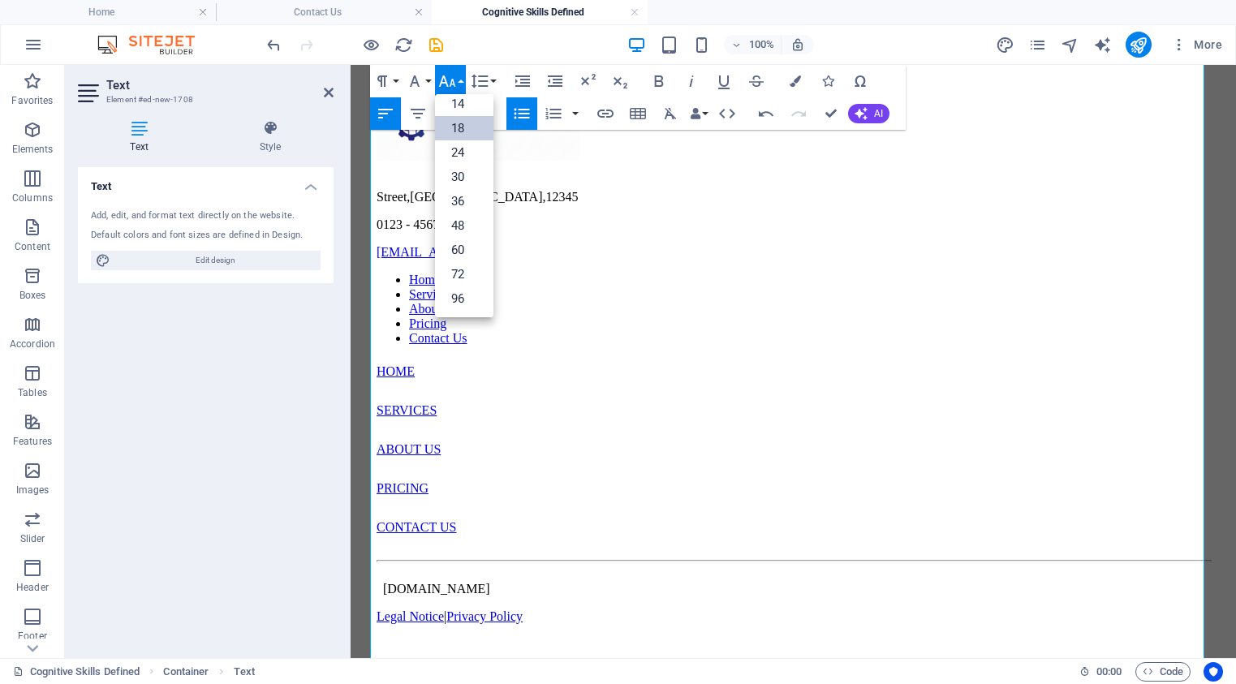
click at [460, 128] on link "18" at bounding box center [464, 128] width 58 height 24
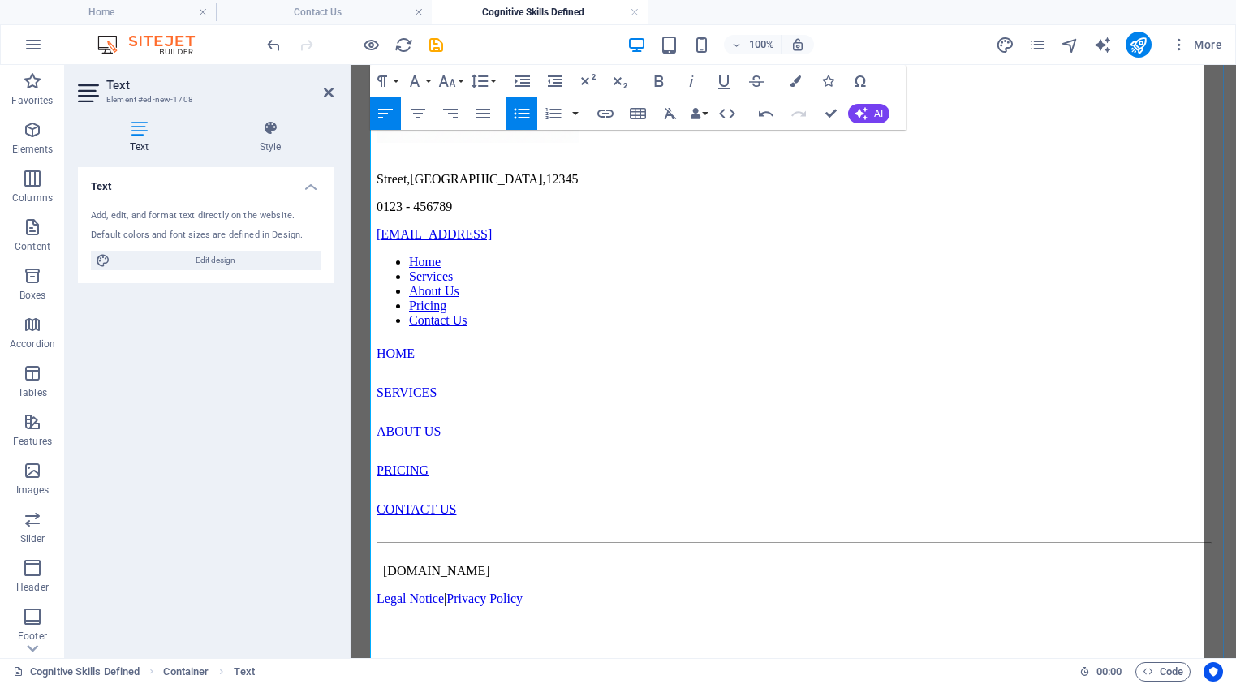
scroll to position [1938, 0]
drag, startPoint x: 407, startPoint y: 455, endPoint x: 568, endPoint y: 458, distance: 160.7
click at [454, 81] on icon "button" at bounding box center [446, 80] width 19 height 19
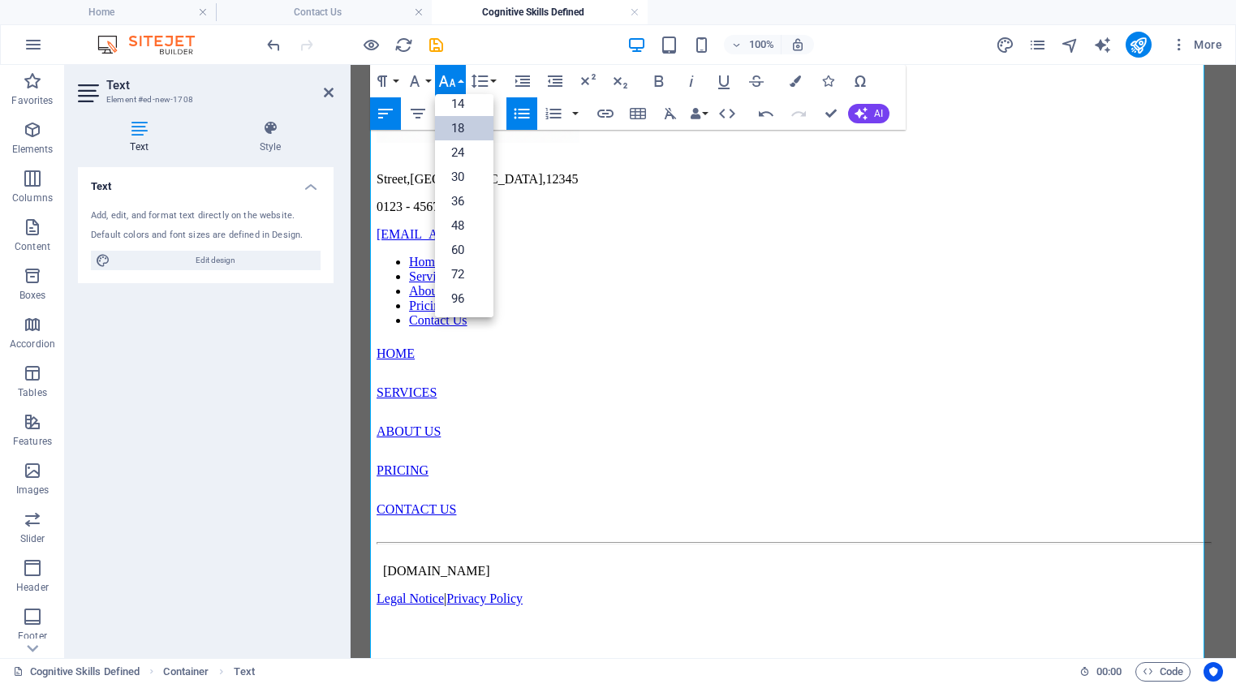
click at [459, 125] on link "18" at bounding box center [464, 128] width 58 height 24
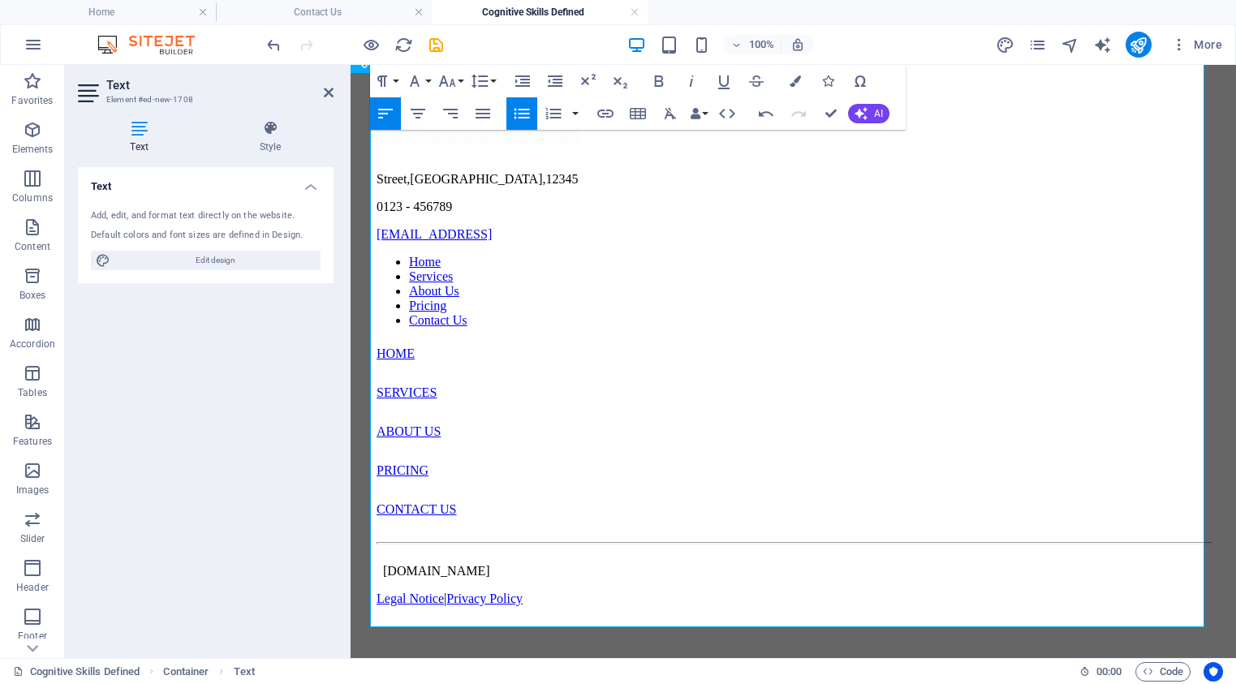
scroll to position [2214, 0]
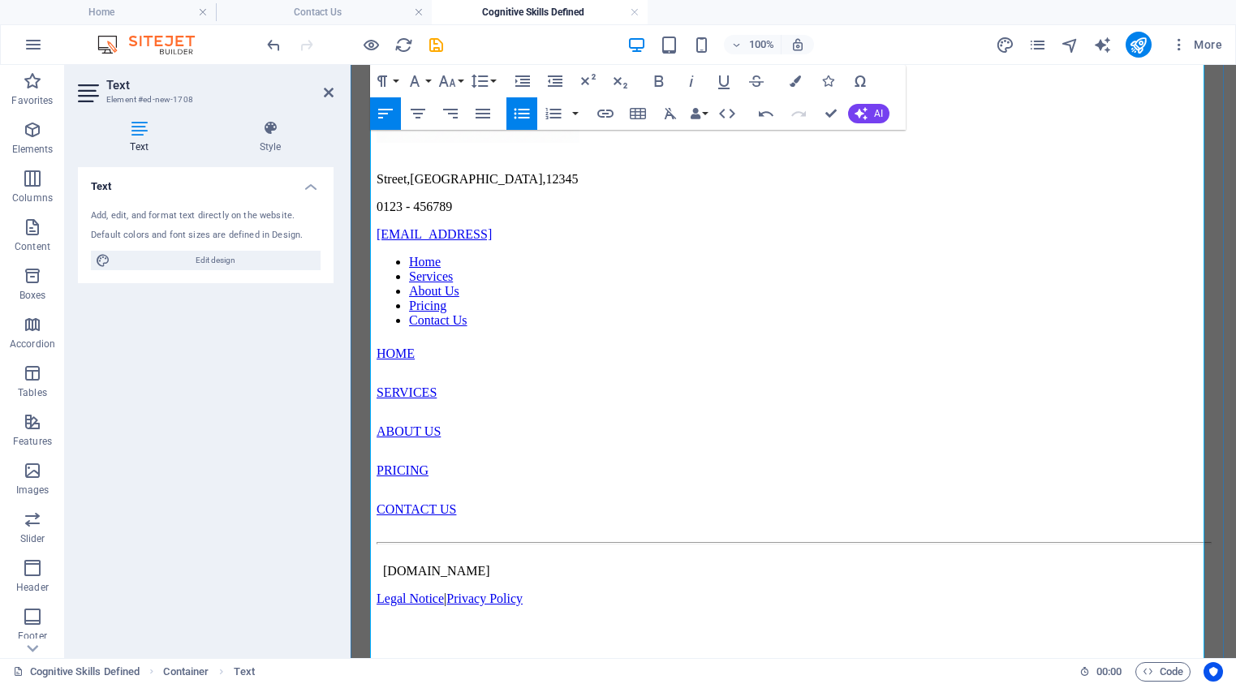
drag, startPoint x: 418, startPoint y: 339, endPoint x: 650, endPoint y: 441, distance: 253.3
click at [449, 83] on icon "button" at bounding box center [446, 80] width 19 height 19
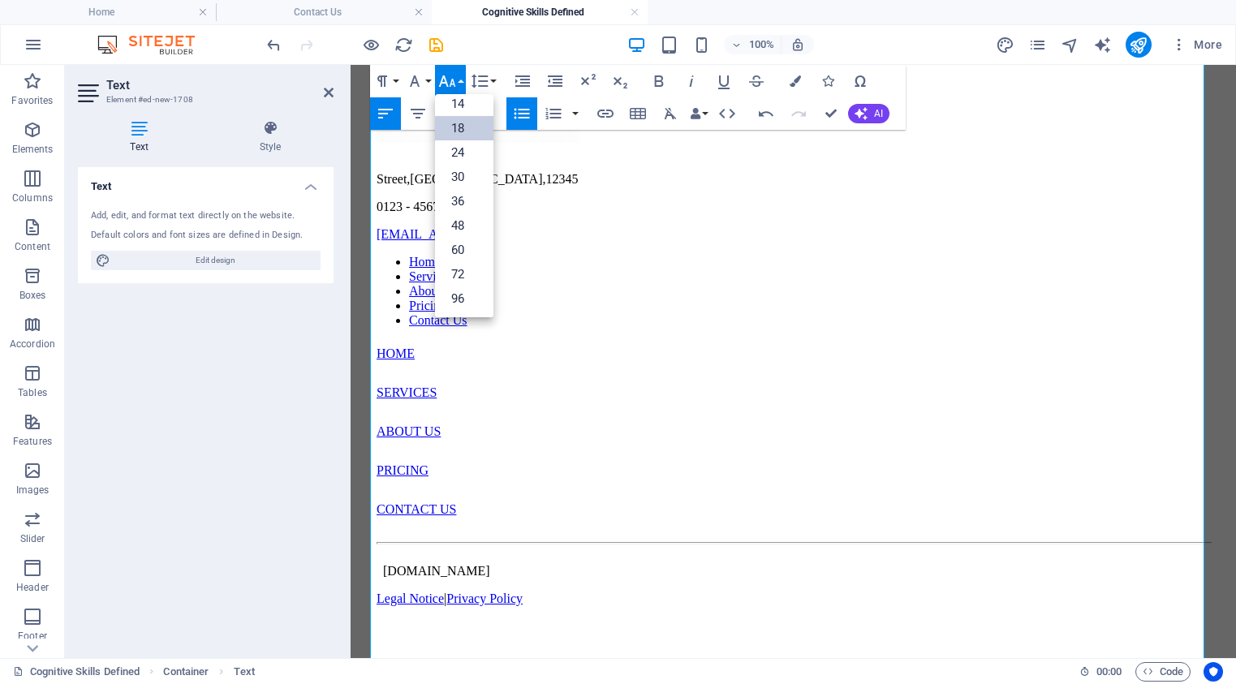
click at [458, 128] on link "18" at bounding box center [464, 128] width 58 height 24
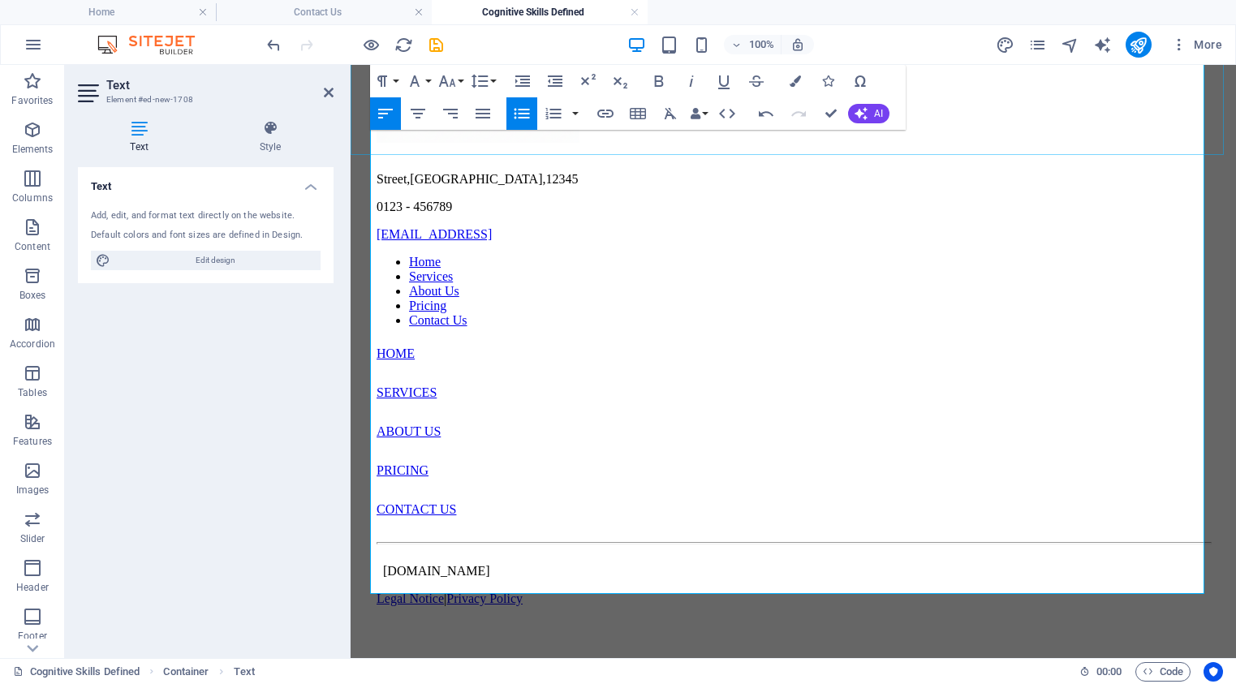
scroll to position [2326, 0]
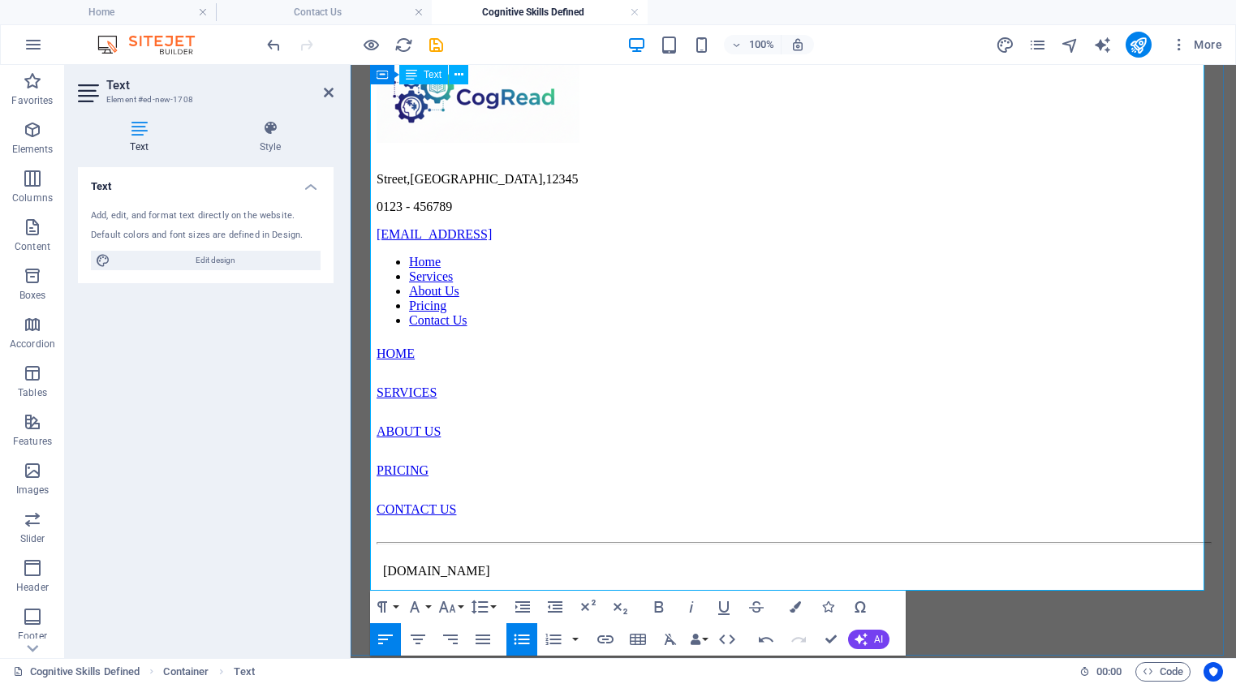
drag, startPoint x: 408, startPoint y: 408, endPoint x: 592, endPoint y: 530, distance: 220.1
click at [448, 609] on icon "button" at bounding box center [446, 606] width 19 height 19
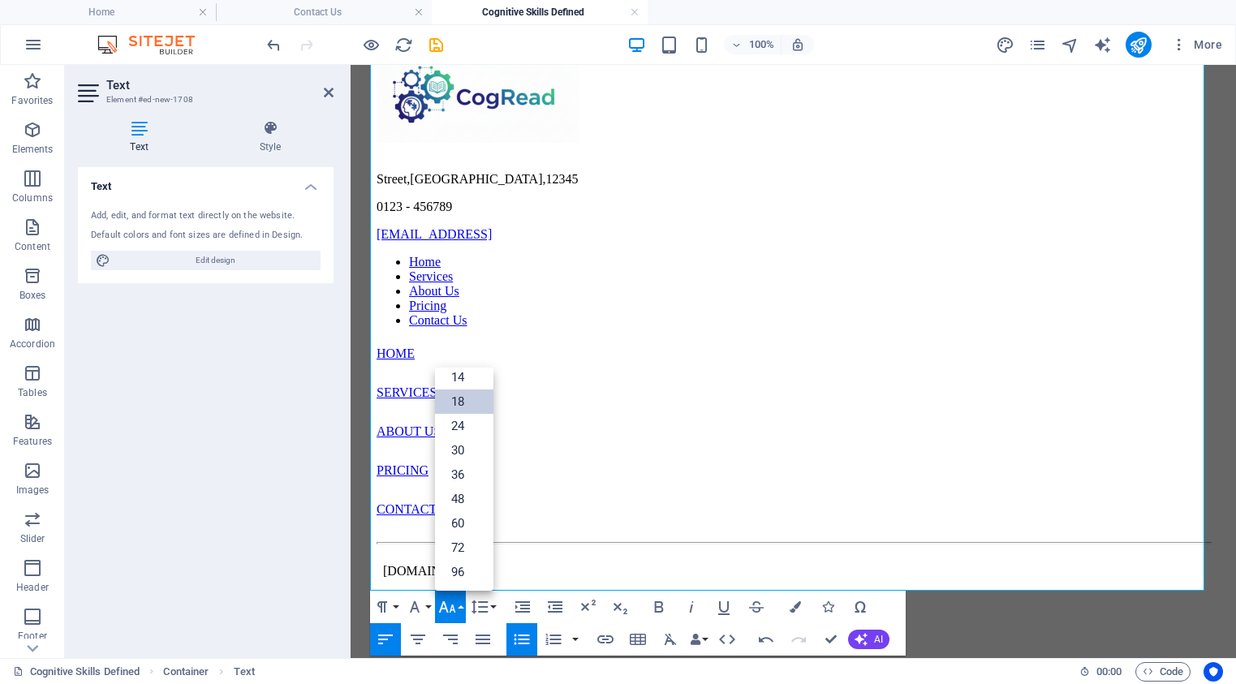
drag, startPoint x: 458, startPoint y: 398, endPoint x: 108, endPoint y: 333, distance: 356.5
click at [458, 398] on link "18" at bounding box center [464, 401] width 58 height 24
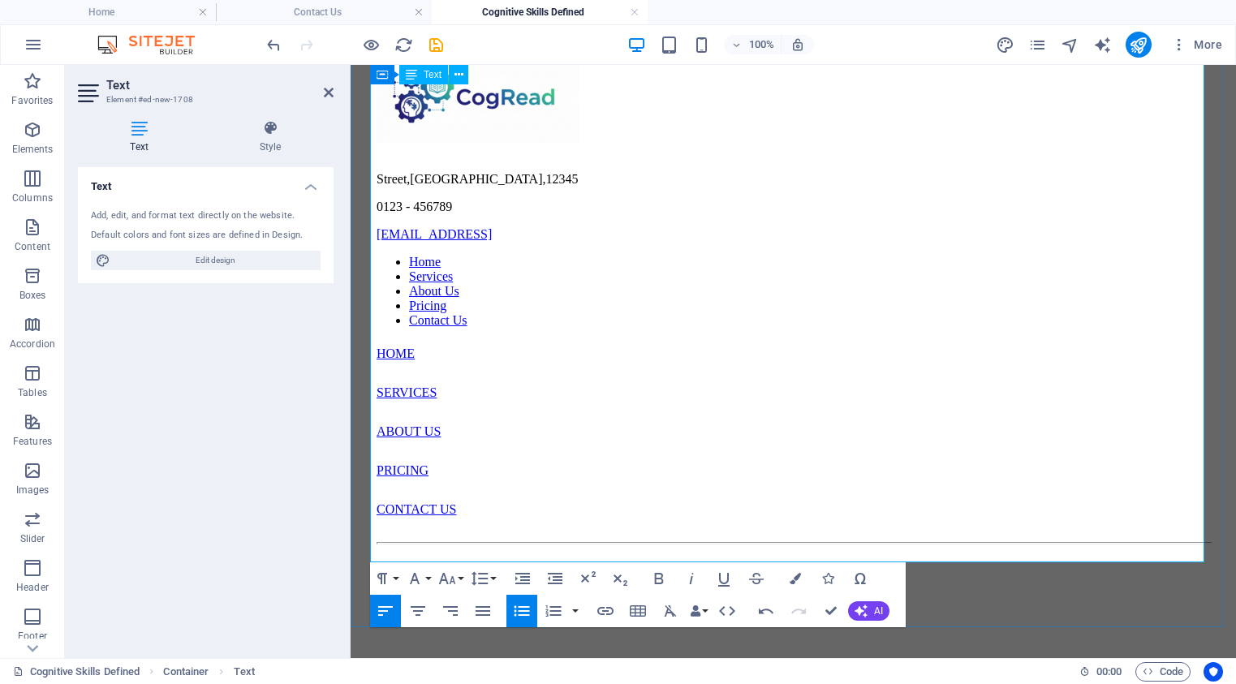
scroll to position [2433, 0]
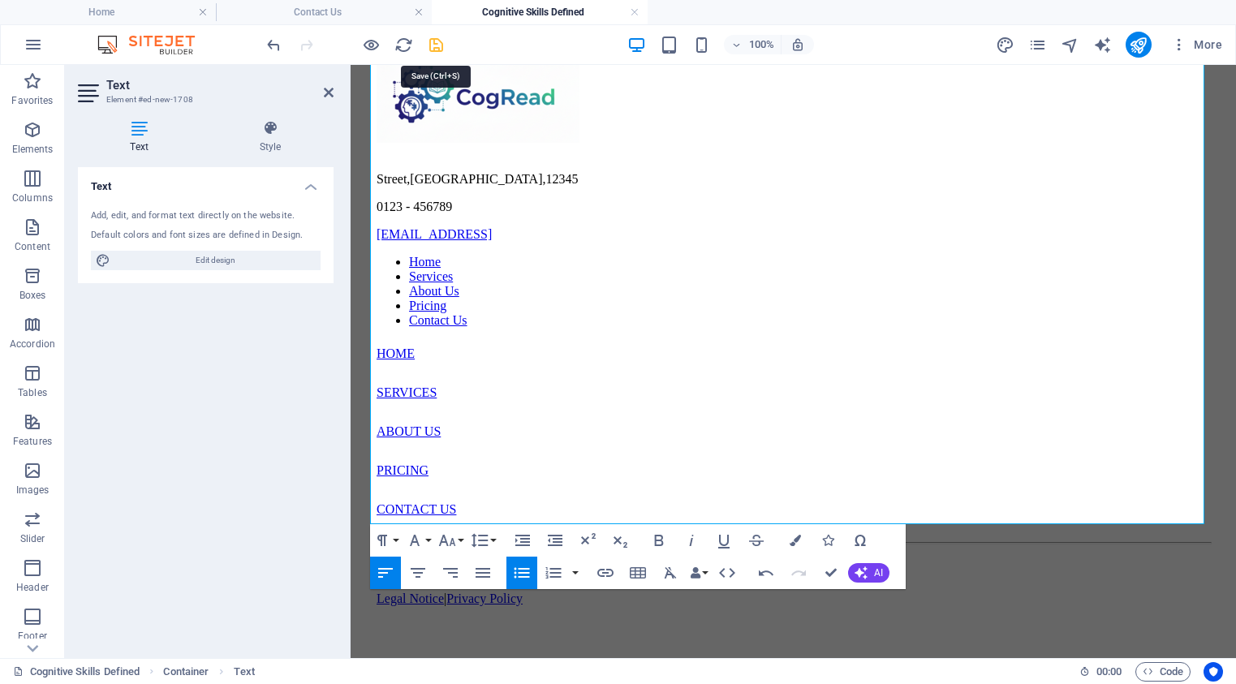
click at [432, 45] on icon "save" at bounding box center [436, 45] width 19 height 19
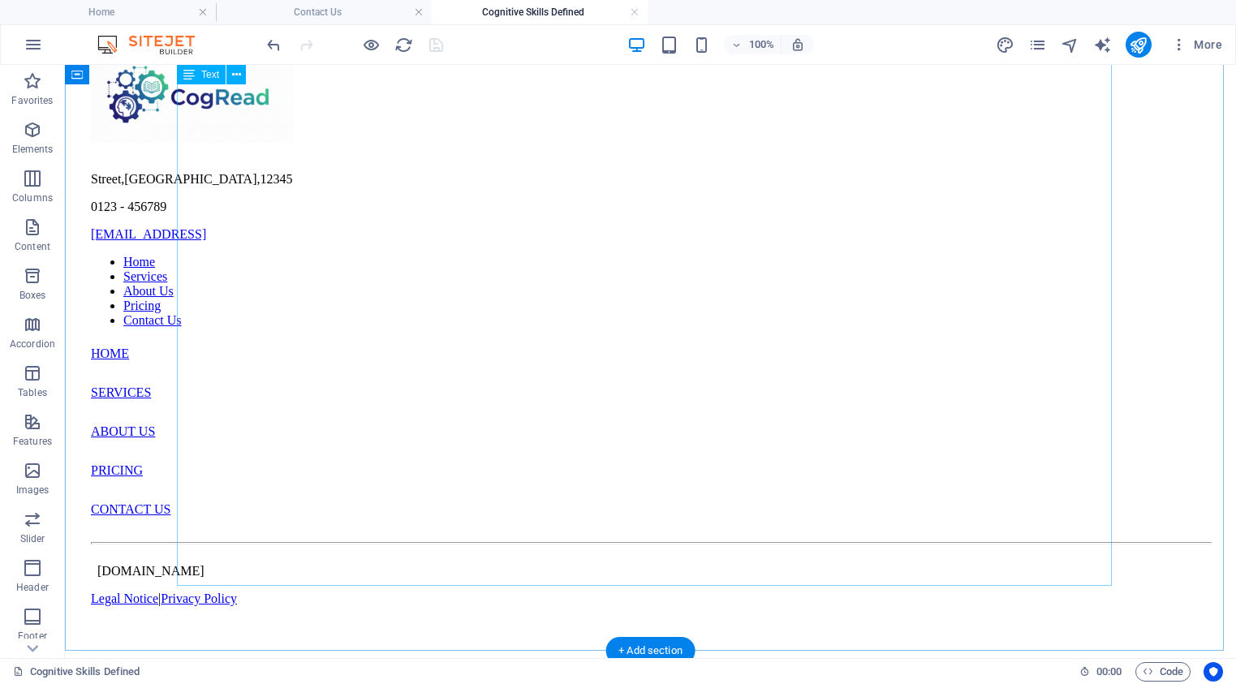
scroll to position [2254, 0]
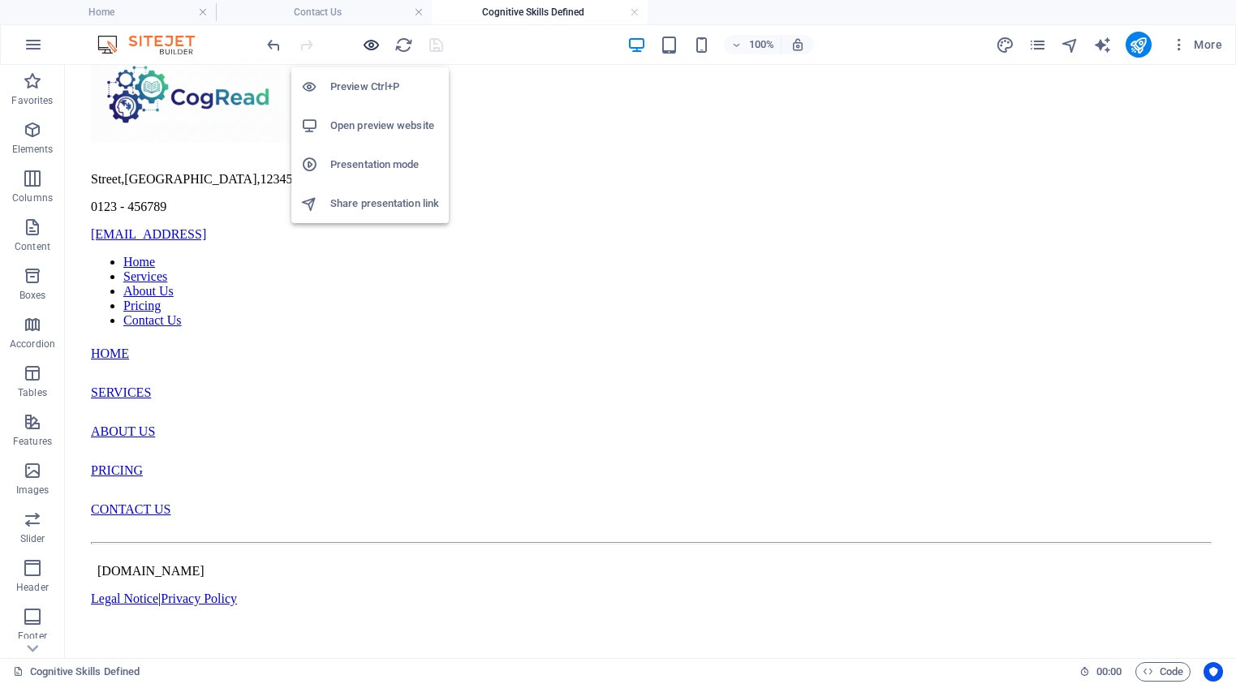
click at [369, 43] on icon "button" at bounding box center [371, 45] width 19 height 19
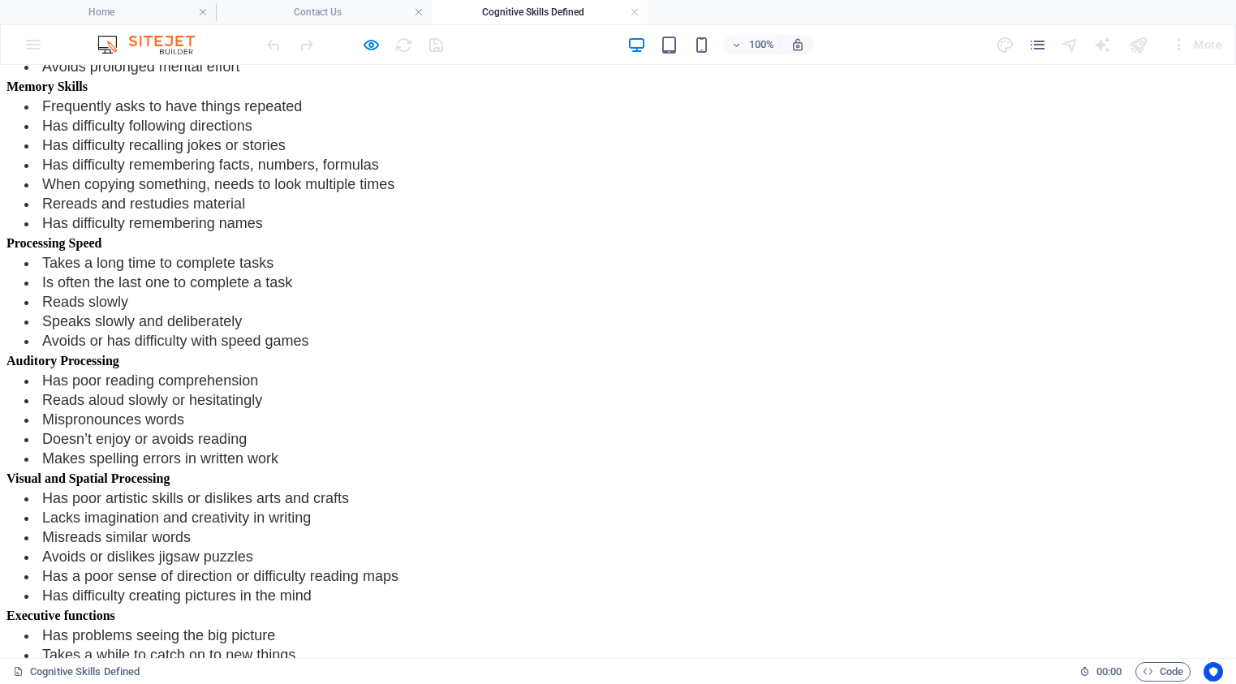
scroll to position [1133, 0]
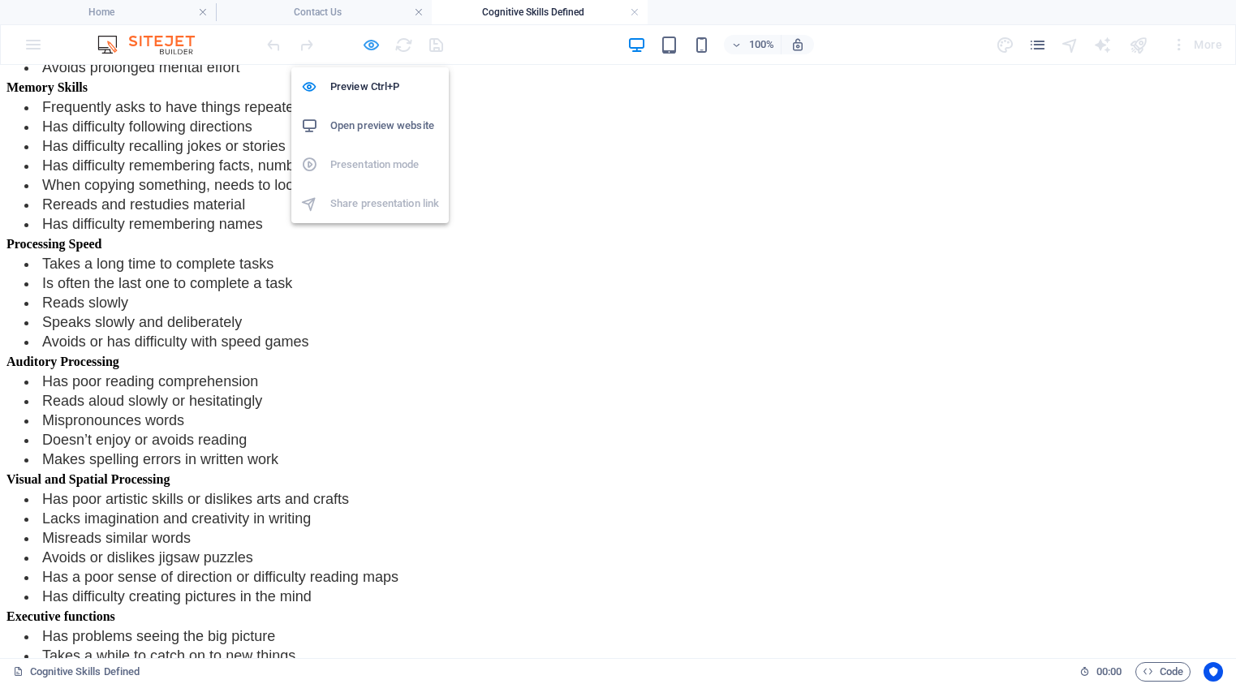
click at [371, 48] on icon "button" at bounding box center [371, 45] width 19 height 19
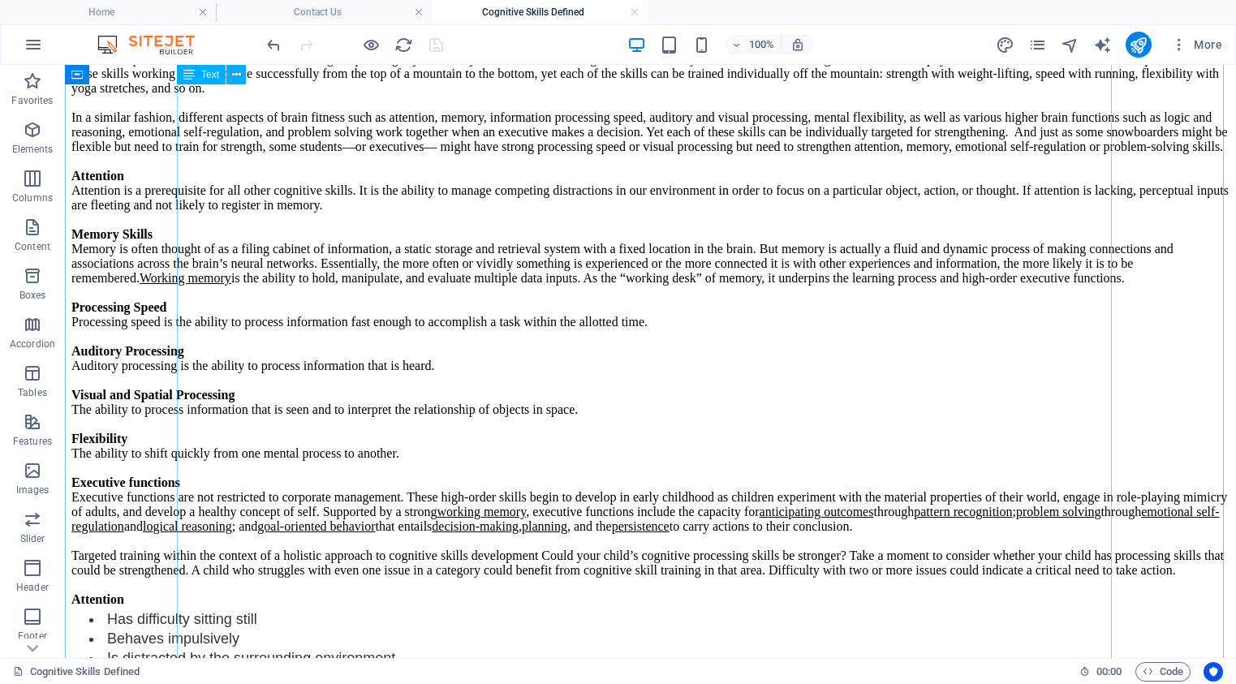
scroll to position [131, 0]
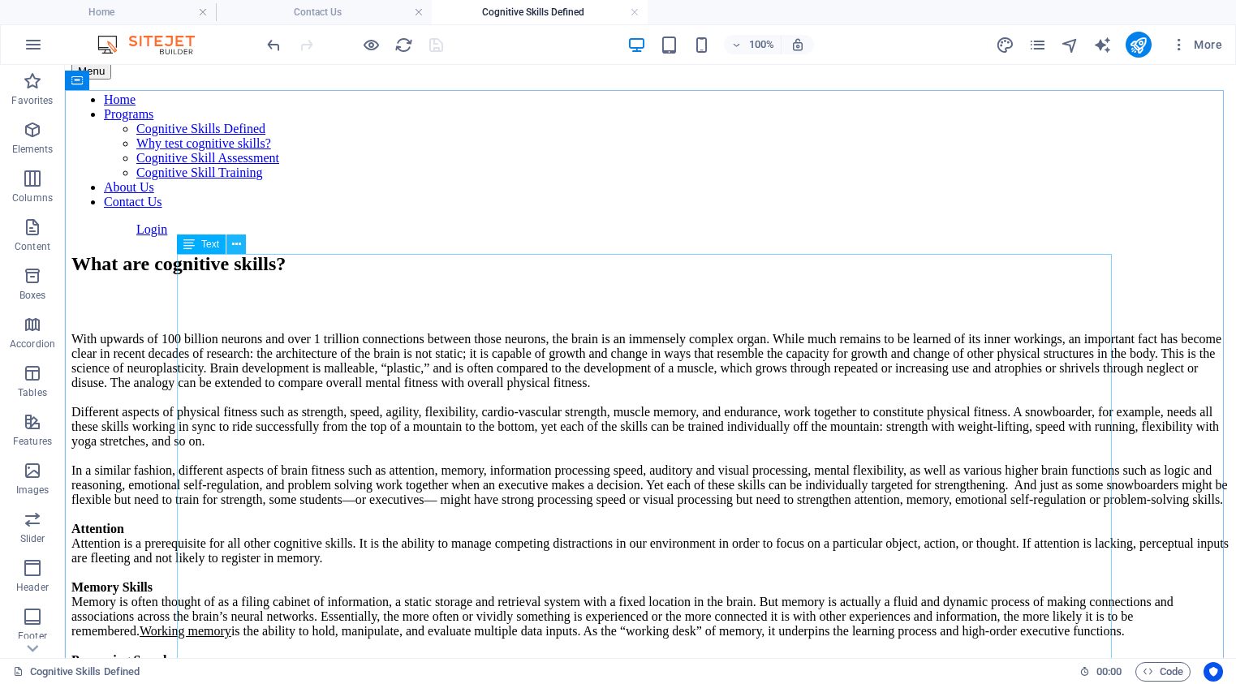
click at [234, 243] on icon at bounding box center [236, 244] width 9 height 17
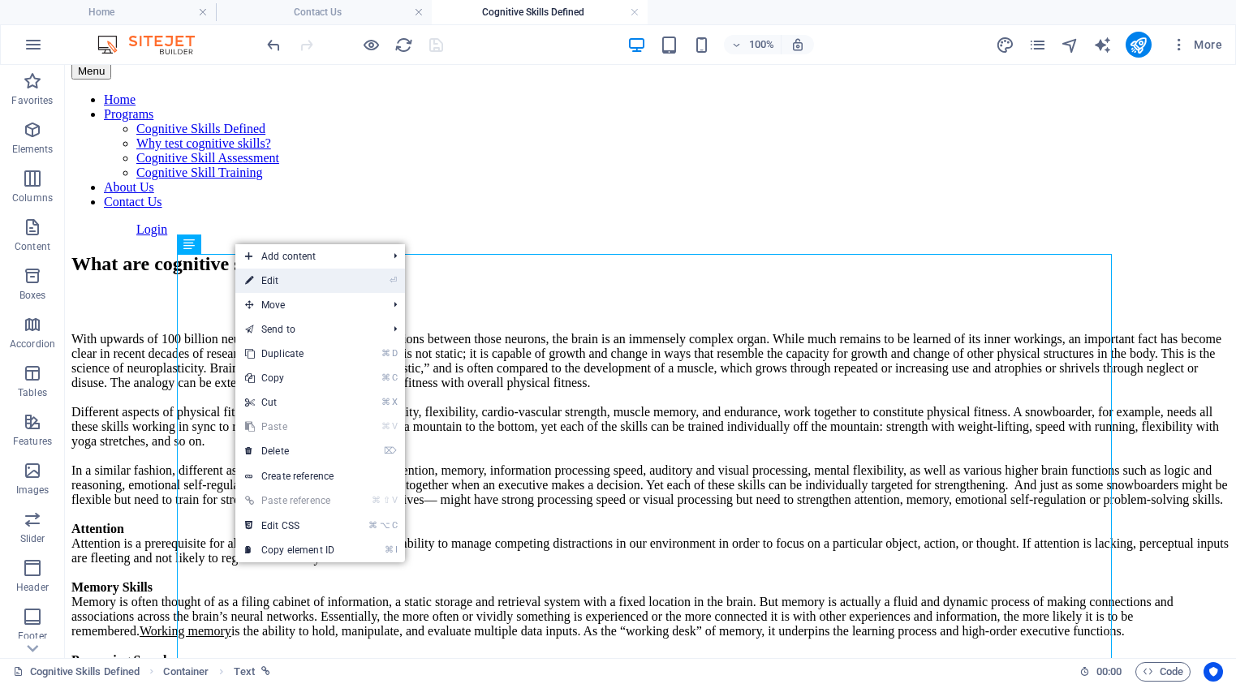
click at [266, 276] on link "⏎ Edit" at bounding box center [289, 281] width 109 height 24
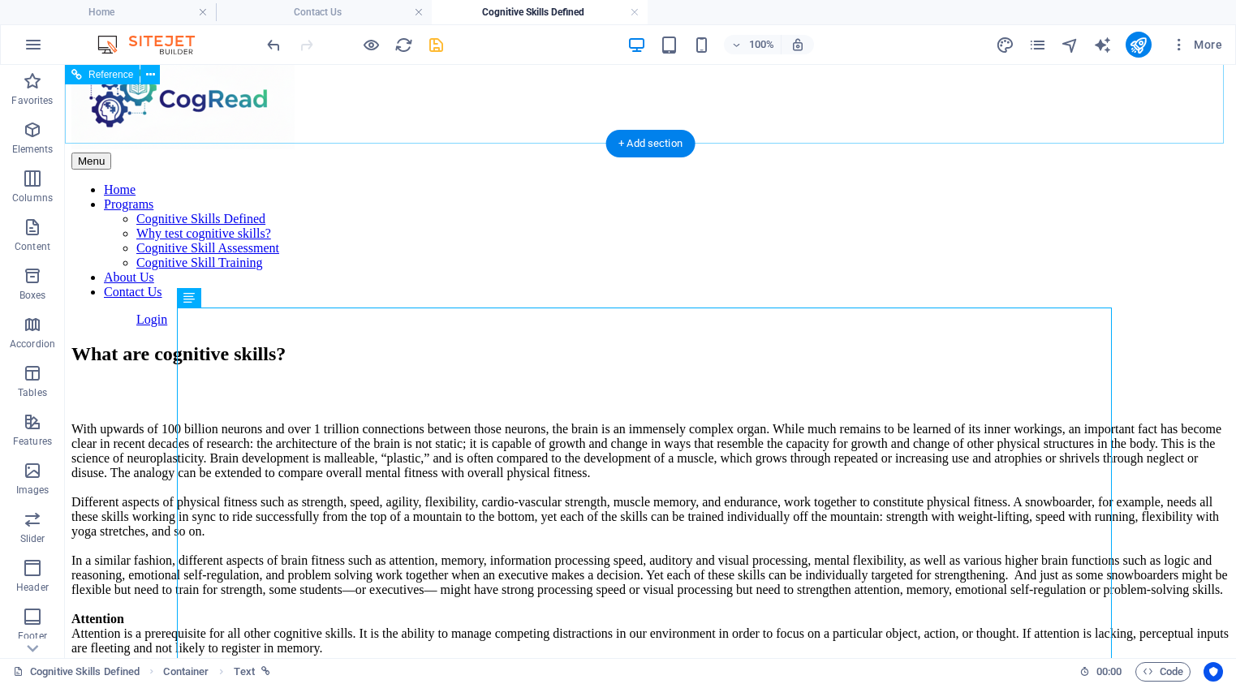
scroll to position [0, 0]
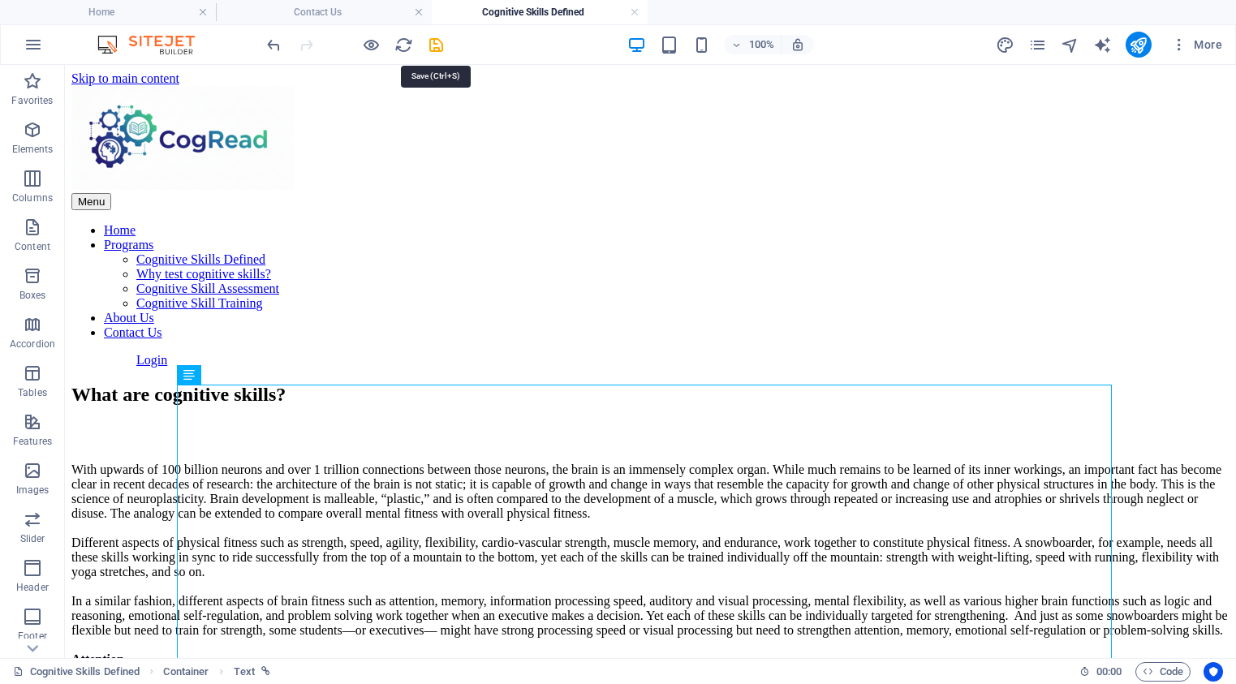
click at [435, 45] on icon "save" at bounding box center [436, 45] width 19 height 19
